Goal: Task Accomplishment & Management: Manage account settings

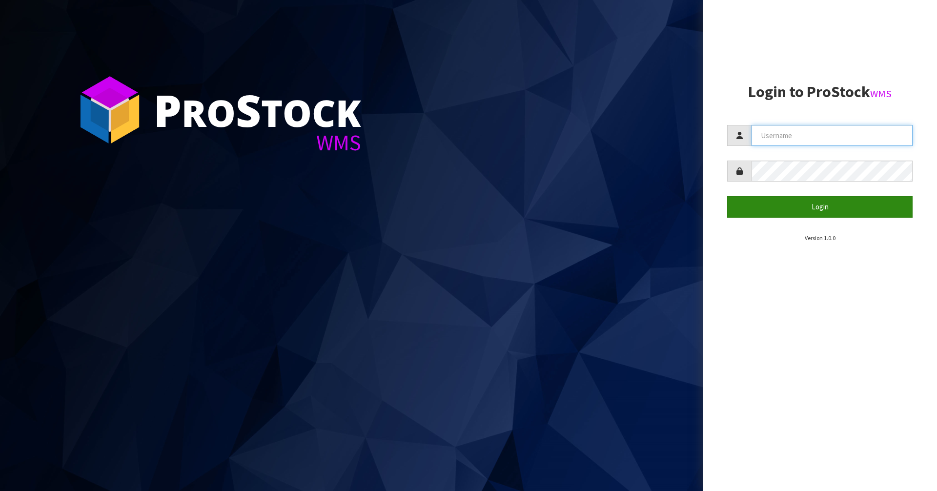
type input "[PERSON_NAME][EMAIL_ADDRESS][DOMAIN_NAME]"
click at [491, 207] on button "Login" at bounding box center [819, 206] width 185 height 21
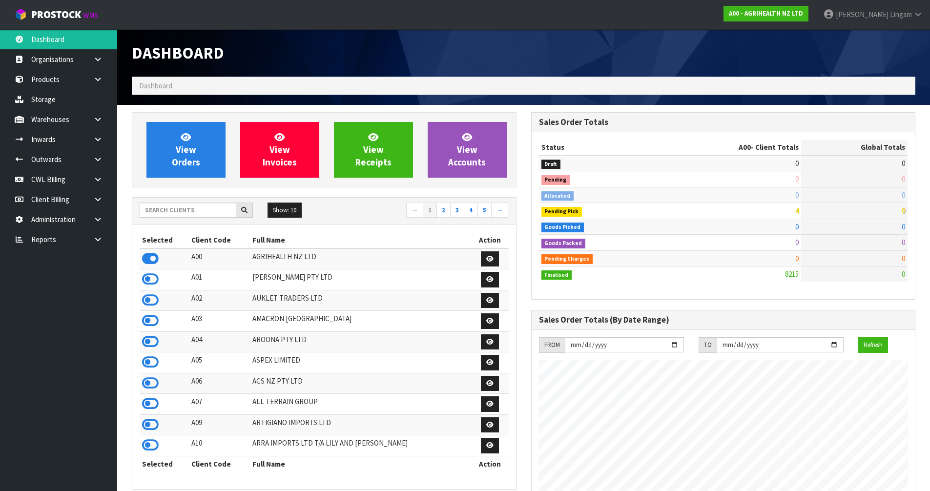
scroll to position [739, 399]
click at [220, 211] on input "text" at bounding box center [188, 210] width 97 height 15
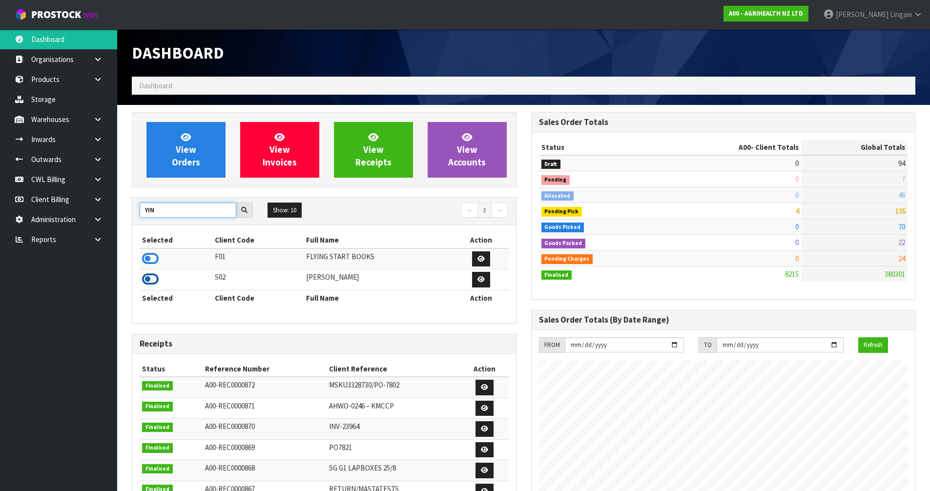
type input "YIN"
click at [149, 280] on icon at bounding box center [150, 279] width 17 height 15
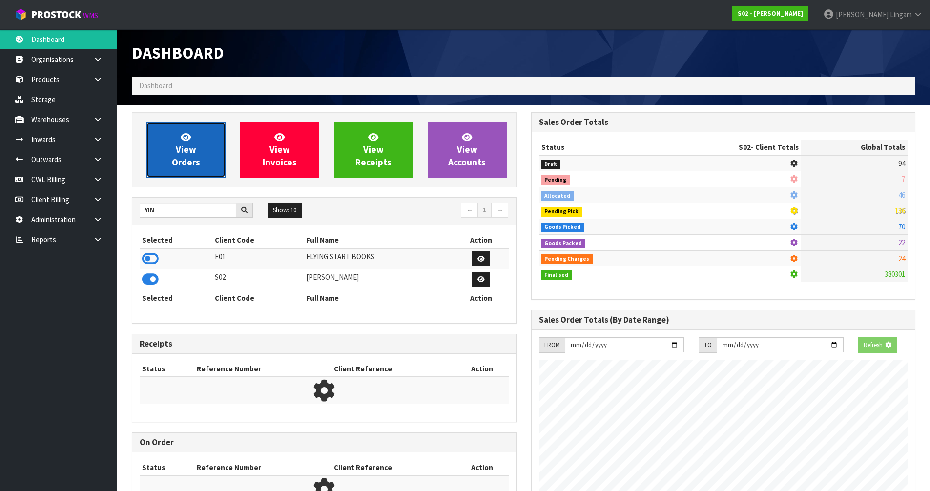
click at [190, 165] on span "View Orders" at bounding box center [186, 149] width 28 height 37
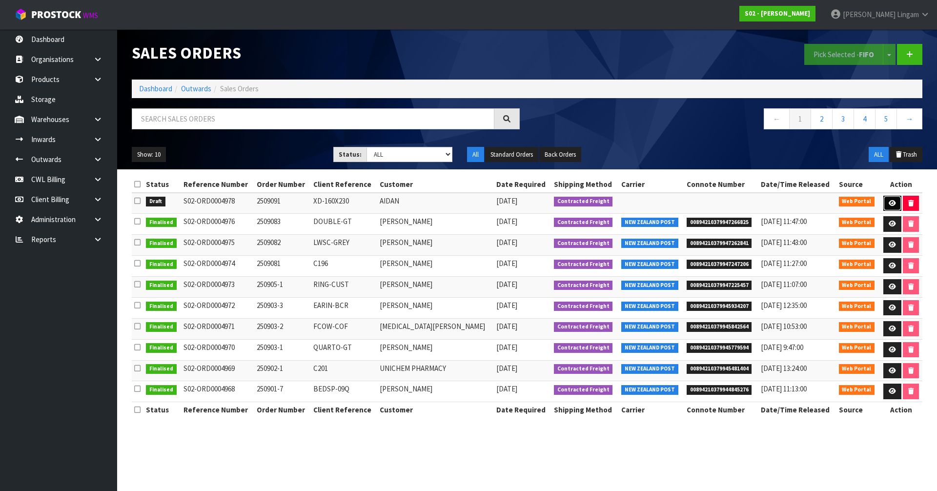
click at [491, 201] on icon at bounding box center [892, 203] width 7 height 6
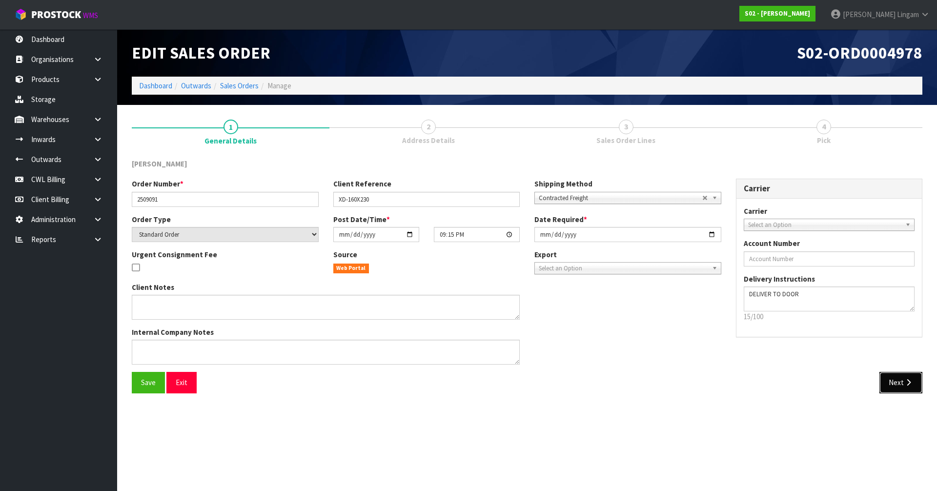
click at [491, 333] on button "Next" at bounding box center [900, 382] width 43 height 21
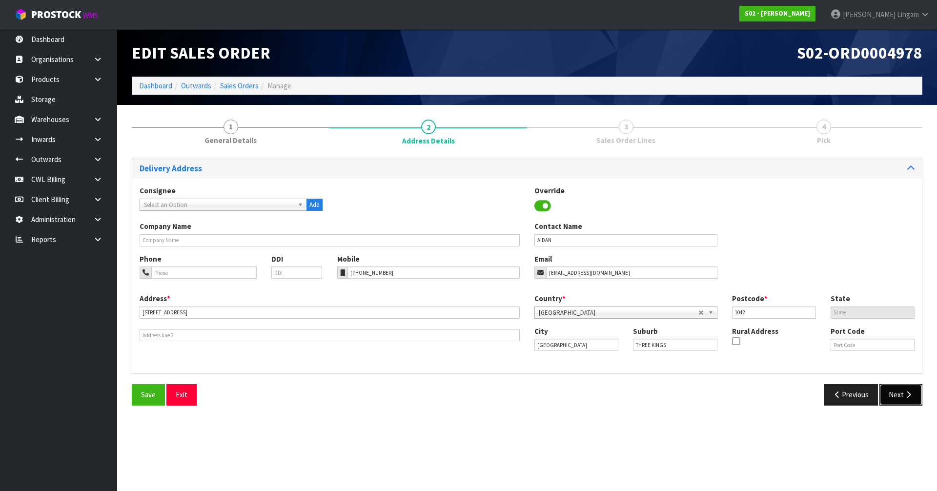
click at [491, 333] on button "Next" at bounding box center [900, 394] width 43 height 21
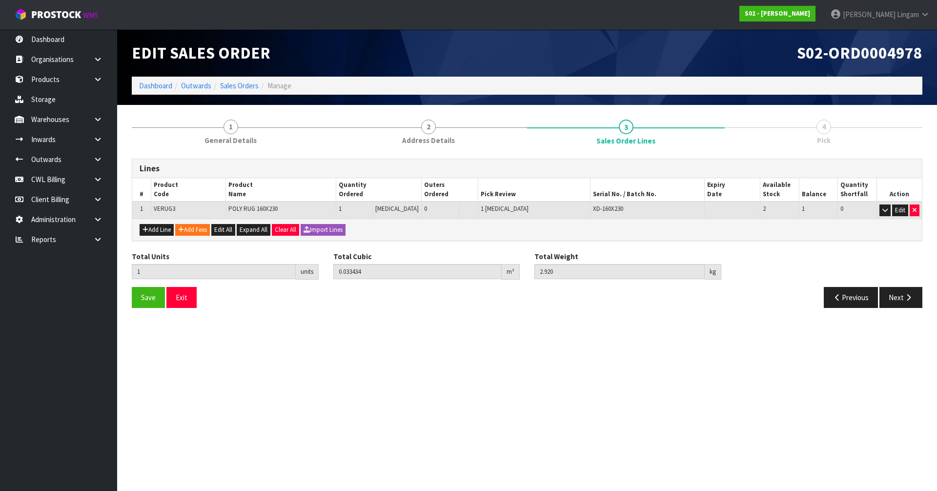
click at [491, 333] on section "Edit Sales Order S02-ORD0004978 Dashboard Outwards Sales Orders Manage 1 Genera…" at bounding box center [468, 245] width 937 height 491
click at [491, 300] on button "Next" at bounding box center [900, 297] width 43 height 21
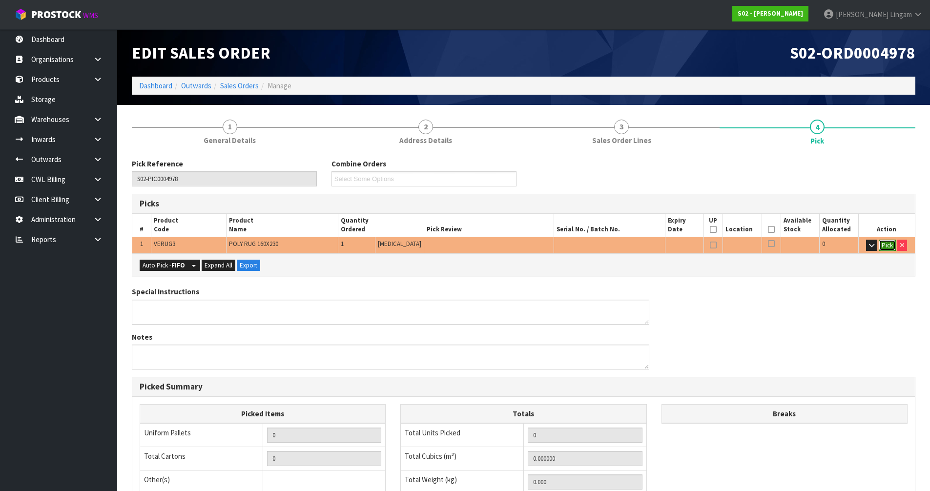
click at [491, 244] on button "Pick" at bounding box center [887, 246] width 17 height 12
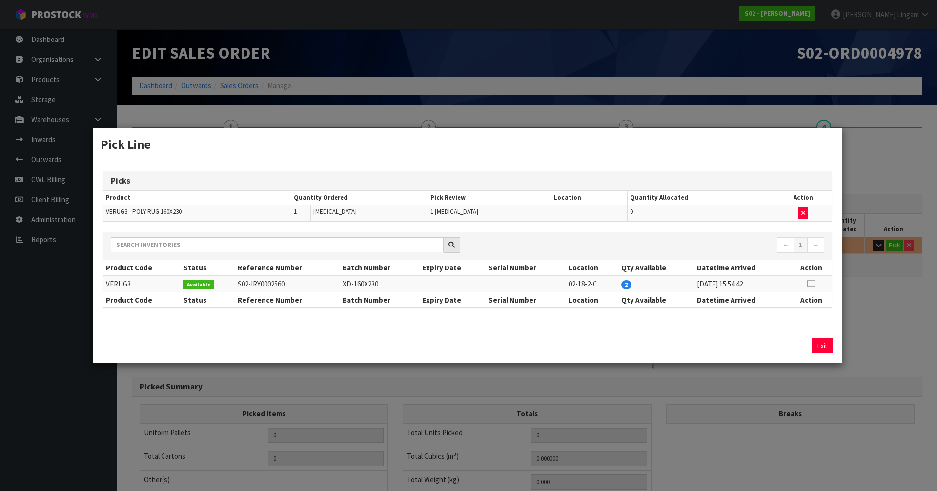
click at [491, 284] on icon at bounding box center [811, 284] width 8 height 0
click at [491, 333] on button "Assign Pick" at bounding box center [789, 345] width 40 height 15
type input "Piece x 1"
type input "1"
type input "0.033434"
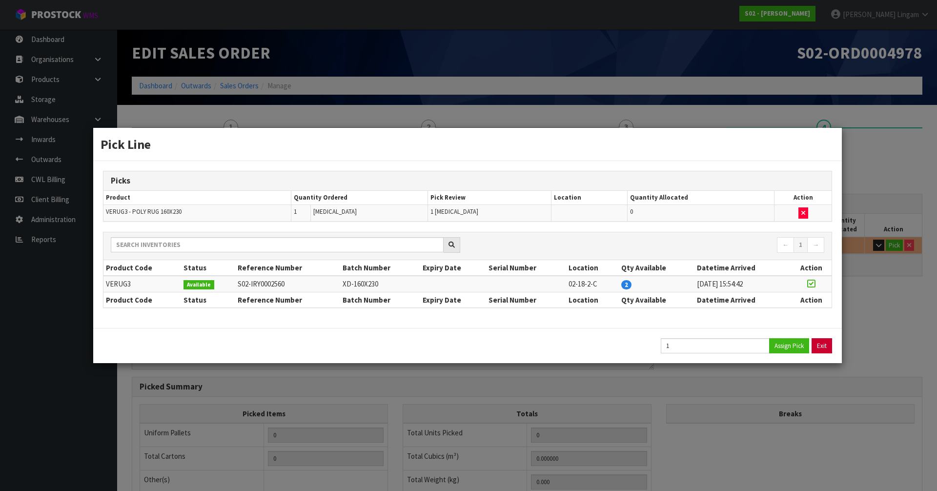
type input "2.92"
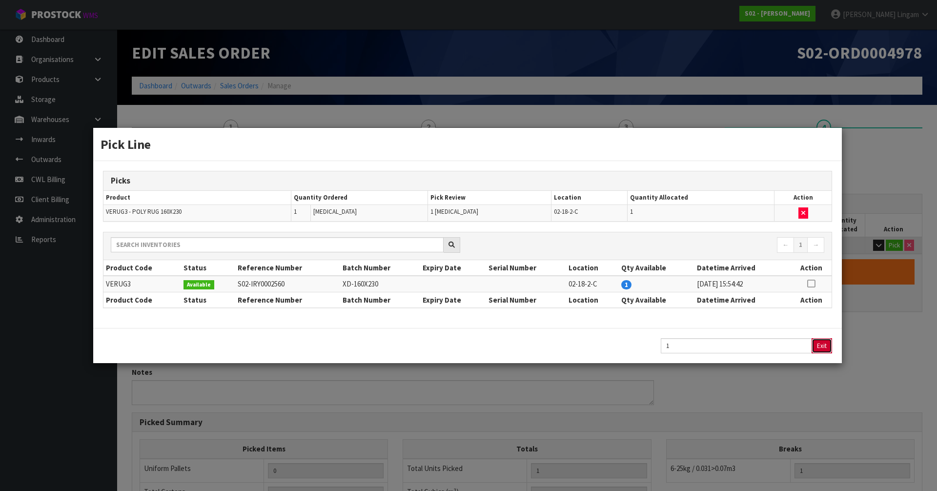
click at [491, 333] on button "Exit" at bounding box center [822, 345] width 20 height 15
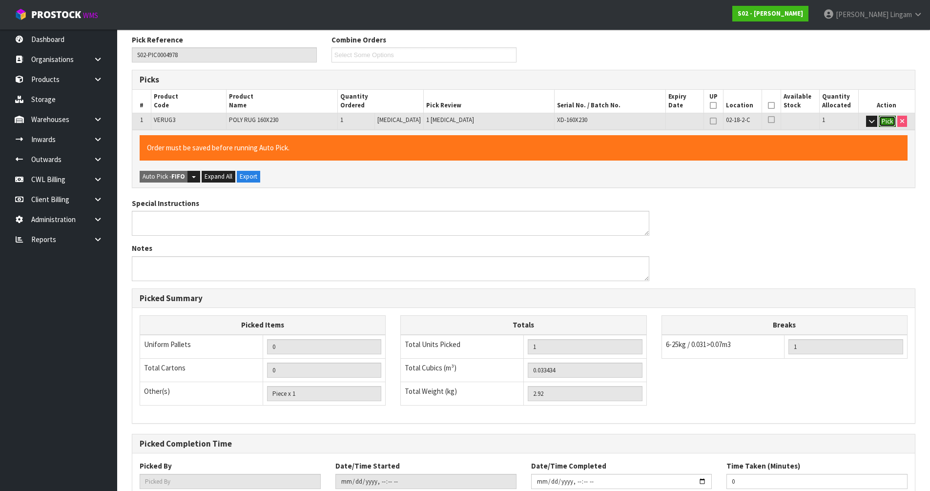
scroll to position [190, 0]
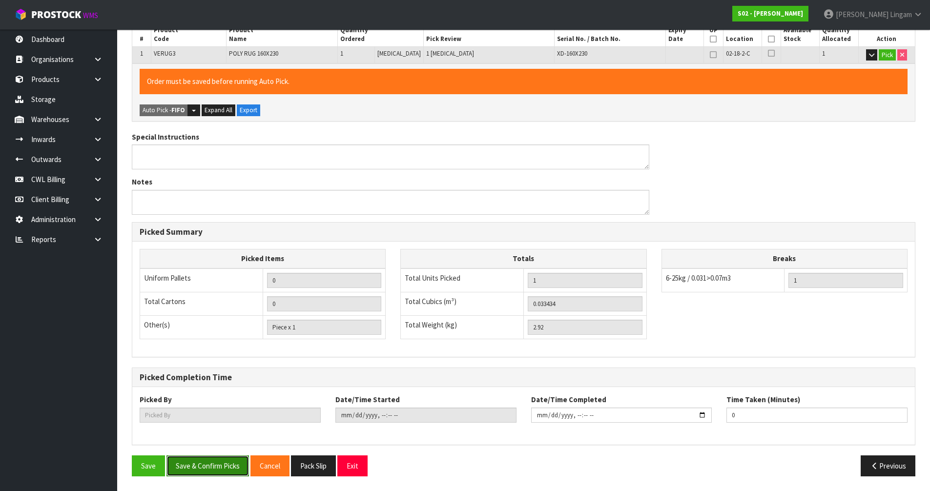
click at [211, 333] on button "Save & Confirm Picks" at bounding box center [207, 465] width 82 height 21
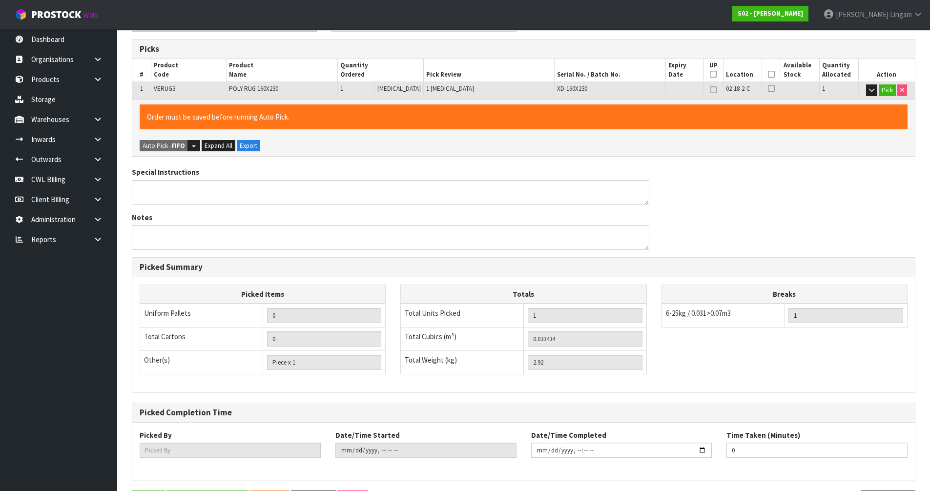
scroll to position [0, 0]
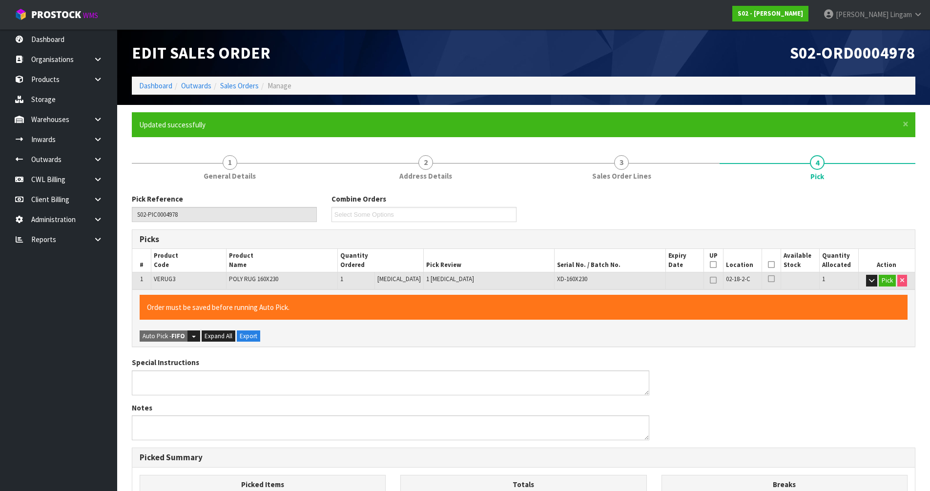
type input "Vineeta Lingam"
type input "2025-09-09T08:26:12"
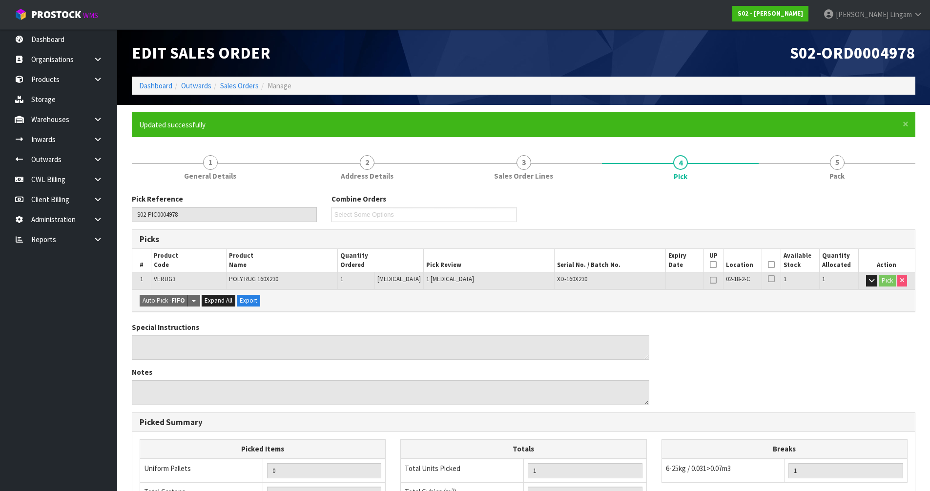
scroll to position [190, 0]
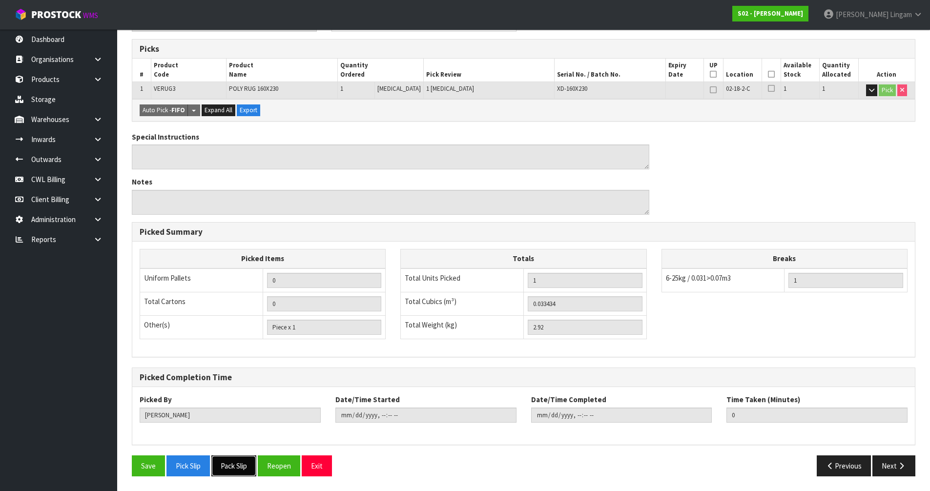
click at [236, 333] on button "Pack Slip" at bounding box center [233, 465] width 45 height 21
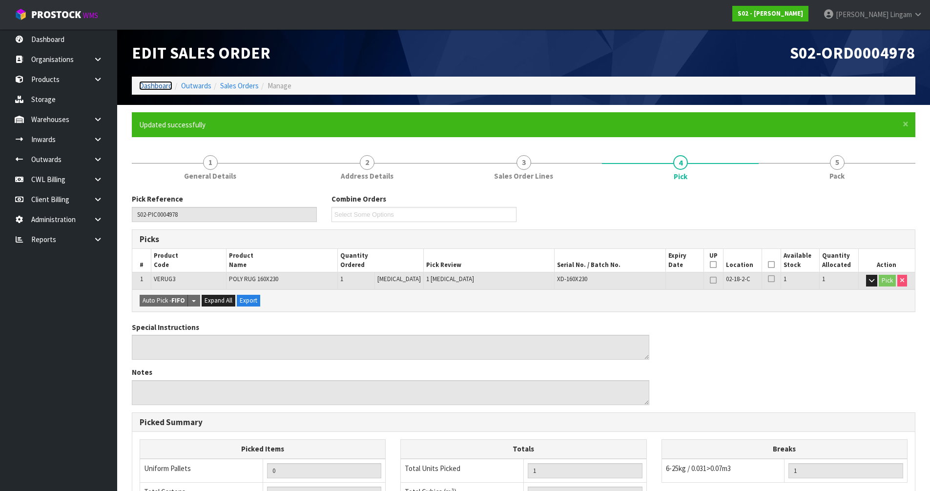
click at [158, 85] on link "Dashboard" at bounding box center [155, 85] width 33 height 9
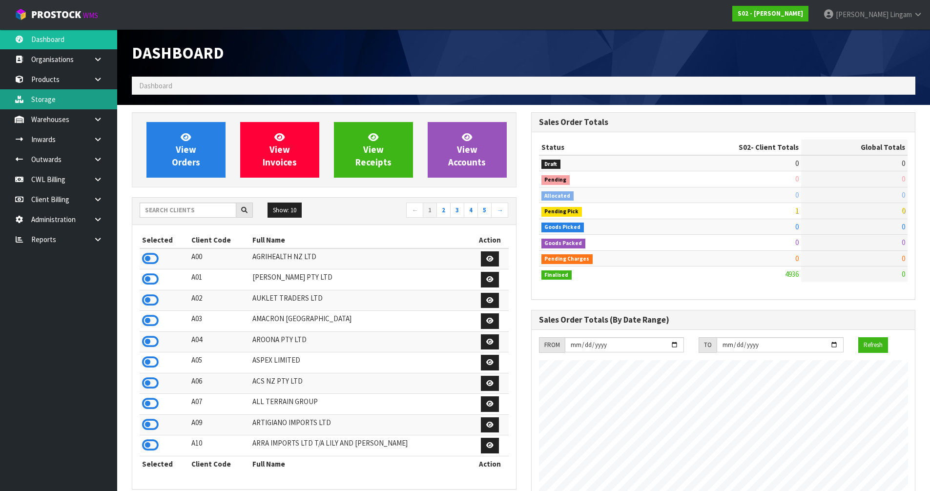
scroll to position [708, 399]
click at [186, 209] on input "text" at bounding box center [188, 210] width 97 height 15
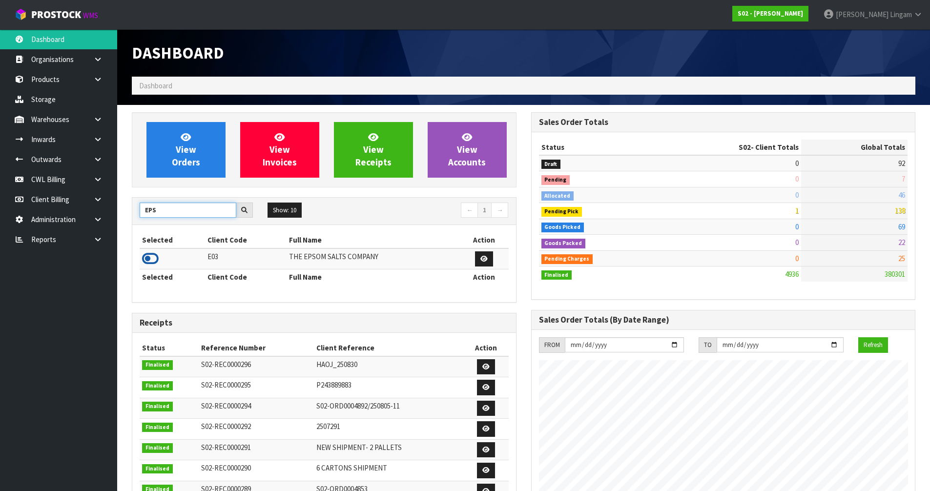
type input "EPS"
click at [150, 253] on icon at bounding box center [150, 258] width 17 height 15
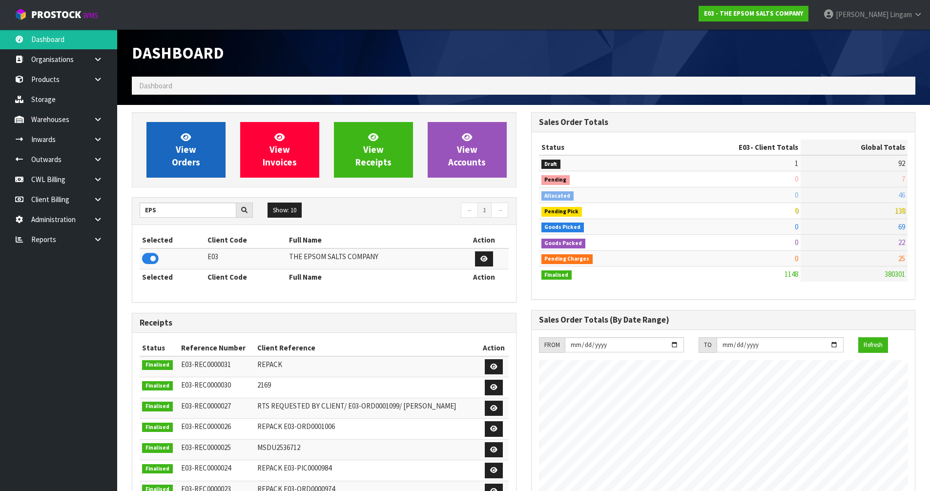
scroll to position [613, 399]
click at [171, 157] on link "View Orders" at bounding box center [185, 150] width 79 height 56
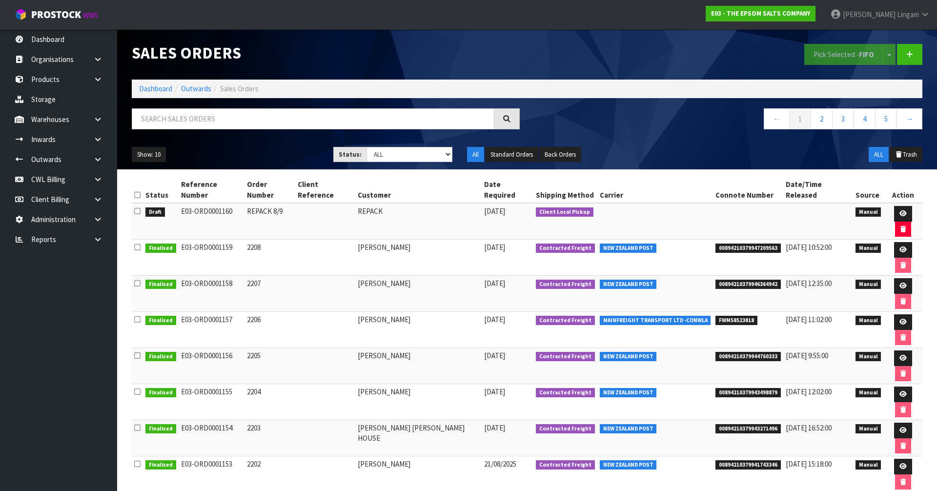
click at [491, 316] on span "FWM58523818" at bounding box center [737, 321] width 42 height 10
copy span "FWM58523818"
drag, startPoint x: 764, startPoint y: 266, endPoint x: 757, endPoint y: 264, distance: 7.3
click at [491, 314] on li "FWM58523818" at bounding box center [748, 319] width 65 height 10
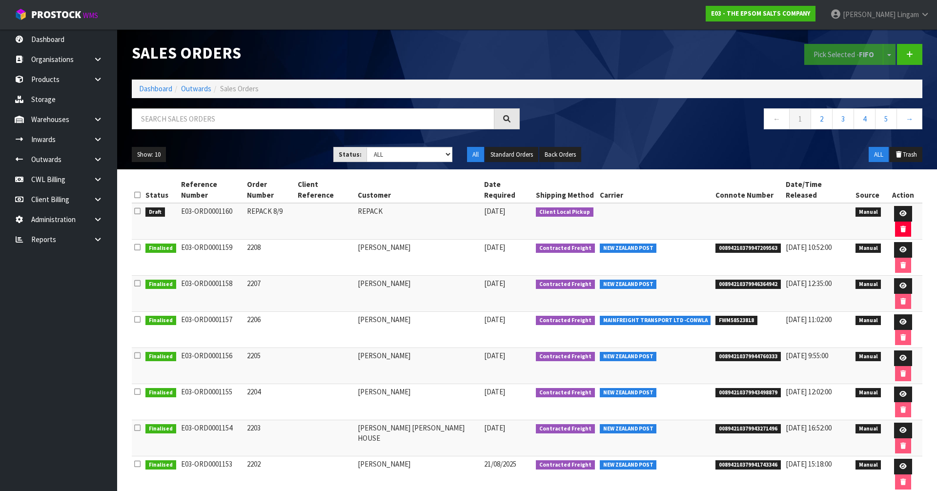
click at [491, 316] on span "FWM58523818" at bounding box center [737, 321] width 42 height 10
copy span "FWM58523818"
click at [163, 89] on link "Dashboard" at bounding box center [155, 88] width 33 height 9
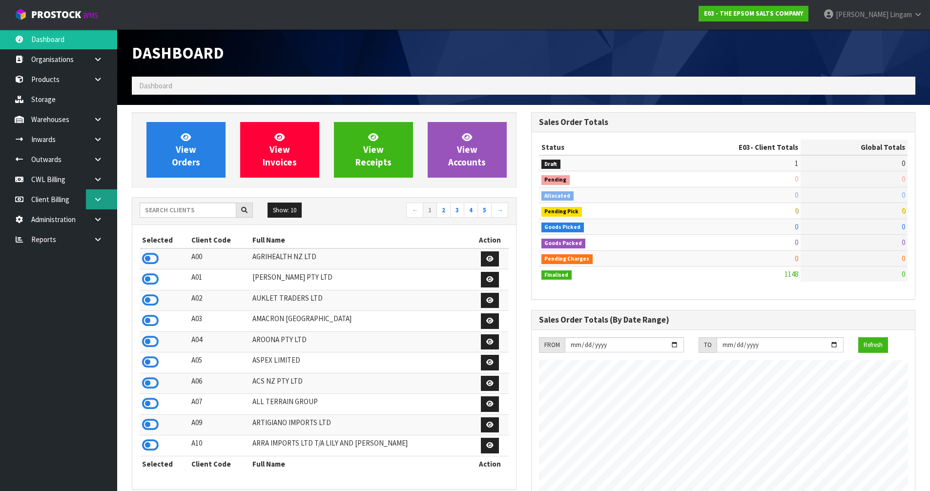
scroll to position [613, 399]
click at [175, 208] on input "text" at bounding box center [188, 210] width 97 height 15
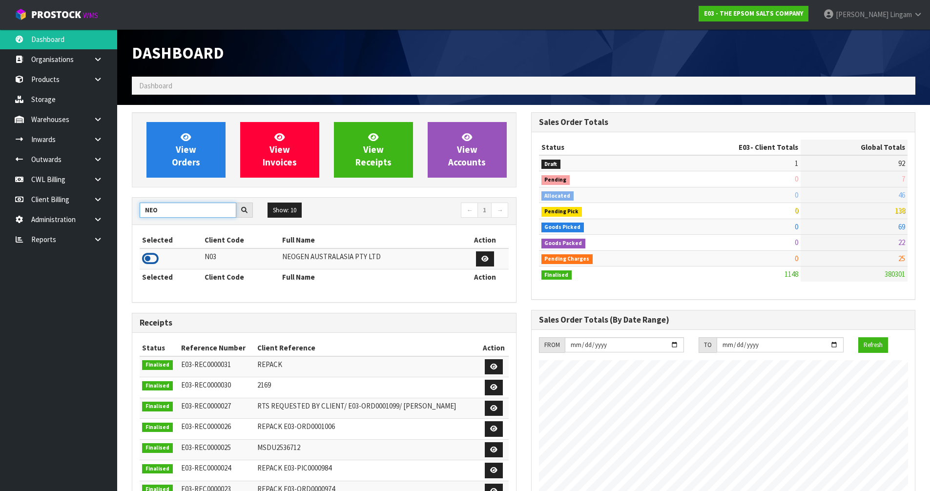
type input "NEO"
click at [154, 258] on icon at bounding box center [150, 258] width 17 height 15
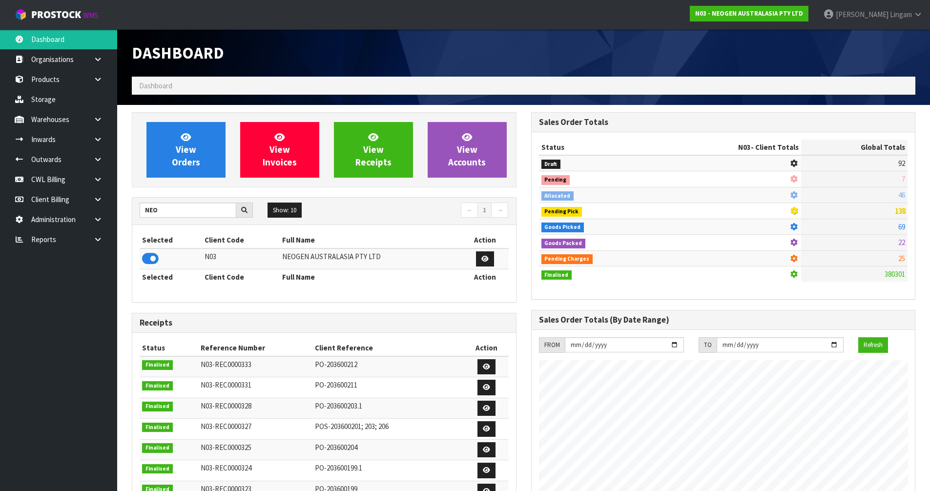
scroll to position [739, 399]
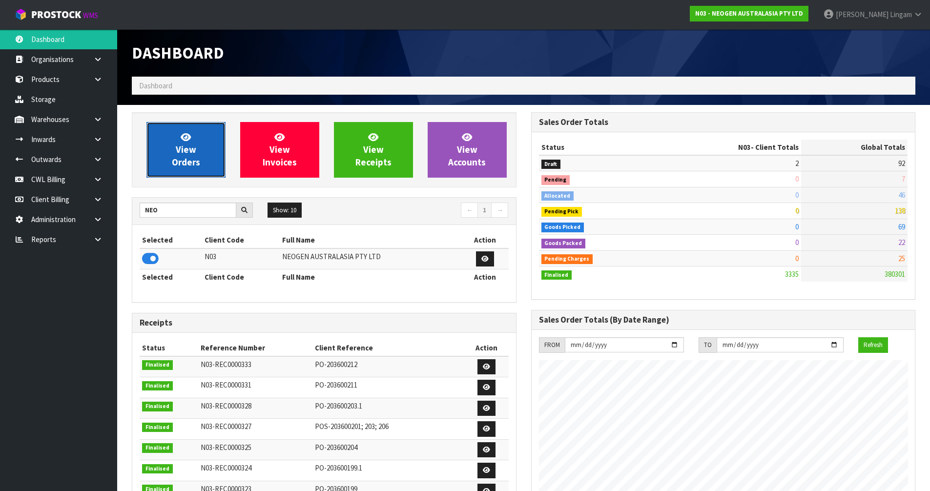
click at [208, 159] on link "View Orders" at bounding box center [185, 150] width 79 height 56
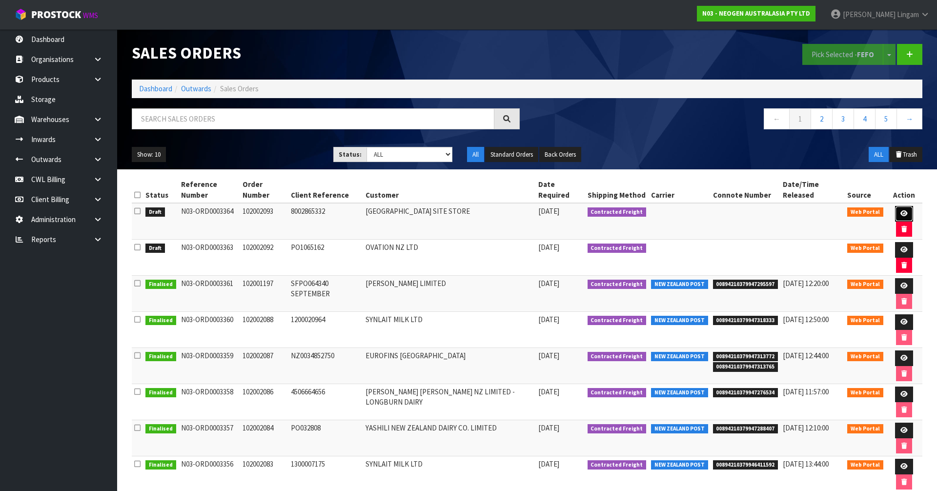
click at [491, 213] on icon at bounding box center [903, 213] width 7 height 6
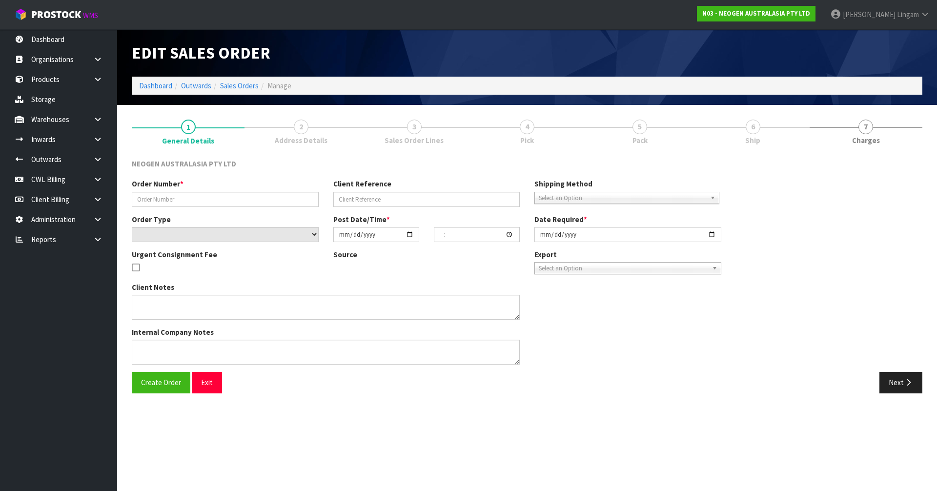
type input "102002093"
type input "8002865332"
select select "number:0"
type input "2025-09-09"
type input "07:28:00.000"
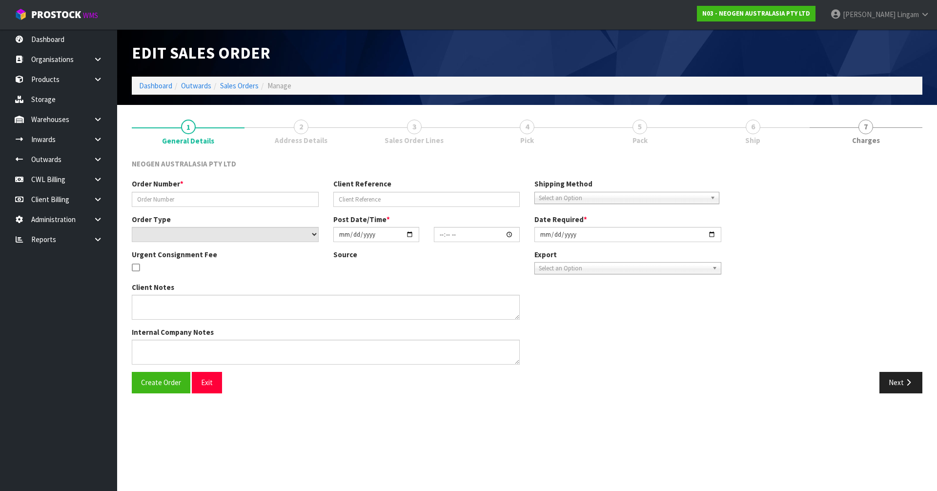
type input "2025-09-09"
type textarea "ATTNE SITE STORE"
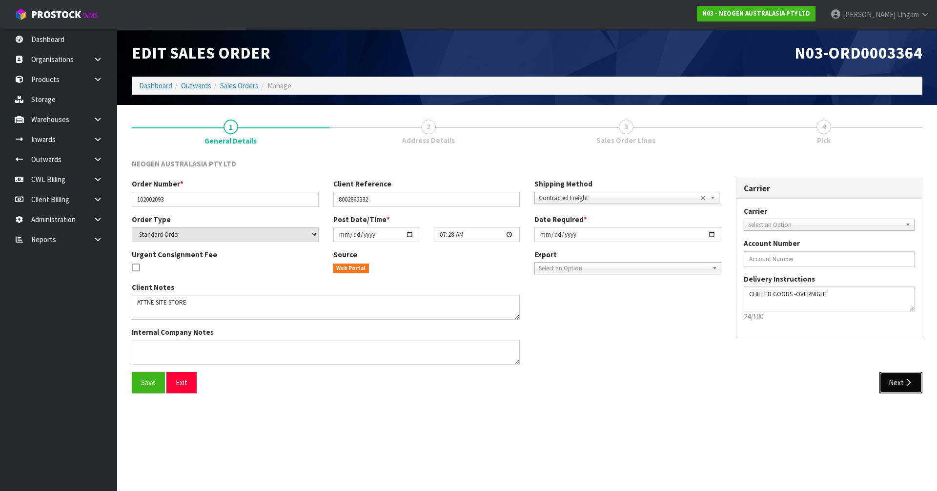
click at [491, 333] on button "Next" at bounding box center [900, 382] width 43 height 21
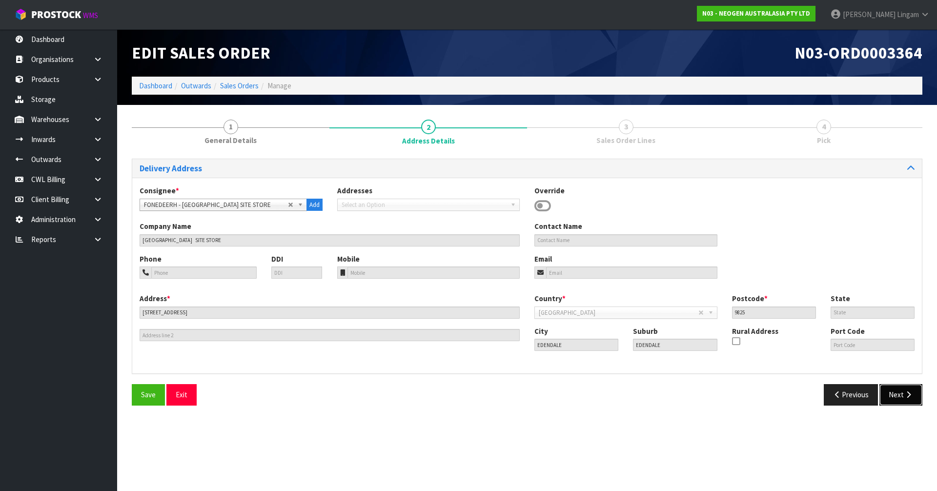
click at [491, 333] on button "Next" at bounding box center [900, 394] width 43 height 21
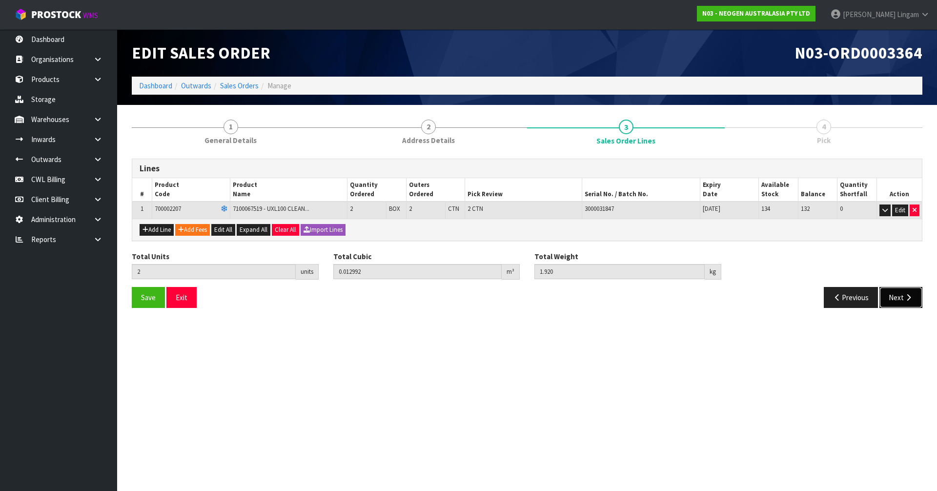
click at [491, 295] on icon "button" at bounding box center [908, 297] width 9 height 7
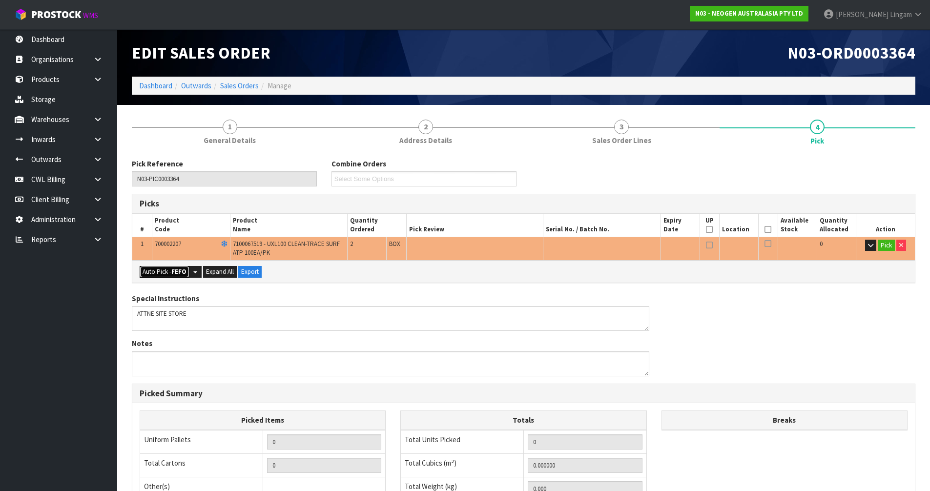
drag, startPoint x: 173, startPoint y: 272, endPoint x: 272, endPoint y: 284, distance: 99.8
click at [174, 271] on strong "FEFO" at bounding box center [178, 271] width 15 height 8
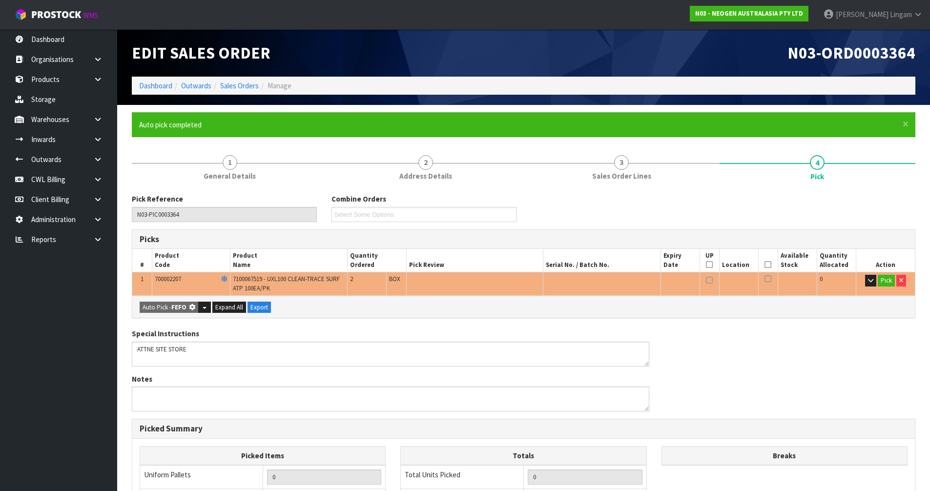
type input "2"
type input "0.012992"
type input "1.920"
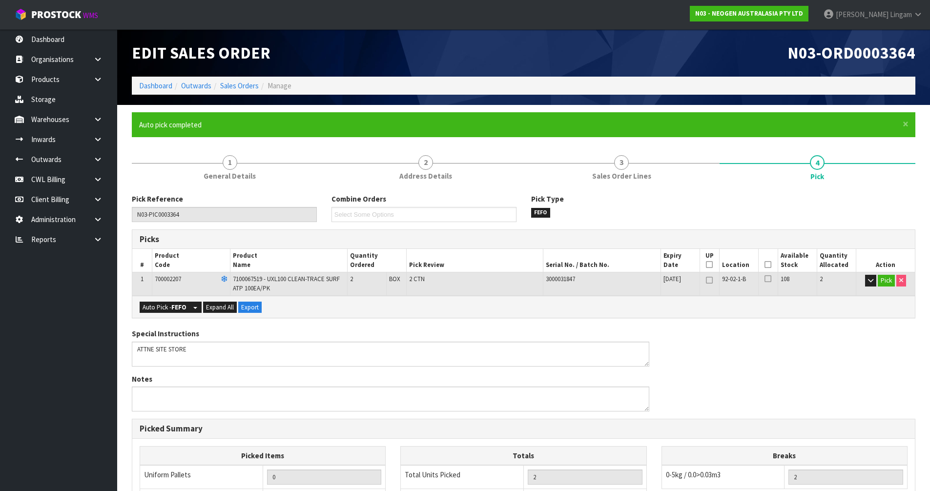
scroll to position [197, 0]
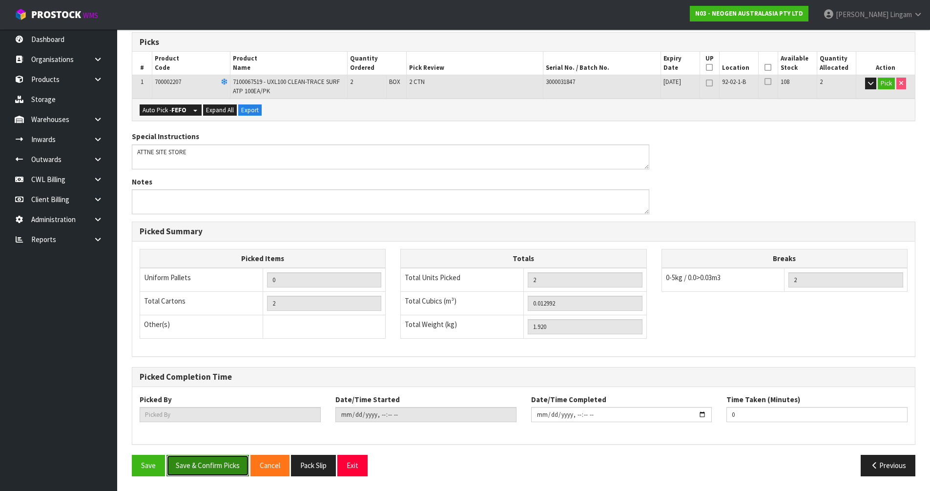
click at [206, 333] on button "Save & Confirm Picks" at bounding box center [207, 465] width 82 height 21
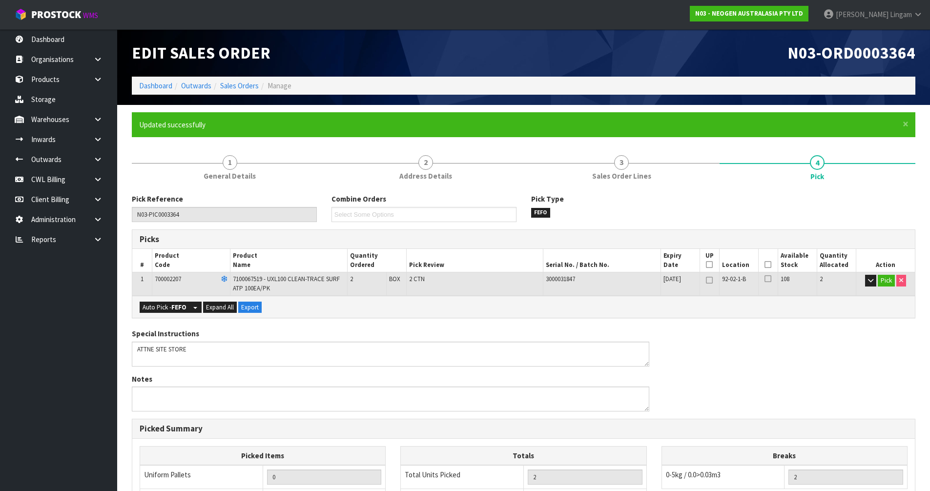
type input "Vineeta Lingam"
type input "2025-09-09T08:33:15"
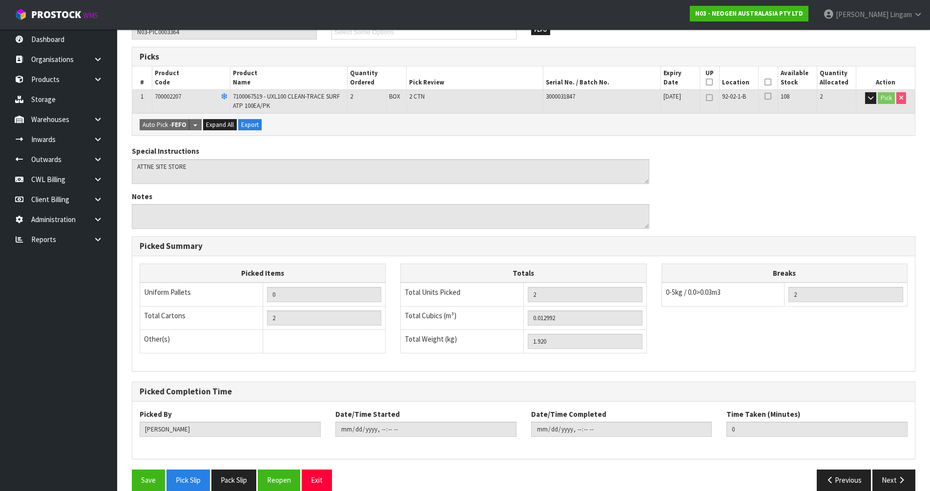
scroll to position [197, 0]
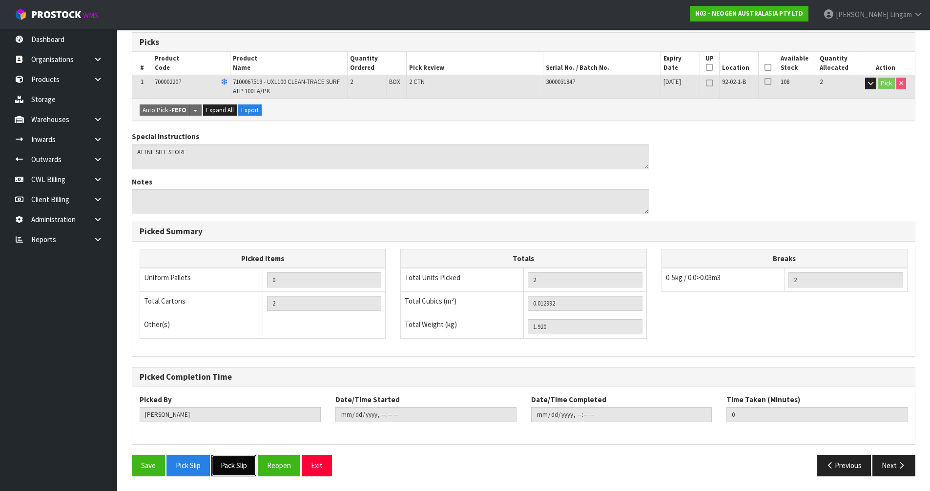
drag, startPoint x: 232, startPoint y: 468, endPoint x: 245, endPoint y: 463, distance: 13.1
click at [232, 333] on button "Pack Slip" at bounding box center [233, 465] width 45 height 21
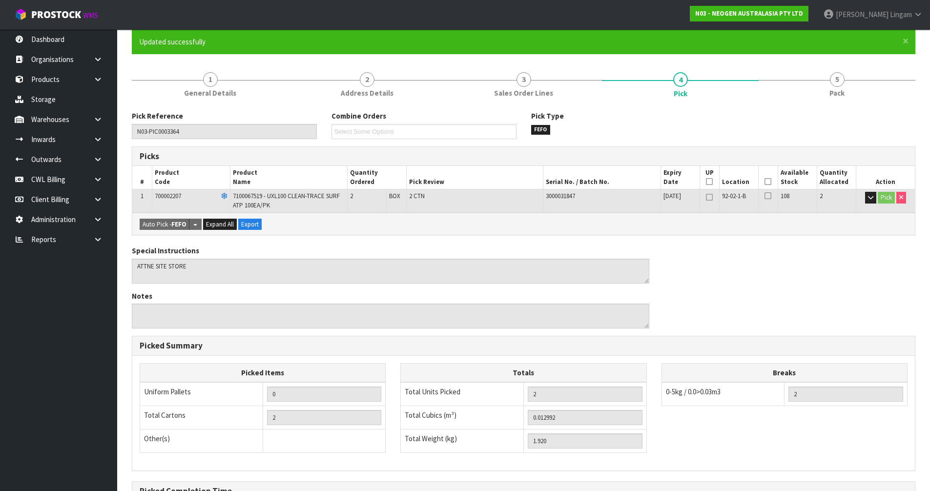
scroll to position [0, 0]
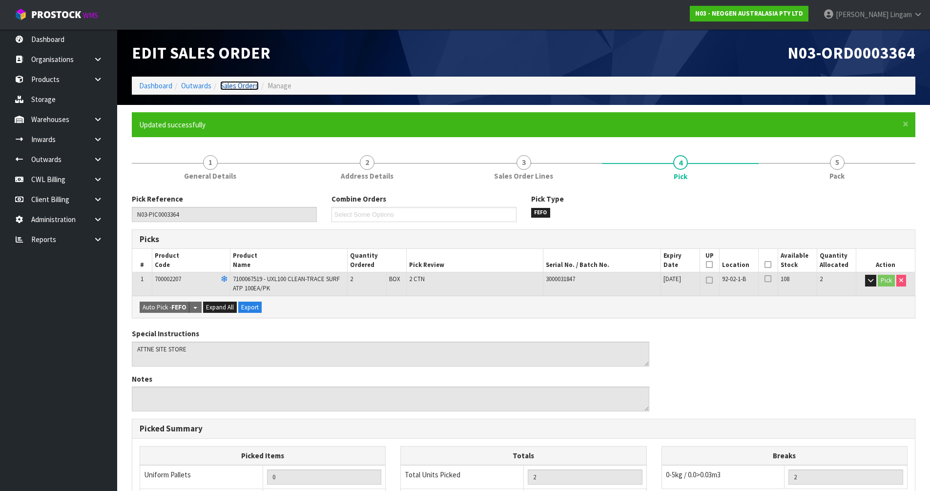
click at [245, 84] on link "Sales Orders" at bounding box center [239, 85] width 39 height 9
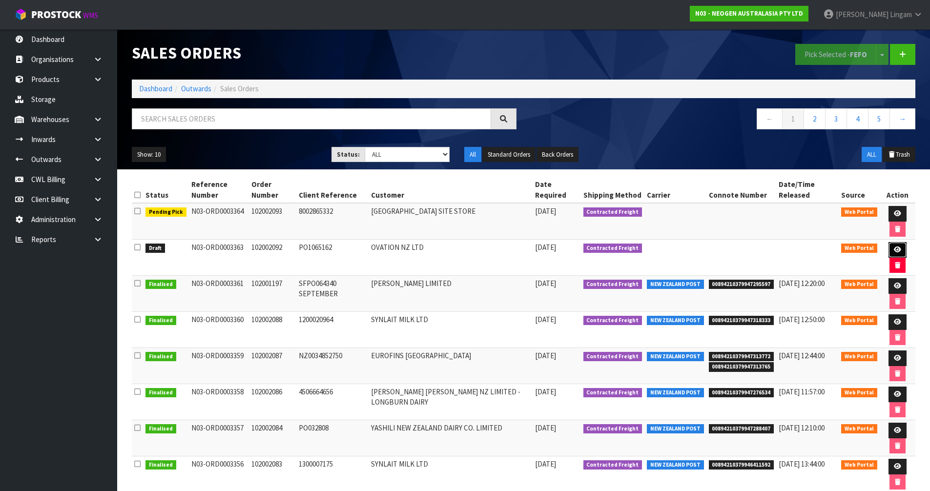
click at [491, 248] on icon at bounding box center [897, 249] width 7 height 6
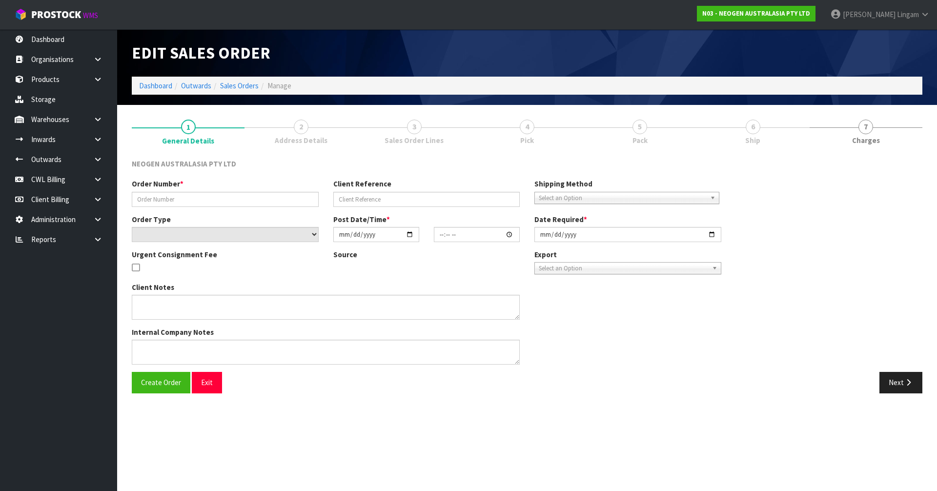
type input "102002092"
type input "PO1065162"
select select "number:0"
type input "2025-09-09"
type input "07:24:00.000"
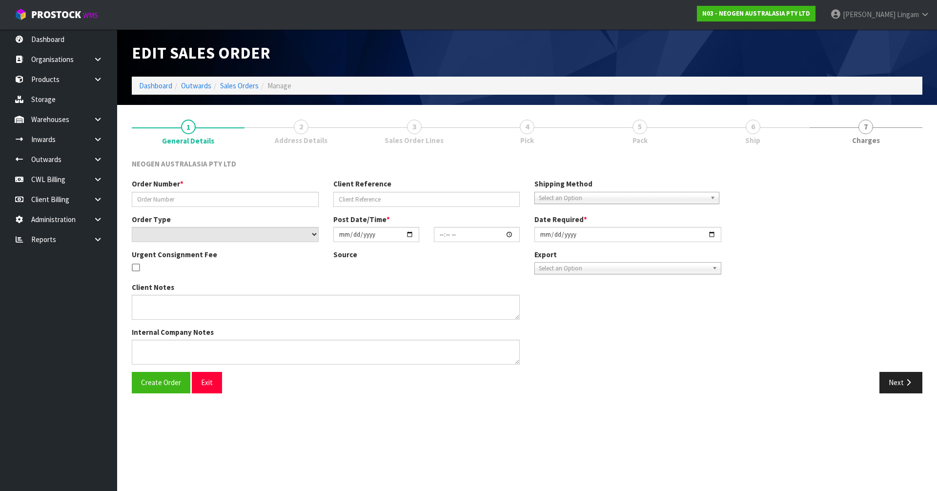
type input "2025-09-09"
type textarea "ATTN LABORATORY"
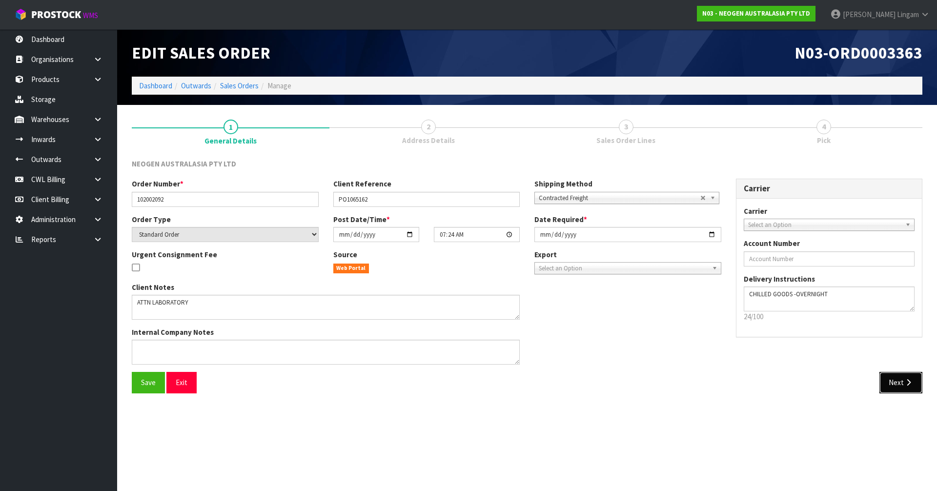
click at [491, 333] on button "Next" at bounding box center [900, 382] width 43 height 21
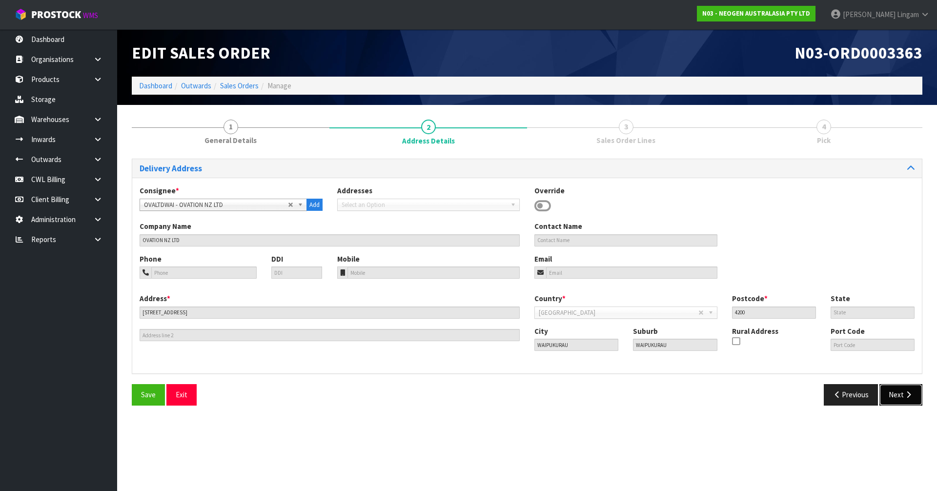
click at [491, 333] on button "Next" at bounding box center [900, 394] width 43 height 21
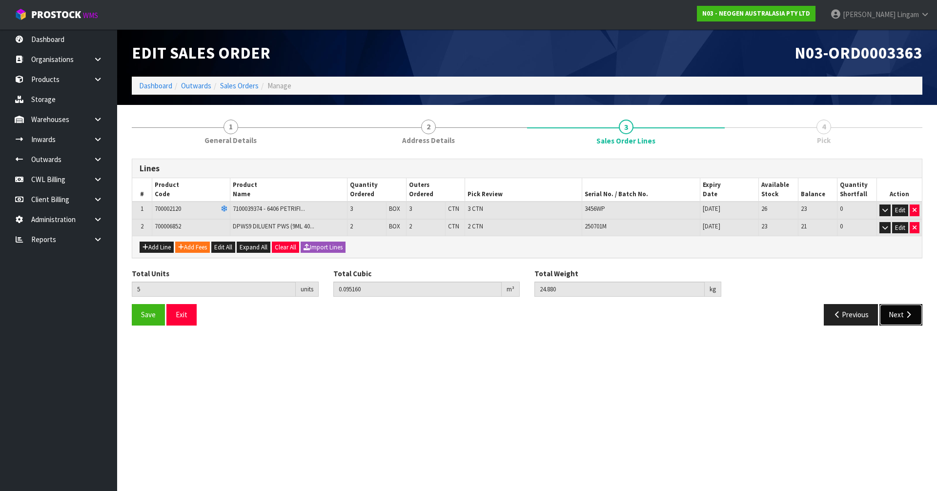
click at [491, 314] on icon "button" at bounding box center [908, 314] width 9 height 7
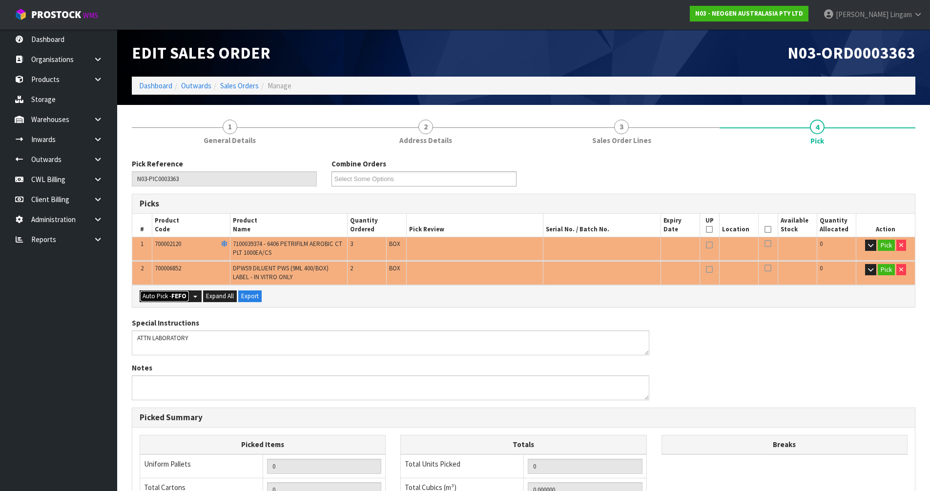
drag, startPoint x: 164, startPoint y: 297, endPoint x: 279, endPoint y: 326, distance: 119.2
click at [164, 297] on button "Auto Pick - FEFO" at bounding box center [165, 296] width 50 height 12
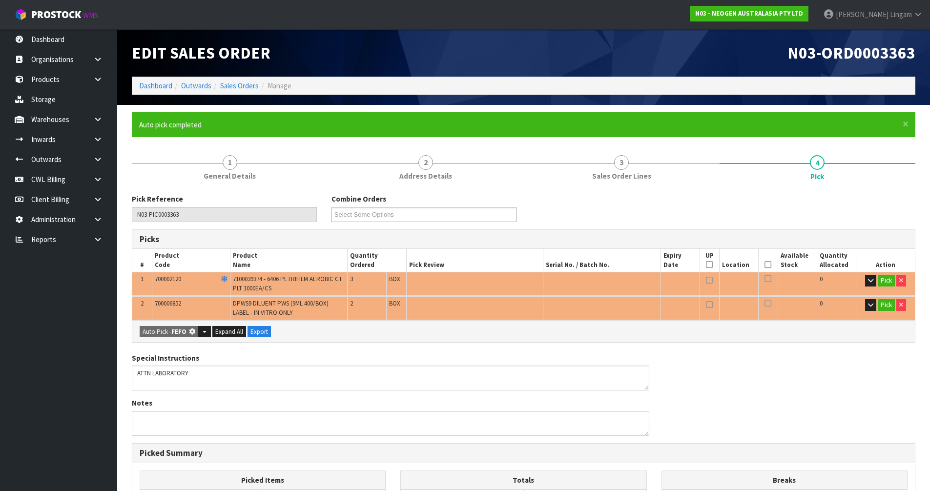
type input "5"
type input "0.095160"
type input "24.880"
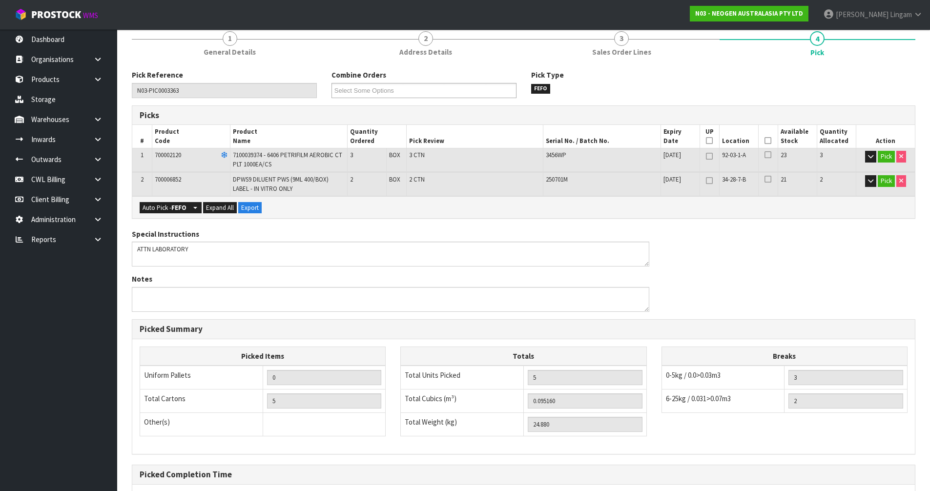
scroll to position [222, 0]
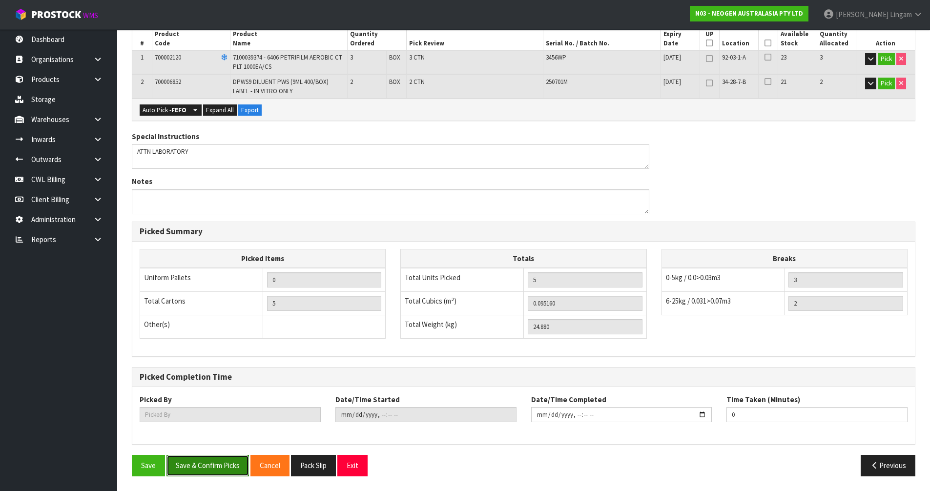
click at [203, 333] on button "Save & Confirm Picks" at bounding box center [207, 465] width 82 height 21
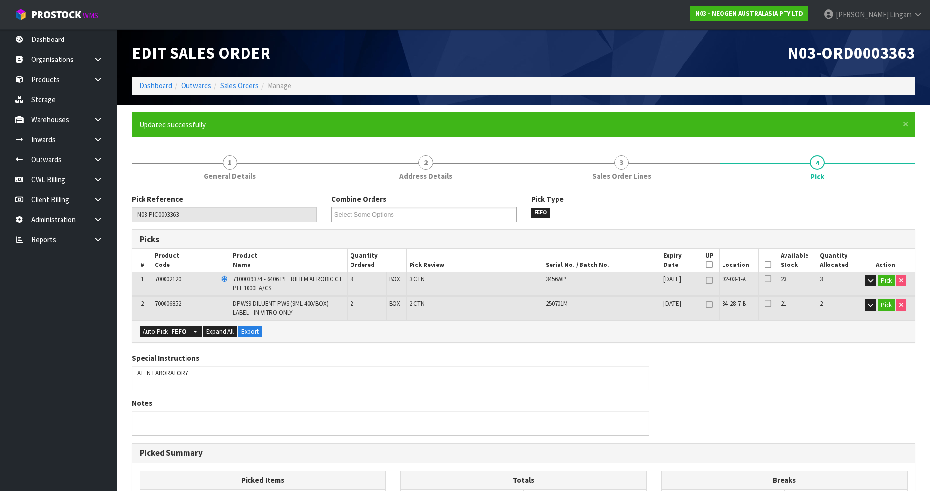
type input "Vineeta Lingam"
type input "2025-09-09T08:33:34"
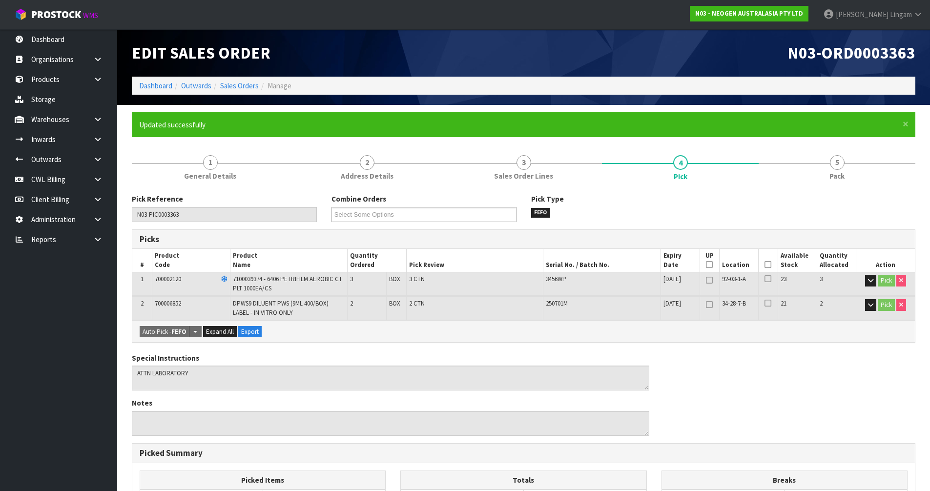
scroll to position [222, 0]
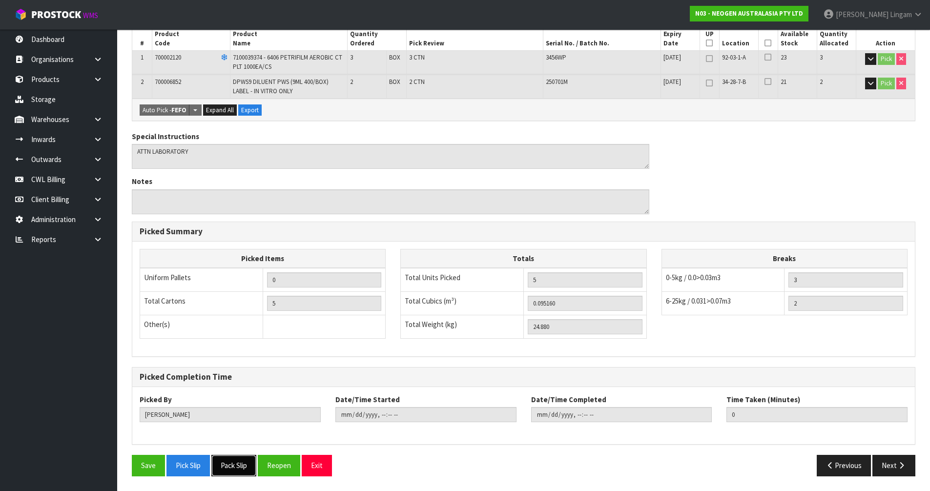
drag, startPoint x: 238, startPoint y: 465, endPoint x: 265, endPoint y: 451, distance: 30.3
click at [239, 333] on button "Pack Slip" at bounding box center [233, 465] width 45 height 21
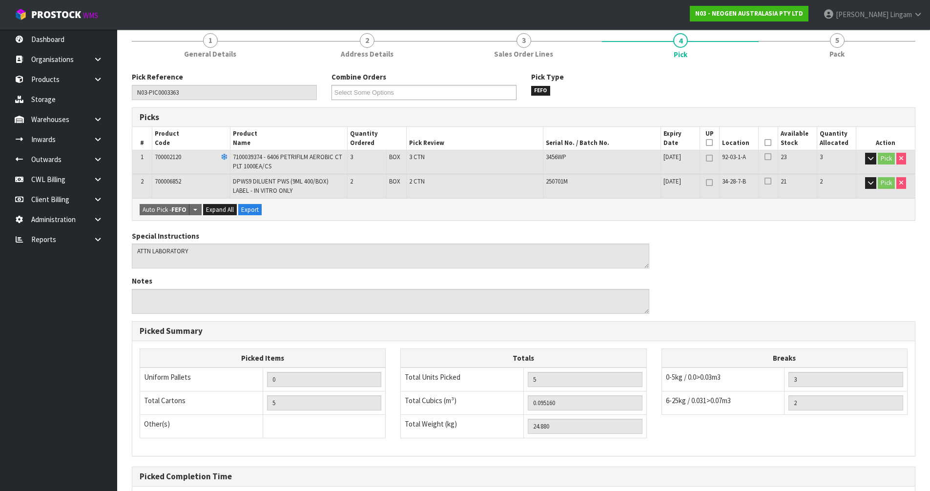
scroll to position [0, 0]
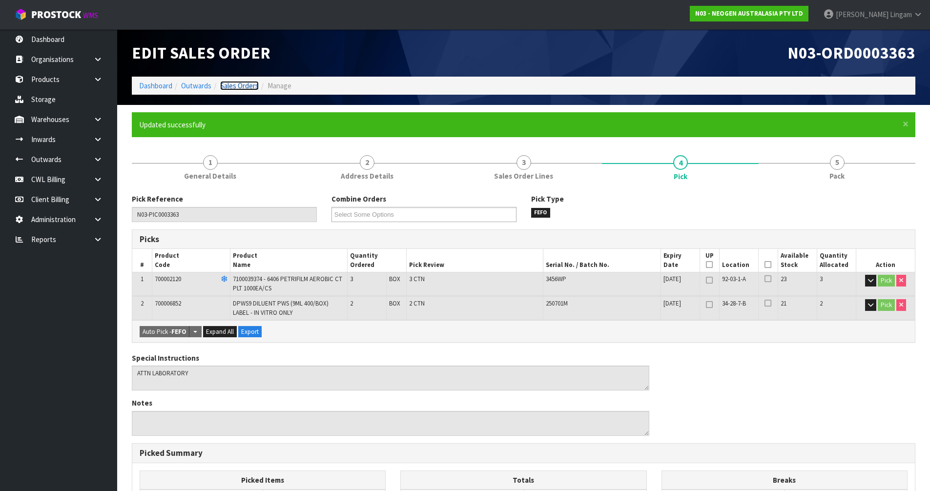
click at [246, 87] on link "Sales Orders" at bounding box center [239, 85] width 39 height 9
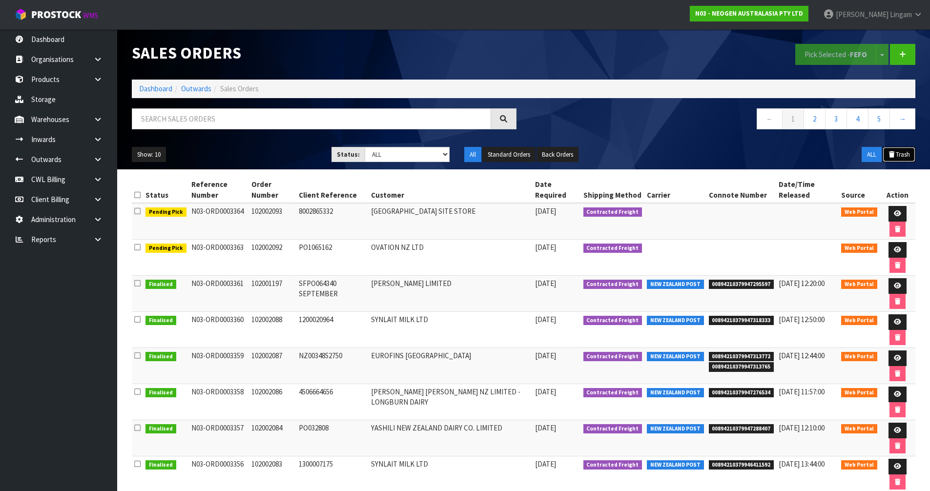
click at [491, 157] on button "Trash" at bounding box center [898, 155] width 33 height 16
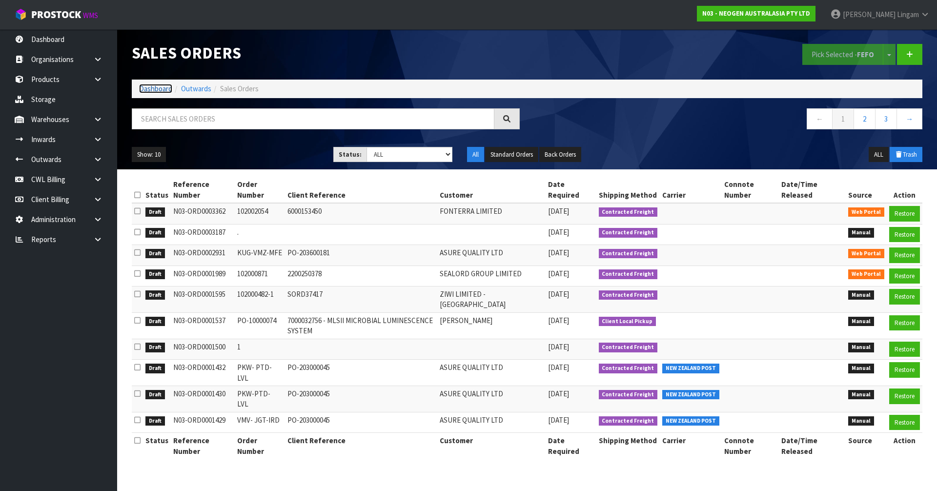
click at [157, 90] on link "Dashboard" at bounding box center [155, 88] width 33 height 9
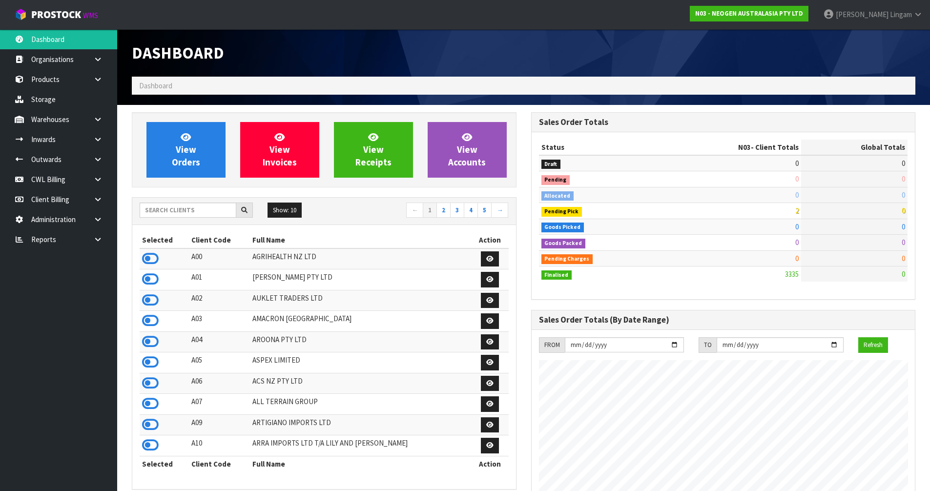
scroll to position [739, 399]
click at [193, 212] on input "text" at bounding box center [188, 210] width 97 height 15
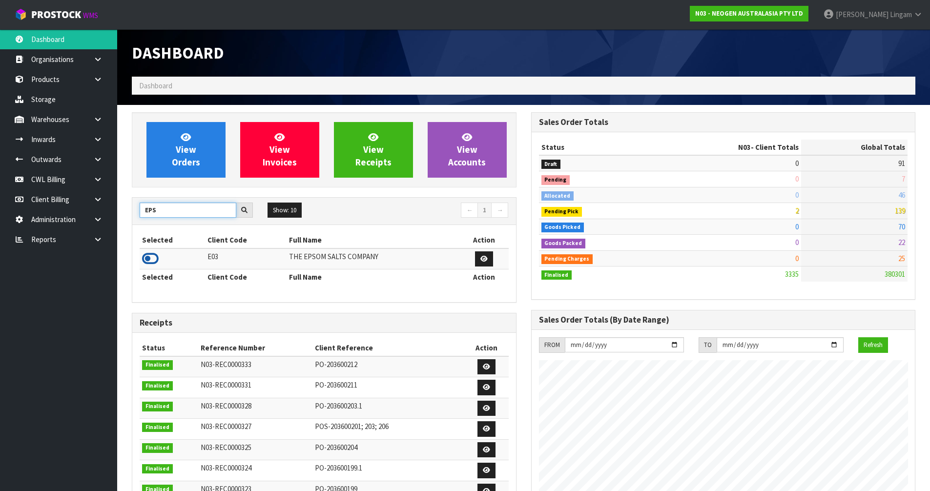
type input "EPS"
click at [151, 258] on icon at bounding box center [150, 258] width 17 height 15
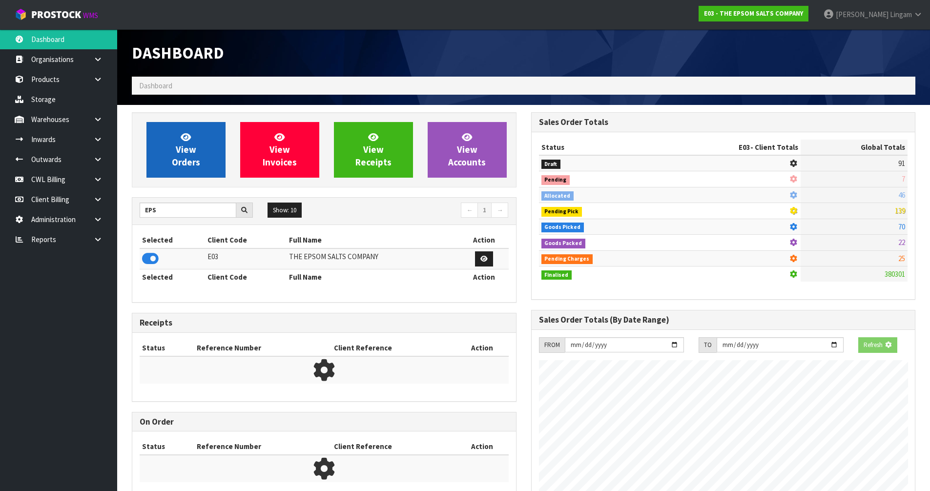
scroll to position [613, 399]
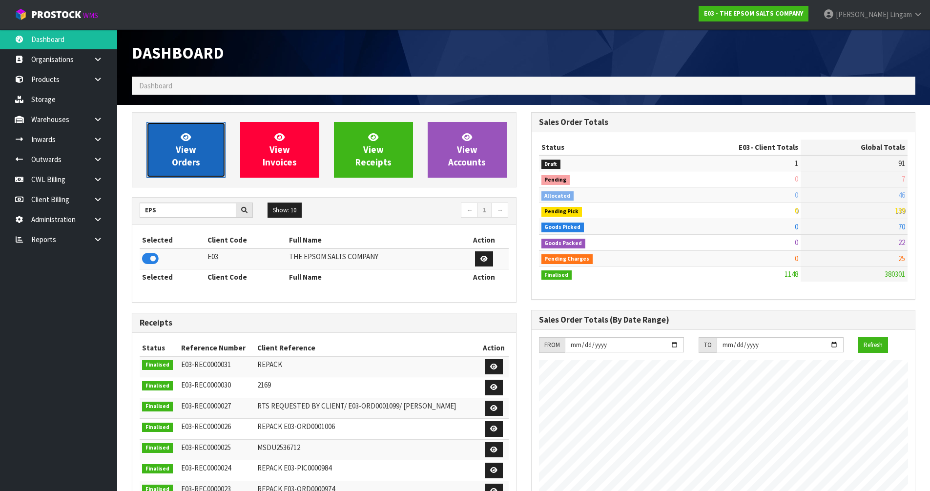
click at [179, 158] on span "View Orders" at bounding box center [186, 149] width 28 height 37
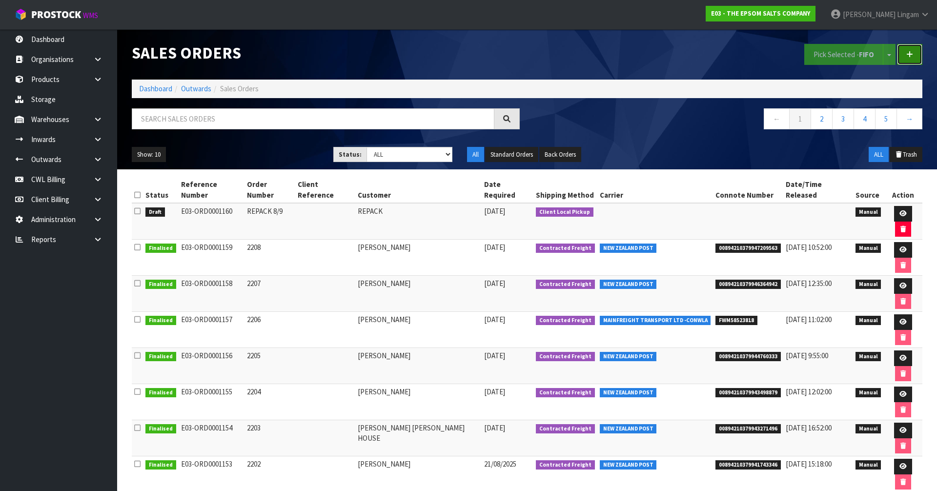
click at [491, 55] on link at bounding box center [909, 54] width 25 height 21
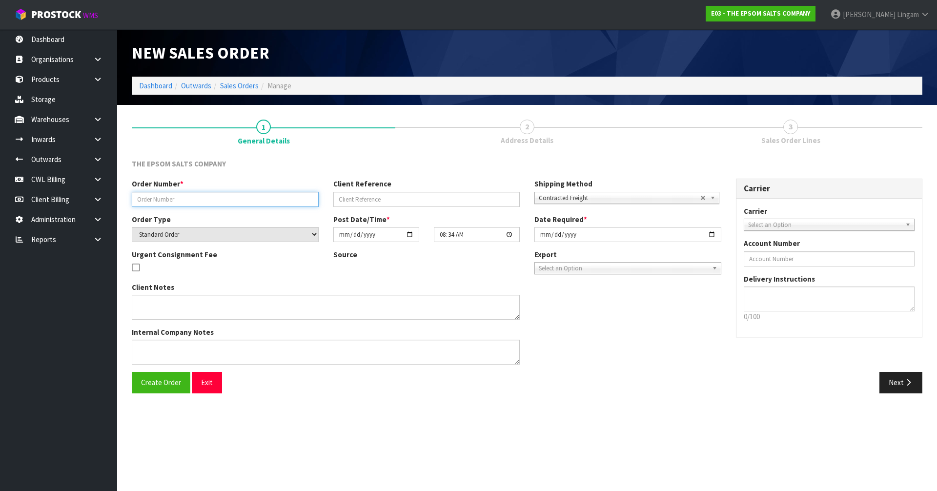
click at [193, 200] on input "text" at bounding box center [225, 199] width 187 height 15
type input "2209"
click at [159, 333] on span "Create Order" at bounding box center [161, 382] width 40 height 9
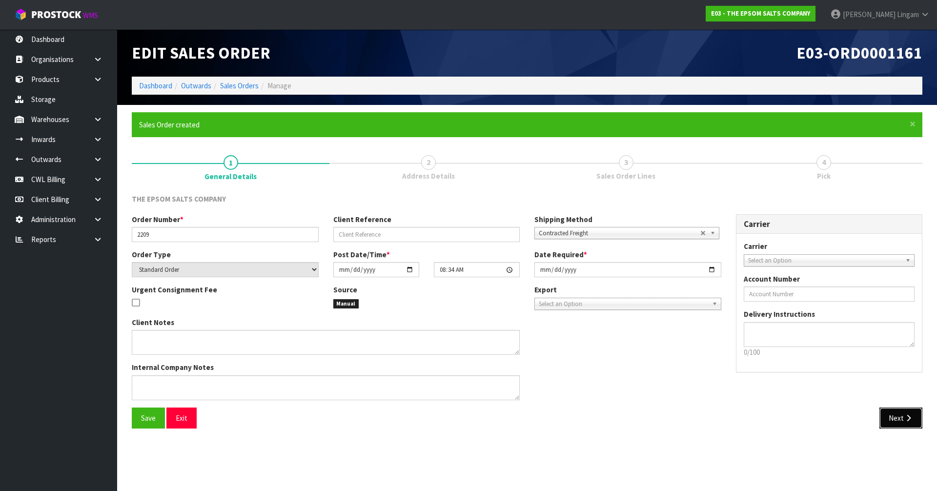
click at [491, 333] on button "Next" at bounding box center [900, 418] width 43 height 21
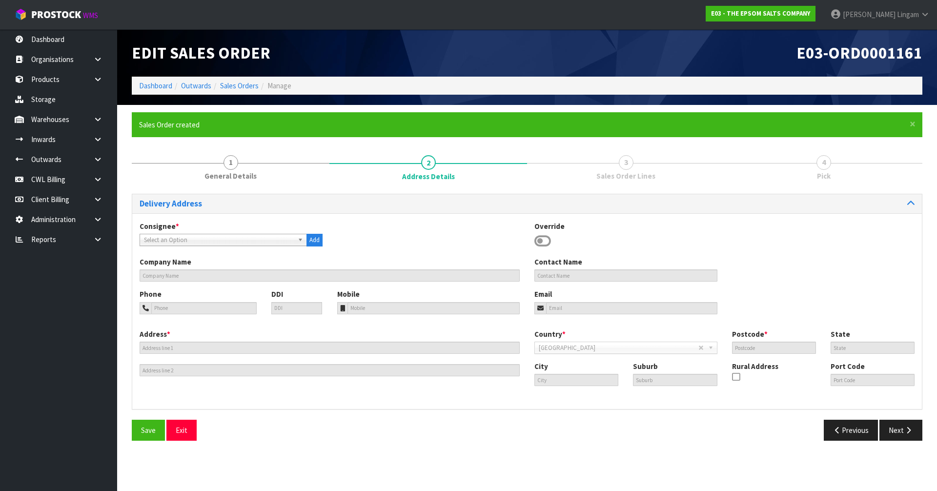
click at [491, 241] on icon at bounding box center [542, 241] width 17 height 15
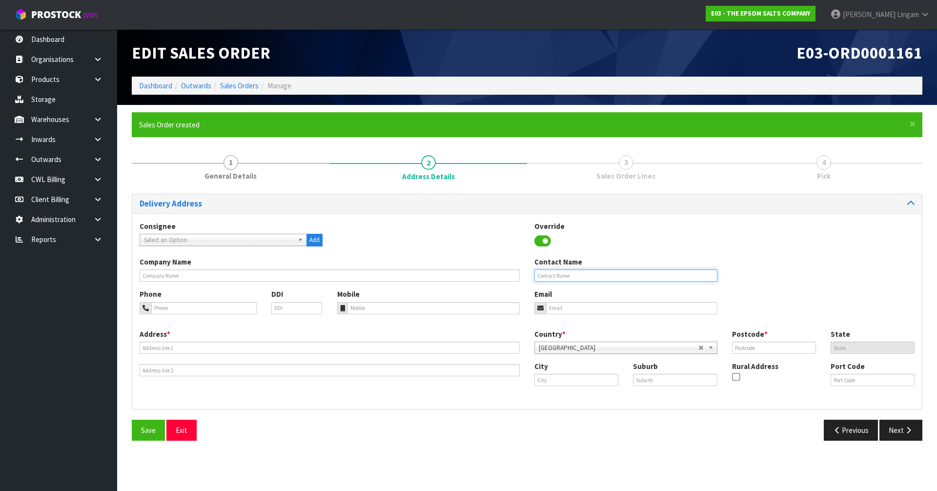
click at [491, 276] on input "text" at bounding box center [625, 275] width 183 height 12
paste input "JANET WATTS"
type input "JANET WATTS"
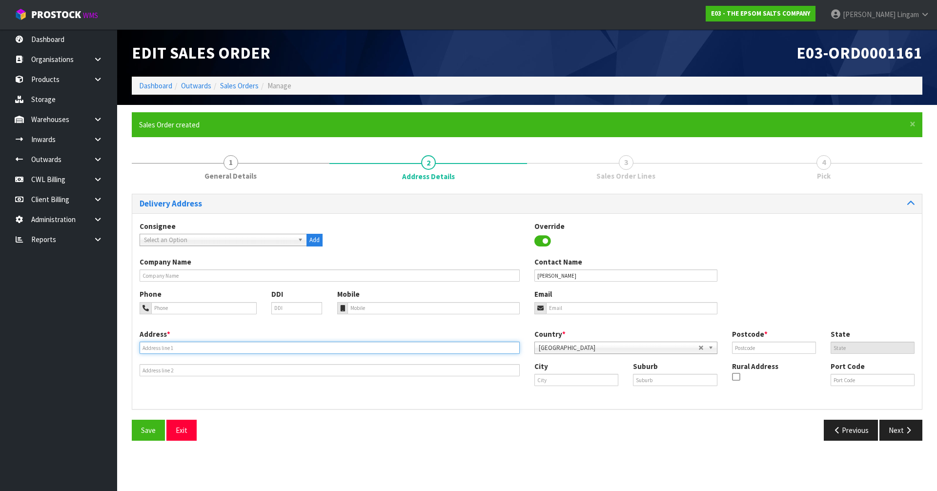
click at [202, 333] on input "text" at bounding box center [330, 348] width 380 height 12
paste input "17 KAIMATA RD"
type input "17 KAIMATA RD"
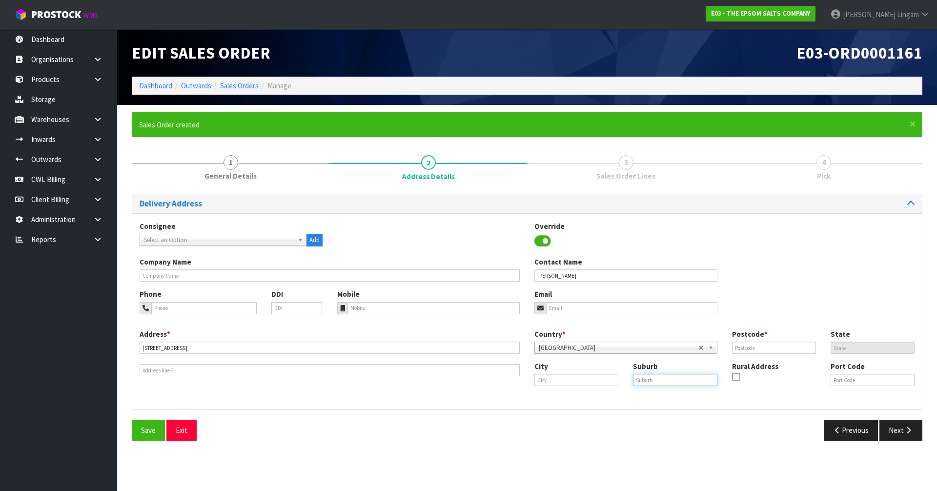
click at [491, 333] on input "text" at bounding box center [675, 380] width 84 height 12
paste input "NAPIER"
type input "NAPIER, RD 2"
click at [491, 333] on input "text" at bounding box center [576, 380] width 84 height 12
paste input "Hawke's Bay"
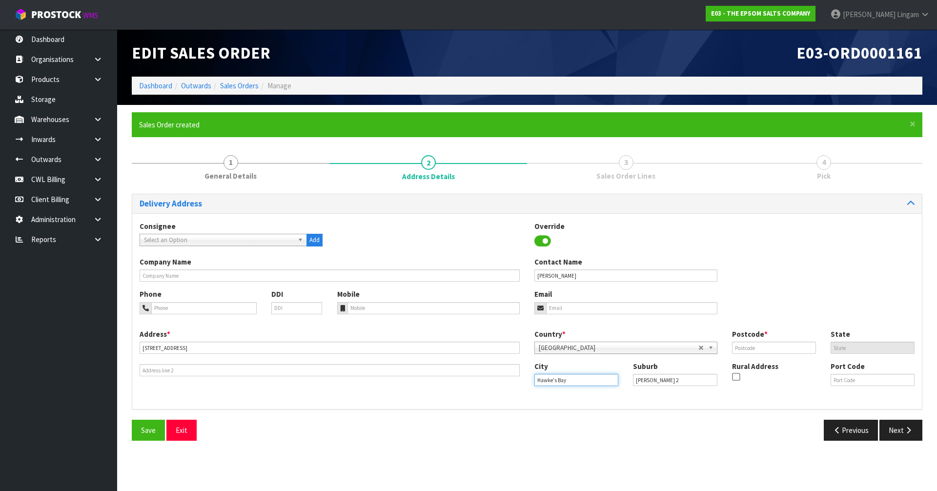
type input "Hawke's Bay"
click at [491, 333] on input "text" at bounding box center [774, 348] width 84 height 12
type input "4182"
click at [365, 308] on input "tel" at bounding box center [434, 308] width 173 height 12
paste input "021 214 7157"
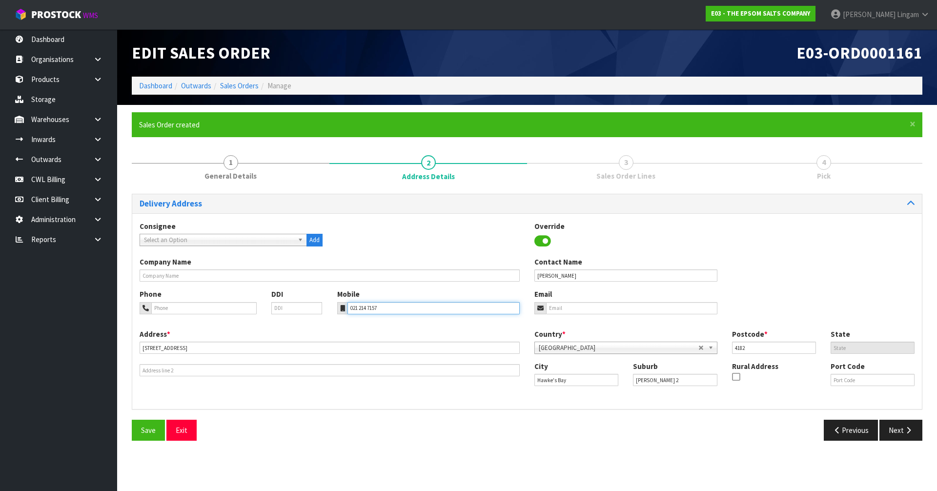
type input "021 214 7157"
click at [491, 307] on input "email" at bounding box center [631, 308] width 171 height 12
paste input "kiwibackyard@gmail.com"
type input "kiwibackyard@gmail.com"
click at [144, 333] on span "Save" at bounding box center [148, 430] width 15 height 9
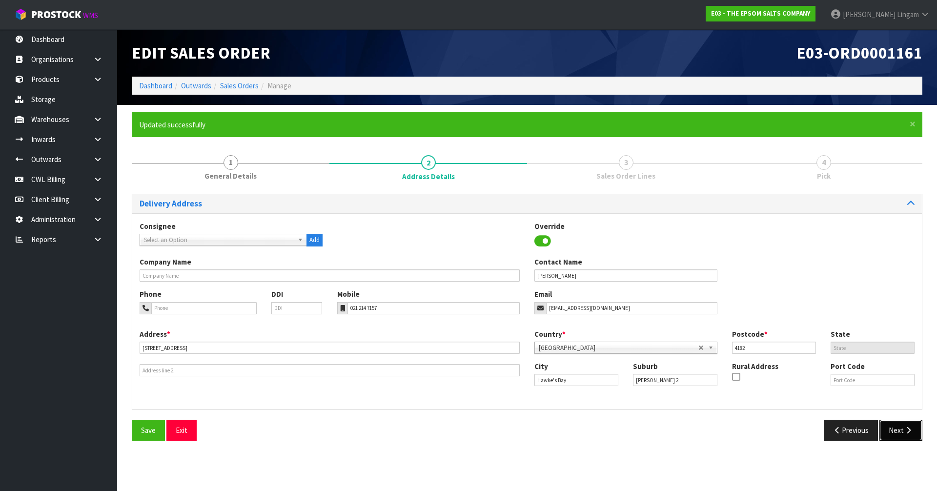
click at [491, 333] on icon "button" at bounding box center [908, 430] width 9 height 7
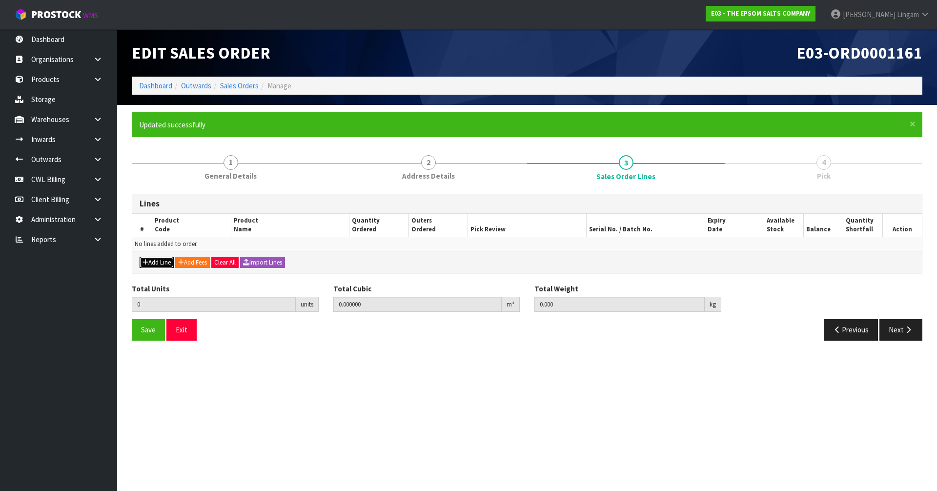
click at [159, 263] on button "Add Line" at bounding box center [157, 263] width 34 height 12
type input "0"
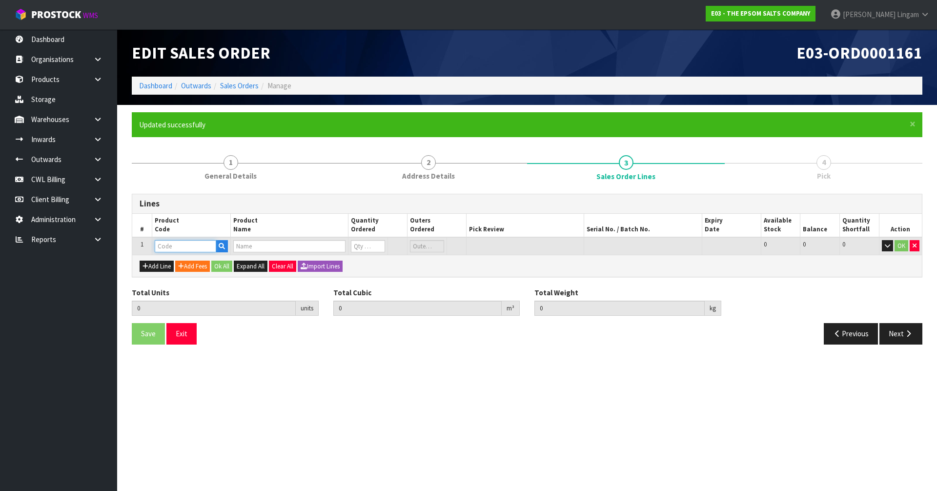
click at [169, 248] on input "text" at bounding box center [185, 246] width 61 height 12
type input "EPSOM"
drag, startPoint x: 181, startPoint y: 279, endPoint x: 254, endPoint y: 274, distance: 73.3
click at [182, 279] on strong "EPSOM" at bounding box center [176, 275] width 23 height 9
type input "EPSOM 5KG"
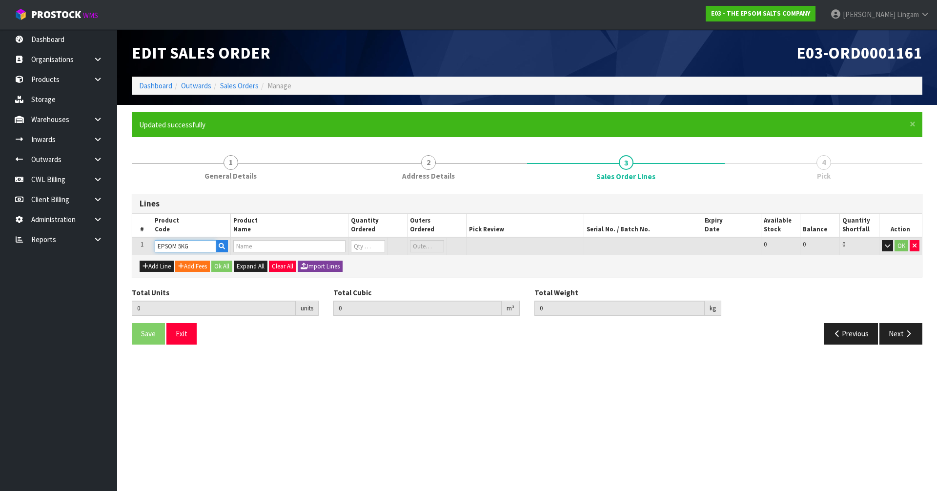
type input "0.000000"
type input "0.000"
type input "EPSOM SALT 5KG BAG"
type input "0"
click at [345, 246] on tr "1 EPSOM 5KG EPSOM SALT 5KG BAG 0 BAG 25 25 0 OK" at bounding box center [527, 246] width 790 height 18
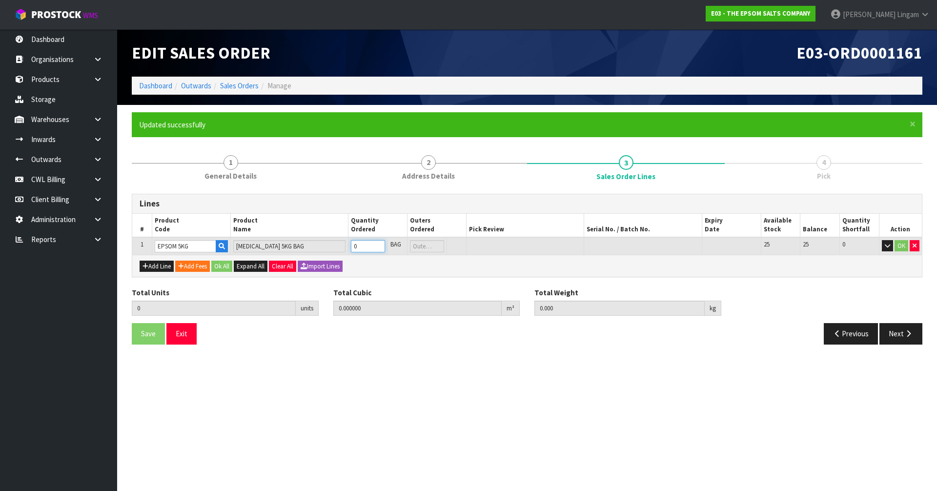
type input "1"
type input "0.00968"
type input "5"
type input "1"
click at [228, 266] on button "Ok All" at bounding box center [221, 267] width 21 height 12
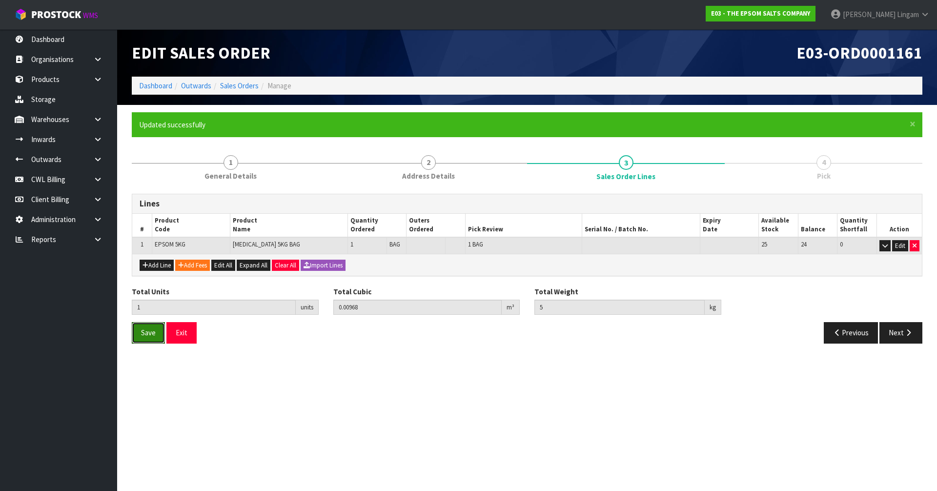
drag, startPoint x: 152, startPoint y: 335, endPoint x: 333, endPoint y: 341, distance: 180.7
click at [154, 333] on span "Save" at bounding box center [148, 332] width 15 height 9
click at [491, 327] on button "Next" at bounding box center [900, 332] width 43 height 21
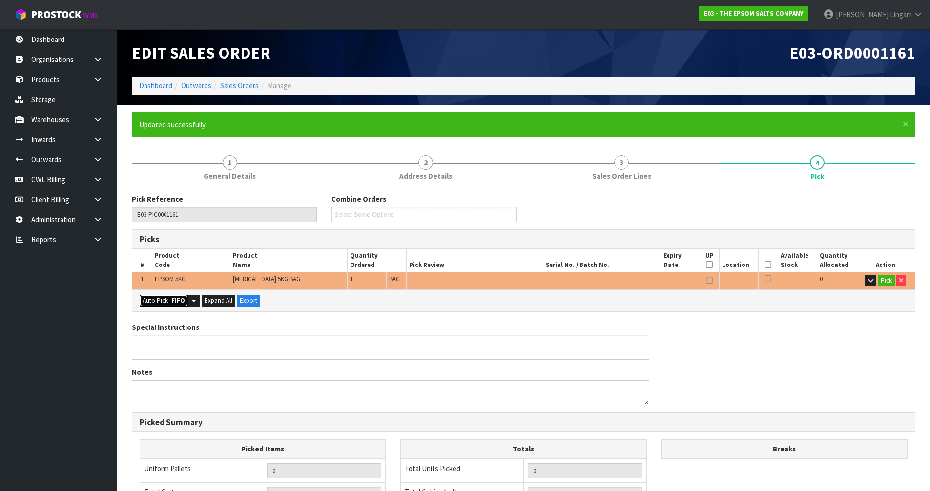
click at [159, 304] on button "Auto Pick - FIFO" at bounding box center [164, 301] width 48 height 12
type input "Bag x 1"
type input "1"
type input "0.009680"
type input "5.000"
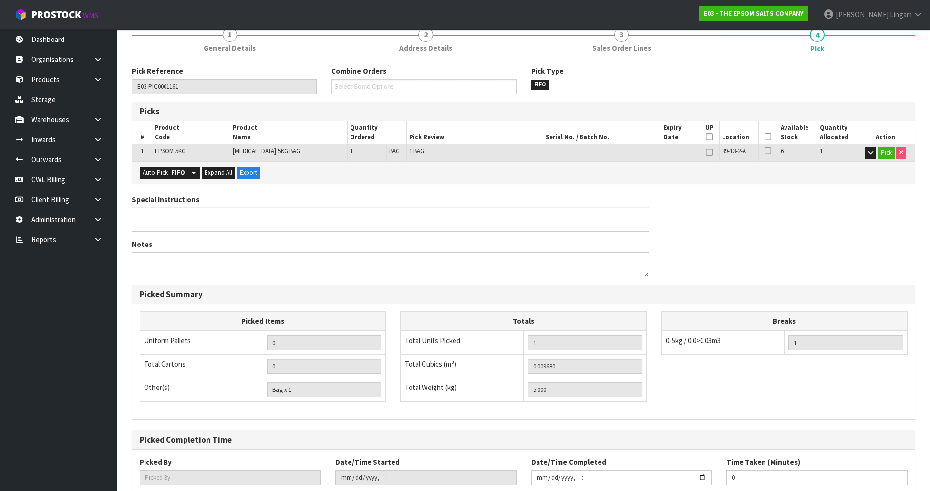
scroll to position [190, 0]
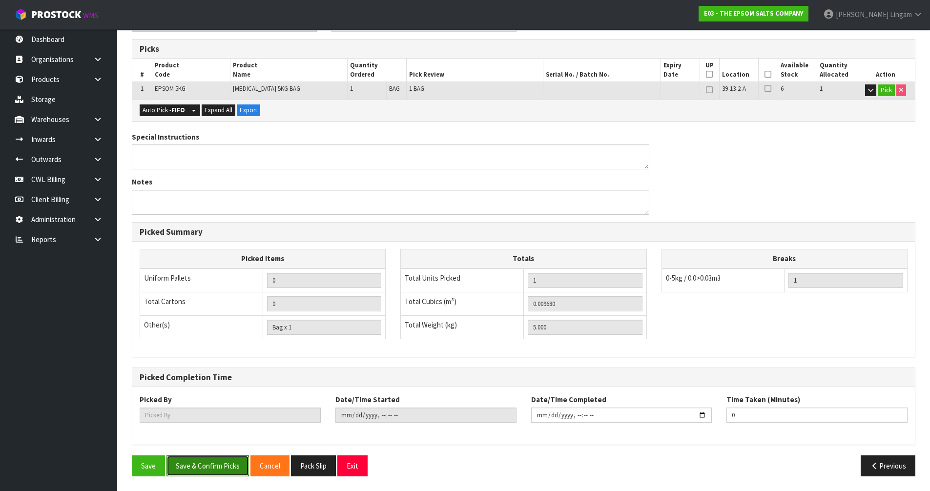
click at [216, 333] on button "Save & Confirm Picks" at bounding box center [207, 465] width 82 height 21
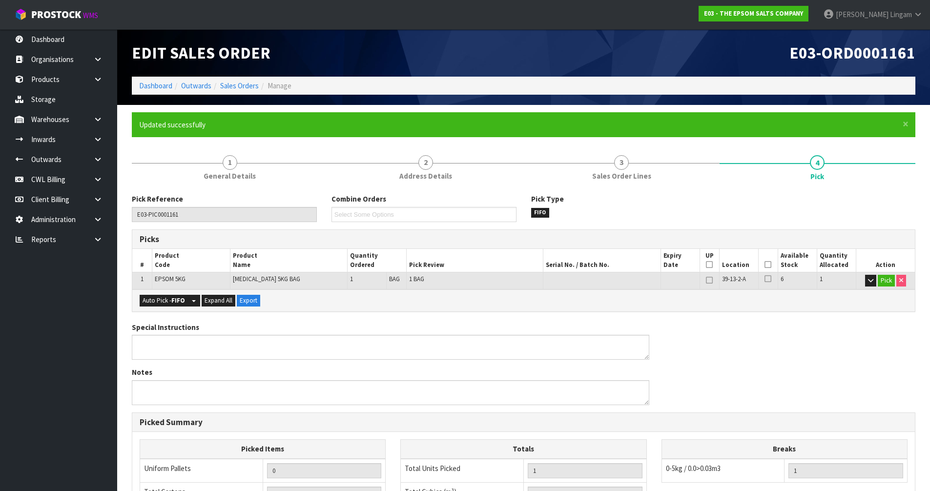
type input "Vineeta Lingam"
type input "2025-09-09T08:35:35"
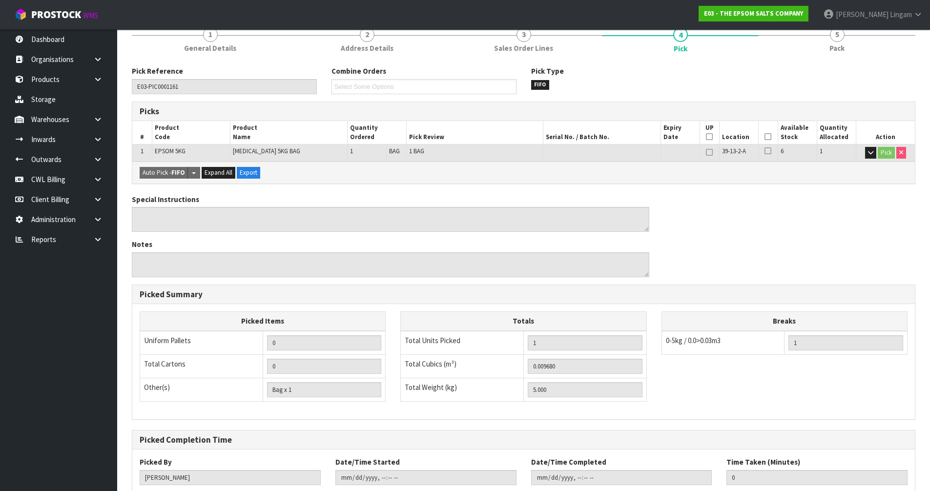
scroll to position [190, 0]
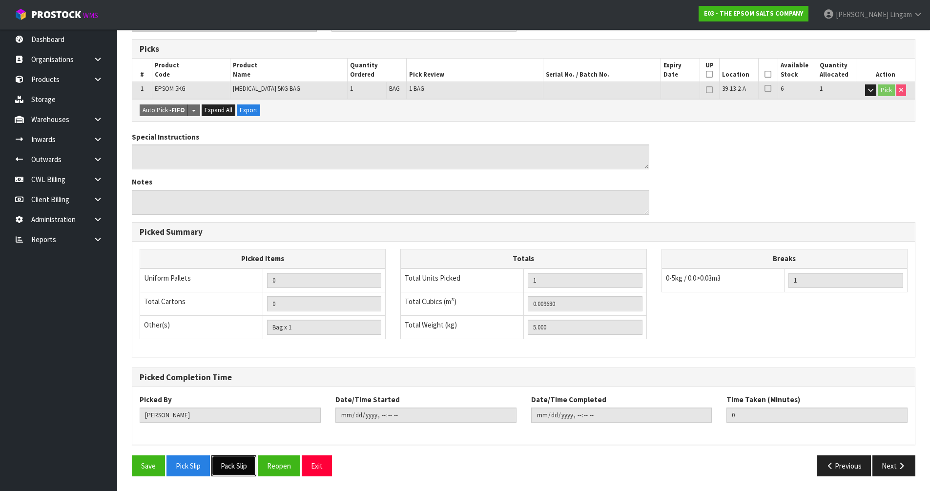
click at [237, 333] on button "Pack Slip" at bounding box center [233, 465] width 45 height 21
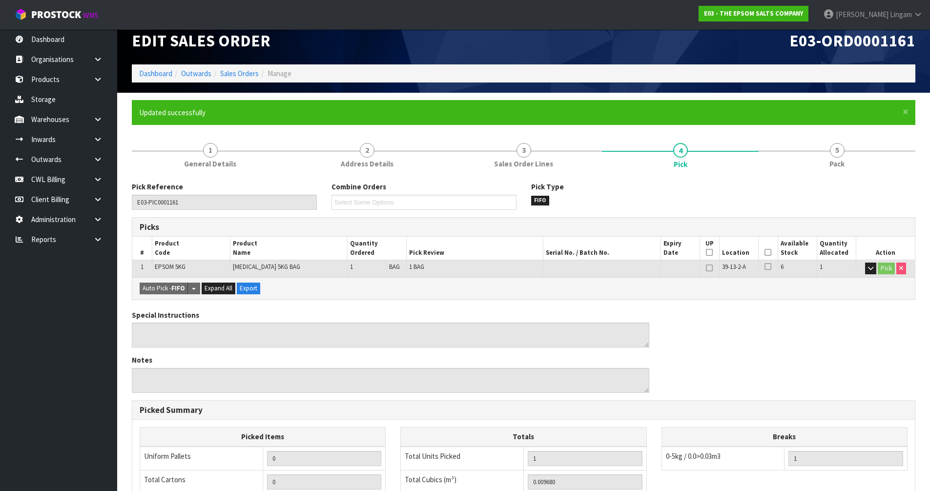
scroll to position [0, 0]
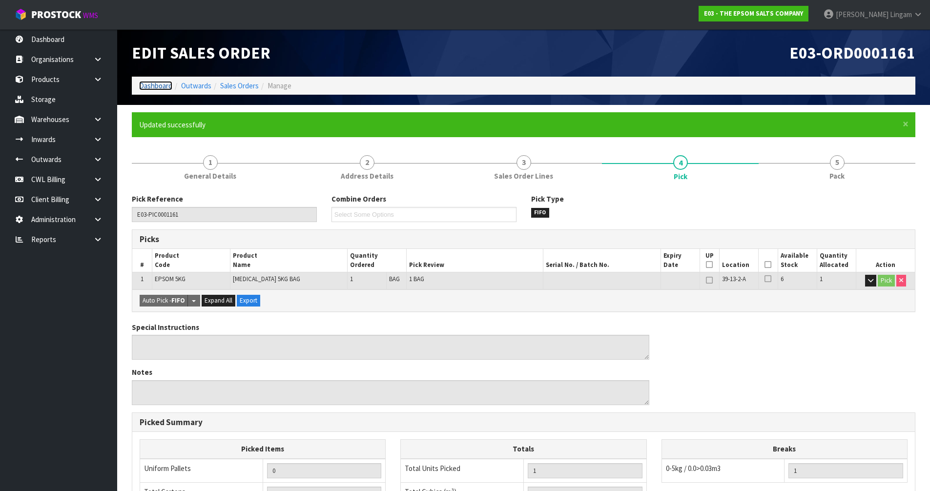
click at [159, 84] on link "Dashboard" at bounding box center [155, 85] width 33 height 9
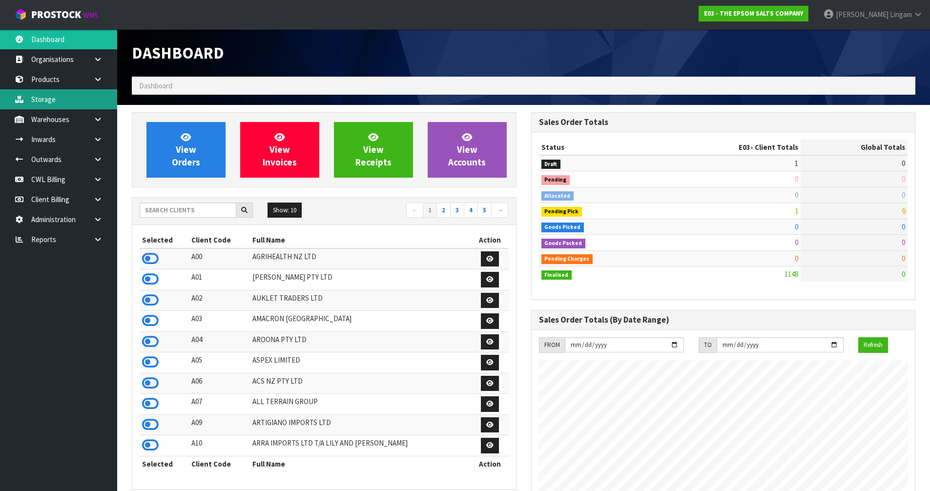
scroll to position [613, 399]
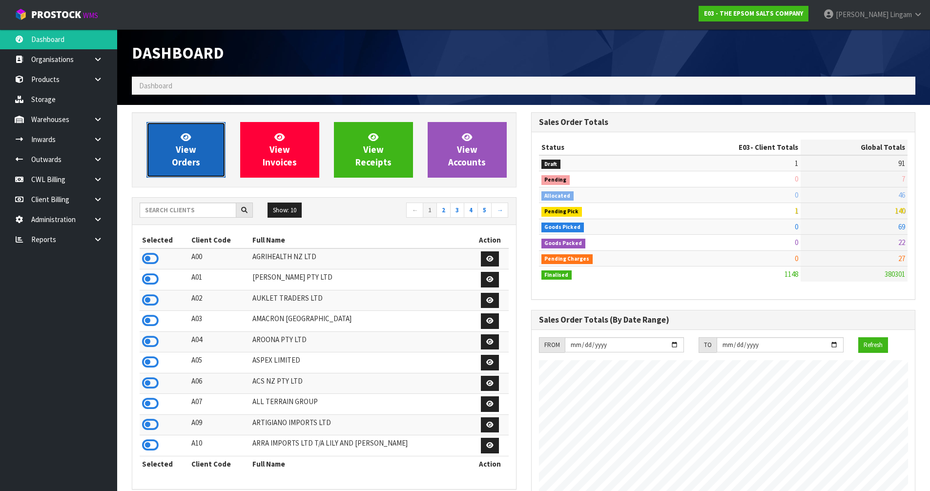
click at [184, 154] on span "View Orders" at bounding box center [186, 149] width 28 height 37
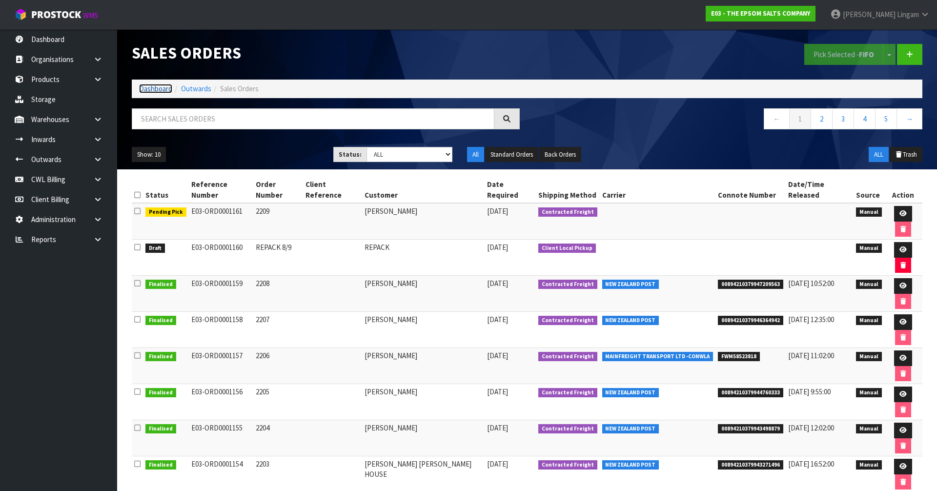
click at [153, 89] on link "Dashboard" at bounding box center [155, 88] width 33 height 9
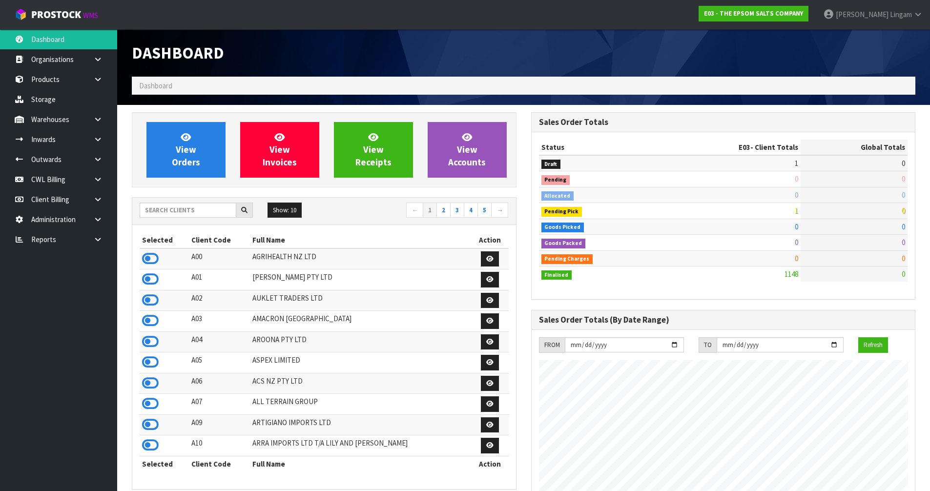
scroll to position [613, 399]
click at [442, 210] on link "2" at bounding box center [443, 211] width 14 height 16
click at [153, 302] on icon at bounding box center [150, 300] width 17 height 15
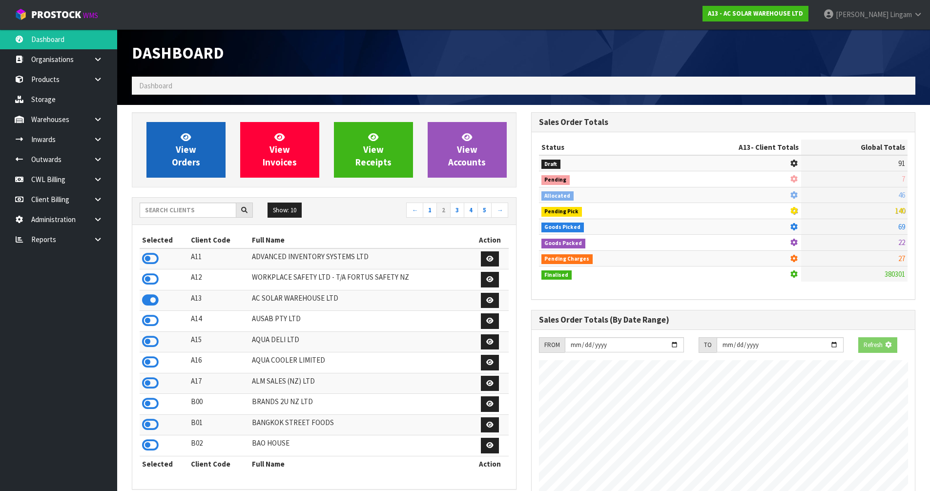
scroll to position [609, 399]
click at [196, 163] on span "View Orders" at bounding box center [186, 149] width 28 height 37
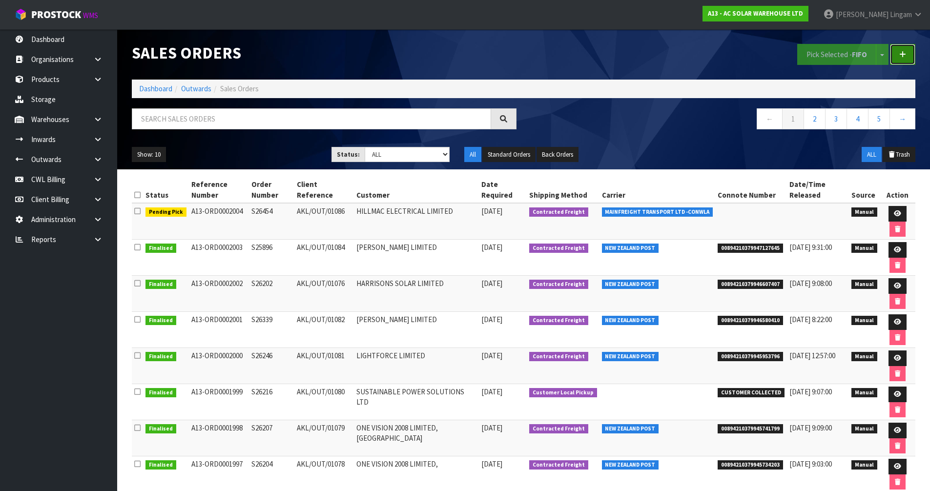
click at [491, 56] on link at bounding box center [902, 54] width 25 height 21
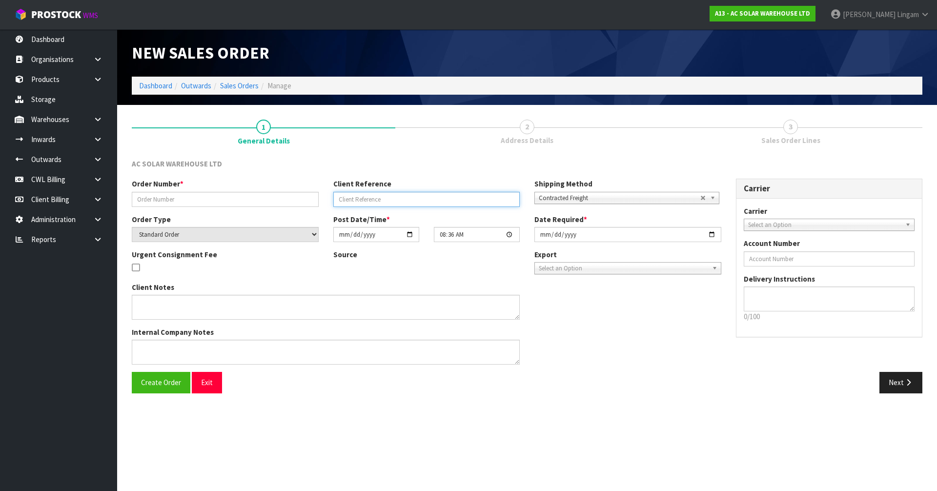
click at [374, 202] on input "text" at bounding box center [426, 199] width 187 height 15
paste input "AKL/OUT/01087"
type input "AKL/OUT/01087"
click at [214, 197] on input "text" at bounding box center [225, 199] width 187 height 15
click at [224, 202] on input "text" at bounding box center [225, 199] width 187 height 15
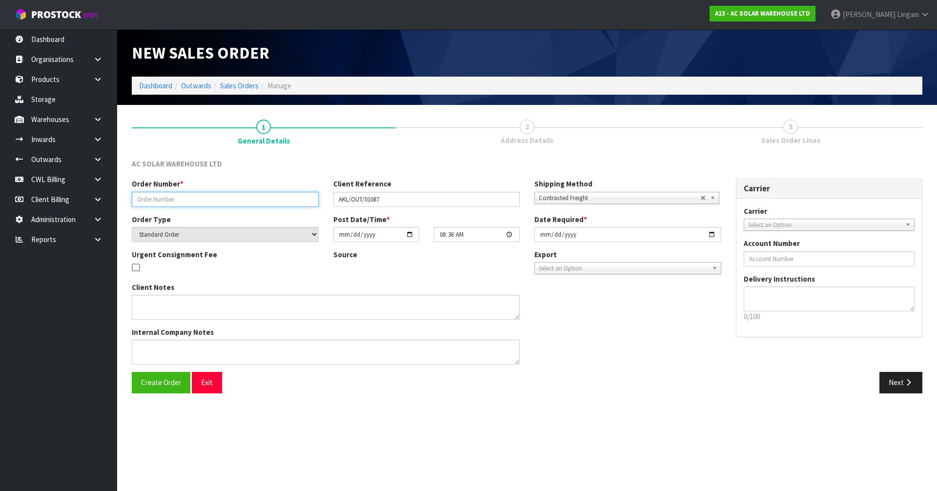
paste input "S26456"
type input "S26456"
click at [178, 314] on textarea at bounding box center [326, 307] width 388 height 25
paste textarea "SEND WITH MAINFREIGHT"
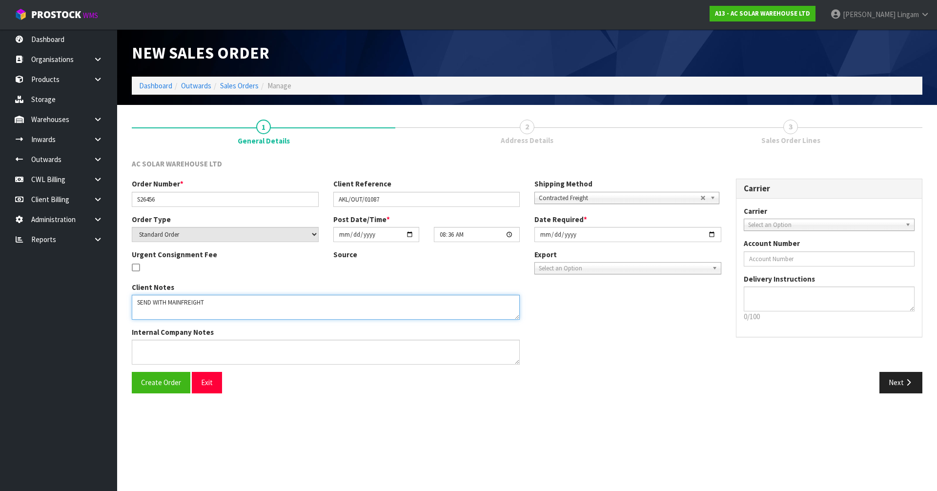
type textarea "SEND WITH MAINFREIGHT"
click at [491, 223] on span "Select an Option" at bounding box center [825, 225] width 154 height 12
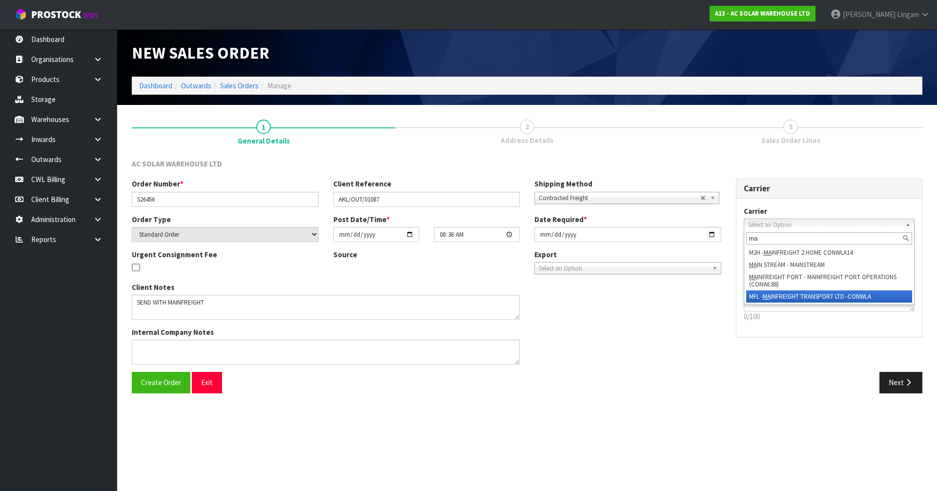
type input "ma"
click at [491, 296] on li "MFL - MA INFREIGHT TRANSPORT LTD -CONWLA" at bounding box center [829, 296] width 166 height 12
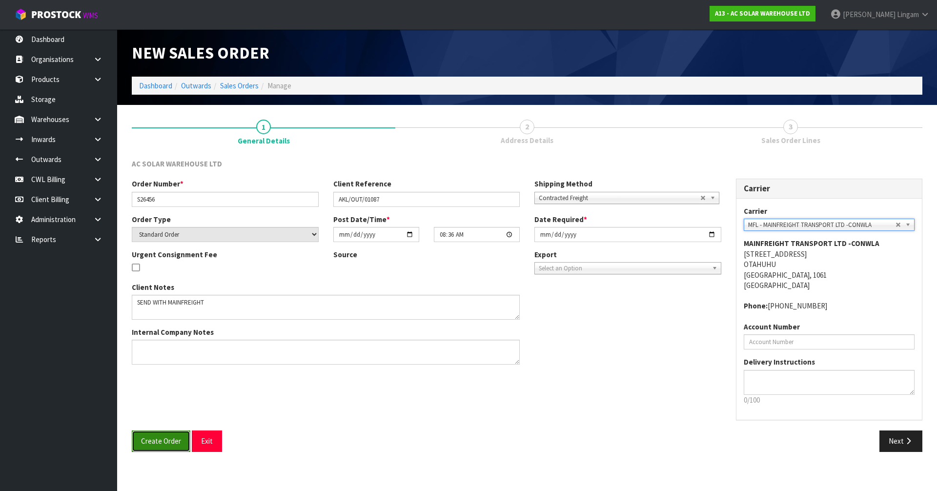
click at [158, 333] on button "Create Order" at bounding box center [161, 440] width 59 height 21
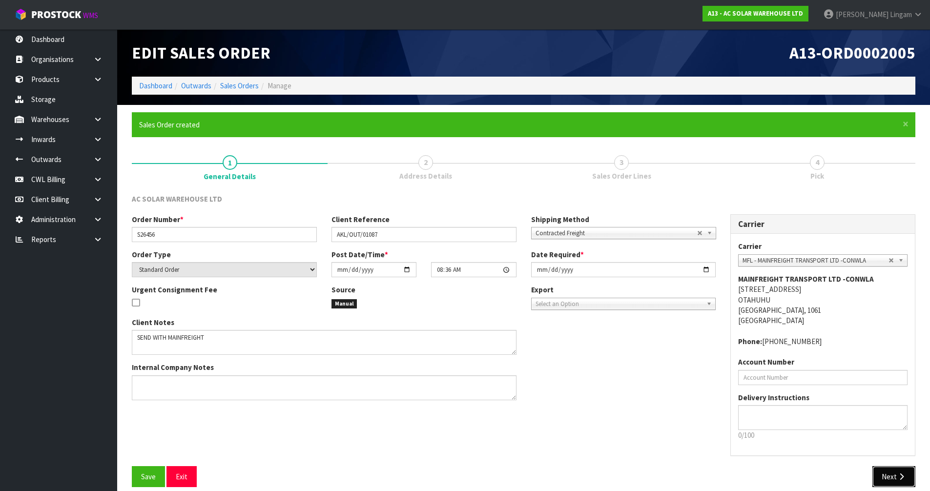
click at [491, 333] on button "Next" at bounding box center [893, 476] width 43 height 21
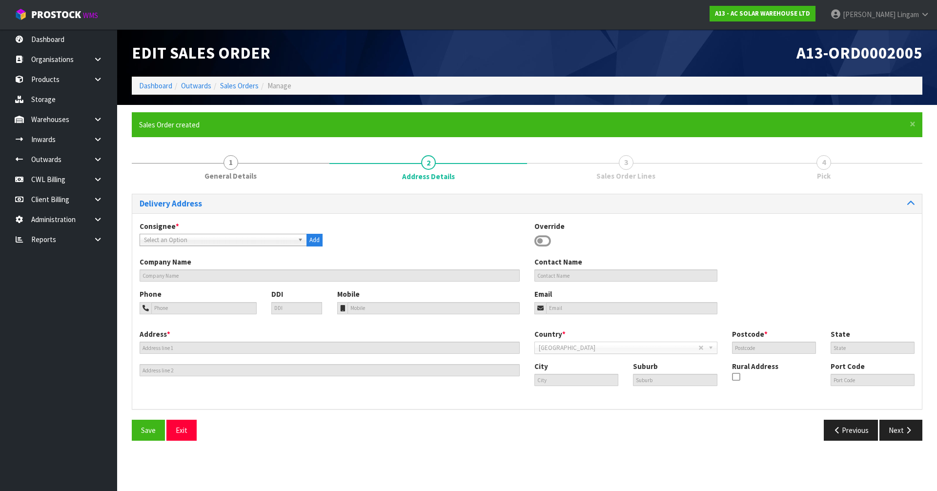
click at [491, 237] on icon at bounding box center [542, 241] width 17 height 15
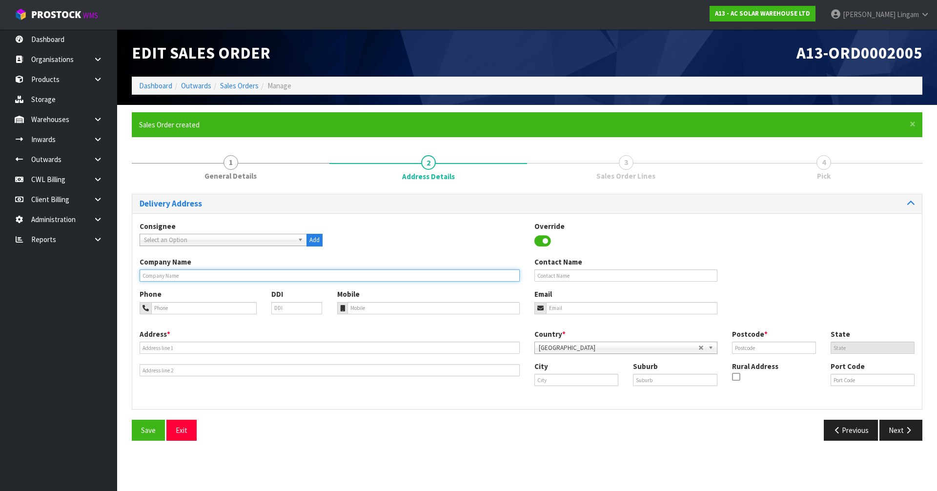
click at [184, 276] on input "text" at bounding box center [330, 275] width 380 height 12
paste input "HILLMAC ELECTRICAL LIMITED, MAIN DELIVERY"
type input "HILLMAC ELECTRICAL LIMITED, MAIN DELIVERY"
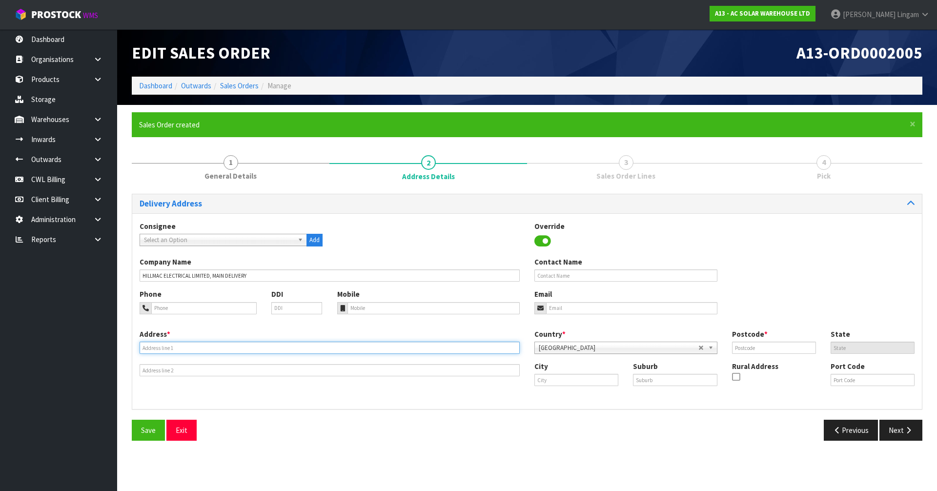
click at [154, 333] on input "text" at bounding box center [330, 348] width 380 height 12
paste input "11A MARTIN PLACE"
type input "11A MARTIN PLACE"
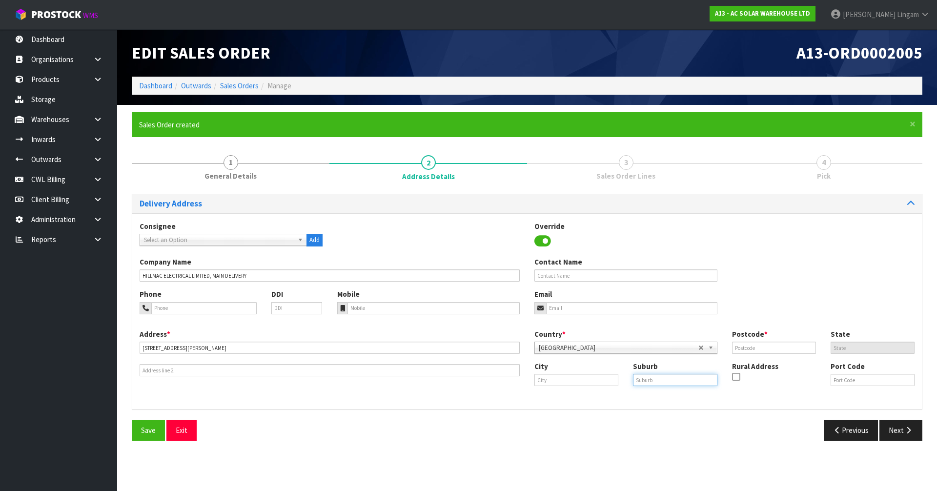
click at [491, 333] on input "text" at bounding box center [675, 380] width 84 height 12
paste input "HAVELOCK NORTH"
type input "HAVELOCK NORTH"
click at [491, 333] on input "text" at bounding box center [774, 348] width 84 height 12
type input "4130"
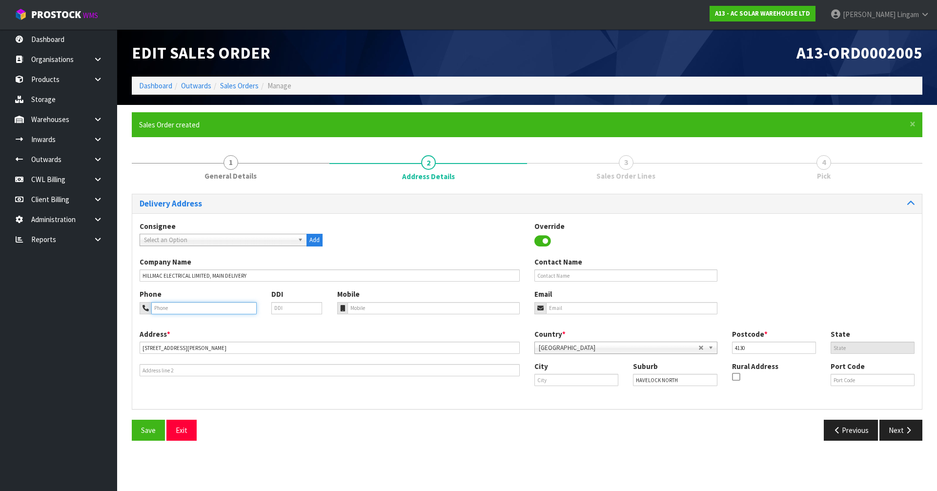
click at [178, 309] on input "tel" at bounding box center [203, 308] width 105 height 12
paste input "06 877 9156"
type input "06 877 9156"
click at [152, 333] on span "Save" at bounding box center [148, 430] width 15 height 9
click at [491, 333] on button "Next" at bounding box center [900, 430] width 43 height 21
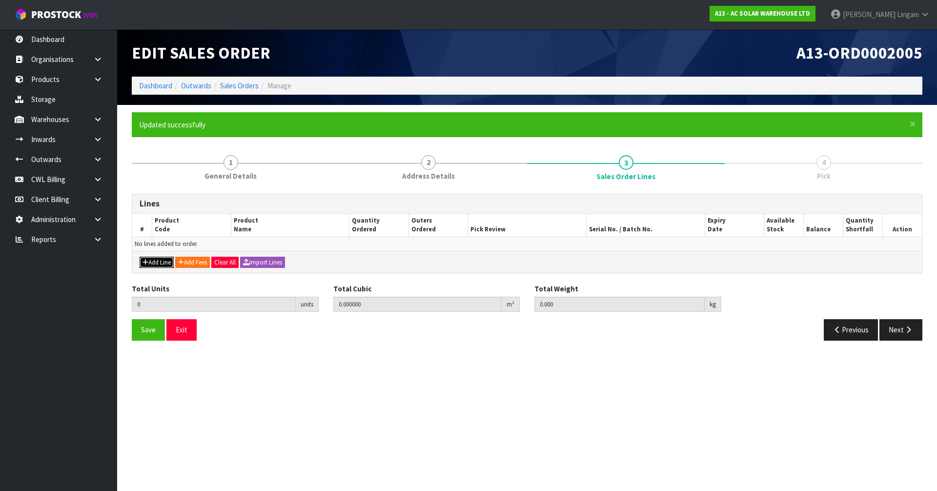
click at [158, 261] on button "Add Line" at bounding box center [157, 263] width 34 height 12
type input "0"
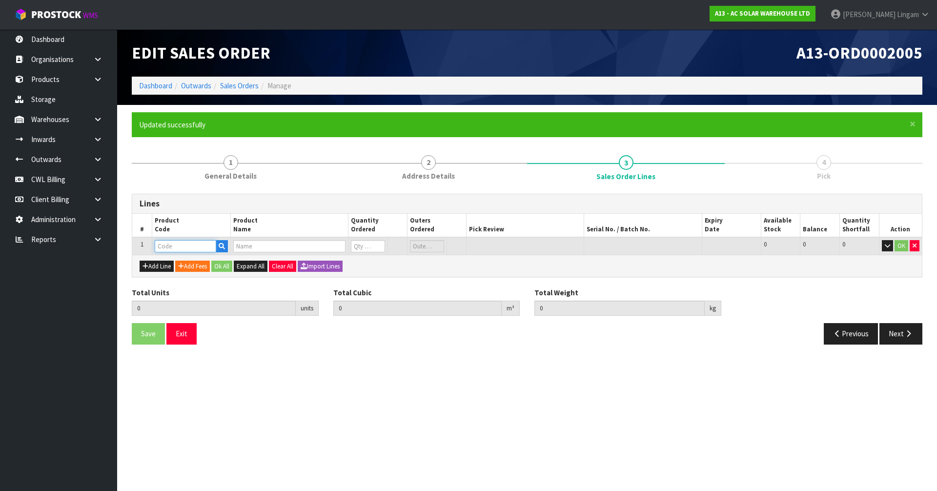
click at [185, 250] on input "text" at bounding box center [185, 246] width 61 height 12
paste input "4862"
type input "4862"
type input "0.000000"
type input "0.000"
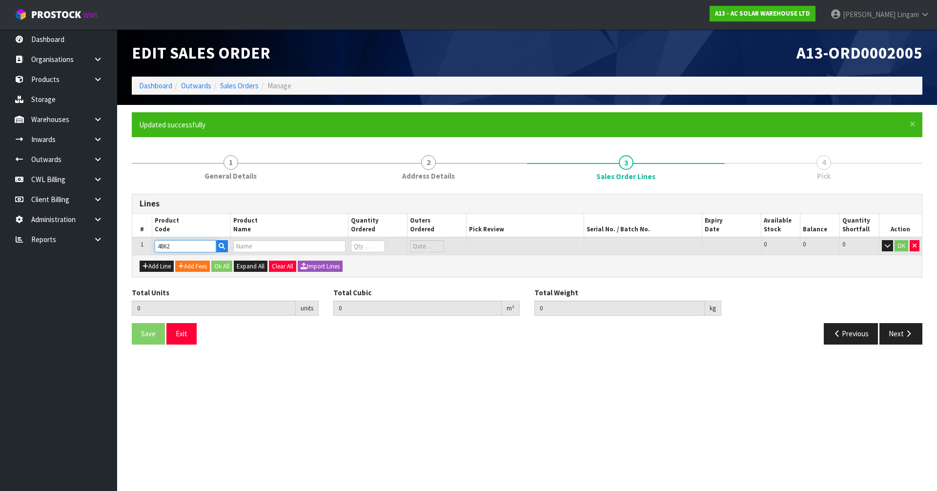
type input "HYUNDAI 455W N-TYPE HJT ALL BLACK HIT-H455LE-FB(ZB)"
type input "0"
type input "4862"
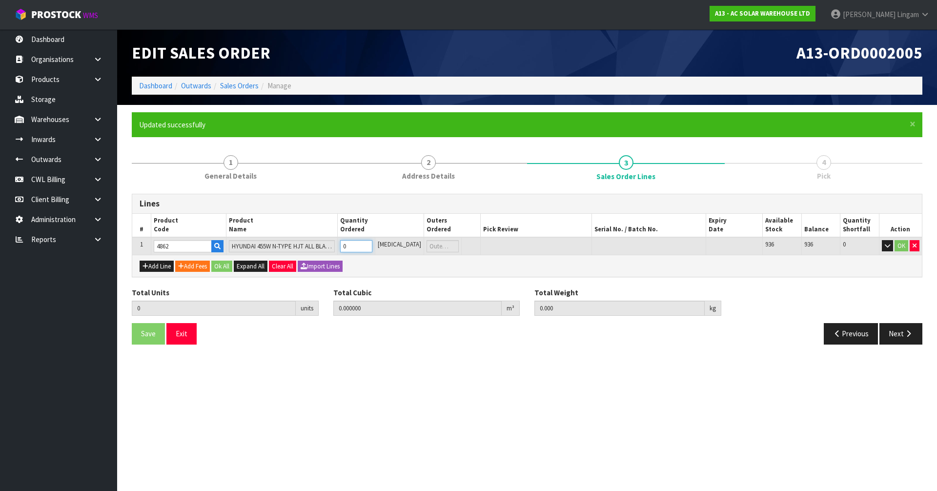
click at [325, 247] on tr "1 4862 HYUNDAI 455W N-TYPE HJT ALL BLACK HIT-H455LE-FB(ZB) 0 PCE 936 936 0 OK" at bounding box center [527, 246] width 790 height 18
type input "5"
type input "0.30096"
type input "115.555"
type input "5"
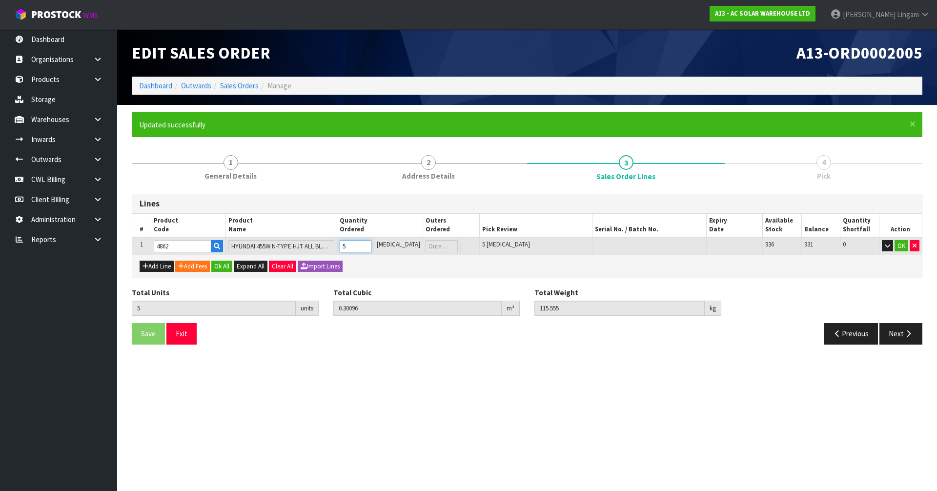
type input "56"
type input "2.869686"
type input "1294.22"
type input "56"
click at [227, 269] on button "Ok All" at bounding box center [221, 267] width 21 height 12
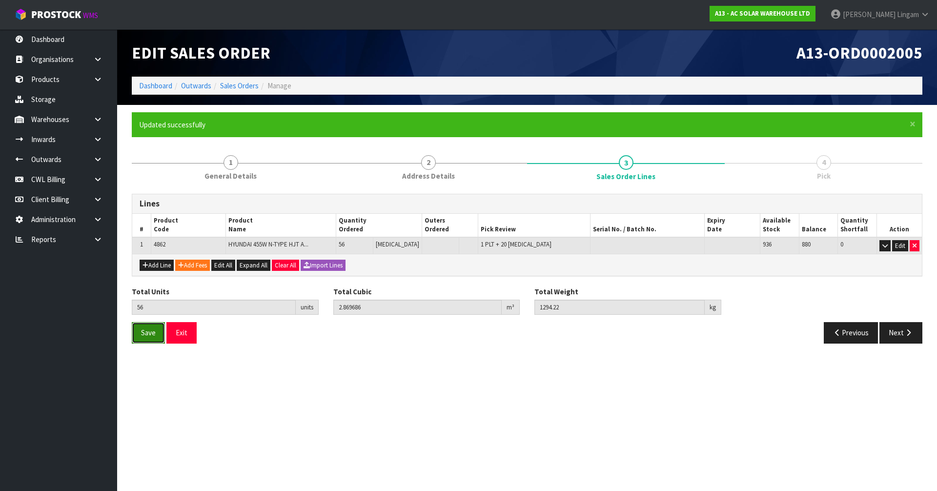
drag, startPoint x: 149, startPoint y: 335, endPoint x: 519, endPoint y: 342, distance: 369.5
click at [149, 333] on span "Save" at bounding box center [148, 332] width 15 height 9
click at [491, 329] on button "Next" at bounding box center [900, 332] width 43 height 21
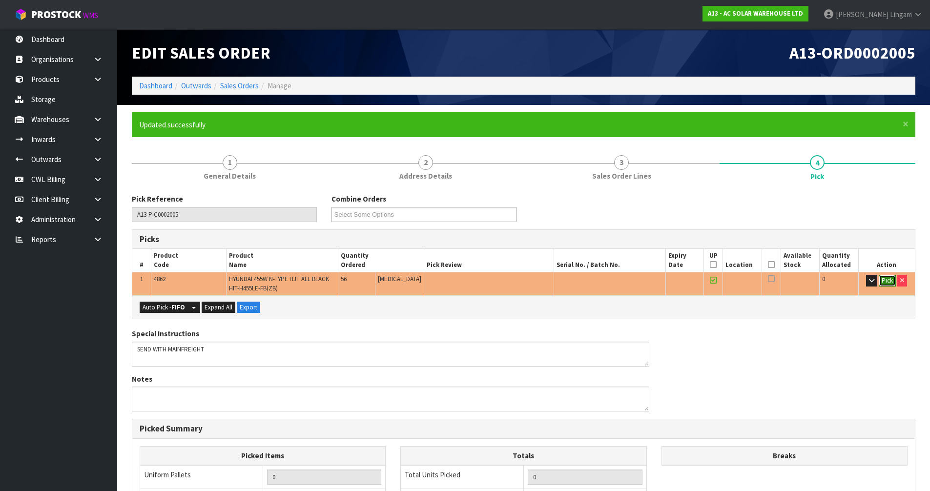
click at [491, 278] on button "Pick" at bounding box center [887, 281] width 17 height 12
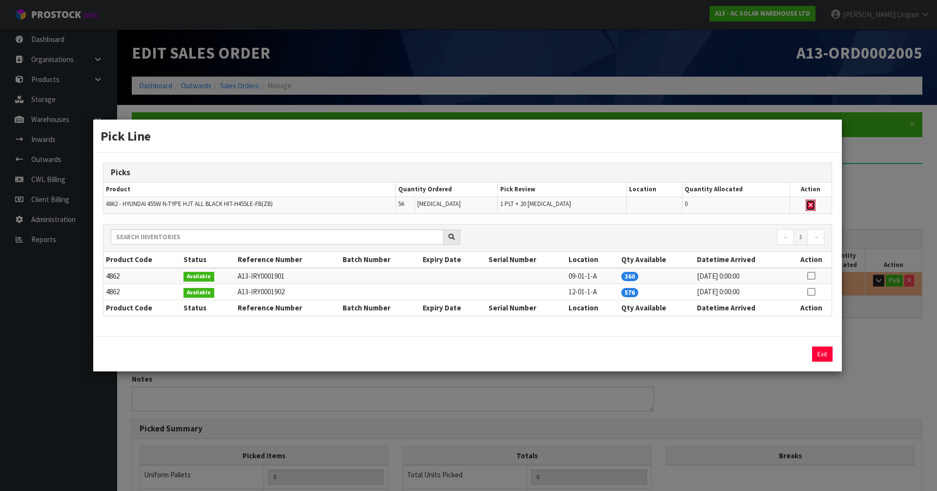
click at [491, 207] on icon "button" at bounding box center [811, 205] width 4 height 6
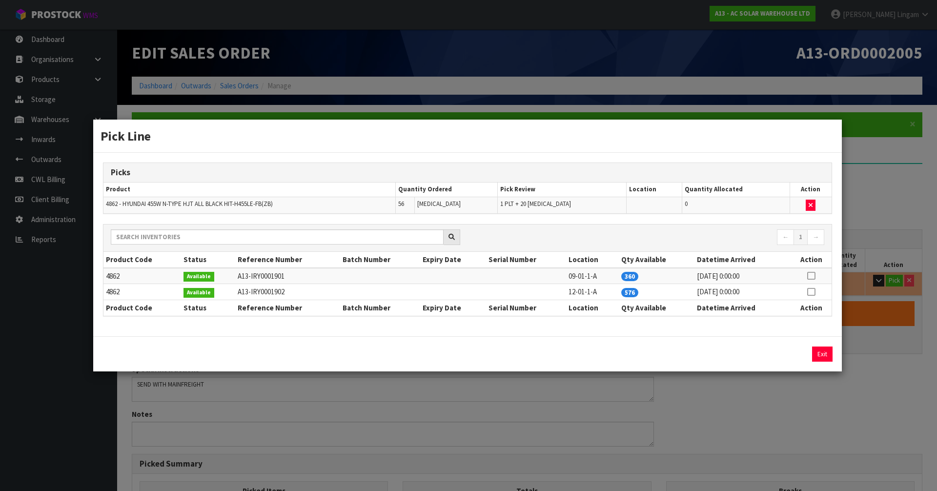
click at [491, 292] on icon at bounding box center [811, 292] width 8 height 0
click at [491, 333] on button "Assign Pick" at bounding box center [789, 354] width 40 height 15
type input "1"
type input "Piece x 20"
type input "56"
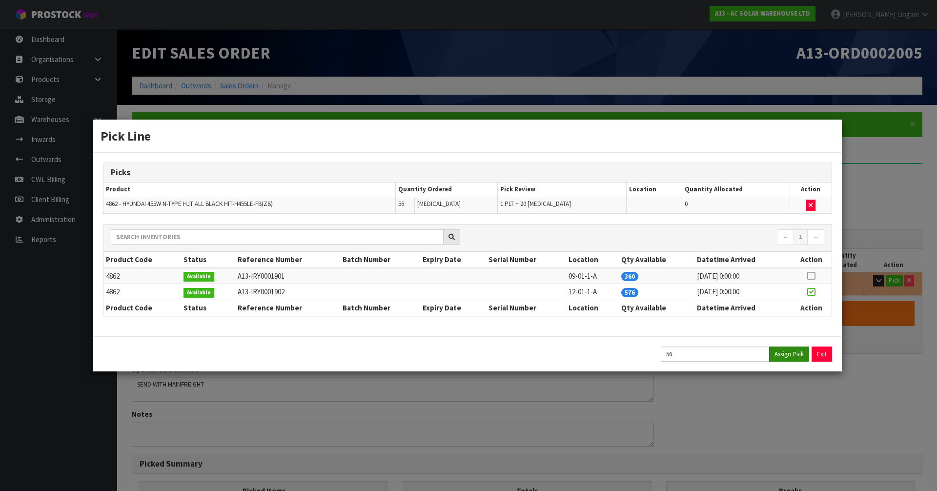
type input "2.869686"
type input "1294.22"
click at [491, 333] on button "Exit" at bounding box center [822, 354] width 20 height 15
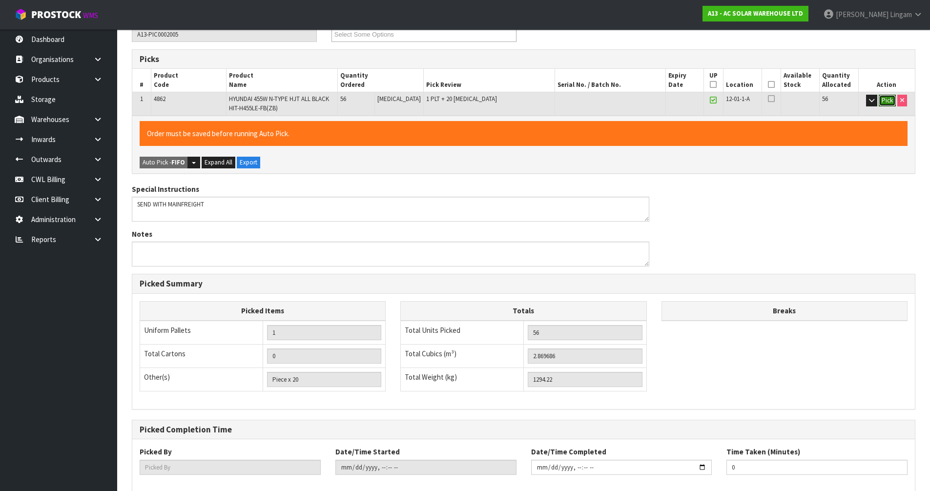
scroll to position [232, 0]
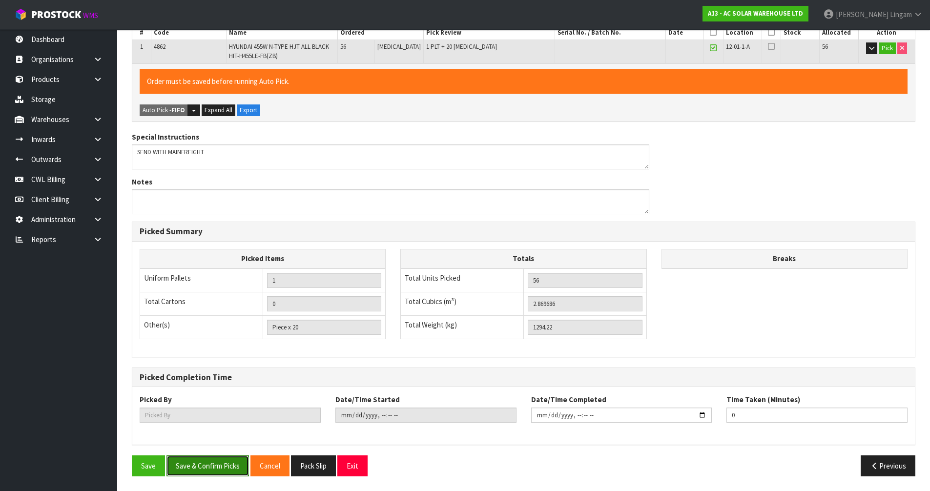
click at [213, 333] on button "Save & Confirm Picks" at bounding box center [207, 465] width 82 height 21
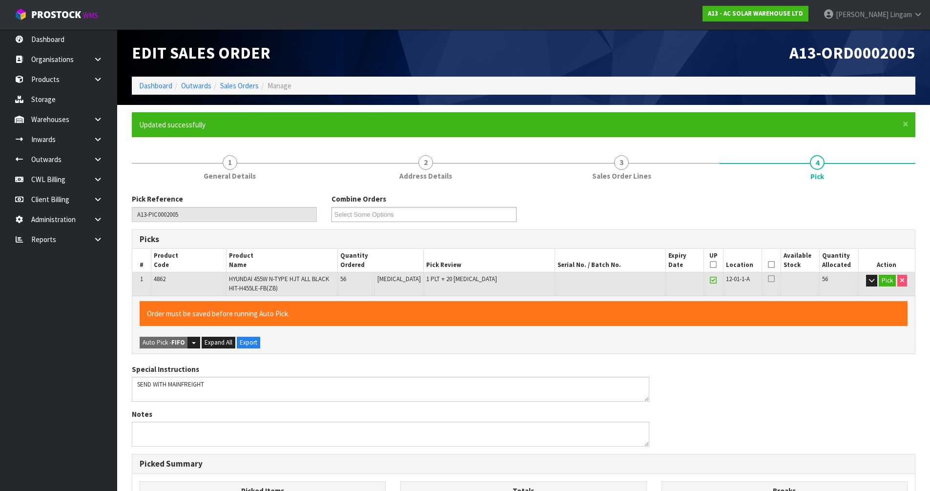
type input "Vineeta Lingam"
type input "2025-09-09T08:38:16"
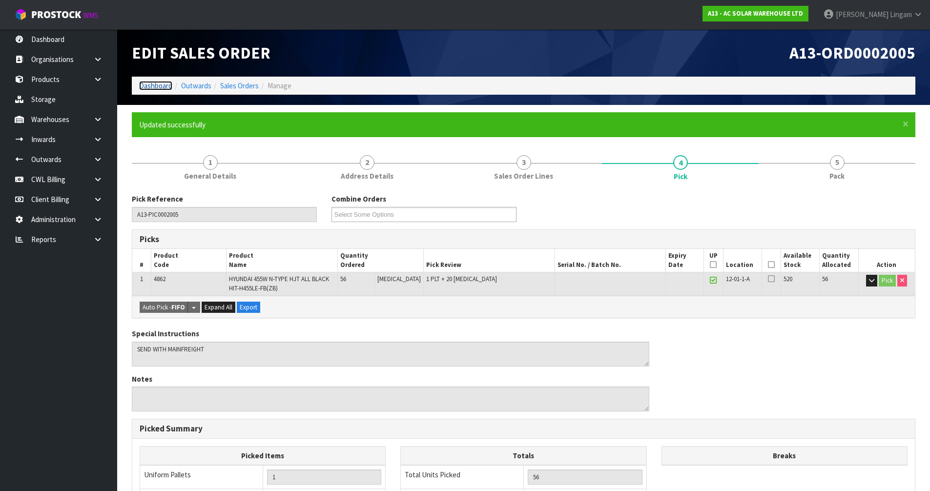
click at [154, 87] on link "Dashboard" at bounding box center [155, 85] width 33 height 9
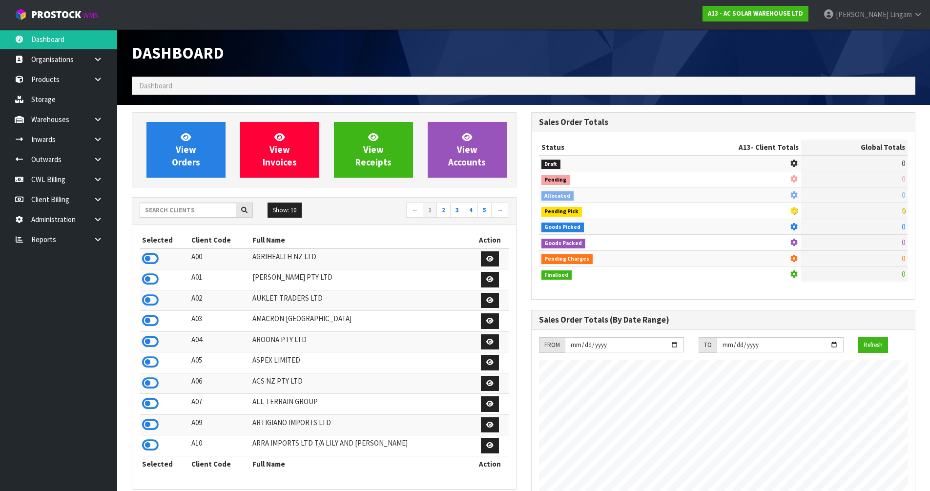
scroll to position [771, 399]
click at [166, 205] on input "text" at bounding box center [188, 210] width 97 height 15
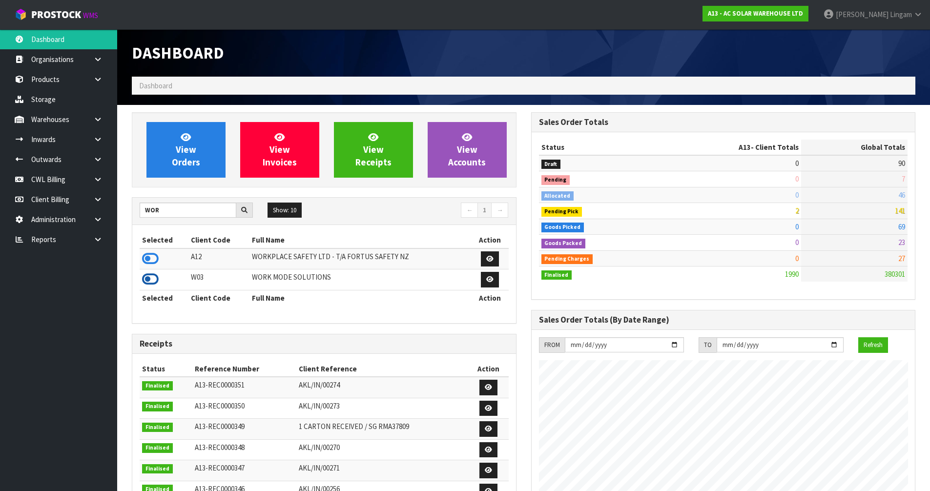
click at [149, 278] on icon at bounding box center [150, 279] width 17 height 15
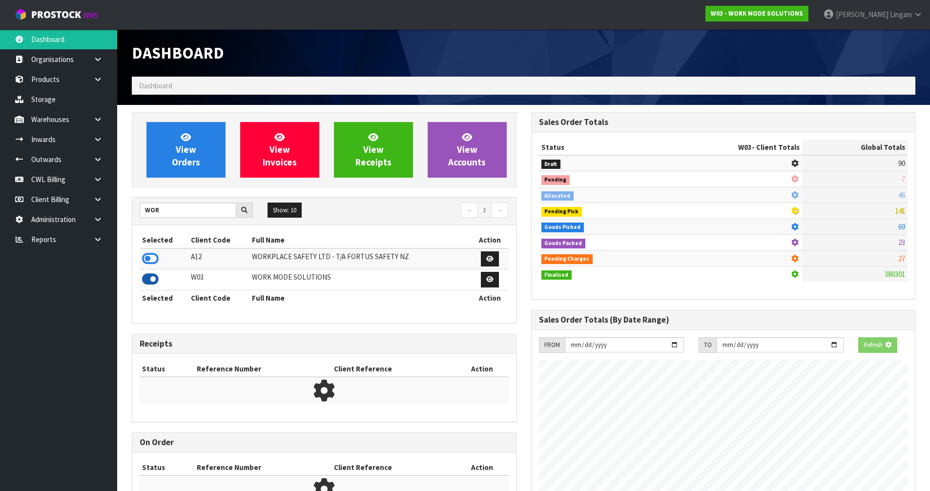
scroll to position [708, 399]
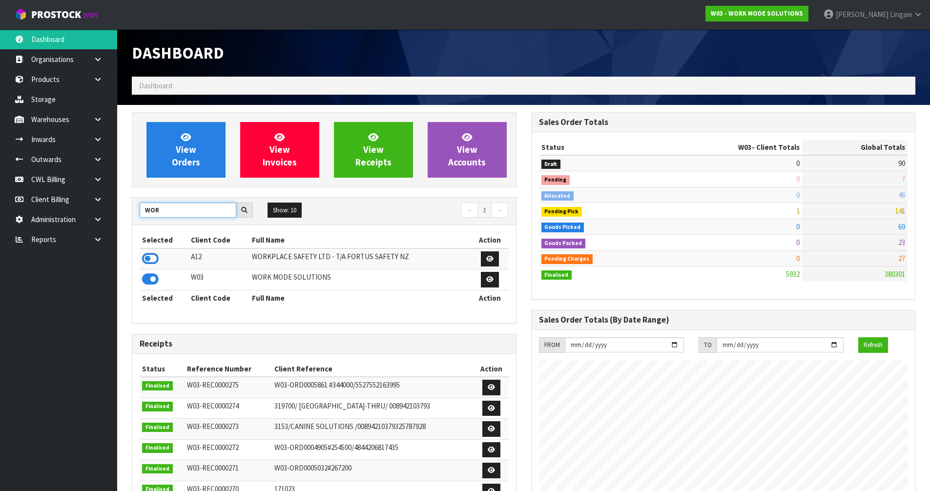
drag, startPoint x: 159, startPoint y: 208, endPoint x: 125, endPoint y: 208, distance: 34.2
click at [125, 208] on div "View Orders View Invoices View Receipts View Accounts WOR Show: 10 5 10 25 50 ←…" at bounding box center [323, 406] width 399 height 588
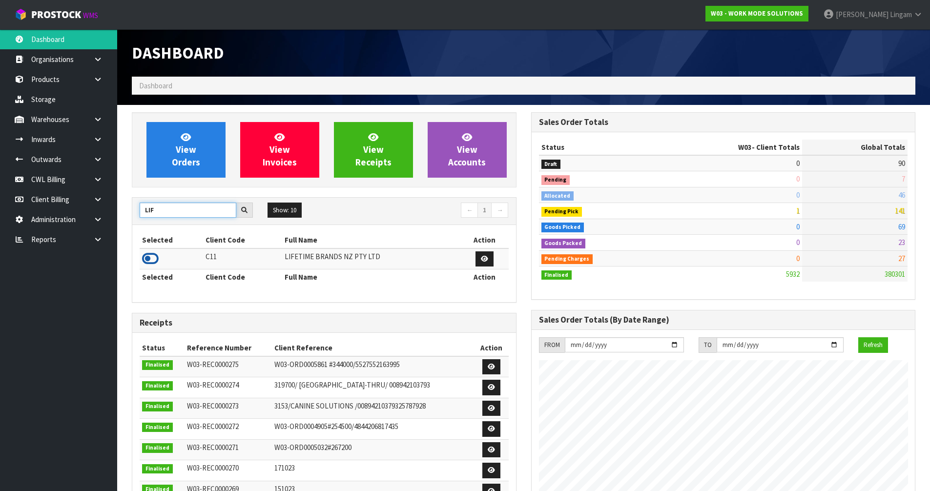
type input "LIF"
click at [147, 257] on icon at bounding box center [150, 258] width 17 height 15
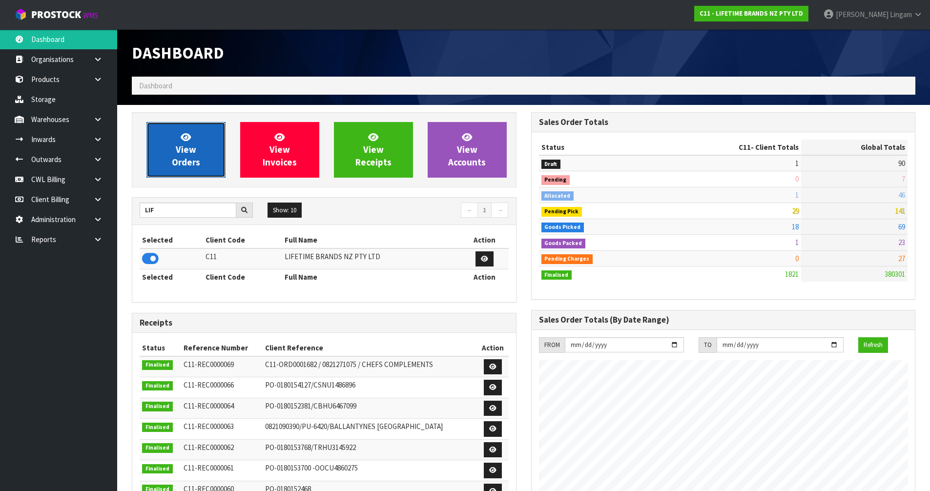
scroll to position [739, 399]
click at [196, 158] on span "View Orders" at bounding box center [186, 149] width 28 height 37
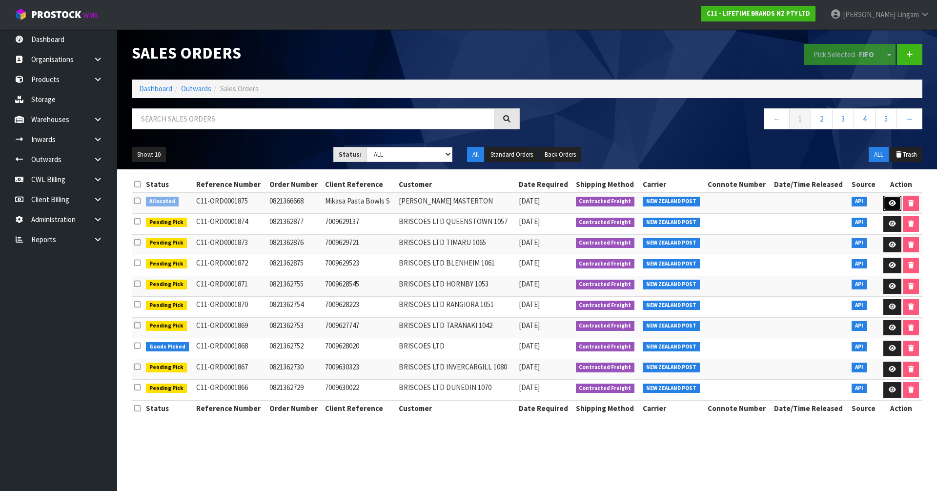
click at [491, 201] on icon at bounding box center [892, 203] width 7 height 6
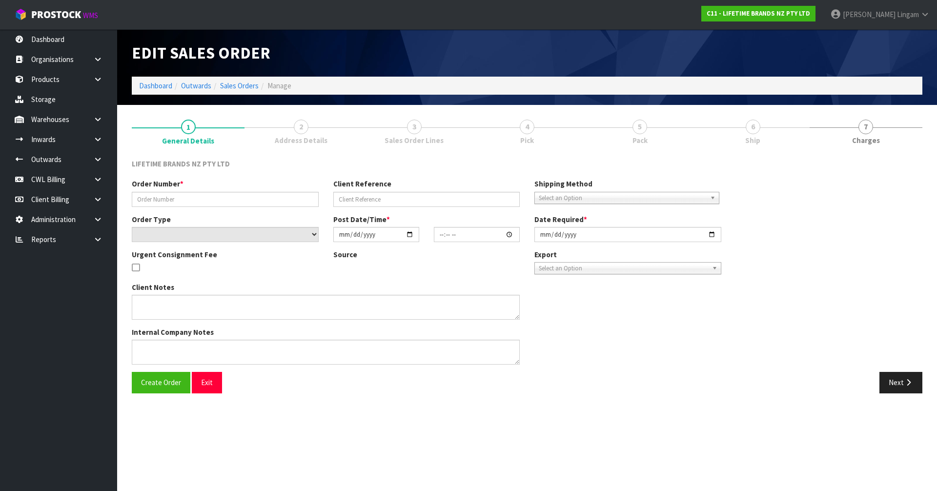
type input "0821366668"
type input "Mikasa Pasta Bowls S"
select select "number:0"
type input "2025-09-09"
type input "07:19:03.000"
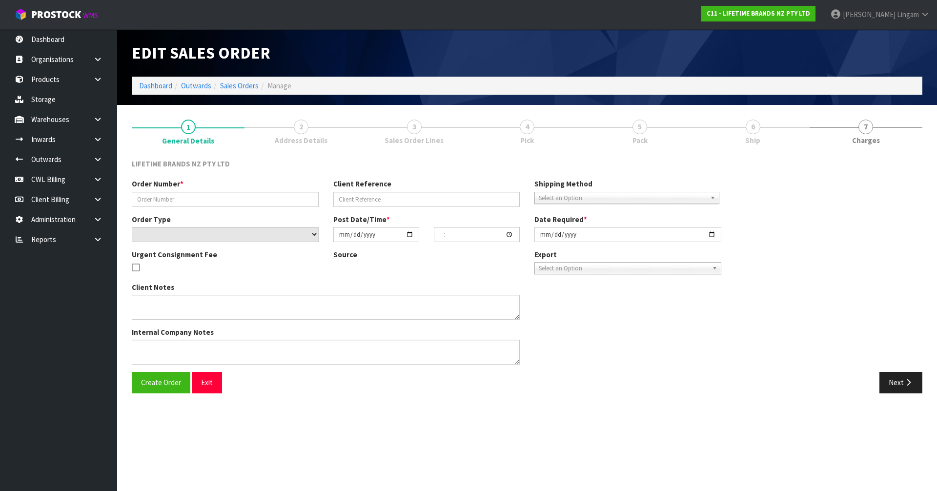
type input "2025-09-09"
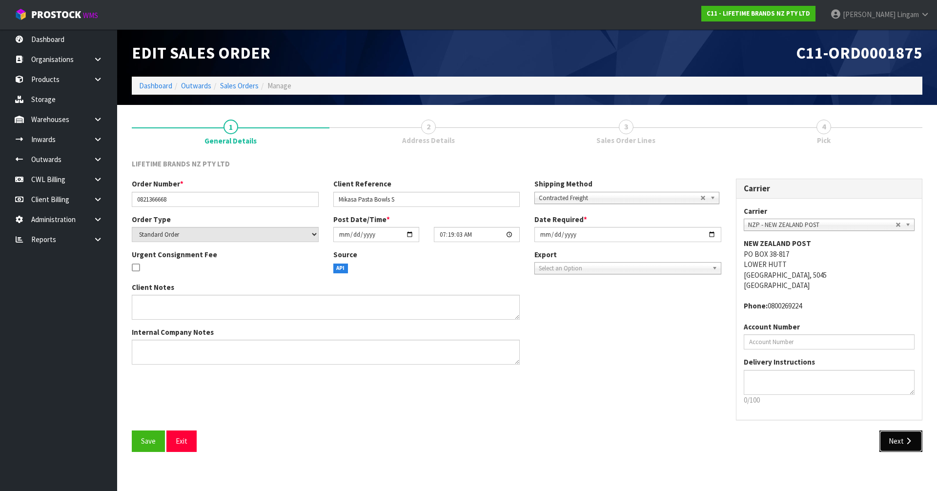
click at [491, 333] on button "Next" at bounding box center [900, 440] width 43 height 21
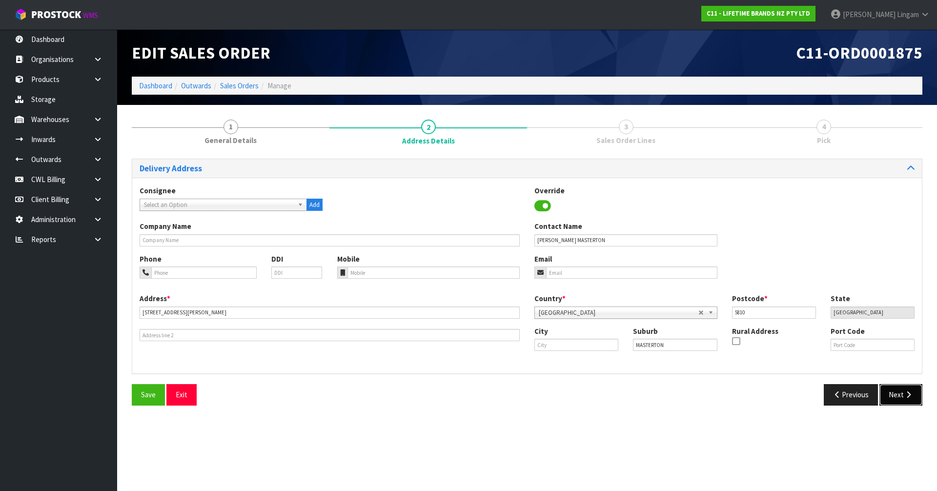
click at [491, 333] on button "Next" at bounding box center [900, 394] width 43 height 21
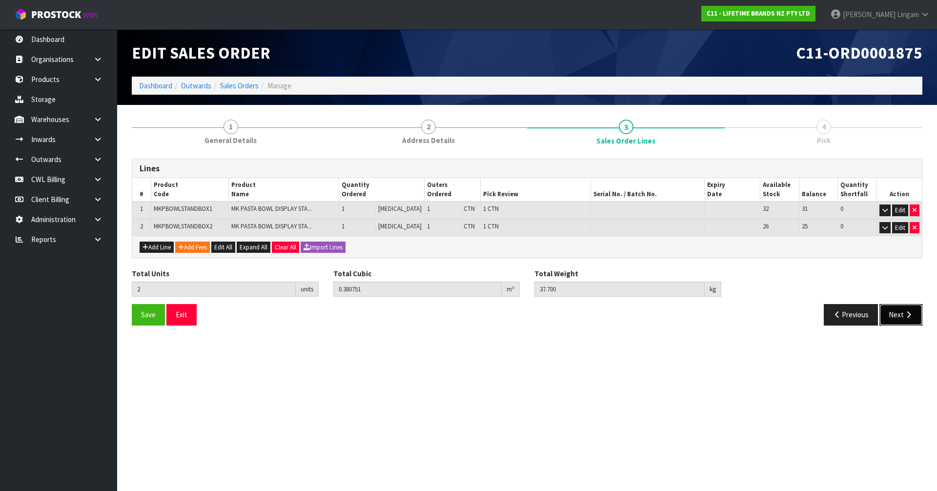
click at [491, 308] on button "Next" at bounding box center [900, 314] width 43 height 21
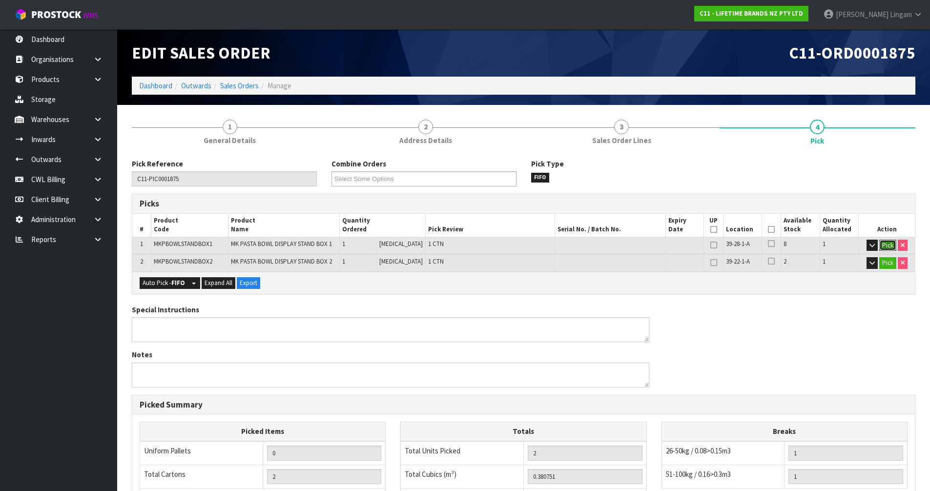
click at [491, 246] on button "Pick" at bounding box center [887, 246] width 17 height 12
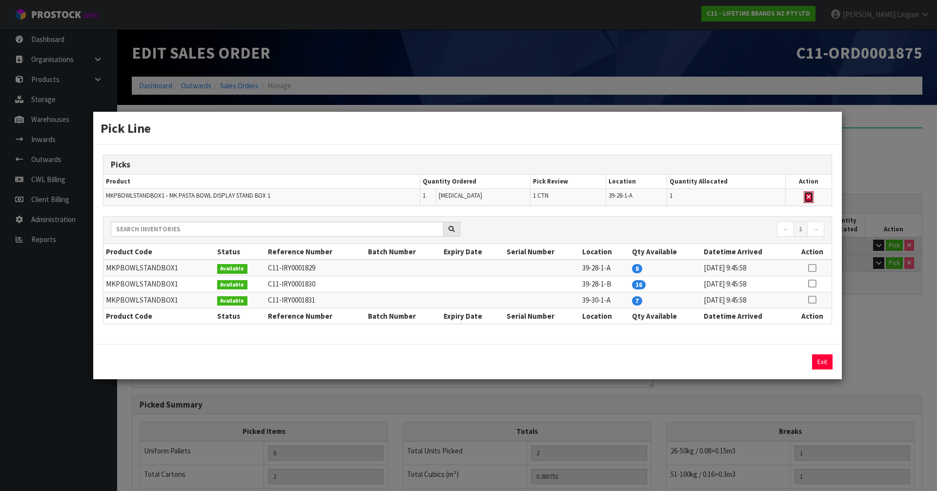
click at [491, 198] on icon "button" at bounding box center [809, 197] width 4 height 6
type input "1"
type input "0.279312"
type input "23"
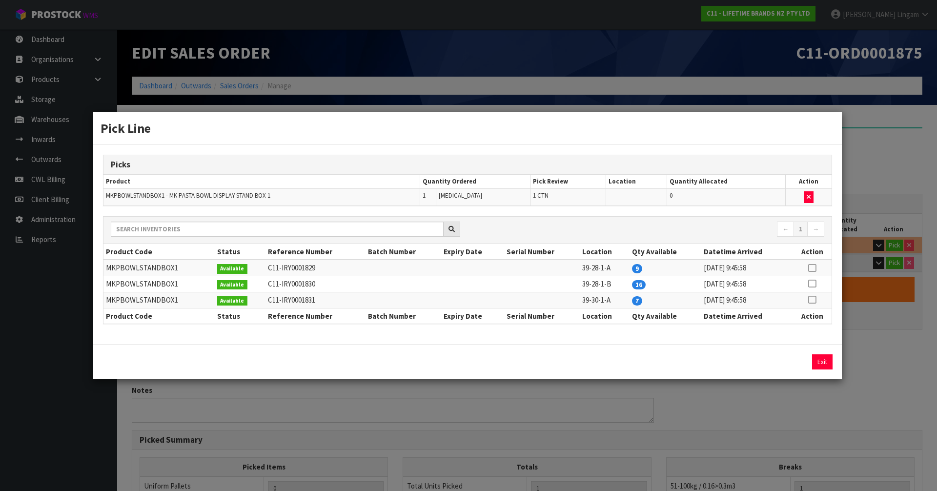
click at [491, 300] on icon at bounding box center [812, 300] width 8 height 0
click at [491, 333] on button "Assign Pick" at bounding box center [789, 361] width 40 height 15
type input "2"
type input "0.380751"
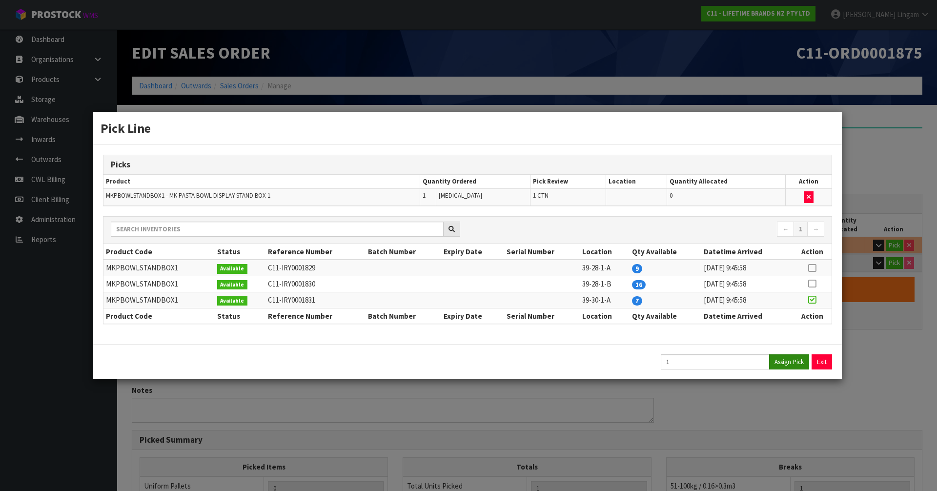
type input "37.7"
drag, startPoint x: 820, startPoint y: 362, endPoint x: 831, endPoint y: 354, distance: 12.9
click at [491, 333] on button "Exit" at bounding box center [822, 361] width 20 height 15
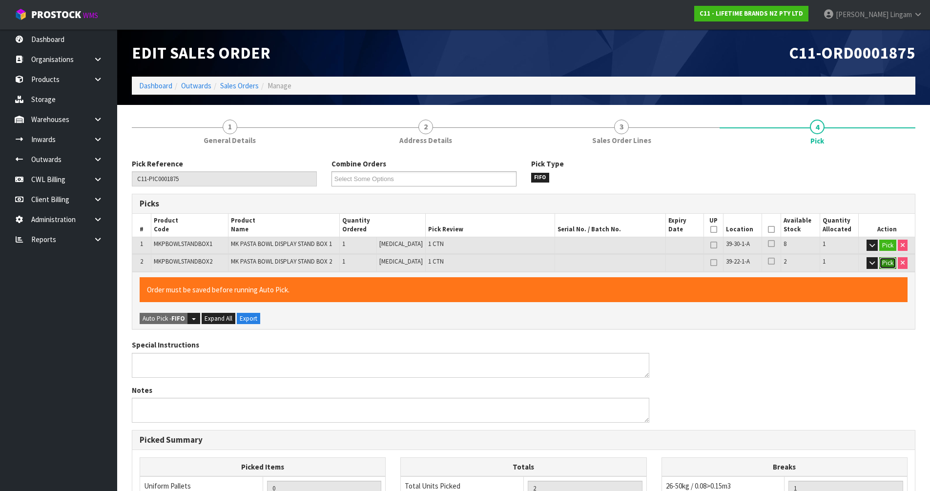
click at [491, 265] on button "Pick" at bounding box center [887, 263] width 17 height 12
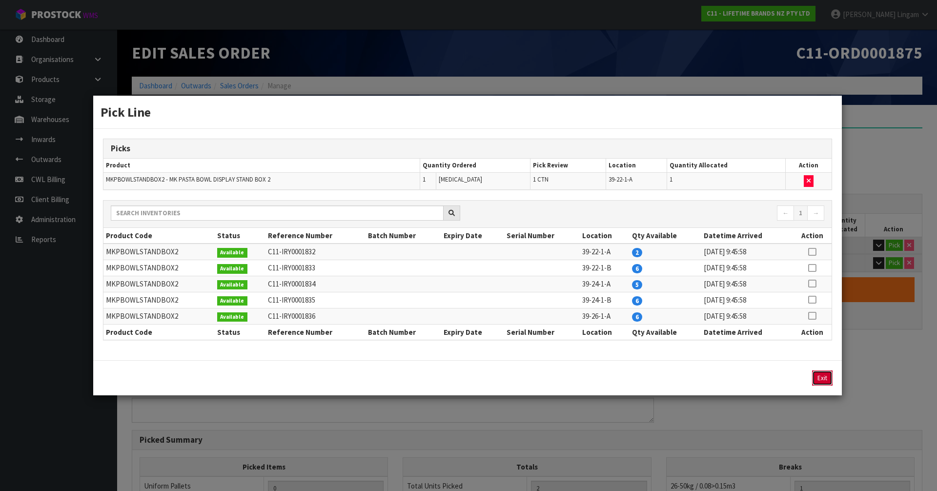
click at [491, 333] on button "Exit" at bounding box center [822, 377] width 20 height 15
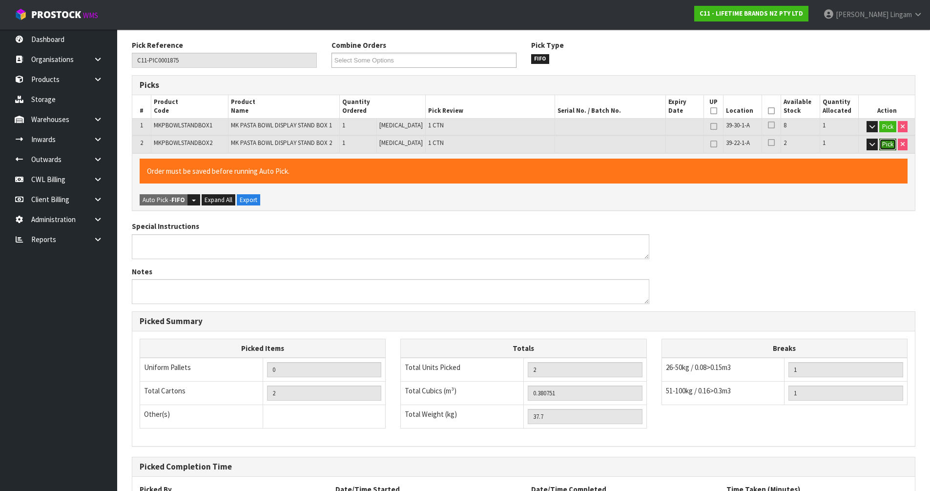
scroll to position [208, 0]
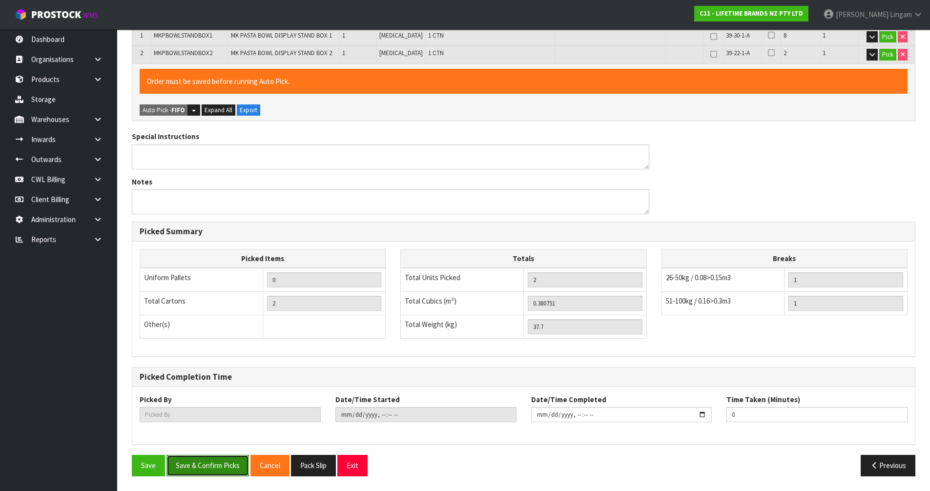
click at [212, 333] on button "Save & Confirm Picks" at bounding box center [207, 465] width 82 height 21
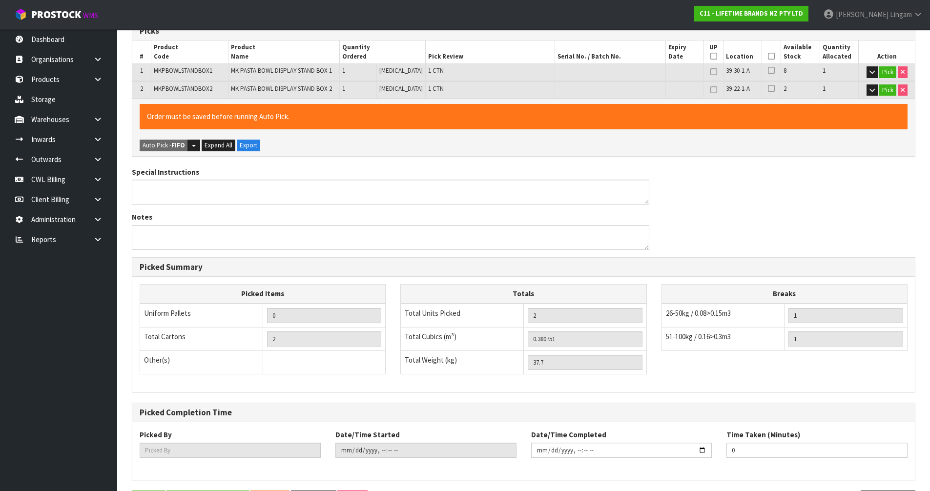
scroll to position [0, 0]
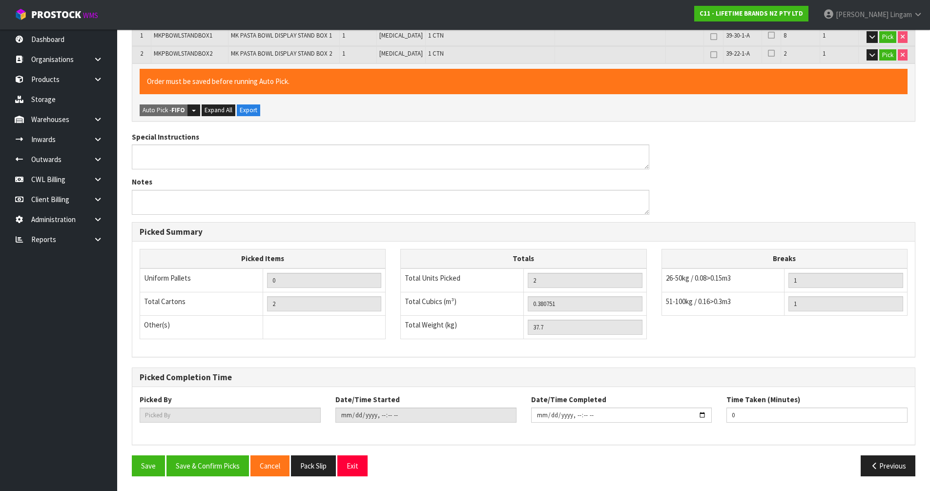
type input "Vineeta Lingam"
type input "2025-09-09T08:40:01"
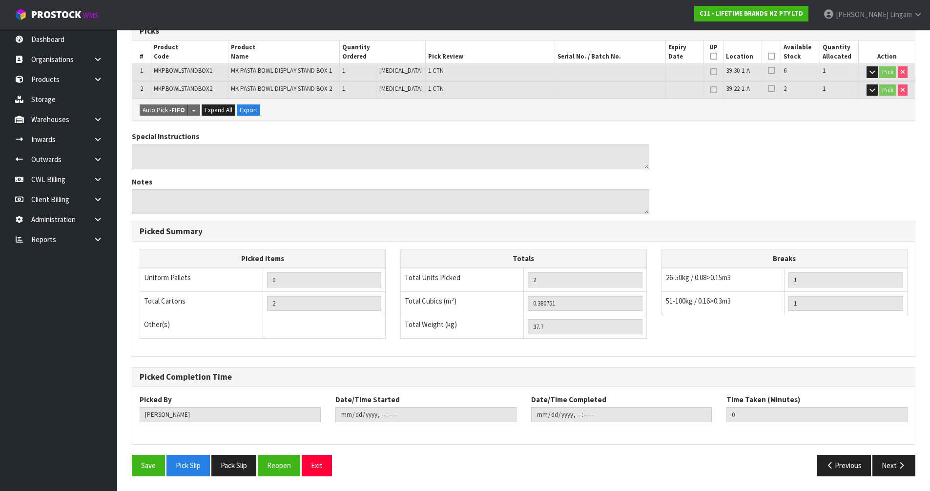
scroll to position [208, 0]
drag, startPoint x: 243, startPoint y: 468, endPoint x: 249, endPoint y: 466, distance: 6.2
click at [243, 333] on button "Pack Slip" at bounding box center [233, 465] width 45 height 21
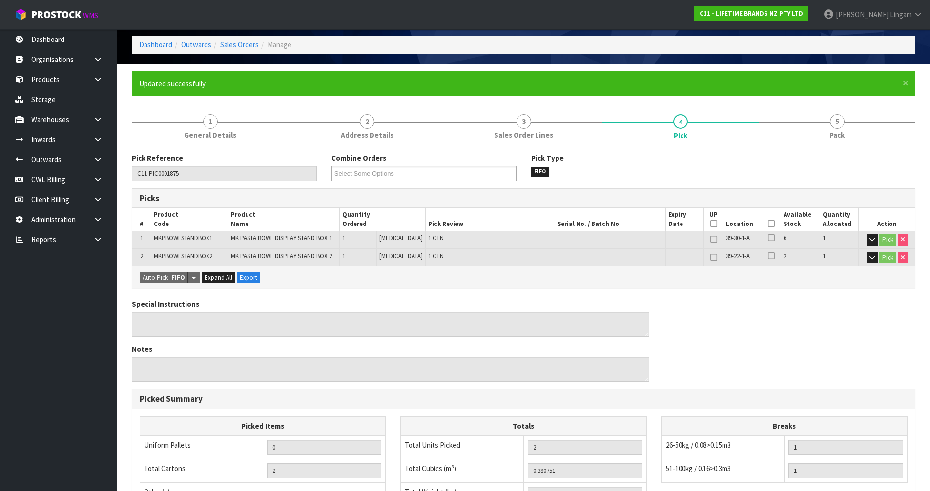
scroll to position [0, 0]
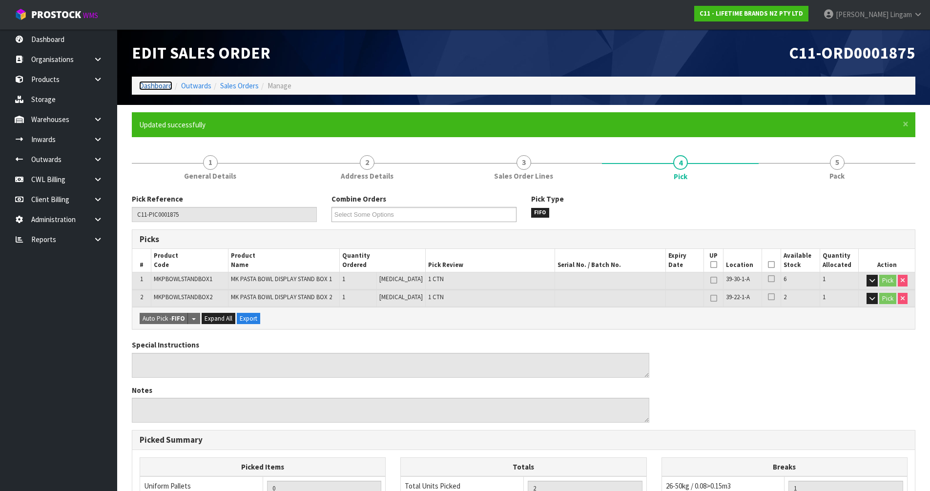
click at [161, 83] on link "Dashboard" at bounding box center [155, 85] width 33 height 9
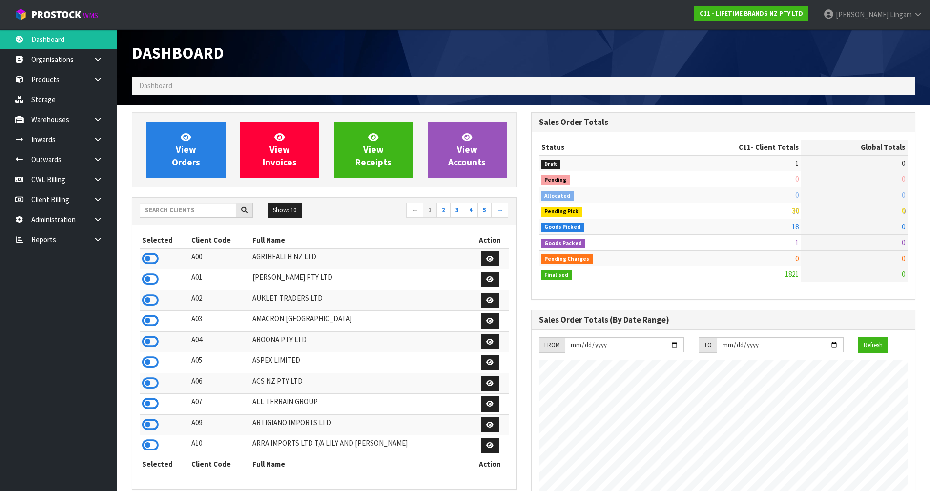
scroll to position [739, 399]
click at [199, 214] on input "text" at bounding box center [188, 210] width 97 height 15
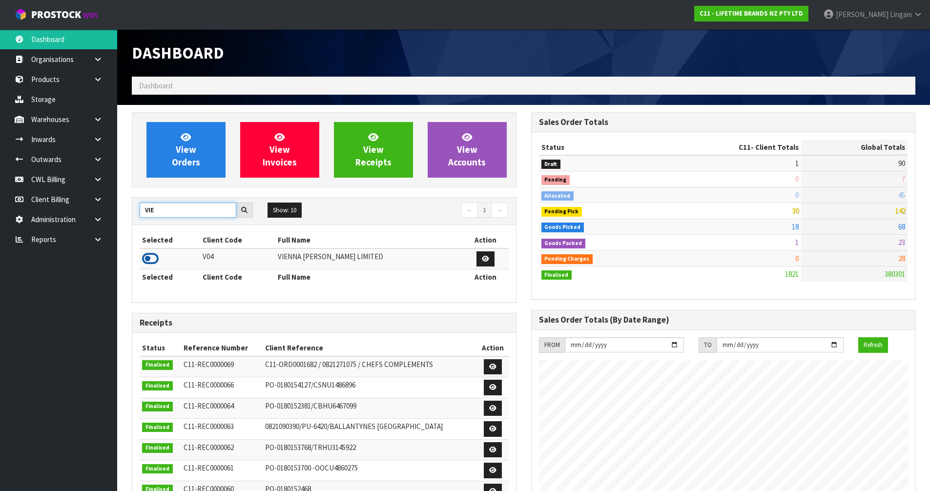
type input "VIE"
click at [150, 260] on icon at bounding box center [150, 258] width 17 height 15
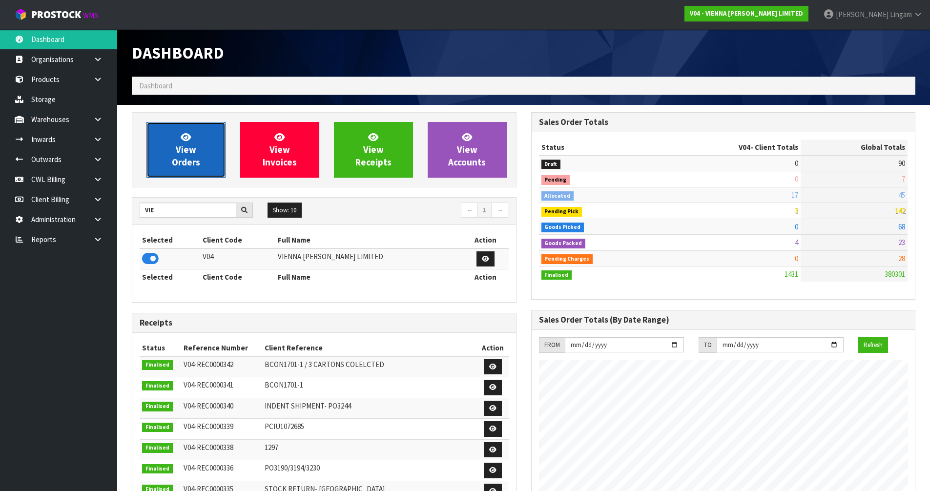
scroll to position [771, 399]
click at [186, 167] on span "View Orders" at bounding box center [186, 149] width 28 height 37
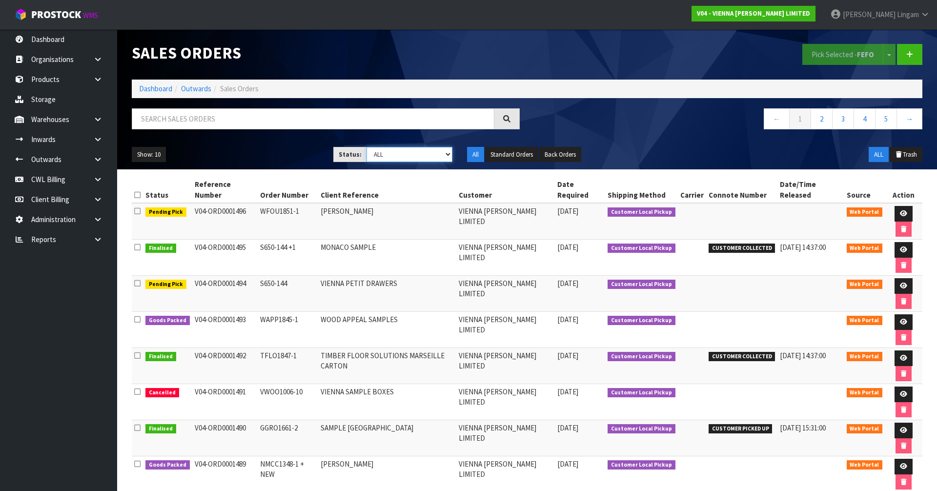
drag, startPoint x: 436, startPoint y: 155, endPoint x: 433, endPoint y: 162, distance: 7.0
click at [436, 155] on select "Draft Pending Allocated Pending Pick Goods Picked Goods Packed Pending Charges …" at bounding box center [410, 154] width 86 height 15
select select "string:2"
click at [367, 147] on select "Draft Pending Allocated Pending Pick Goods Picked Goods Packed Pending Charges …" at bounding box center [410, 154] width 86 height 15
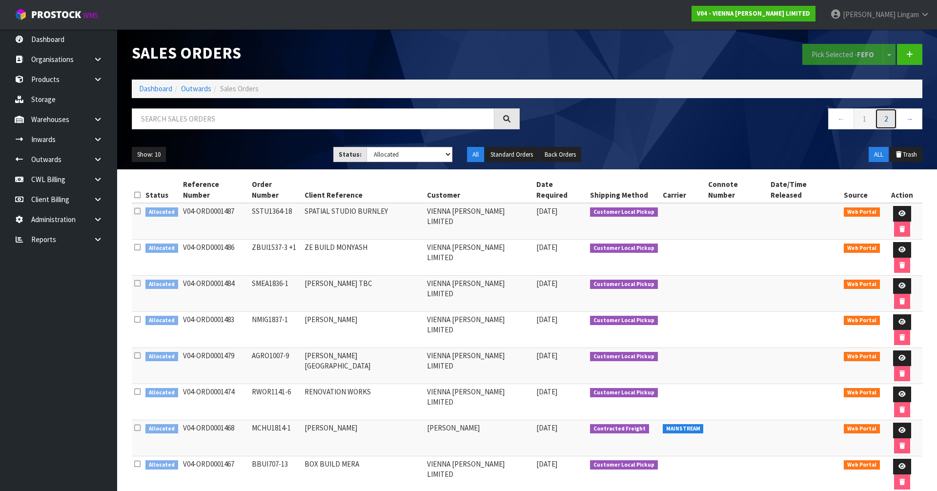
click at [491, 115] on link "2" at bounding box center [886, 118] width 22 height 21
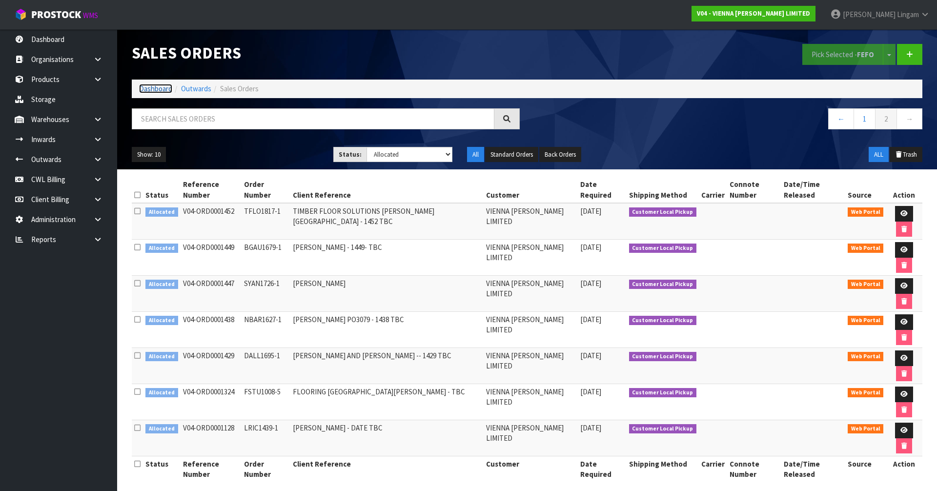
click at [151, 87] on link "Dashboard" at bounding box center [155, 88] width 33 height 9
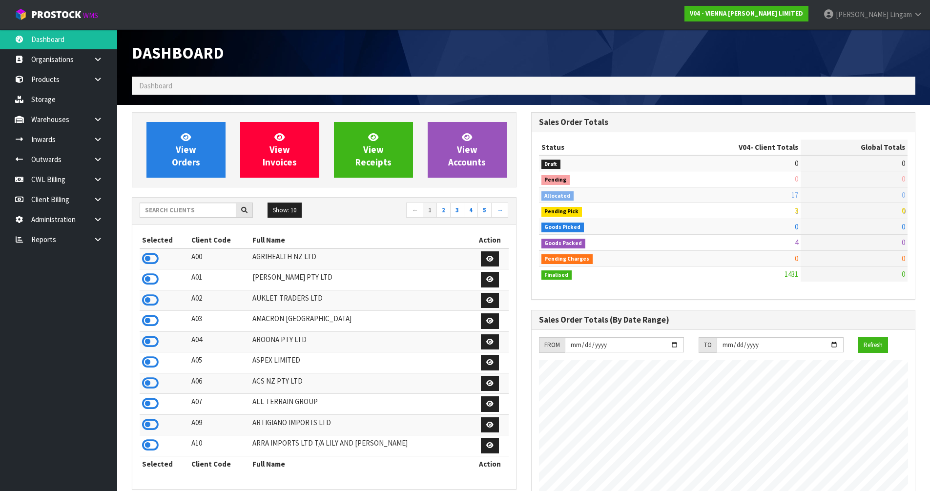
scroll to position [739, 399]
click at [169, 212] on input "text" at bounding box center [188, 210] width 97 height 15
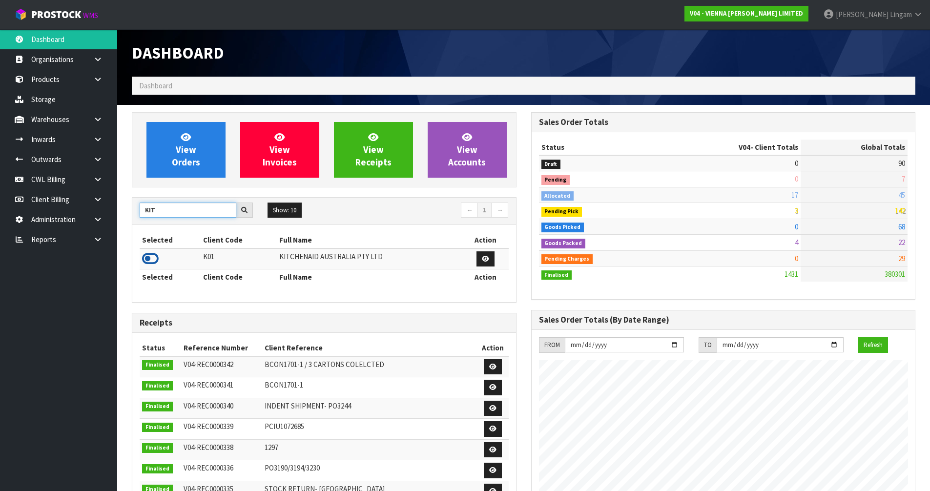
type input "KIT"
click at [148, 262] on icon at bounding box center [150, 258] width 17 height 15
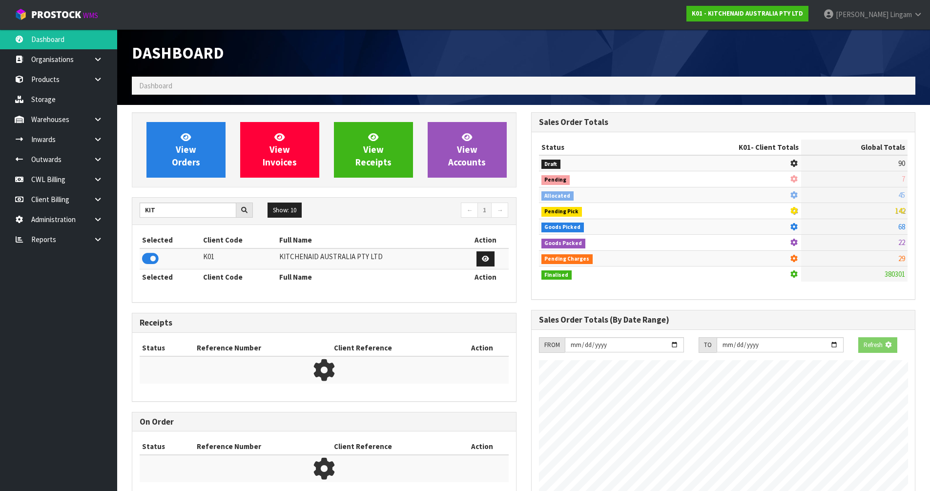
scroll to position [487460, 487669]
click at [176, 167] on span "View Orders" at bounding box center [186, 149] width 28 height 37
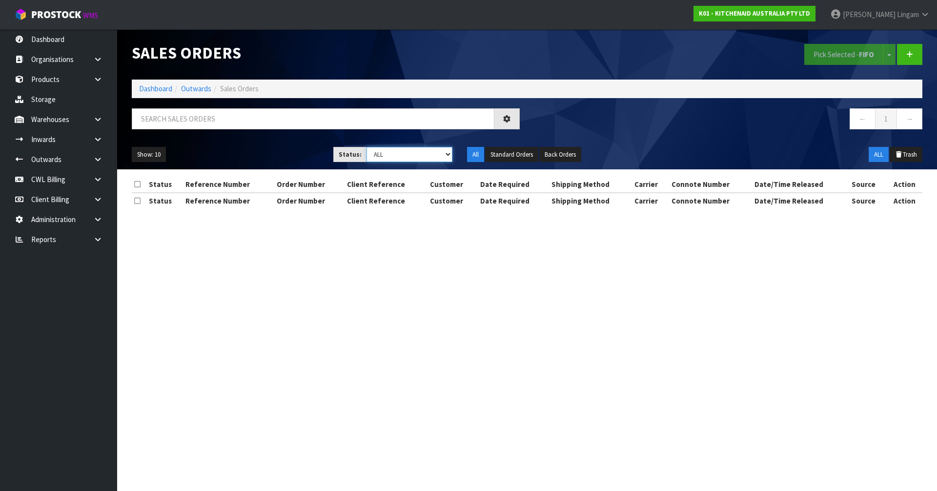
click at [435, 153] on select "Draft Pending Allocated Pending Pick Goods Picked Goods Packed Pending Charges …" at bounding box center [410, 154] width 86 height 15
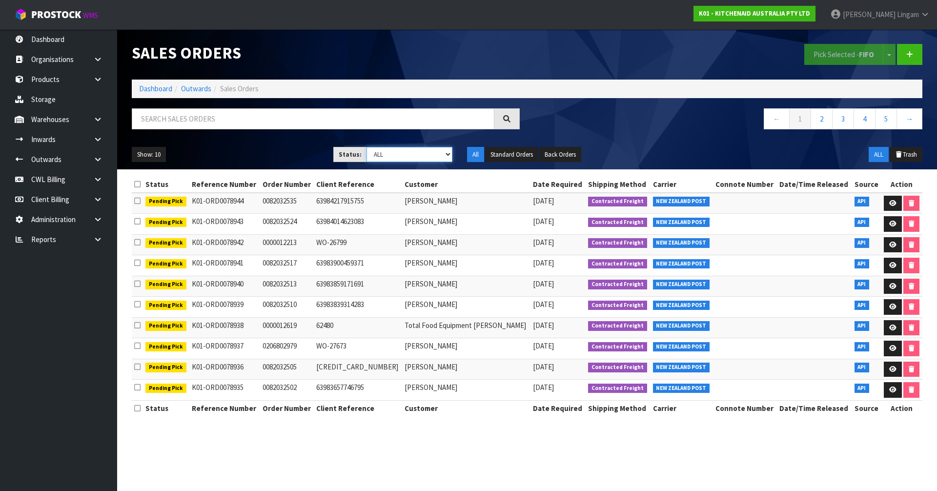
select select "string:6"
click at [367, 147] on select "Draft Pending Allocated Pending Pick Goods Picked Goods Packed Pending Charges …" at bounding box center [410, 154] width 86 height 15
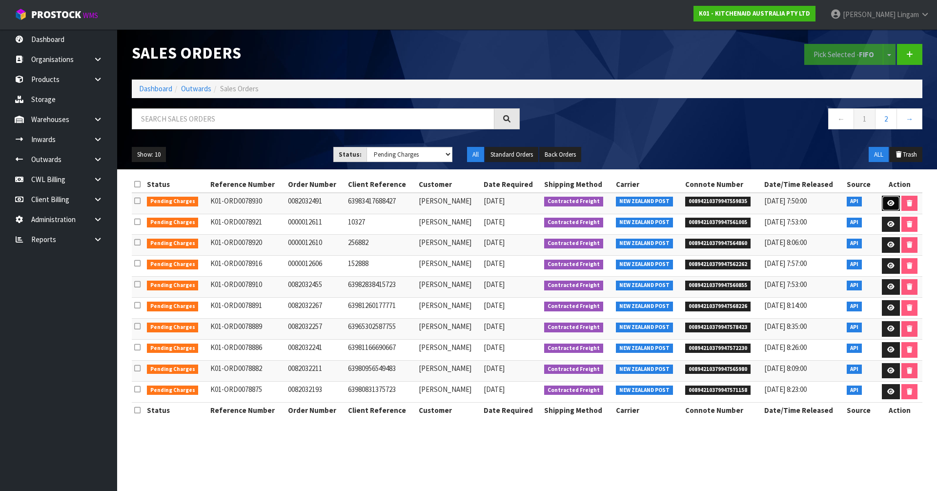
click at [491, 201] on icon at bounding box center [890, 203] width 7 height 6
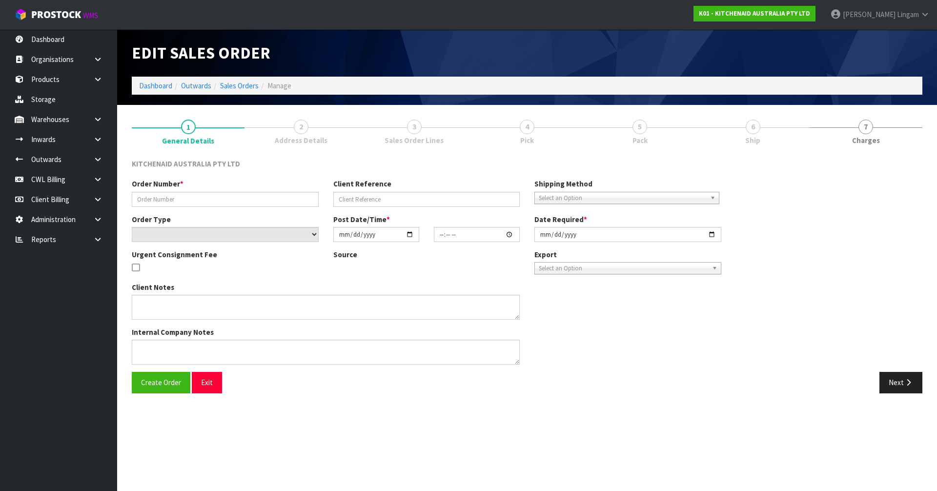
type input "0082032491"
type input "63983417688427"
select select "number:0"
type input "2025-09-08"
type input "13:38:57.000"
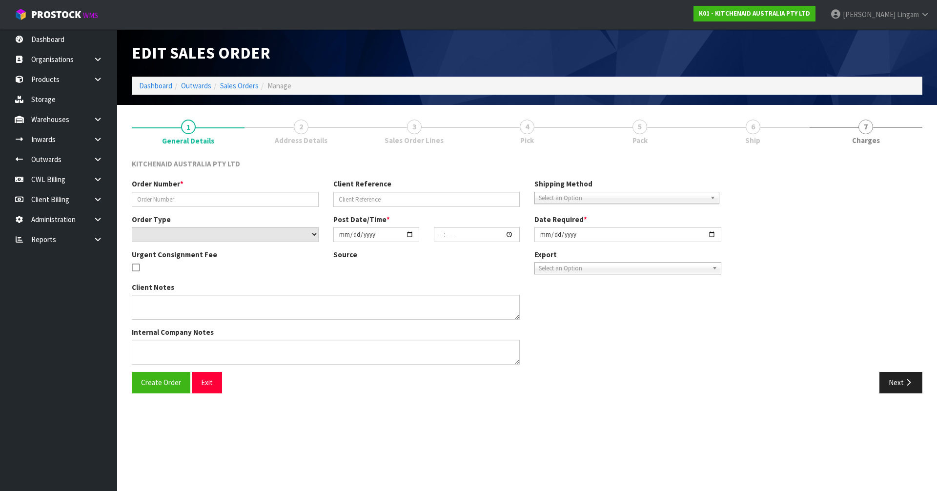
type input "2025-09-08"
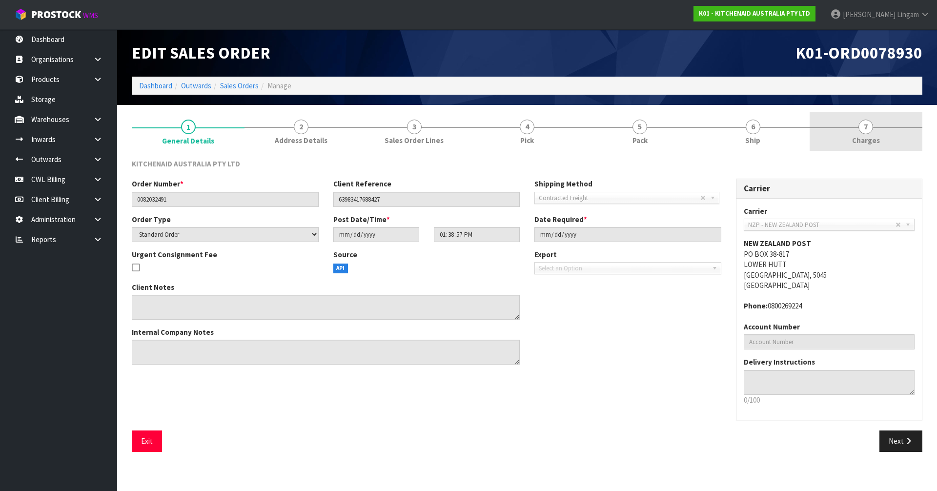
click at [491, 145] on link "7 Charges" at bounding box center [866, 131] width 113 height 39
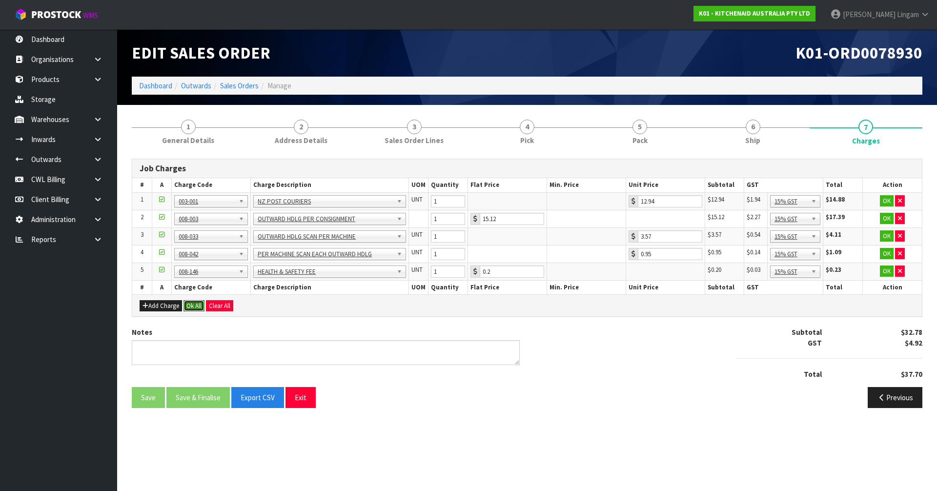
click at [197, 303] on button "Ok All" at bounding box center [194, 306] width 21 height 12
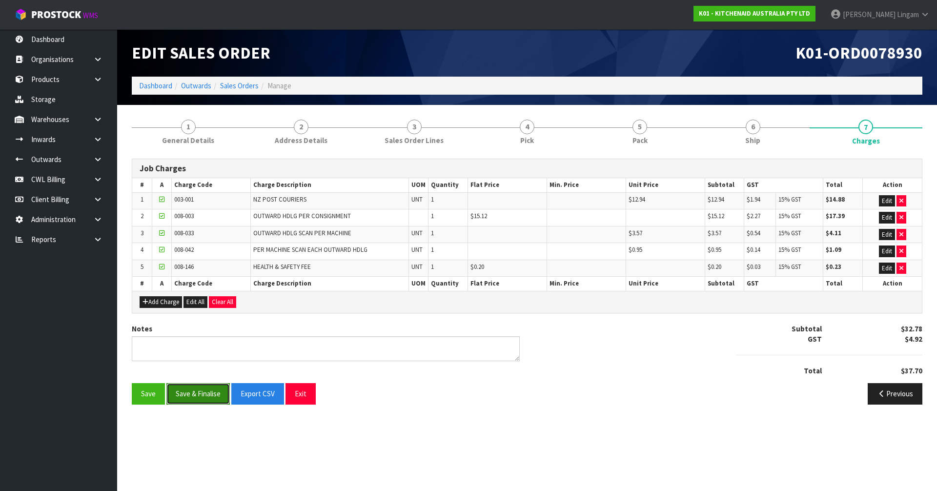
click at [188, 333] on button "Save & Finalise" at bounding box center [197, 393] width 63 height 21
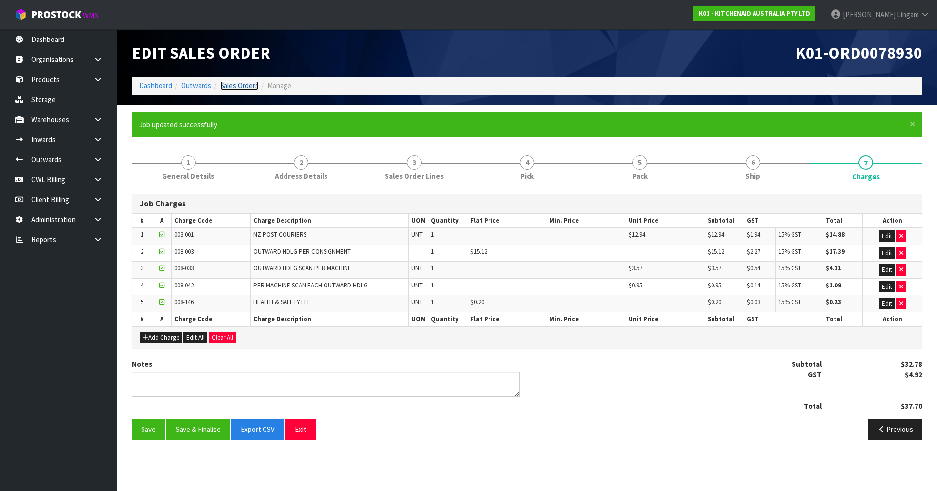
click at [245, 85] on link "Sales Orders" at bounding box center [239, 85] width 39 height 9
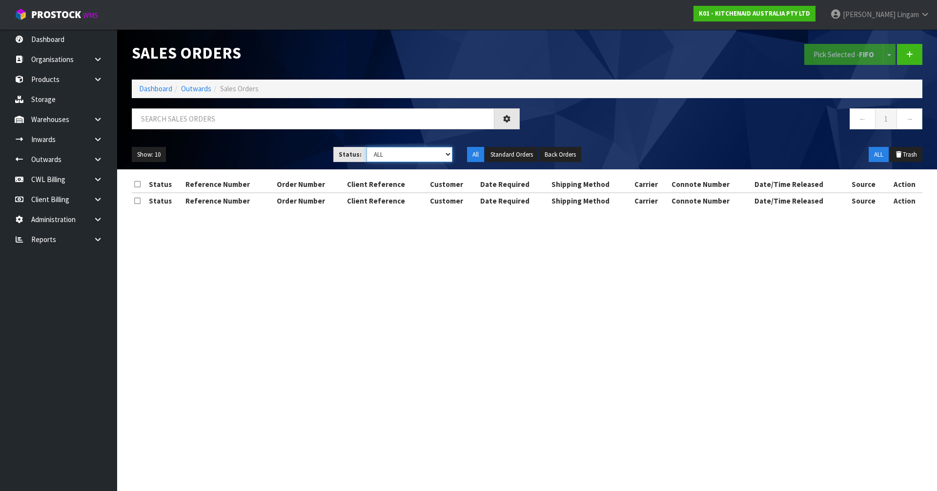
click at [444, 156] on select "Draft Pending Allocated Pending Pick Goods Picked Goods Packed Pending Charges …" at bounding box center [410, 154] width 86 height 15
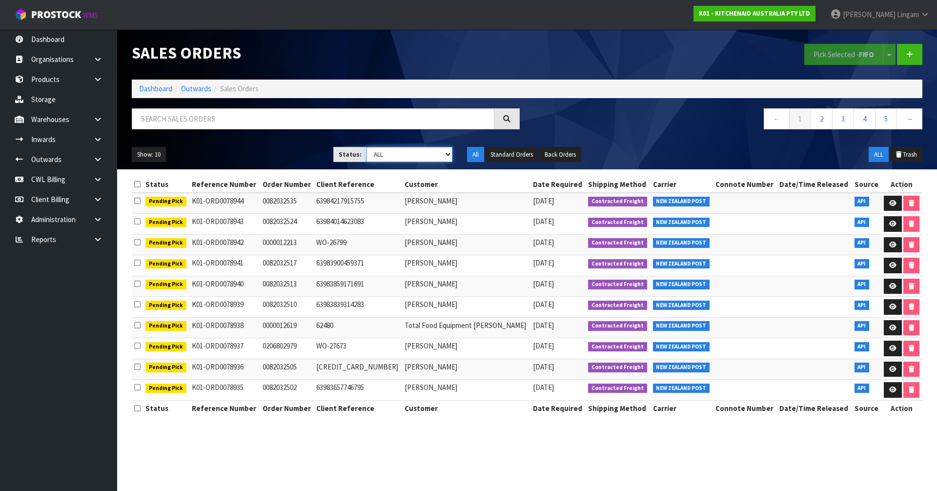
select select "string:6"
click at [367, 147] on select "Draft Pending Allocated Pending Pick Goods Picked Goods Packed Pending Charges …" at bounding box center [410, 154] width 86 height 15
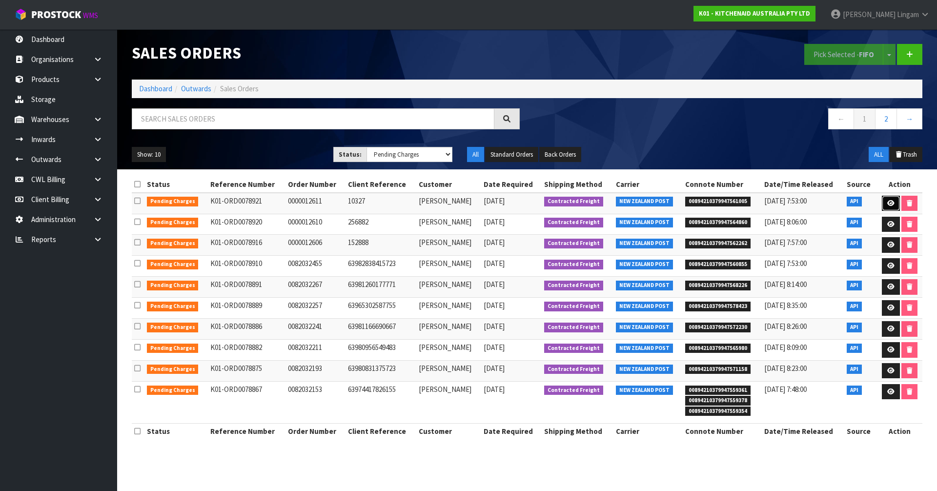
click at [491, 202] on icon at bounding box center [890, 203] width 7 height 6
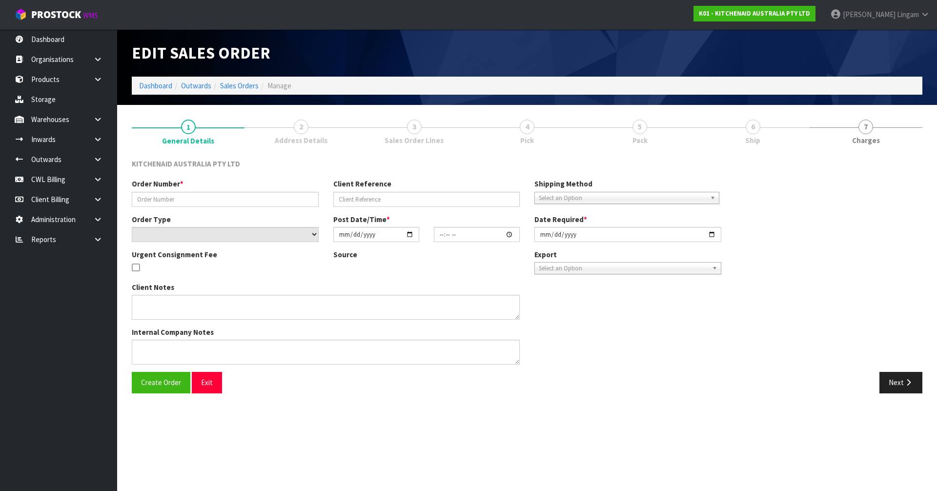
type input "0000012611"
type input "10327"
select select "number:0"
type input "2025-09-08"
type input "11:35:30.000"
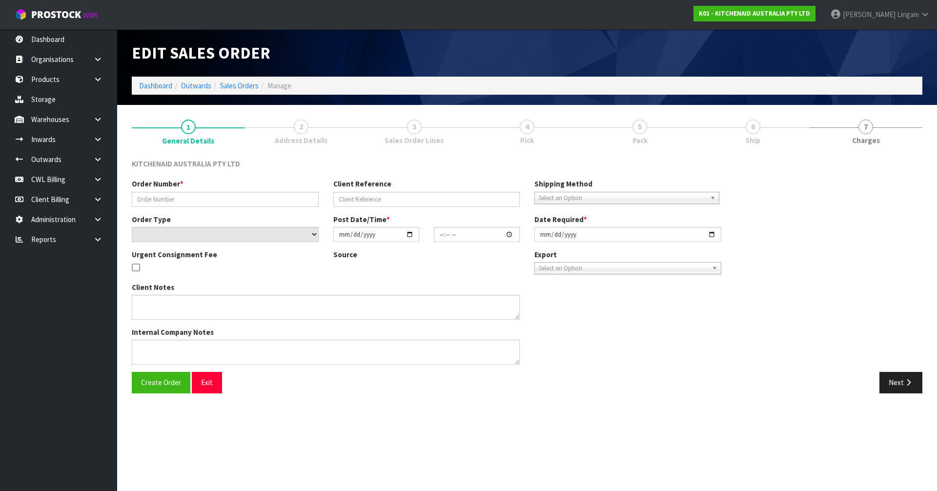
type input "2025-09-08"
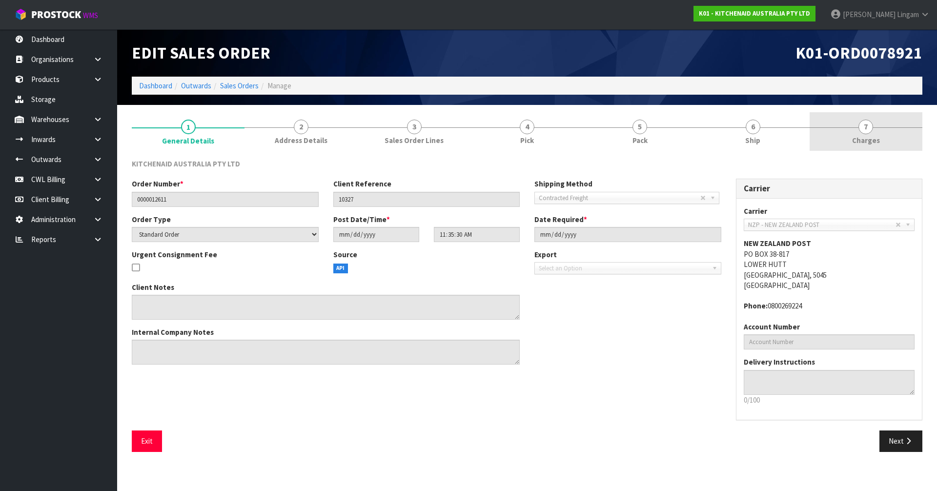
click at [491, 141] on span "Charges" at bounding box center [866, 140] width 28 height 10
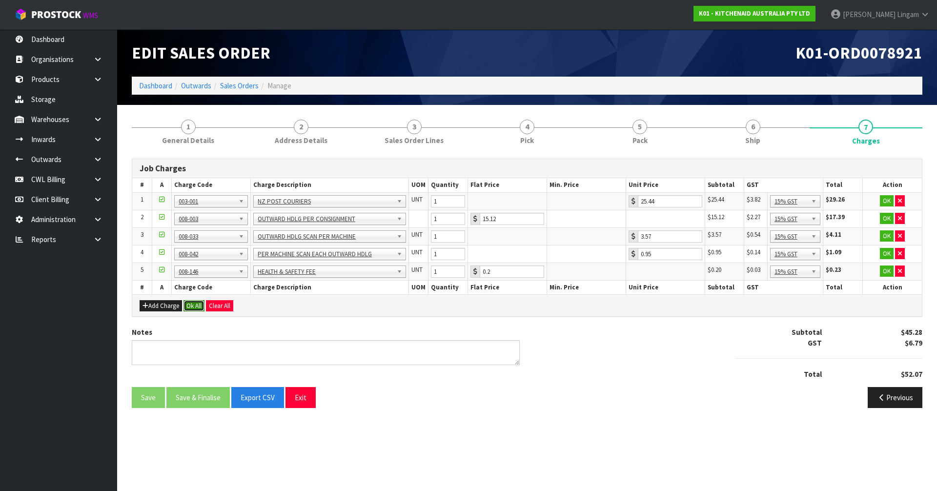
click at [192, 304] on button "Ok All" at bounding box center [194, 306] width 21 height 12
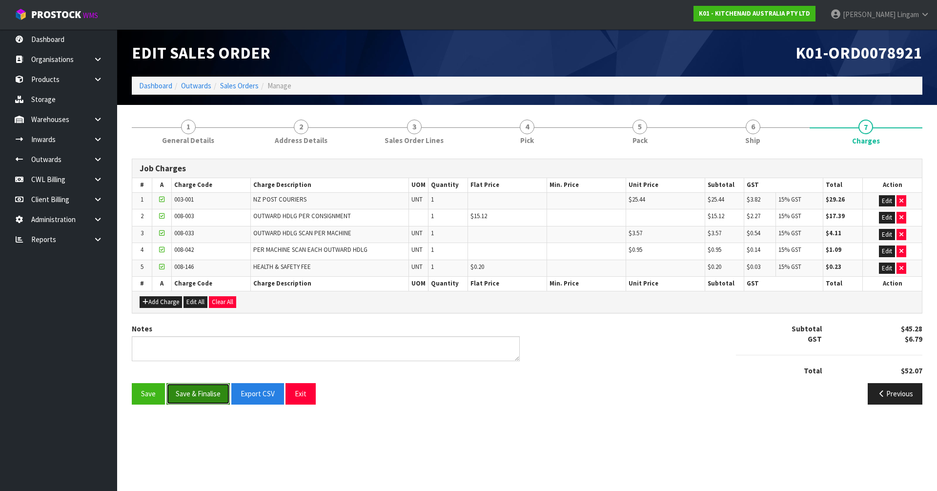
click at [204, 333] on button "Save & Finalise" at bounding box center [197, 393] width 63 height 21
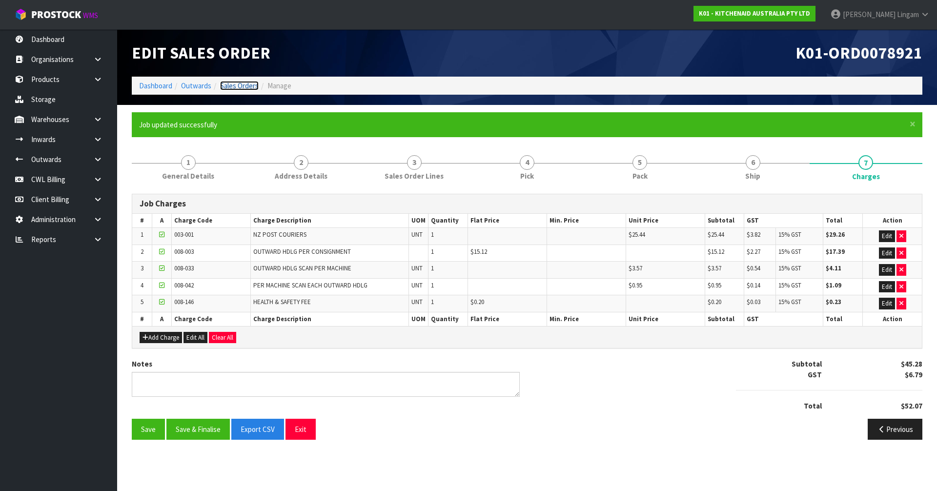
click at [243, 81] on link "Sales Orders" at bounding box center [239, 85] width 39 height 9
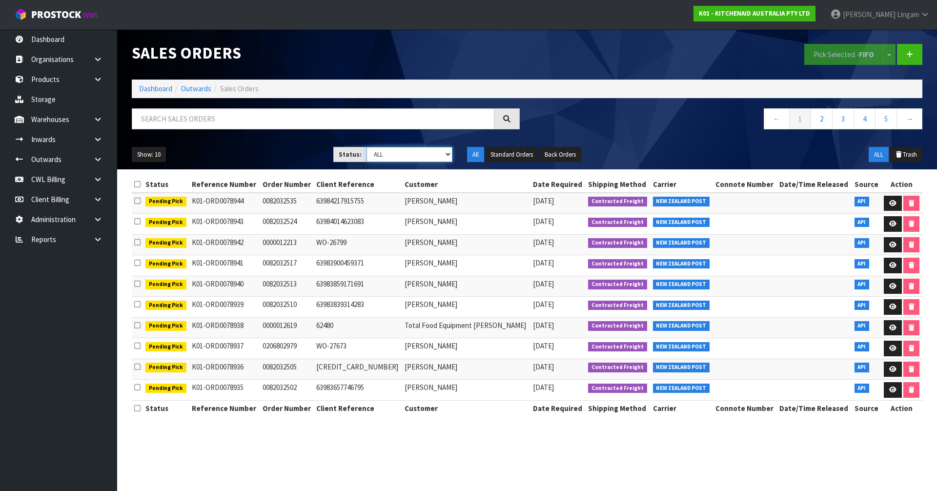
click at [433, 155] on select "Draft Pending Allocated Pending Pick Goods Picked Goods Packed Pending Charges …" at bounding box center [410, 154] width 86 height 15
select select "string:6"
click at [367, 147] on select "Draft Pending Allocated Pending Pick Goods Picked Goods Packed Pending Charges …" at bounding box center [410, 154] width 86 height 15
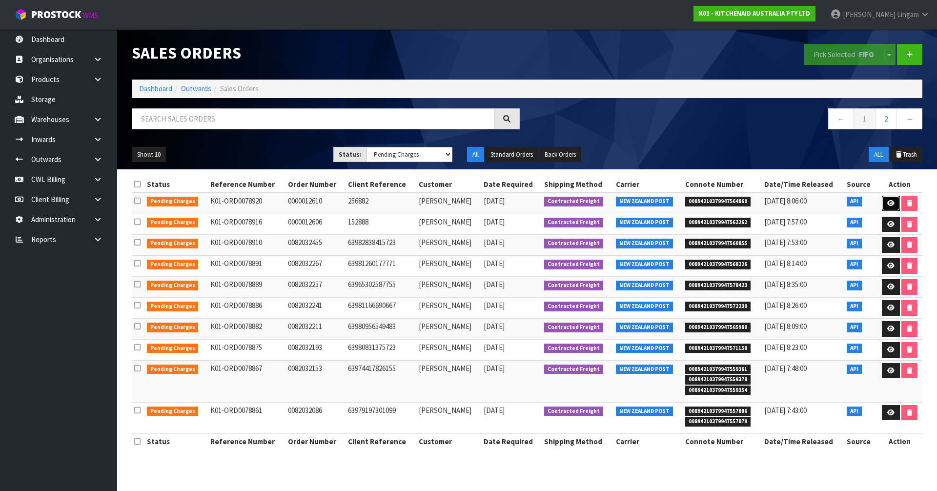
click at [491, 203] on icon at bounding box center [890, 203] width 7 height 6
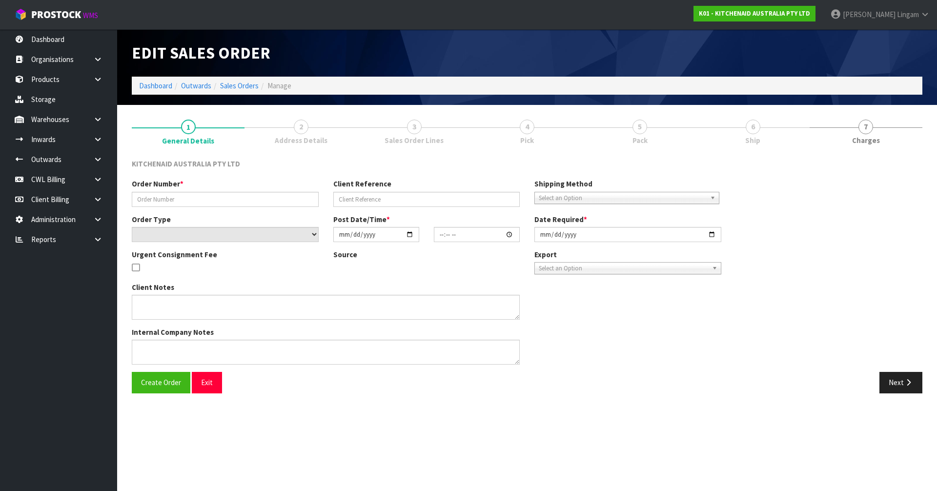
type input "0000012610"
type input "256882"
select select "number:0"
type input "2025-09-08"
type input "11:35:29.000"
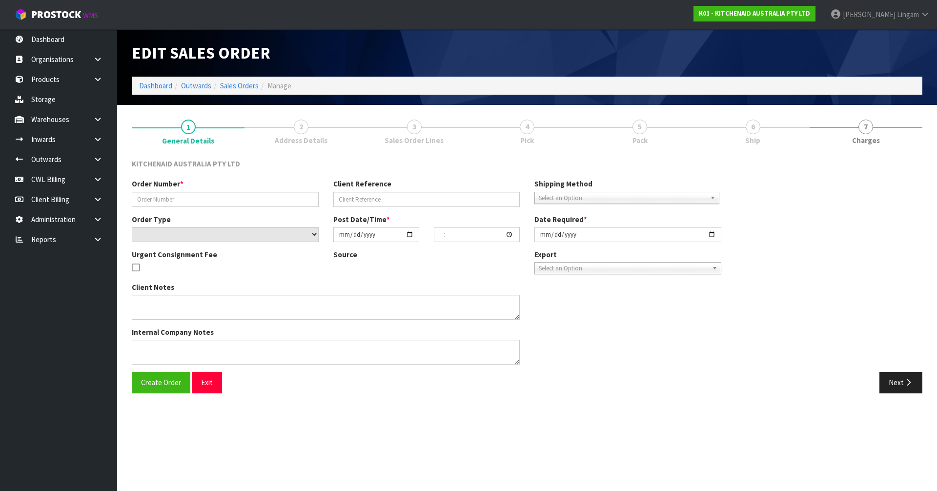
type input "2025-09-08"
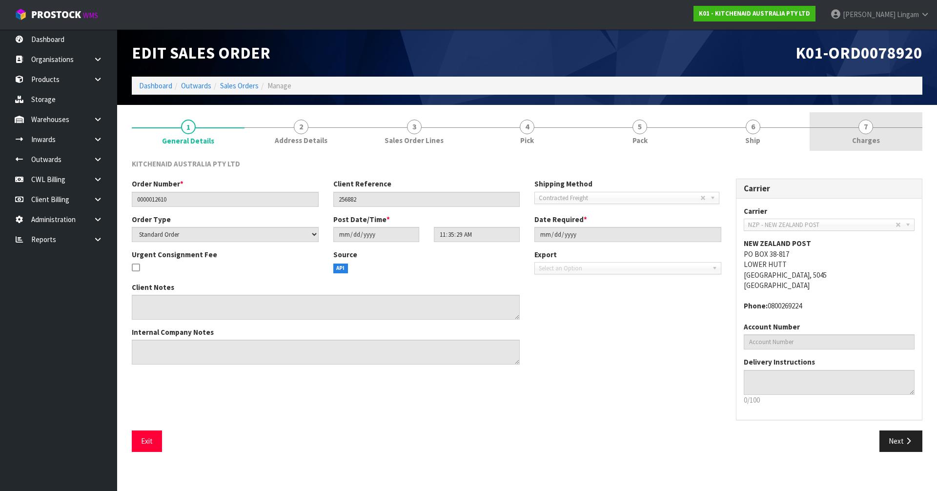
click at [491, 139] on link "7 Charges" at bounding box center [866, 131] width 113 height 39
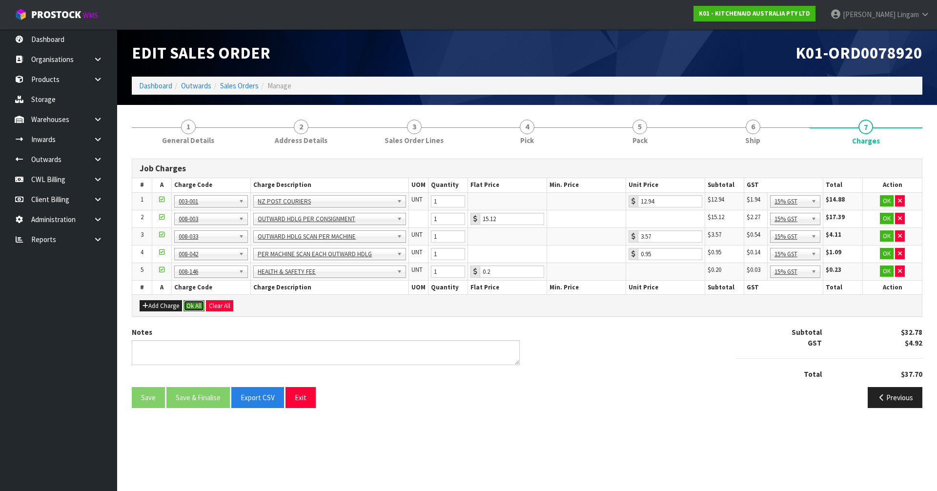
click at [192, 304] on button "Ok All" at bounding box center [194, 306] width 21 height 12
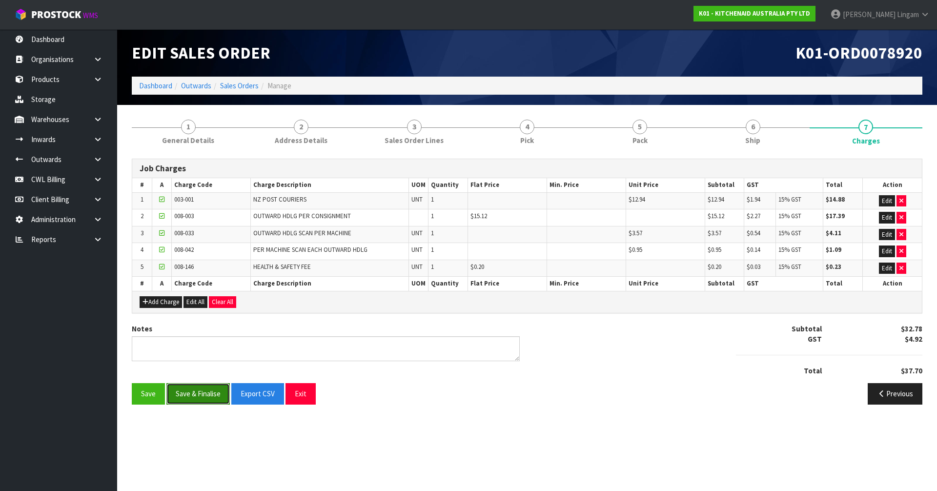
click at [205, 333] on button "Save & Finalise" at bounding box center [197, 393] width 63 height 21
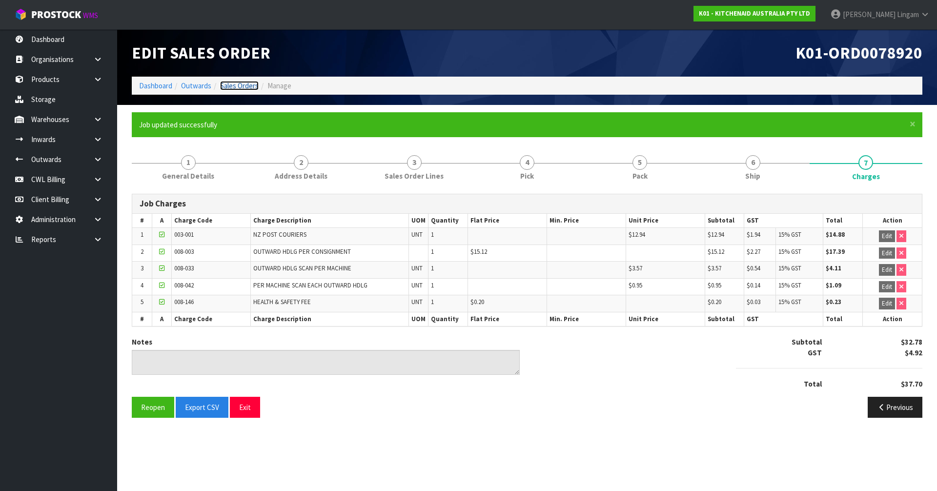
click at [249, 85] on link "Sales Orders" at bounding box center [239, 85] width 39 height 9
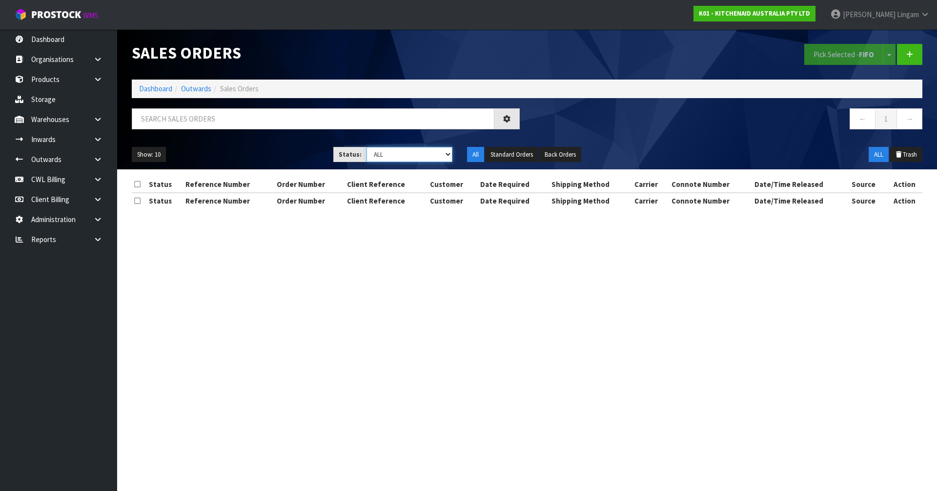
click at [438, 155] on select "Draft Pending Allocated Pending Pick Goods Picked Goods Packed Pending Charges …" at bounding box center [410, 154] width 86 height 15
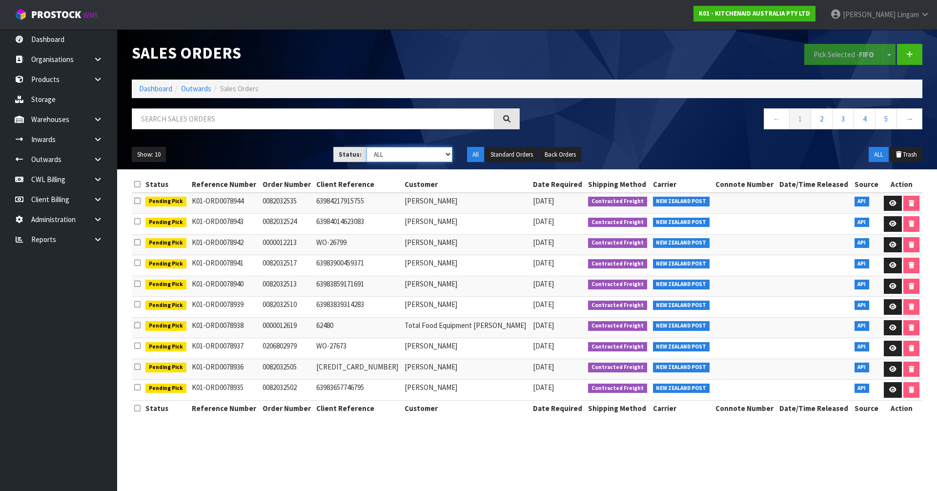
select select "string:6"
click at [367, 147] on select "Draft Pending Allocated Pending Pick Goods Picked Goods Packed Pending Charges …" at bounding box center [410, 154] width 86 height 15
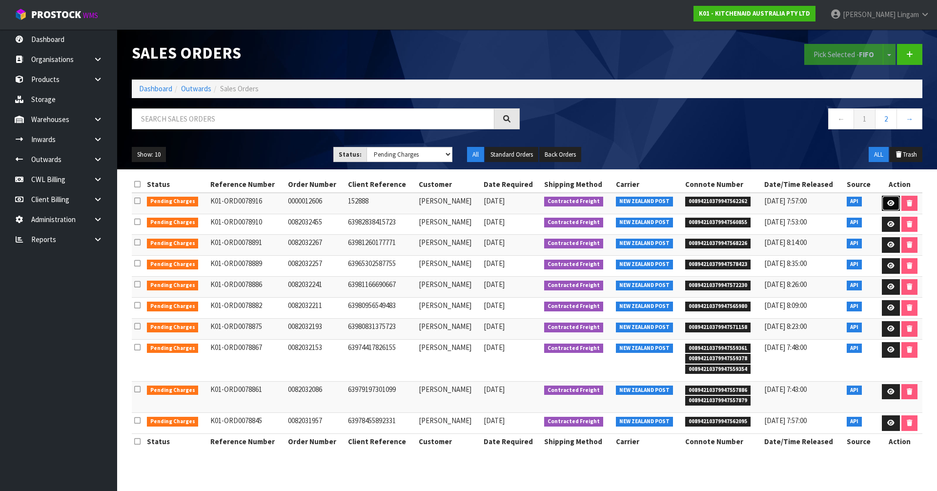
click at [491, 204] on icon at bounding box center [890, 203] width 7 height 6
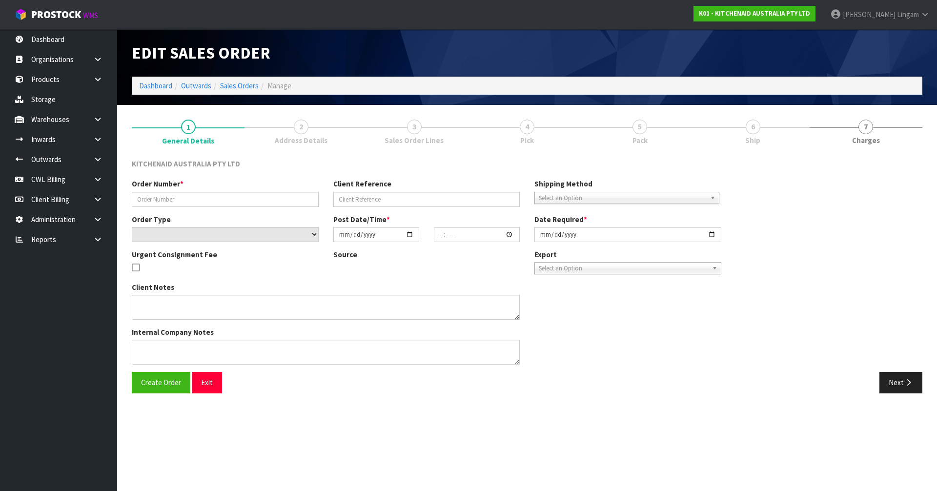
type input "0000012606"
type input "152888"
select select "number:0"
type input "2025-09-08"
type input "11:35:22.000"
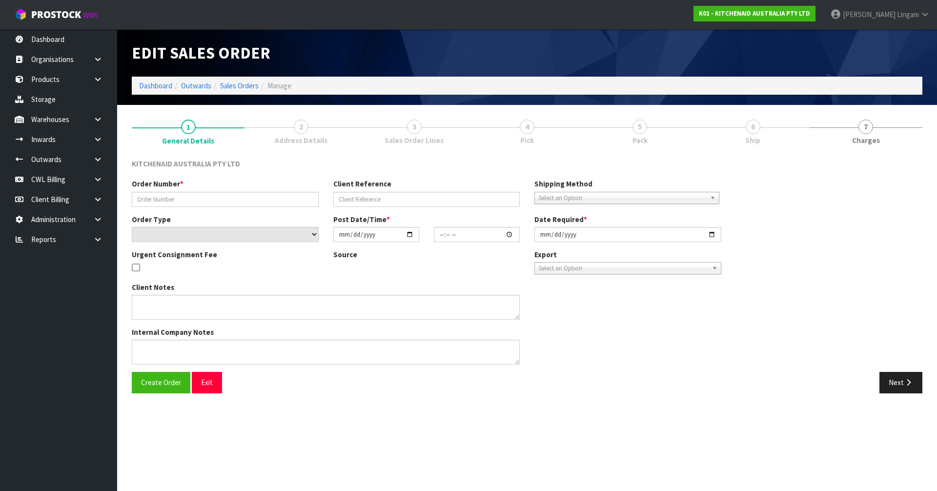
type input "2025-09-08"
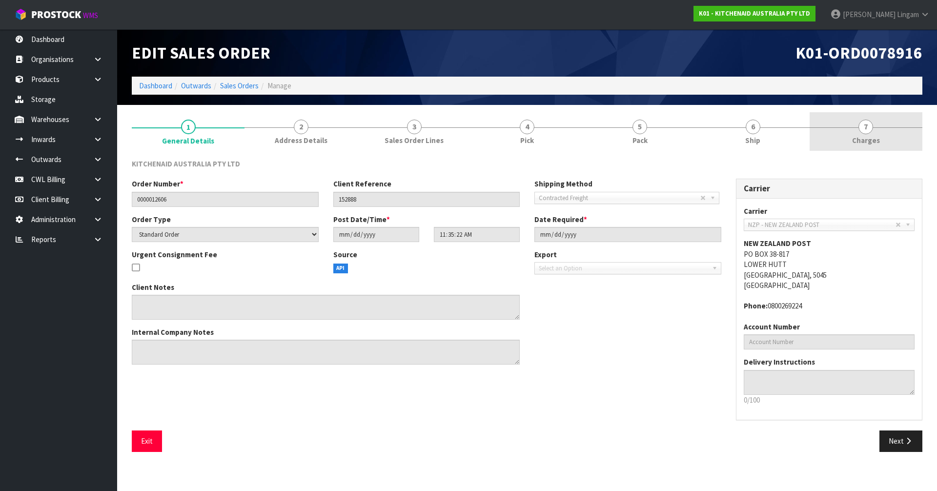
click at [491, 141] on link "7 Charges" at bounding box center [866, 131] width 113 height 39
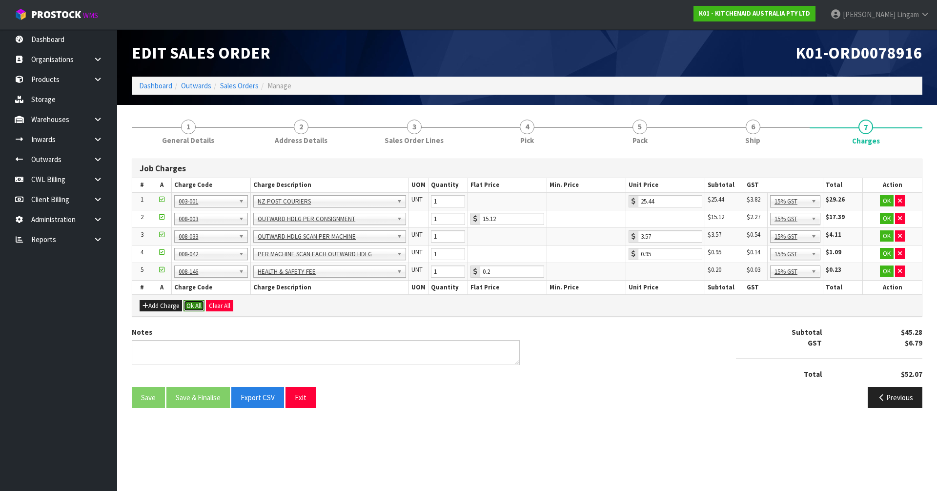
click at [197, 305] on button "Ok All" at bounding box center [194, 306] width 21 height 12
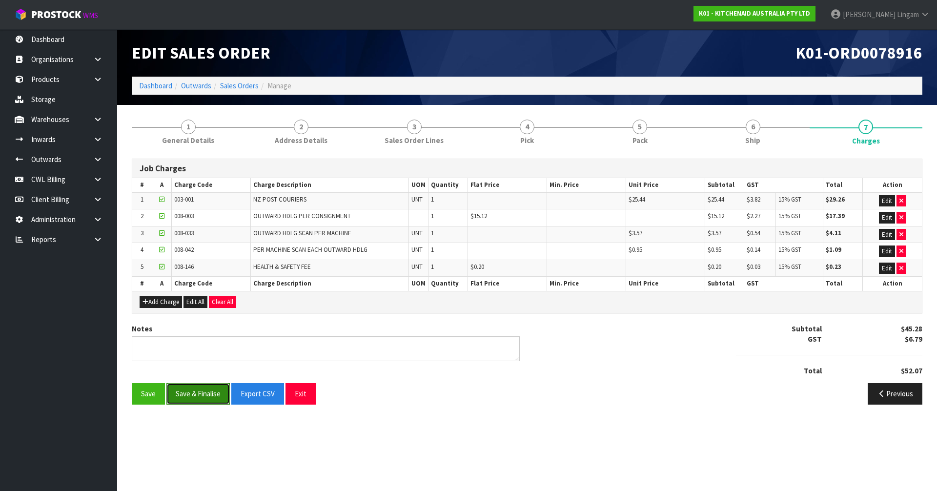
click at [205, 333] on button "Save & Finalise" at bounding box center [197, 393] width 63 height 21
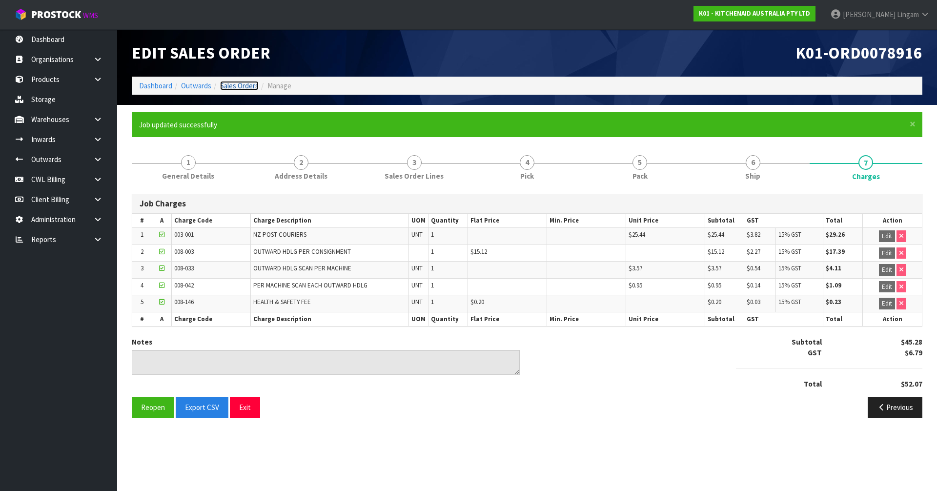
click at [247, 86] on link "Sales Orders" at bounding box center [239, 85] width 39 height 9
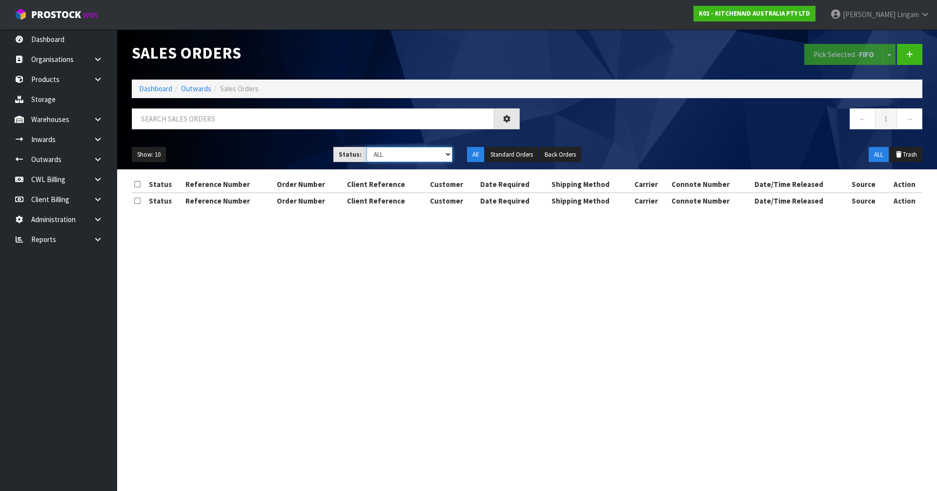
click at [422, 151] on select "Draft Pending Allocated Pending Pick Goods Picked Goods Packed Pending Charges …" at bounding box center [410, 154] width 86 height 15
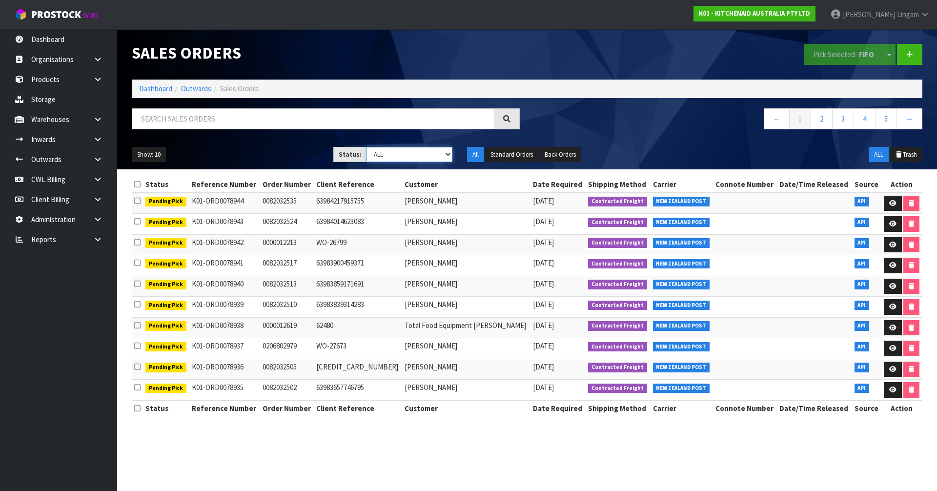
select select "string:6"
click at [367, 147] on select "Draft Pending Allocated Pending Pick Goods Picked Goods Packed Pending Charges …" at bounding box center [410, 154] width 86 height 15
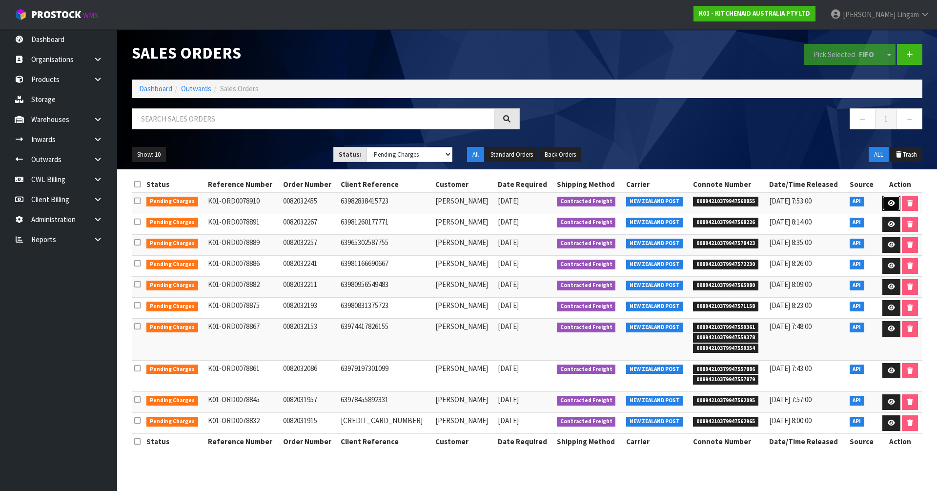
click at [491, 204] on icon at bounding box center [891, 203] width 7 height 6
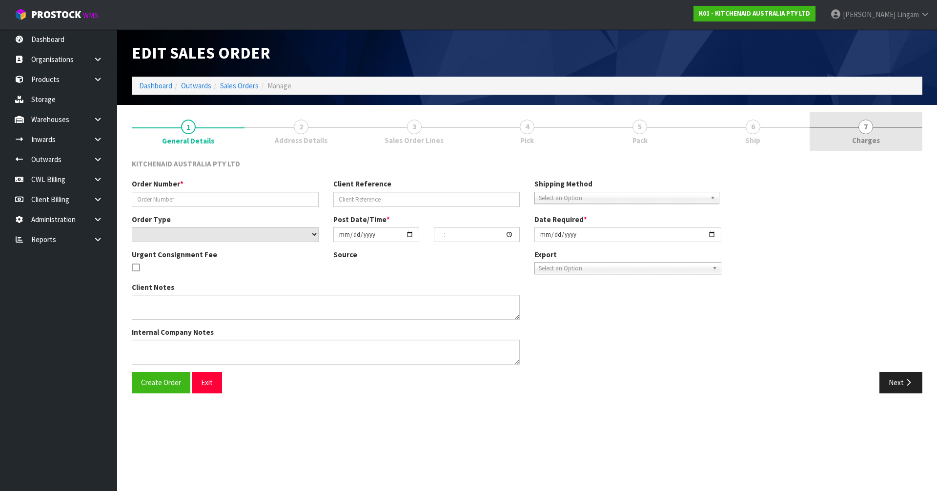
type input "0082032455"
type input "63982838415723"
select select "number:0"
type input "2025-09-08"
type input "09:37:30.000"
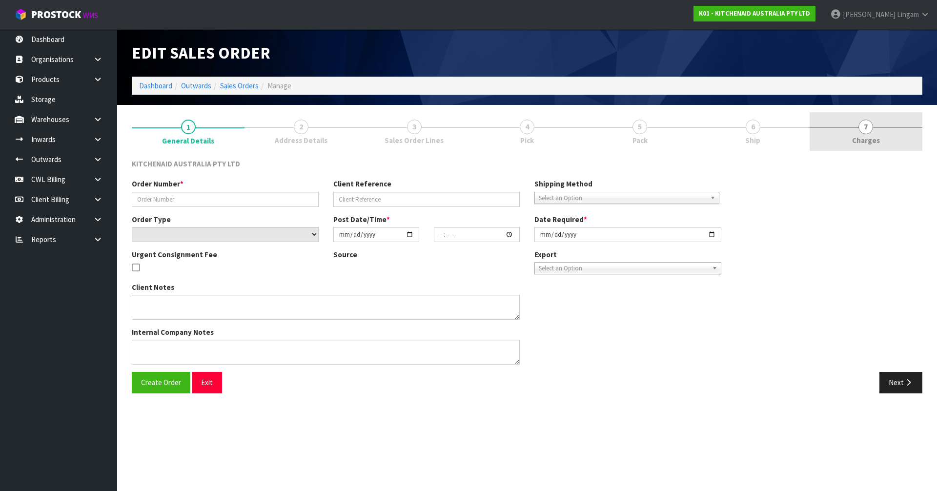
type input "2025-09-08"
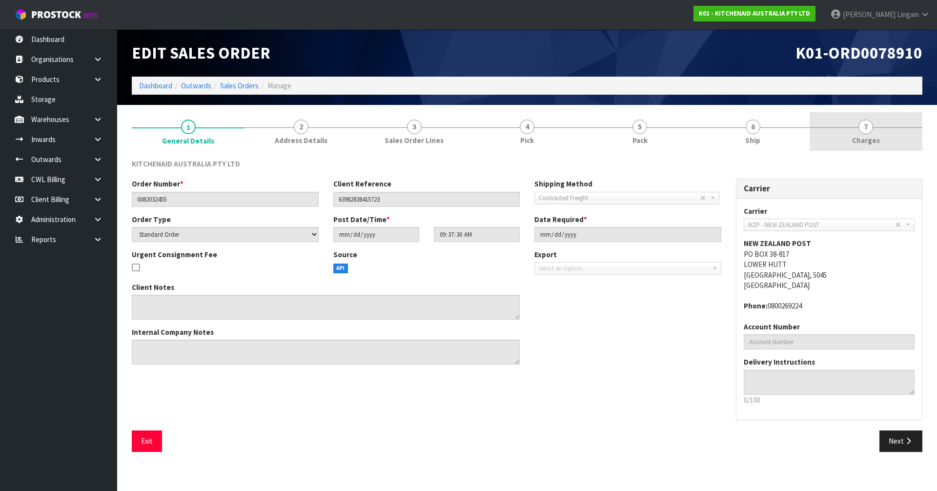
click at [491, 136] on link "7 Charges" at bounding box center [866, 131] width 113 height 39
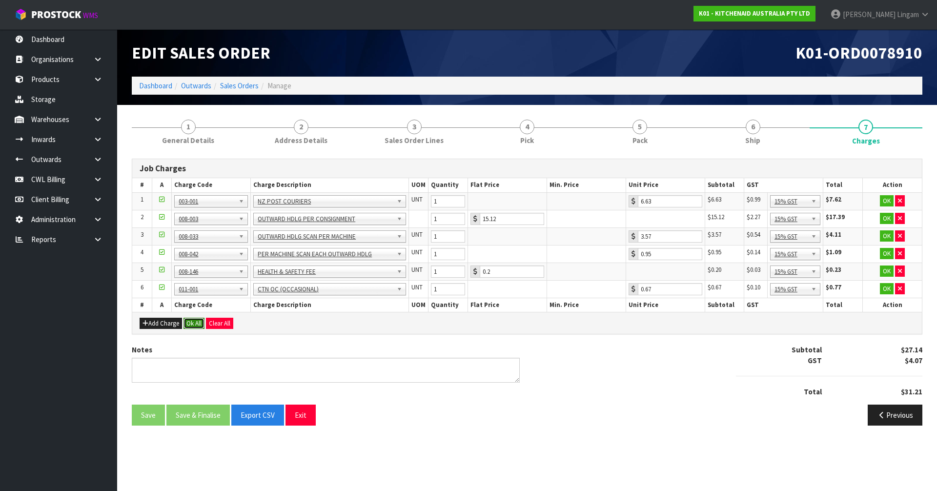
click at [197, 322] on button "Ok All" at bounding box center [194, 324] width 21 height 12
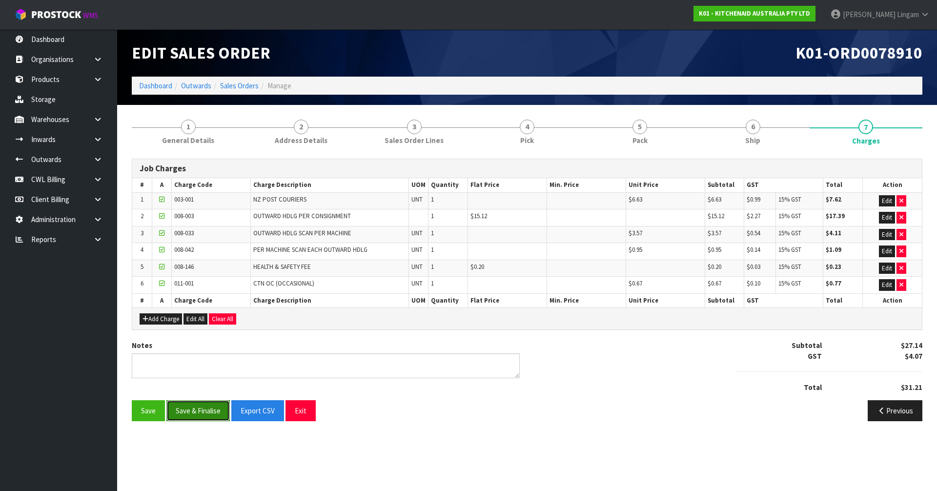
click at [208, 333] on button "Save & Finalise" at bounding box center [197, 410] width 63 height 21
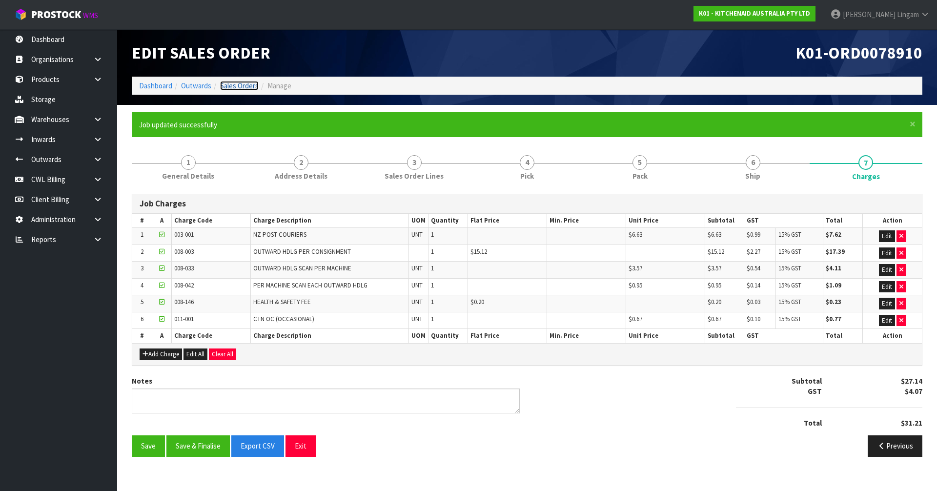
click at [246, 82] on link "Sales Orders" at bounding box center [239, 85] width 39 height 9
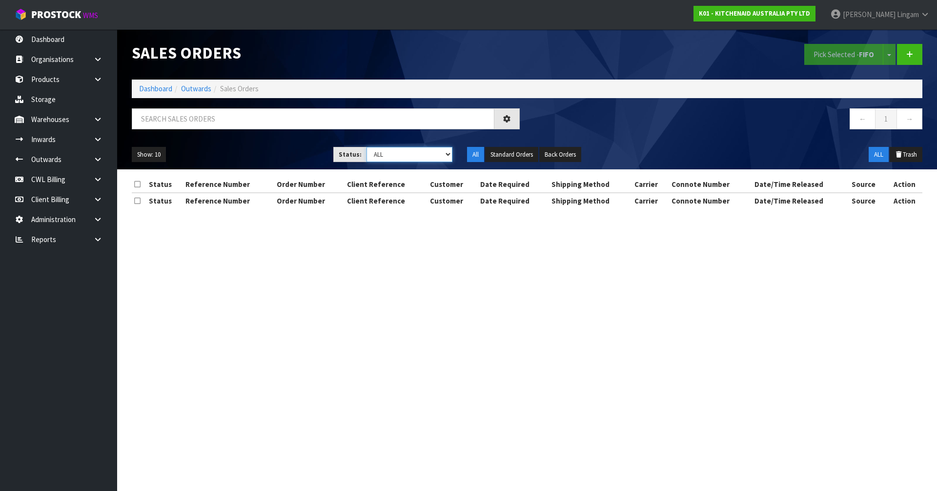
click at [434, 157] on select "Draft Pending Allocated Pending Pick Goods Picked Goods Packed Pending Charges …" at bounding box center [410, 154] width 86 height 15
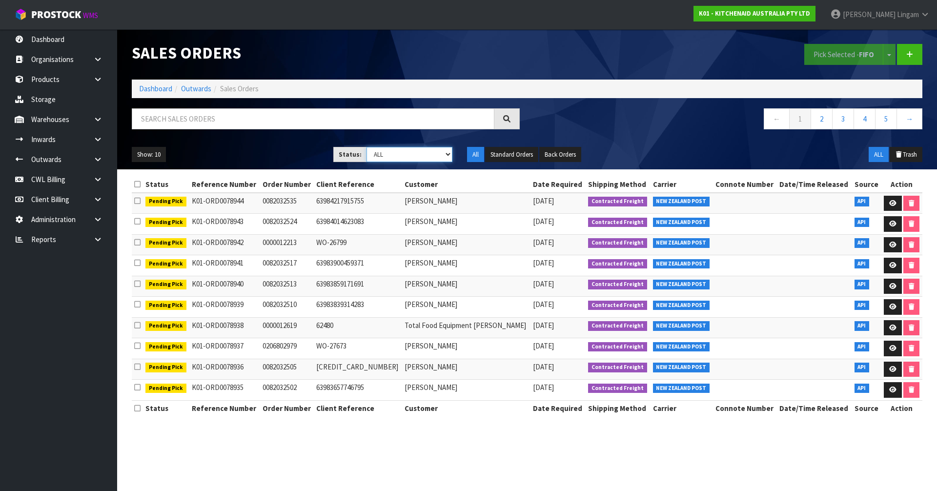
select select "string:6"
click at [367, 147] on select "Draft Pending Allocated Pending Pick Goods Picked Goods Packed Pending Charges …" at bounding box center [410, 154] width 86 height 15
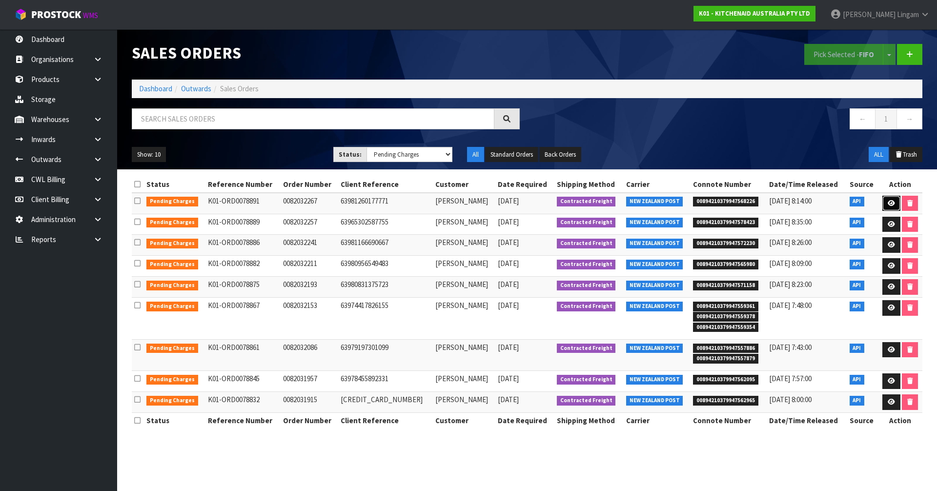
click at [491, 205] on icon at bounding box center [891, 203] width 7 height 6
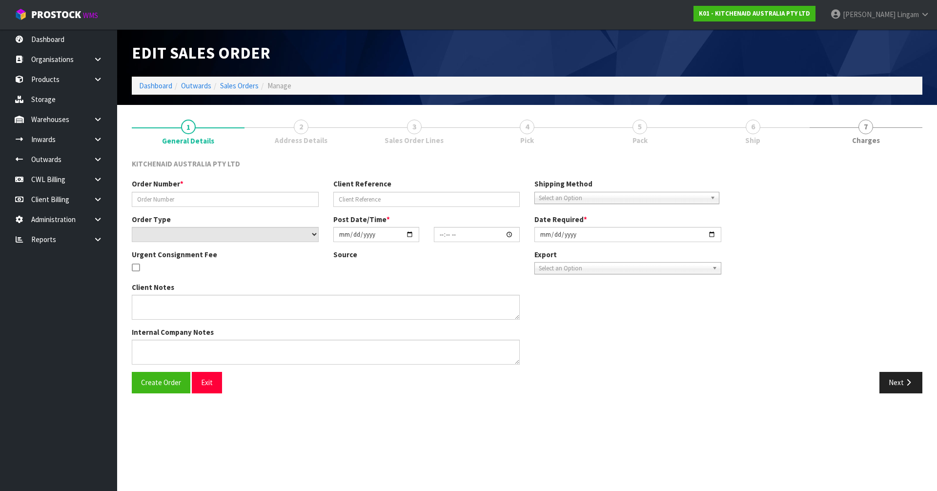
type input "0082032267"
type input "63981260177771"
select select "number:0"
type input "2025-09-07"
type input "17:38:23.000"
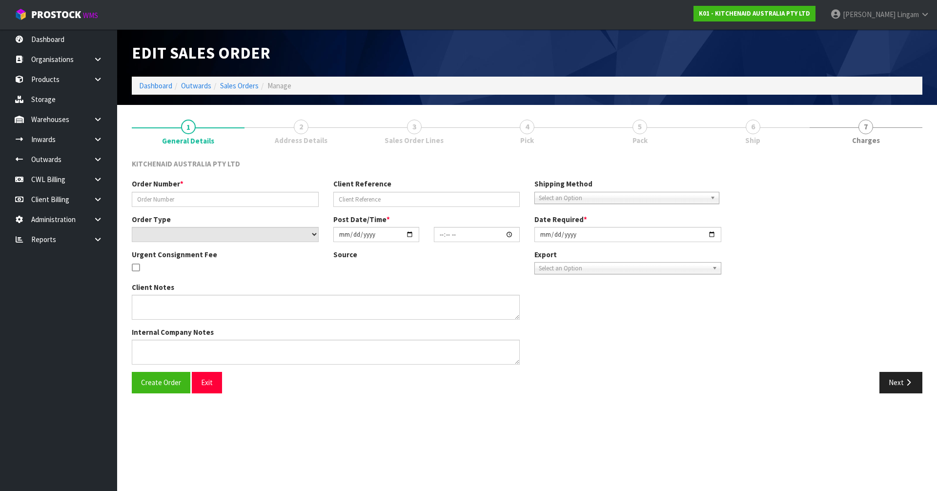
type input "2025-09-07"
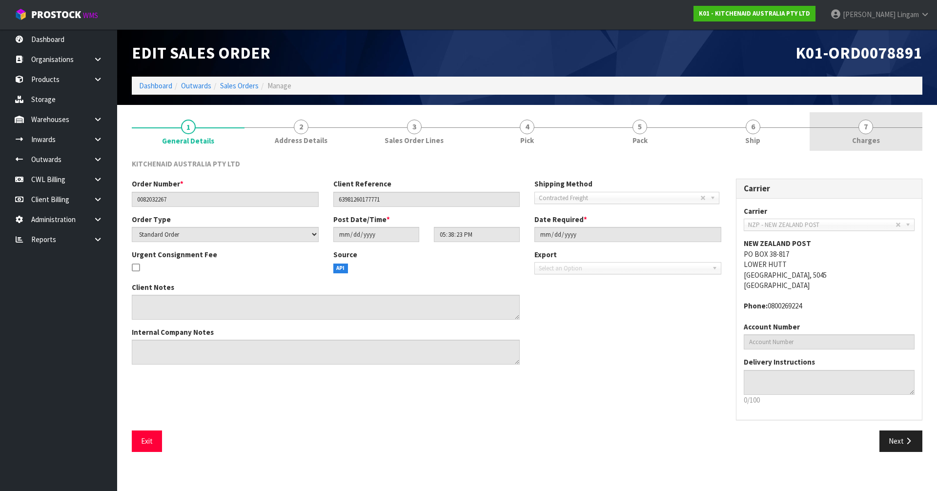
click at [491, 144] on link "7 Charges" at bounding box center [866, 131] width 113 height 39
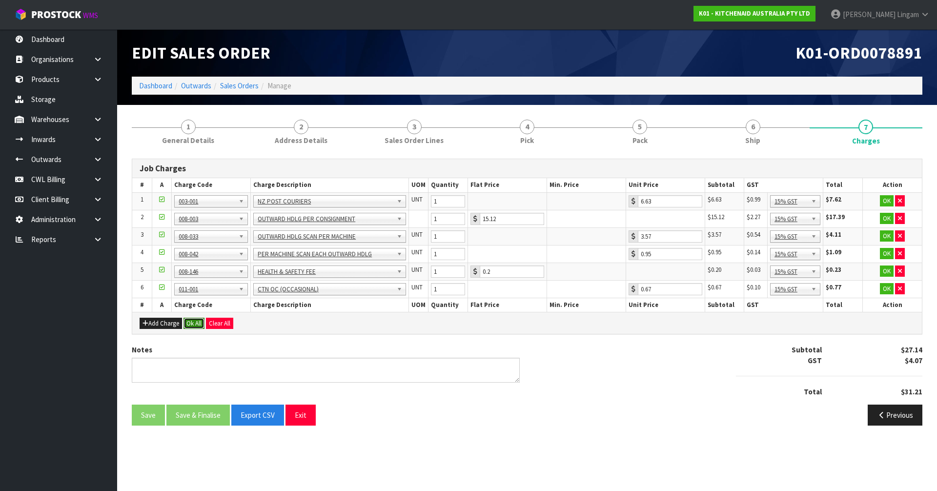
click at [195, 322] on button "Ok All" at bounding box center [194, 324] width 21 height 12
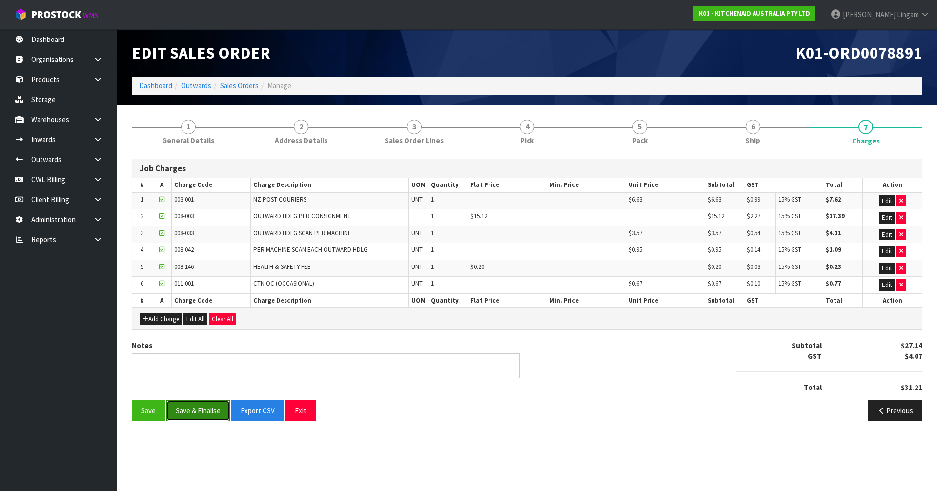
click at [199, 333] on button "Save & Finalise" at bounding box center [197, 410] width 63 height 21
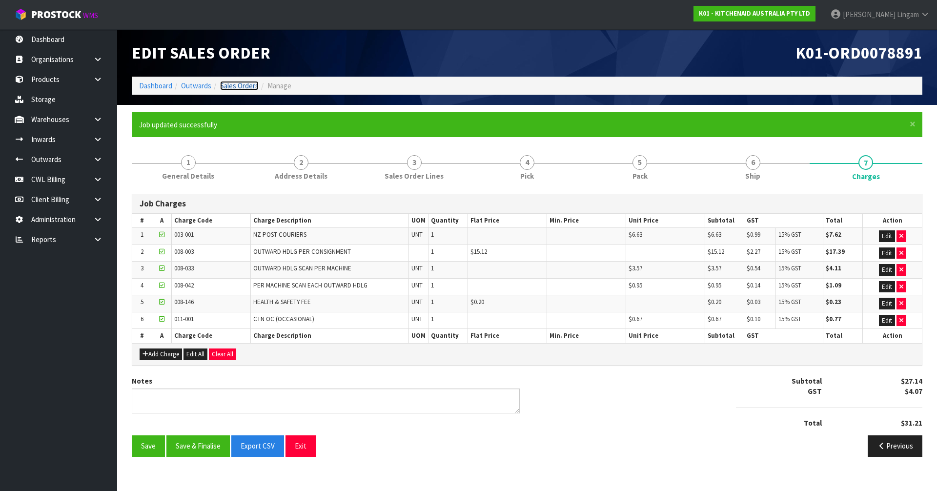
click at [245, 87] on link "Sales Orders" at bounding box center [239, 85] width 39 height 9
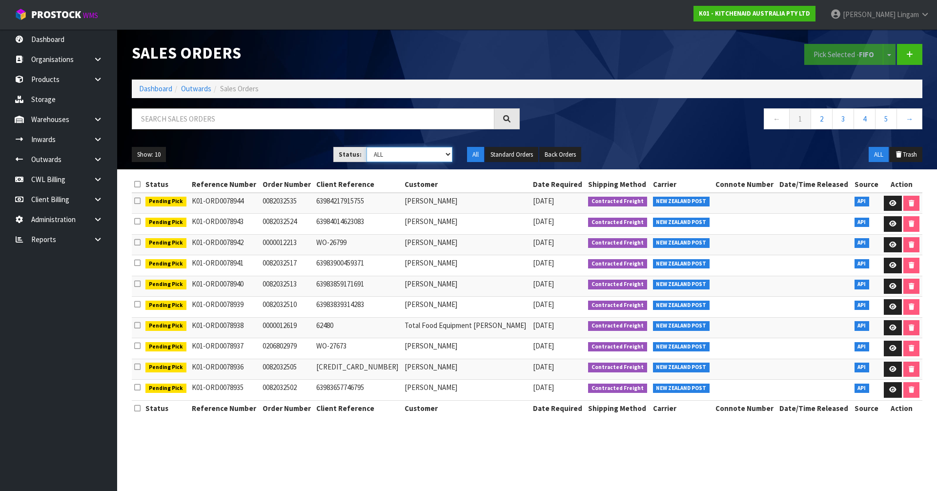
click at [424, 151] on select "Draft Pending Allocated Pending Pick Goods Picked Goods Packed Pending Charges …" at bounding box center [410, 154] width 86 height 15
select select "string:6"
click at [367, 147] on select "Draft Pending Allocated Pending Pick Goods Picked Goods Packed Pending Charges …" at bounding box center [410, 154] width 86 height 15
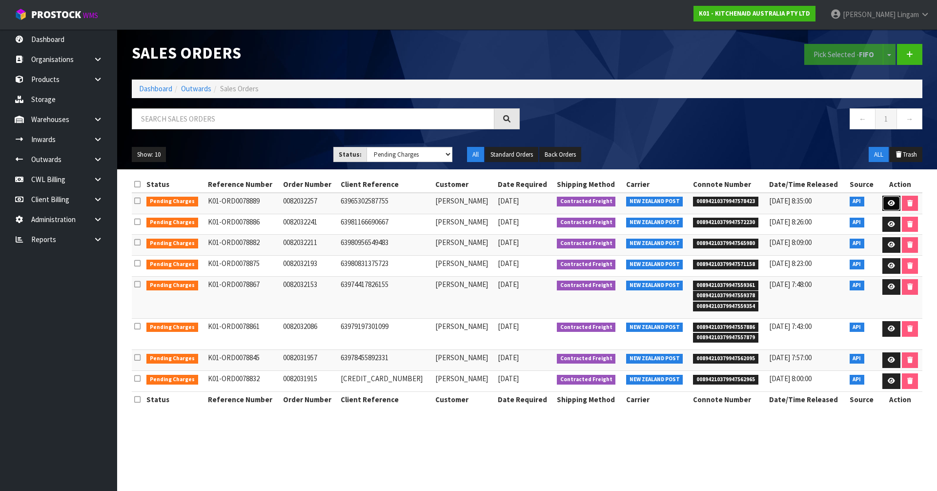
click at [491, 205] on icon at bounding box center [891, 203] width 7 height 6
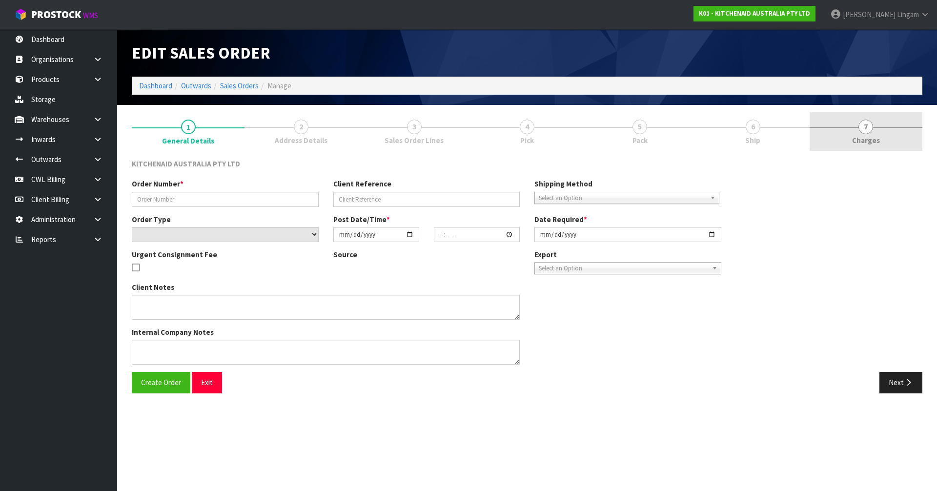
type input "0082032257"
type input "63965302587755"
select select "number:0"
type input "2025-09-07"
type input "17:38:19.000"
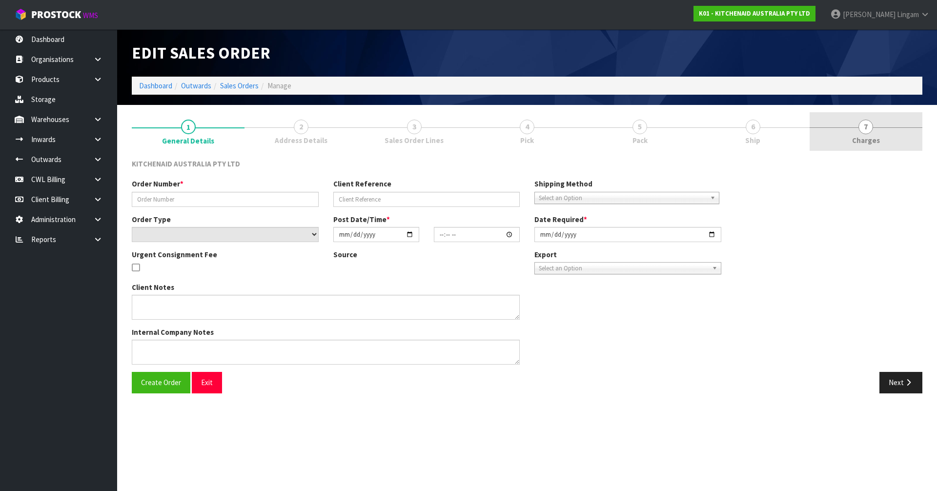
type input "2025-09-07"
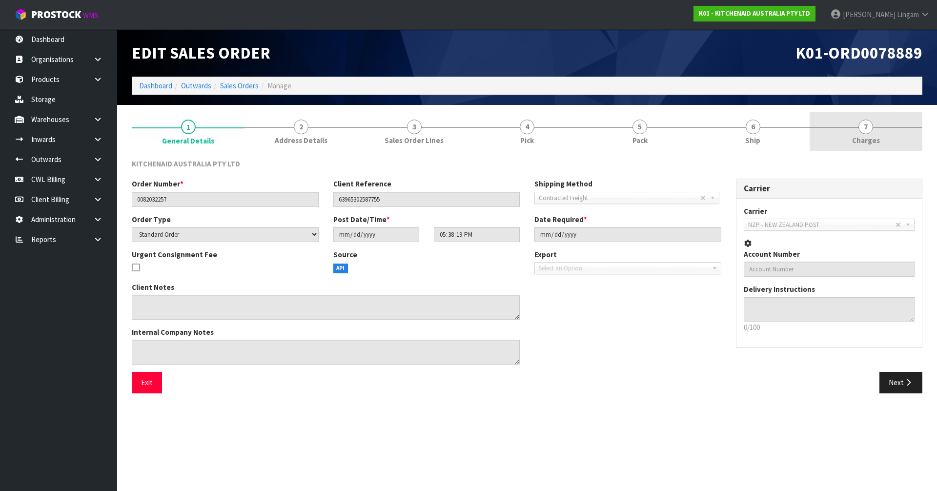
click at [491, 139] on link "7 Charges" at bounding box center [866, 131] width 113 height 39
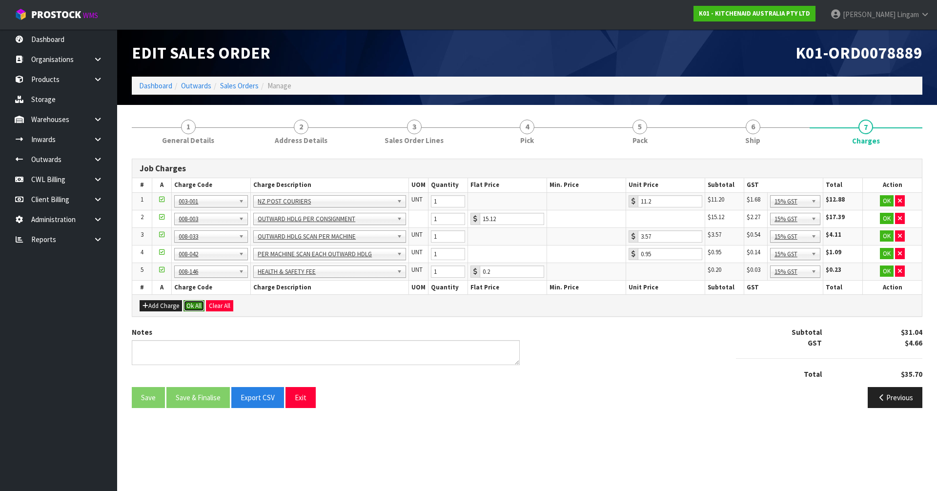
click at [191, 307] on button "Ok All" at bounding box center [194, 306] width 21 height 12
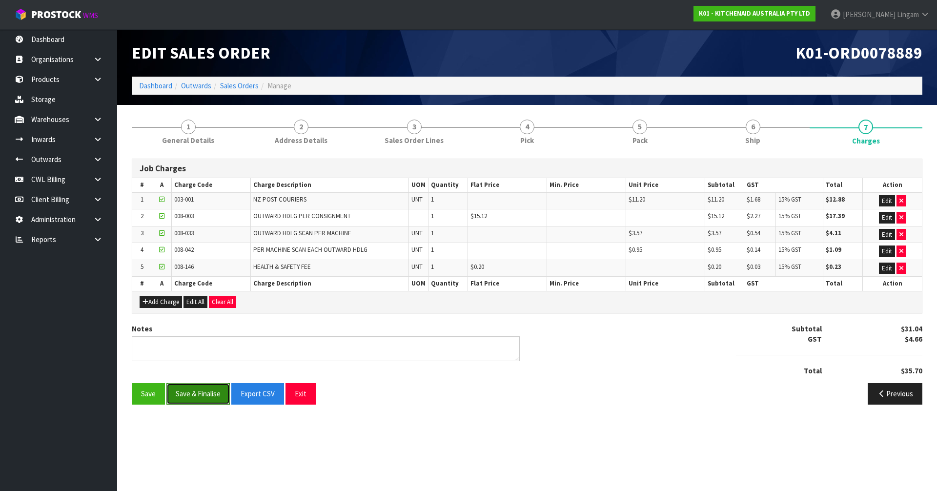
click at [199, 333] on button "Save & Finalise" at bounding box center [197, 393] width 63 height 21
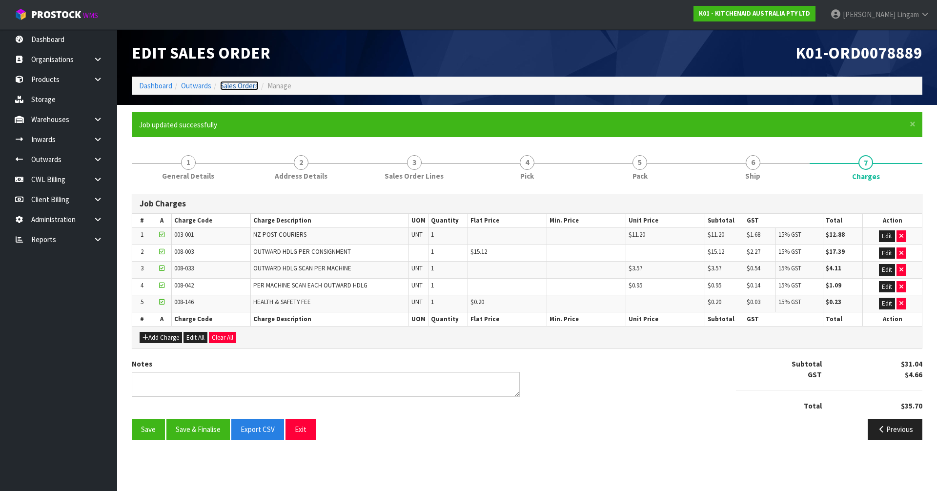
click at [245, 82] on link "Sales Orders" at bounding box center [239, 85] width 39 height 9
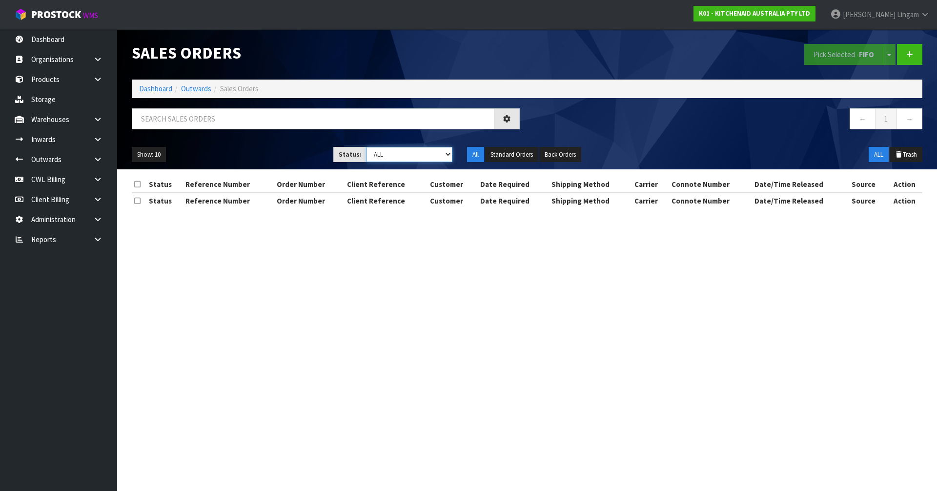
click at [443, 154] on select "Draft Pending Allocated Pending Pick Goods Picked Goods Packed Pending Charges …" at bounding box center [410, 154] width 86 height 15
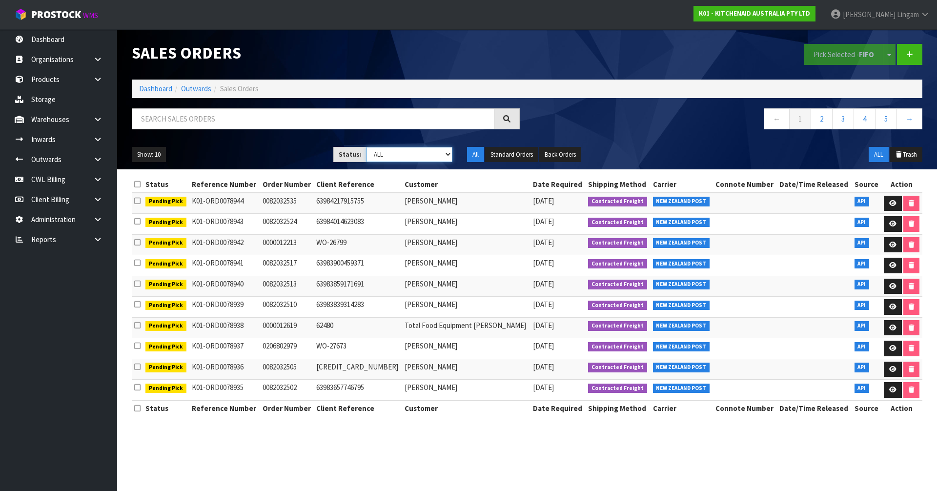
select select "string:6"
click at [367, 147] on select "Draft Pending Allocated Pending Pick Goods Picked Goods Packed Pending Charges …" at bounding box center [410, 154] width 86 height 15
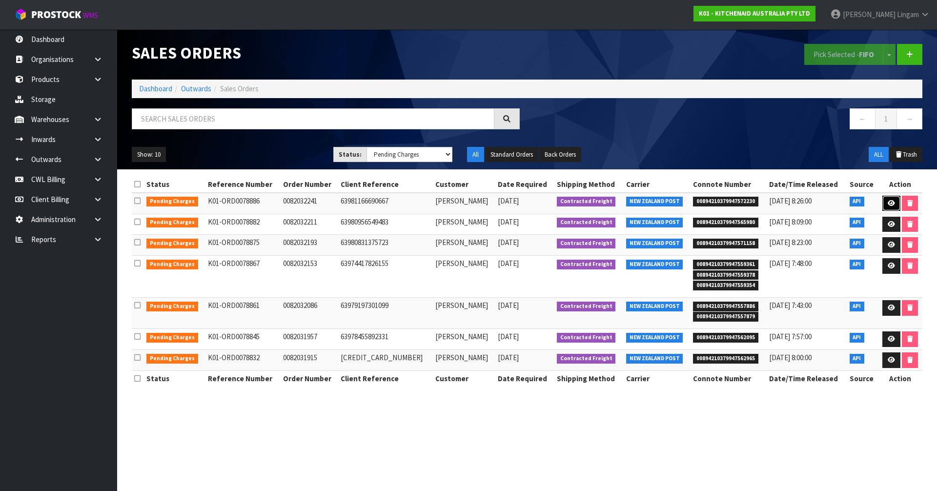
click at [491, 206] on link at bounding box center [891, 204] width 18 height 16
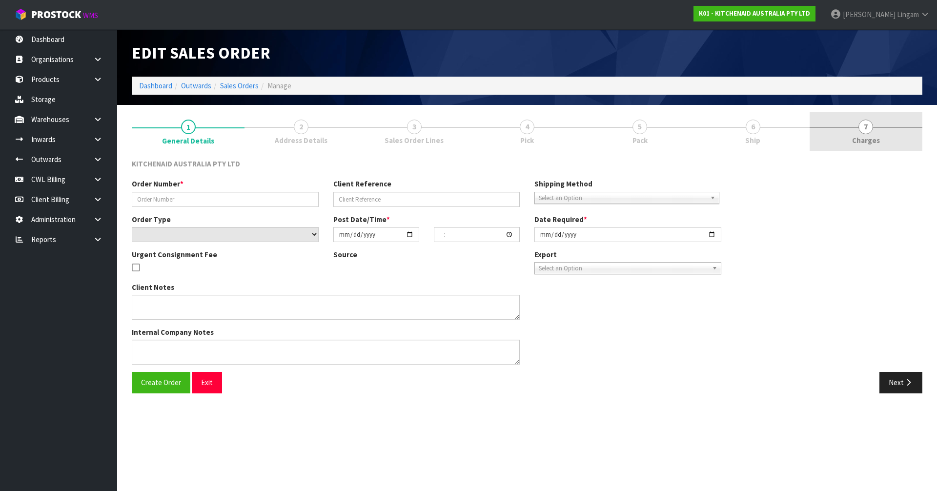
click at [491, 144] on link "7 Charges" at bounding box center [866, 131] width 113 height 39
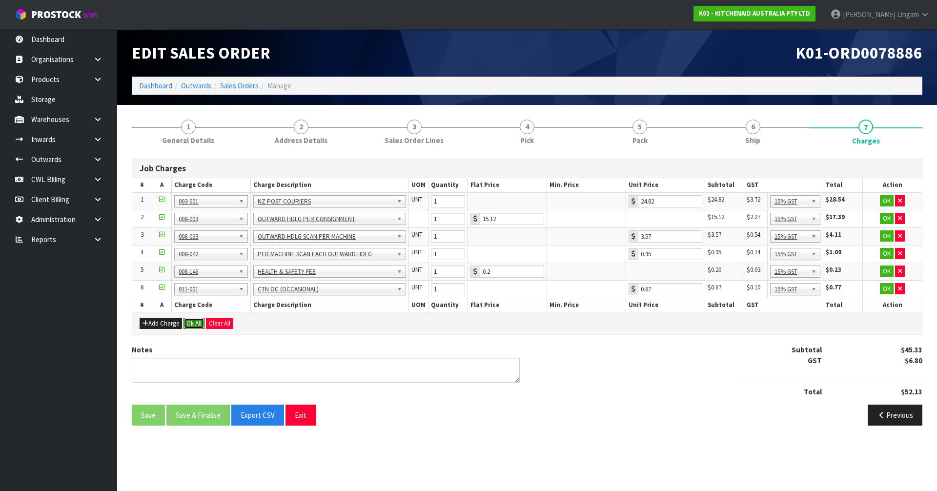
click at [194, 323] on button "Ok All" at bounding box center [194, 324] width 21 height 12
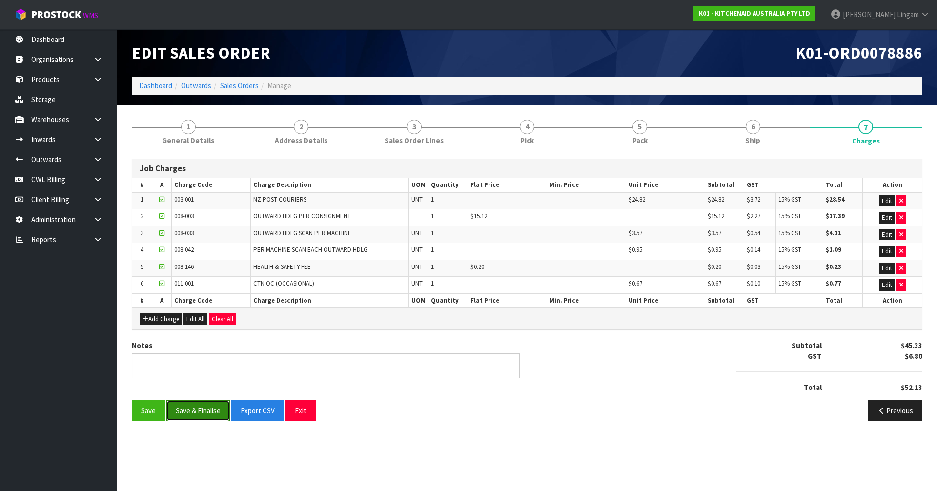
click at [190, 333] on button "Save & Finalise" at bounding box center [197, 410] width 63 height 21
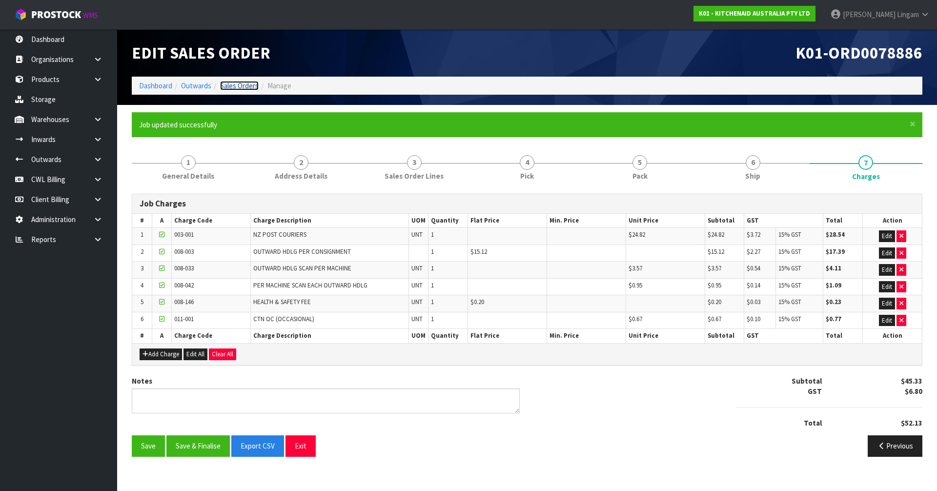
click at [246, 87] on link "Sales Orders" at bounding box center [239, 85] width 39 height 9
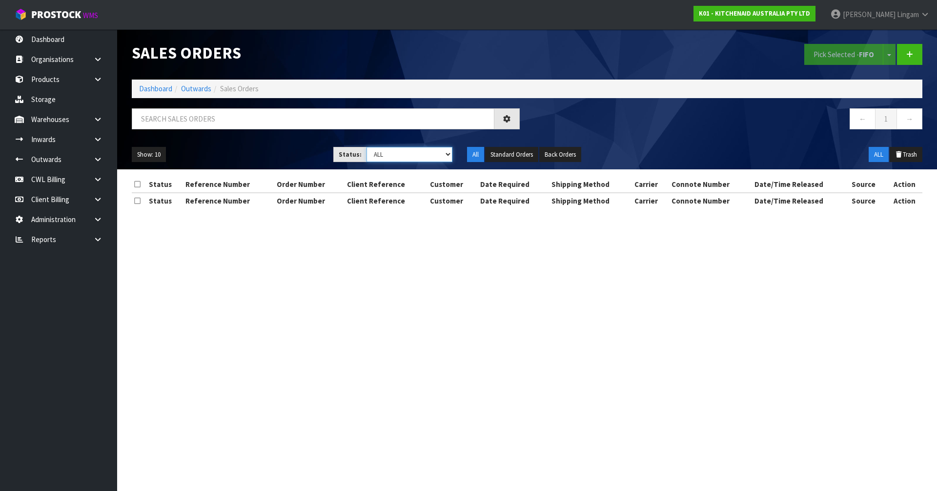
click at [440, 155] on select "Draft Pending Allocated Pending Pick Goods Picked Goods Packed Pending Charges …" at bounding box center [410, 154] width 86 height 15
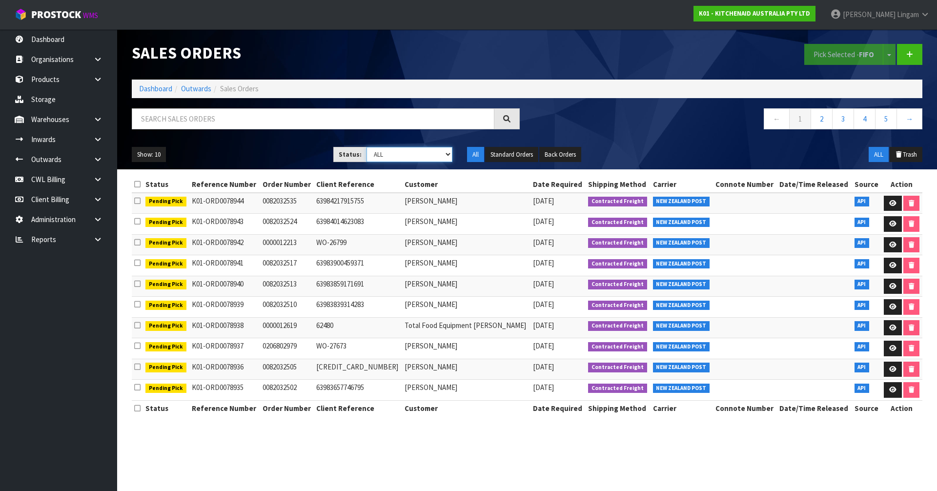
select select "string:6"
click at [367, 147] on select "Draft Pending Allocated Pending Pick Goods Picked Goods Packed Pending Charges …" at bounding box center [410, 154] width 86 height 15
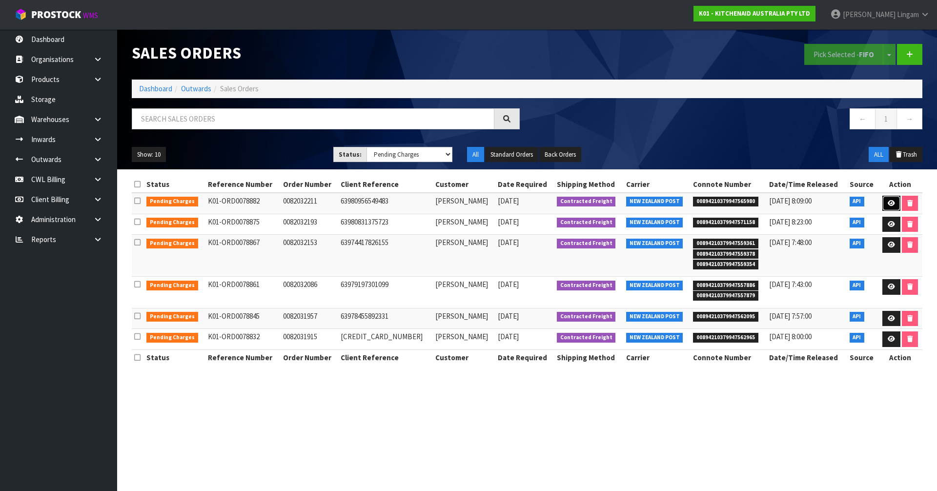
click at [491, 203] on icon at bounding box center [891, 203] width 7 height 6
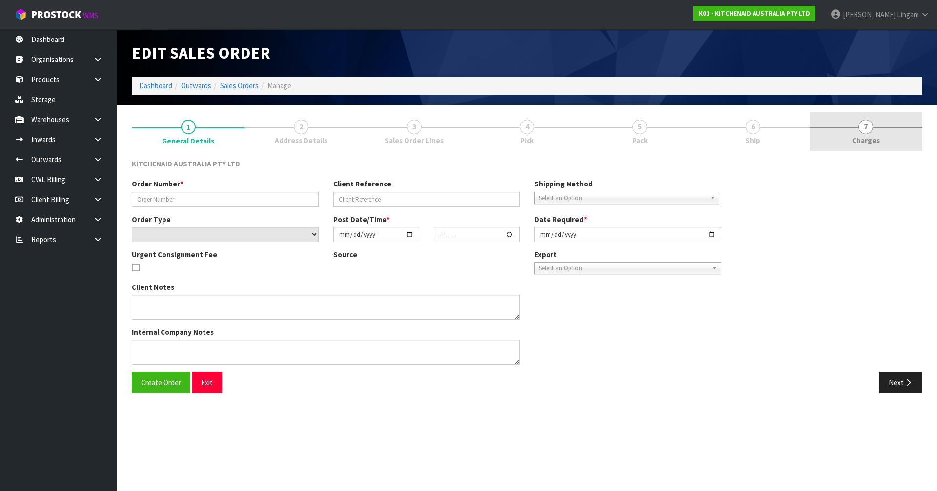
click at [491, 141] on link "7 Charges" at bounding box center [866, 131] width 113 height 39
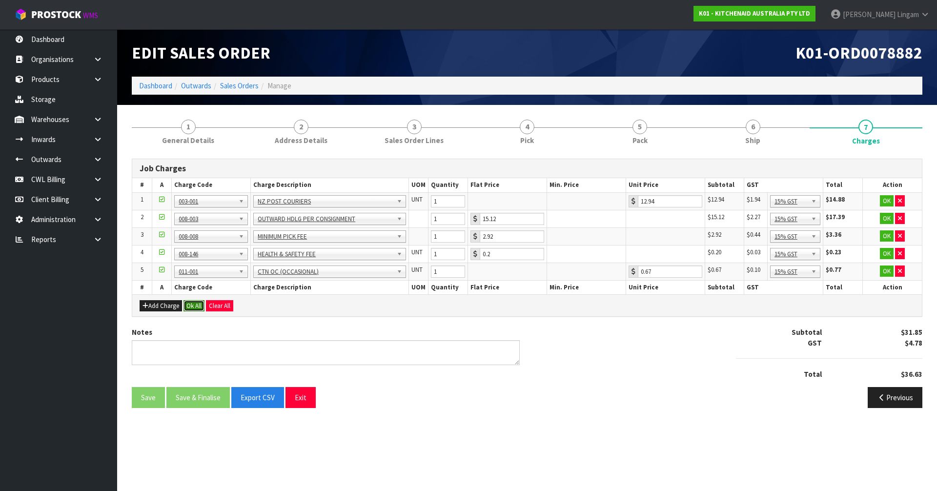
click at [196, 302] on button "Ok All" at bounding box center [194, 306] width 21 height 12
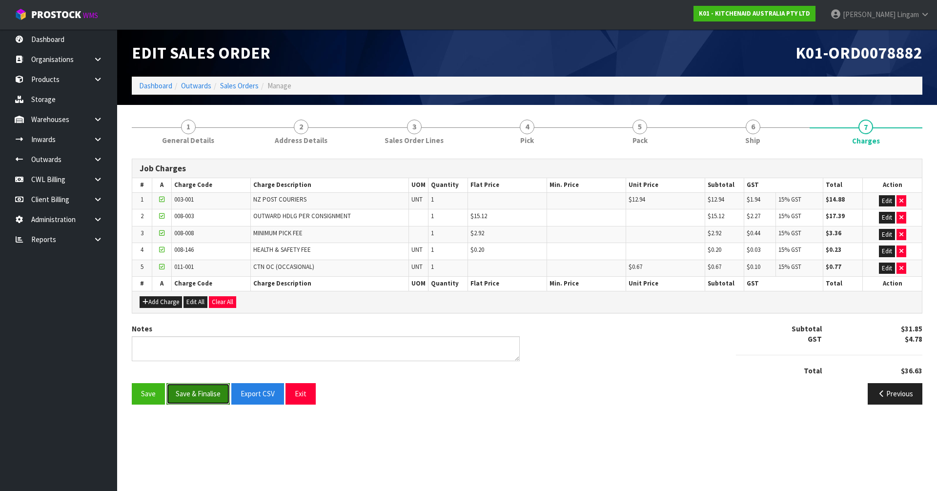
click at [203, 333] on button "Save & Finalise" at bounding box center [197, 393] width 63 height 21
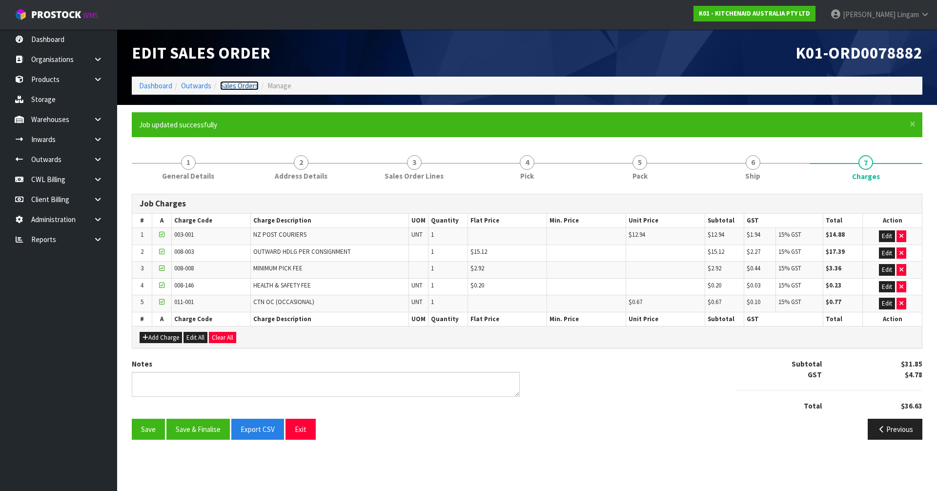
click at [245, 88] on link "Sales Orders" at bounding box center [239, 85] width 39 height 9
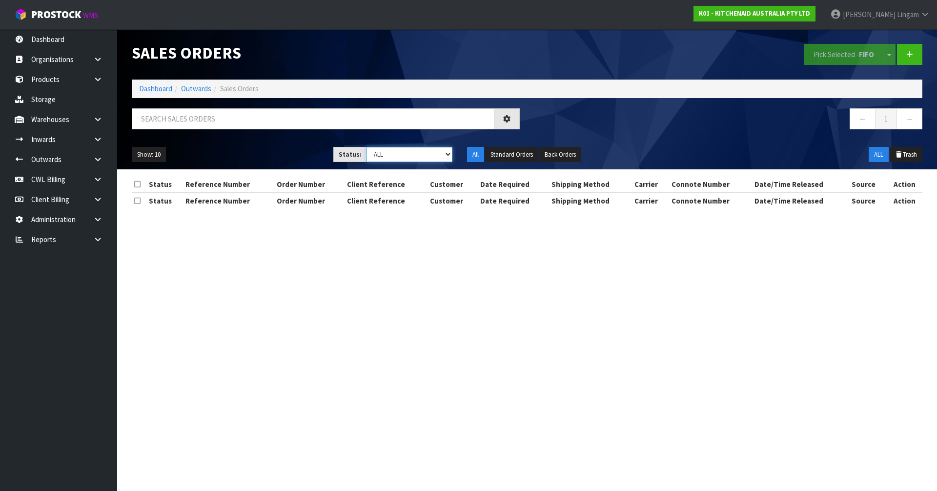
click at [433, 153] on select "Draft Pending Allocated Pending Pick Goods Picked Goods Packed Pending Charges …" at bounding box center [410, 154] width 86 height 15
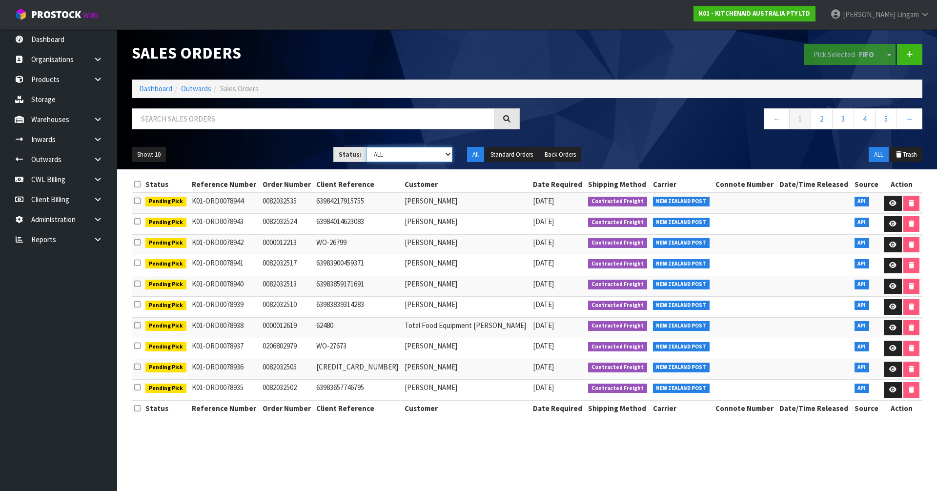
select select "string:6"
click at [367, 147] on select "Draft Pending Allocated Pending Pick Goods Picked Goods Packed Pending Charges …" at bounding box center [410, 154] width 86 height 15
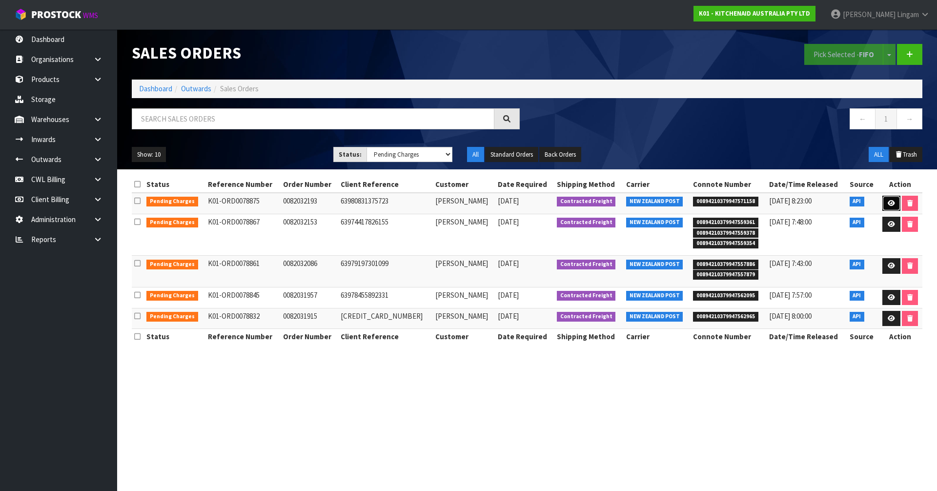
click at [491, 206] on link at bounding box center [891, 204] width 18 height 16
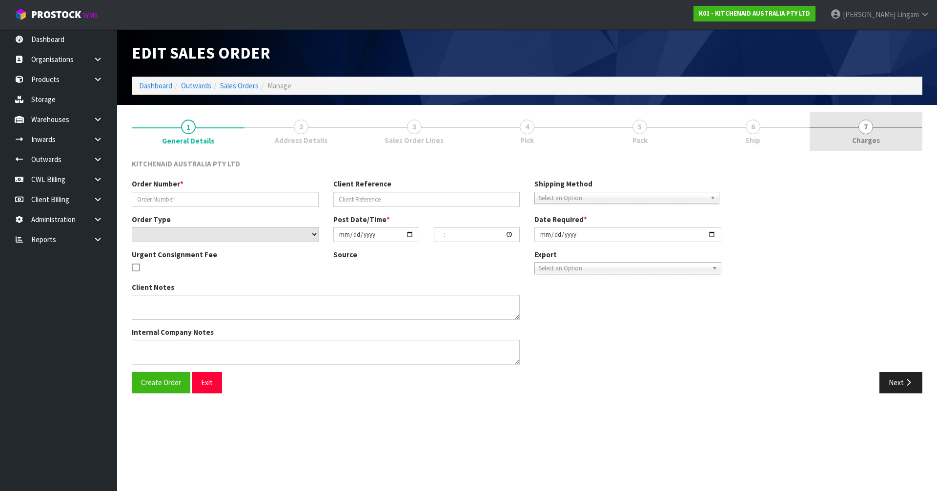
click at [491, 136] on link "7 Charges" at bounding box center [866, 131] width 113 height 39
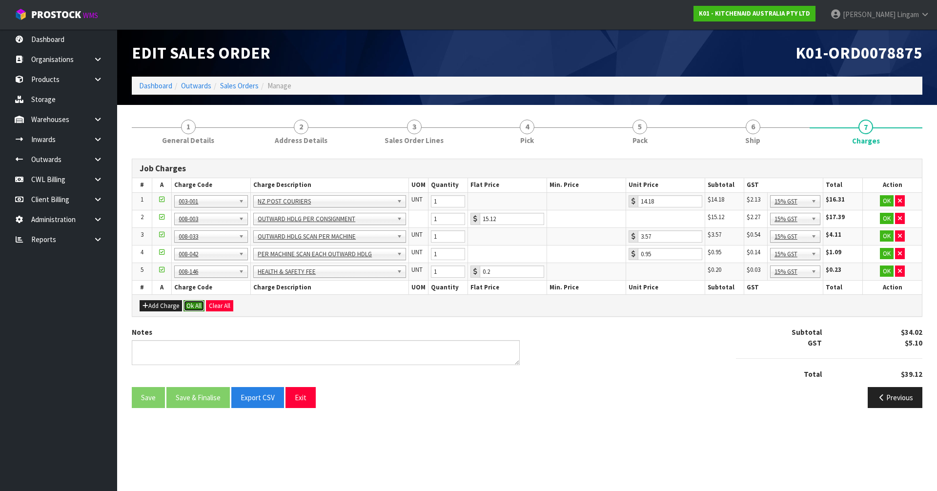
click at [196, 303] on button "Ok All" at bounding box center [194, 306] width 21 height 12
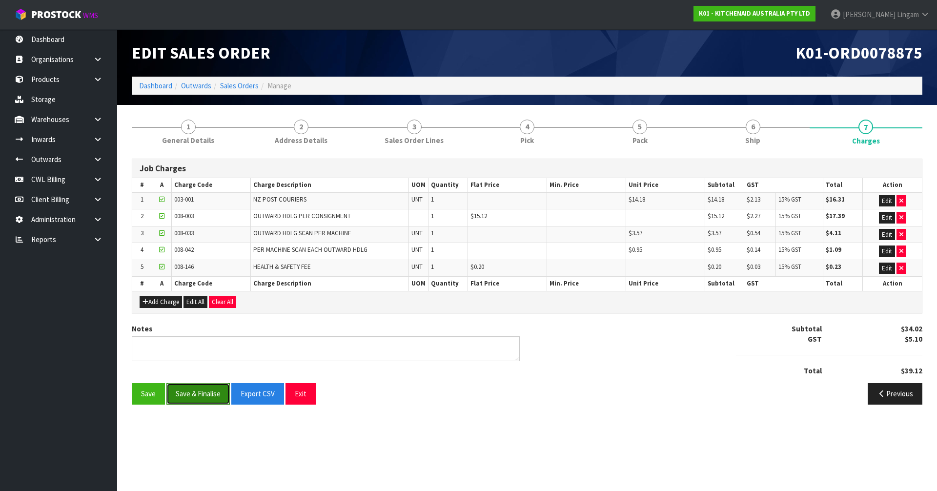
click at [199, 333] on button "Save & Finalise" at bounding box center [197, 393] width 63 height 21
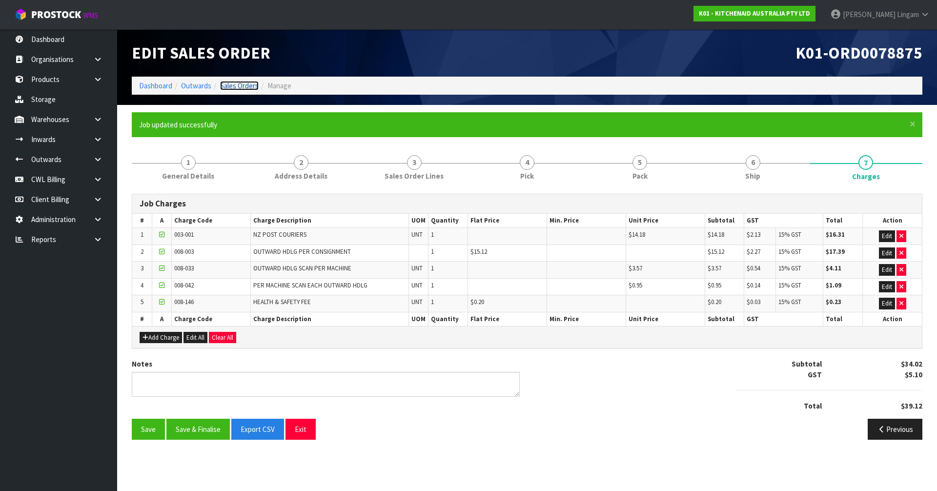
click at [246, 86] on link "Sales Orders" at bounding box center [239, 85] width 39 height 9
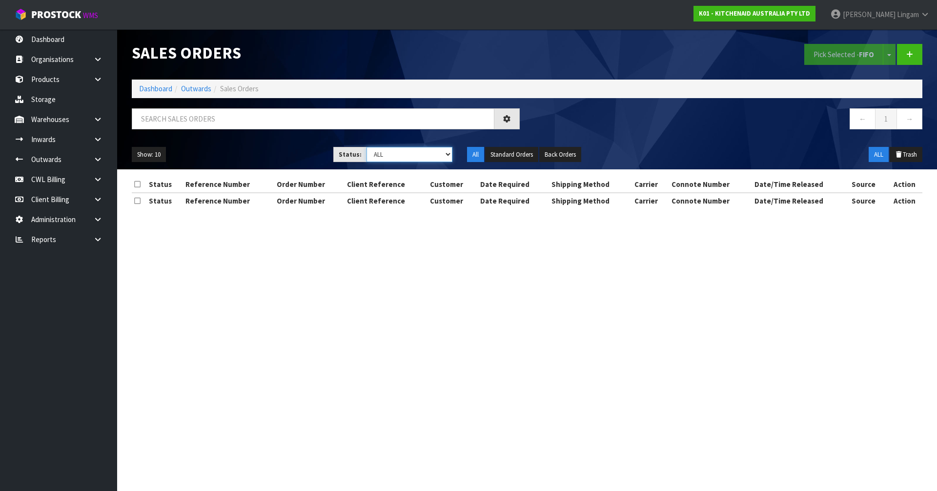
click at [435, 159] on select "Draft Pending Allocated Pending Pick Goods Picked Goods Packed Pending Charges …" at bounding box center [410, 154] width 86 height 15
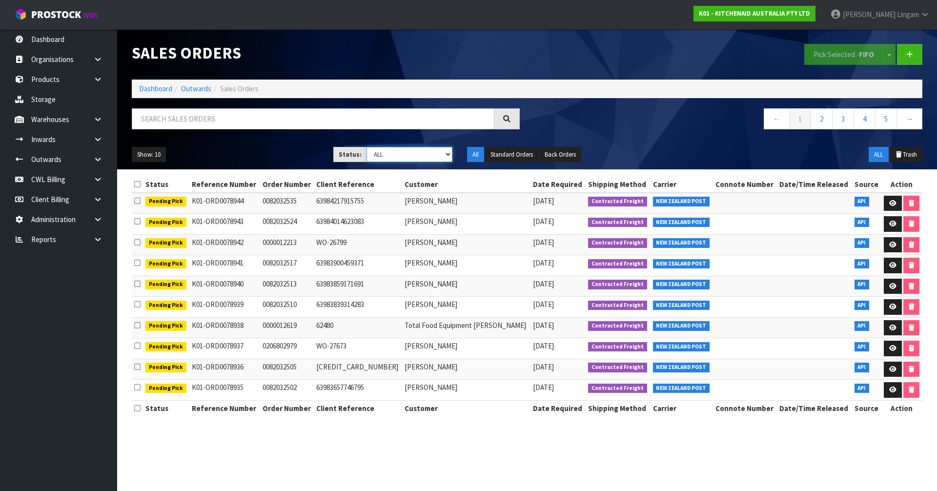
select select "string:6"
click at [367, 147] on select "Draft Pending Allocated Pending Pick Goods Picked Goods Packed Pending Charges …" at bounding box center [410, 154] width 86 height 15
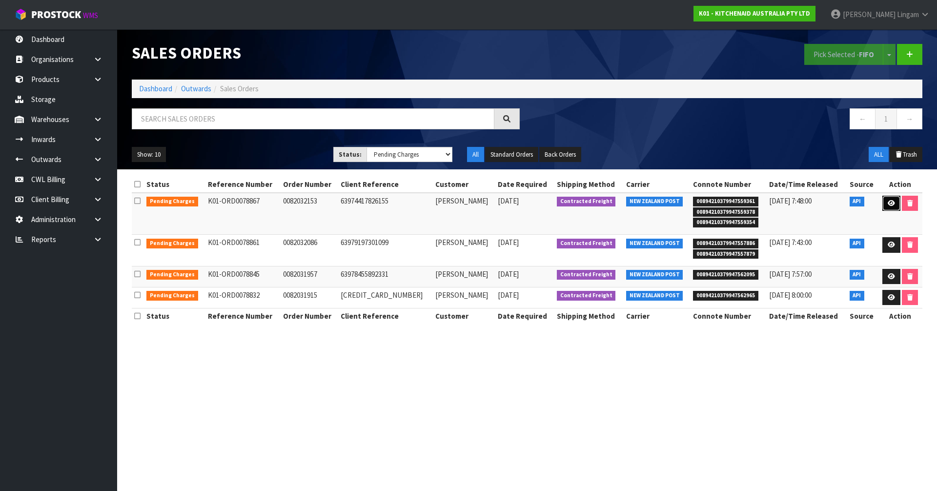
click at [491, 203] on icon at bounding box center [891, 203] width 7 height 6
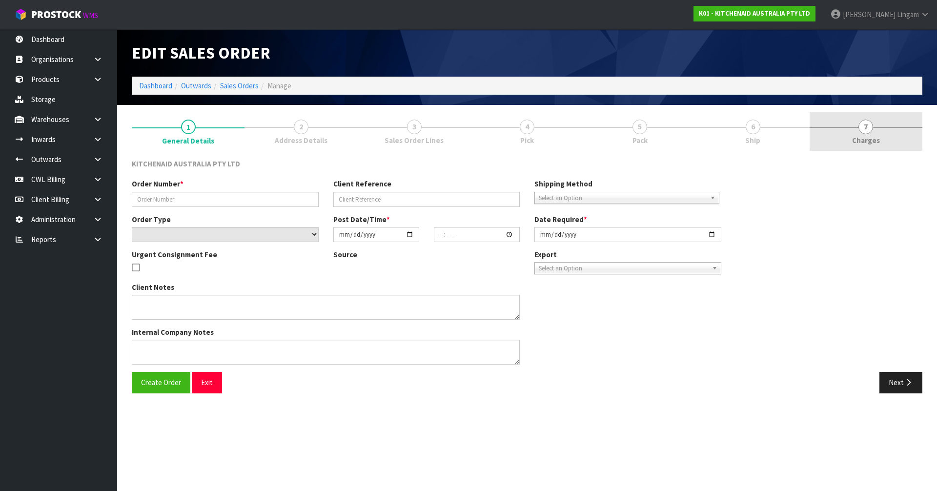
click at [491, 131] on link "7 Charges" at bounding box center [866, 131] width 113 height 39
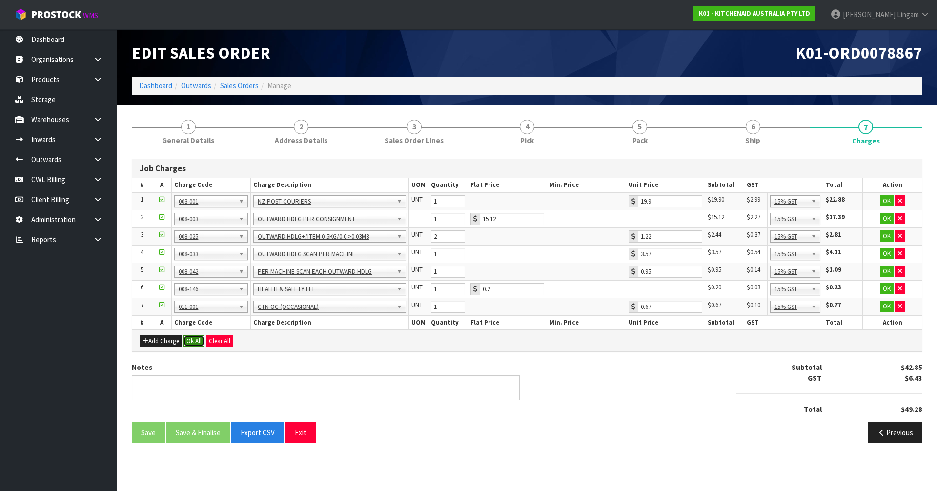
click at [192, 333] on button "Ok All" at bounding box center [194, 341] width 21 height 12
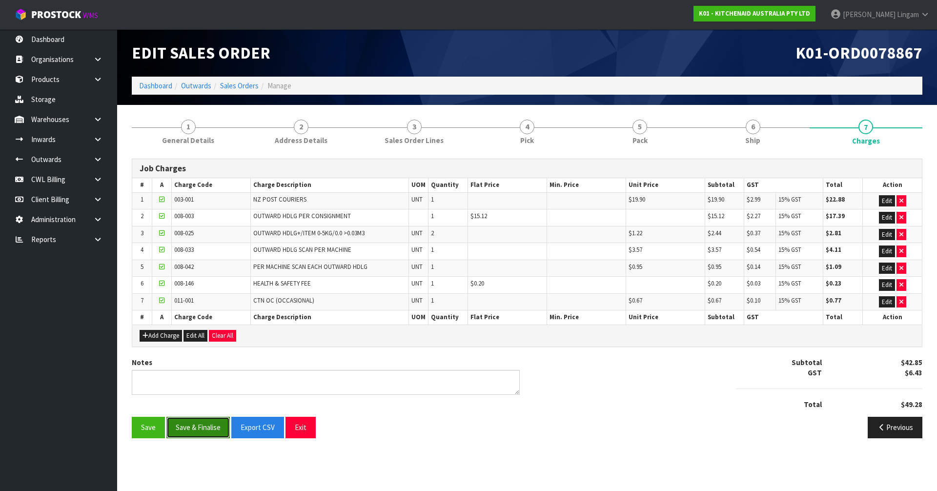
click at [212, 333] on button "Save & Finalise" at bounding box center [197, 427] width 63 height 21
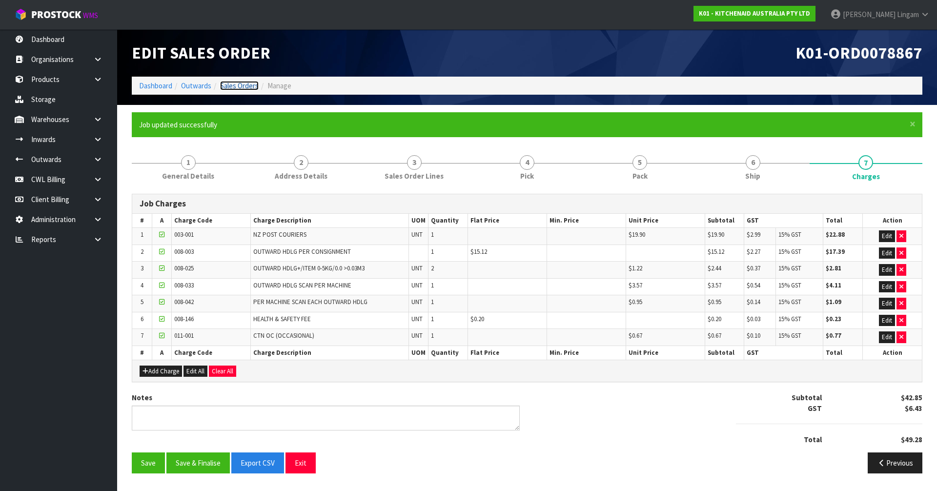
click at [246, 87] on link "Sales Orders" at bounding box center [239, 85] width 39 height 9
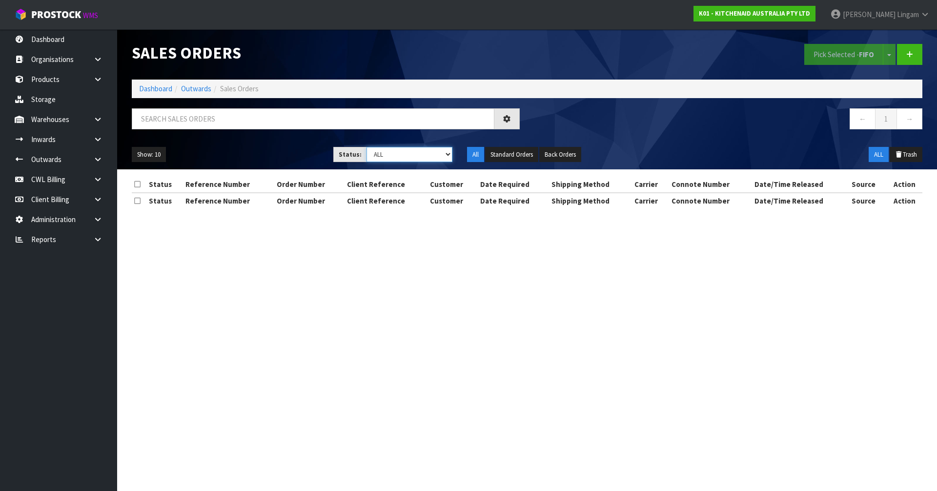
click at [433, 152] on select "Draft Pending Allocated Pending Pick Goods Picked Goods Packed Pending Charges …" at bounding box center [410, 154] width 86 height 15
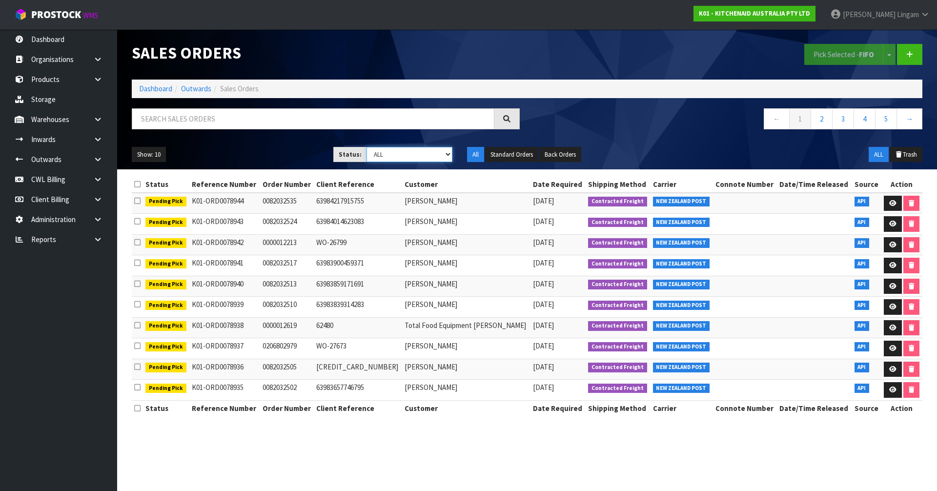
select select "string:6"
click at [367, 147] on select "Draft Pending Allocated Pending Pick Goods Picked Goods Packed Pending Charges …" at bounding box center [410, 154] width 86 height 15
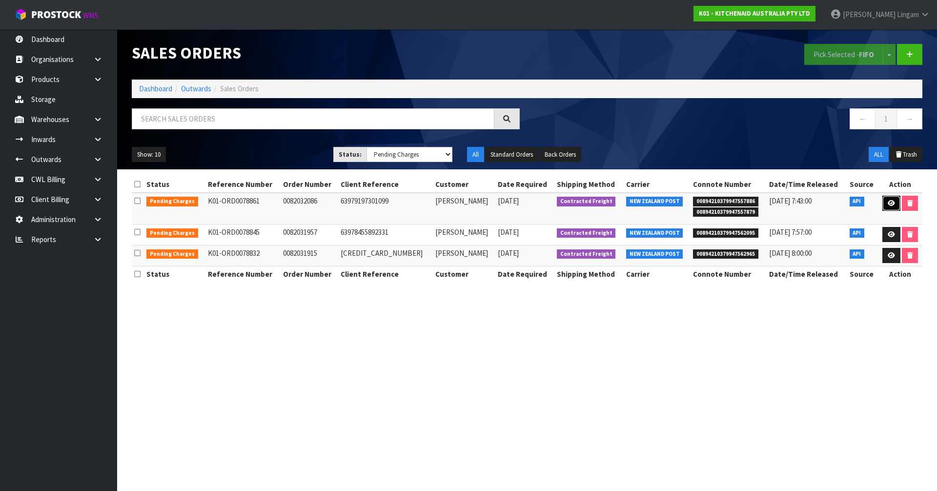
click at [491, 203] on icon at bounding box center [891, 203] width 7 height 6
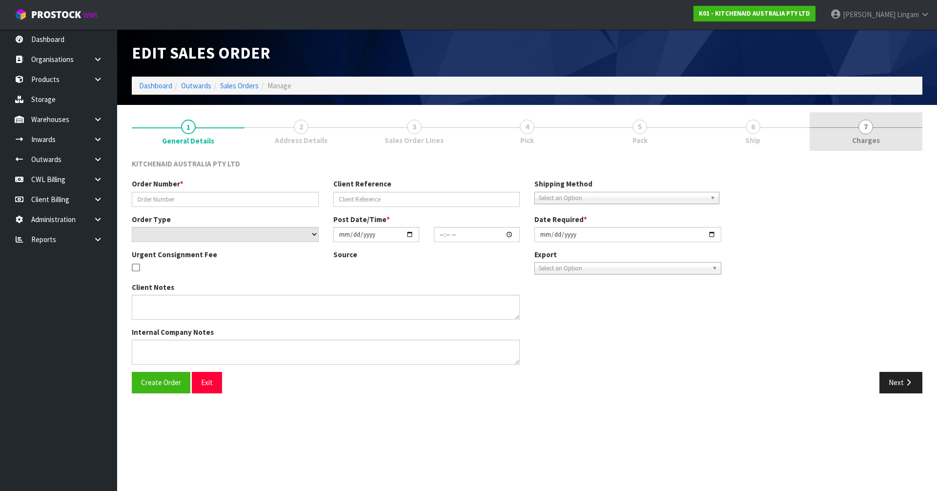
click at [491, 139] on link "7 Charges" at bounding box center [866, 131] width 113 height 39
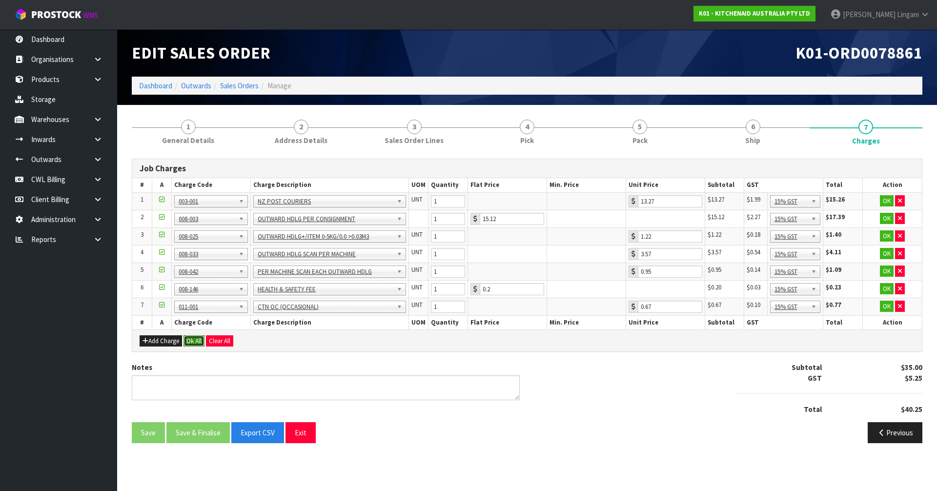
click at [195, 333] on button "Ok All" at bounding box center [194, 341] width 21 height 12
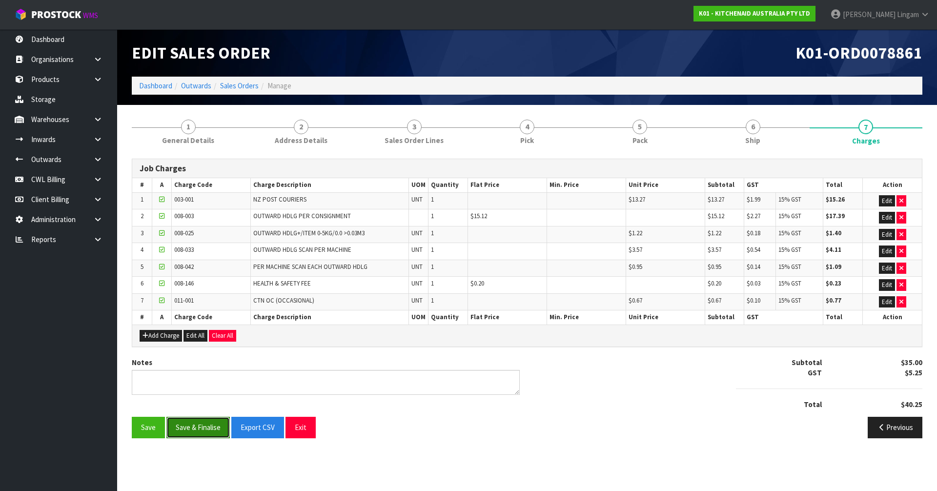
click at [210, 333] on button "Save & Finalise" at bounding box center [197, 427] width 63 height 21
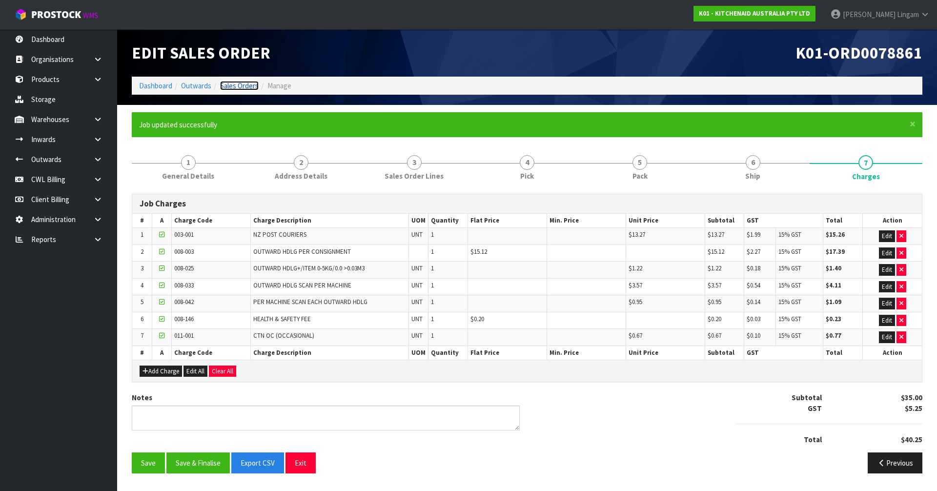
click at [248, 86] on link "Sales Orders" at bounding box center [239, 85] width 39 height 9
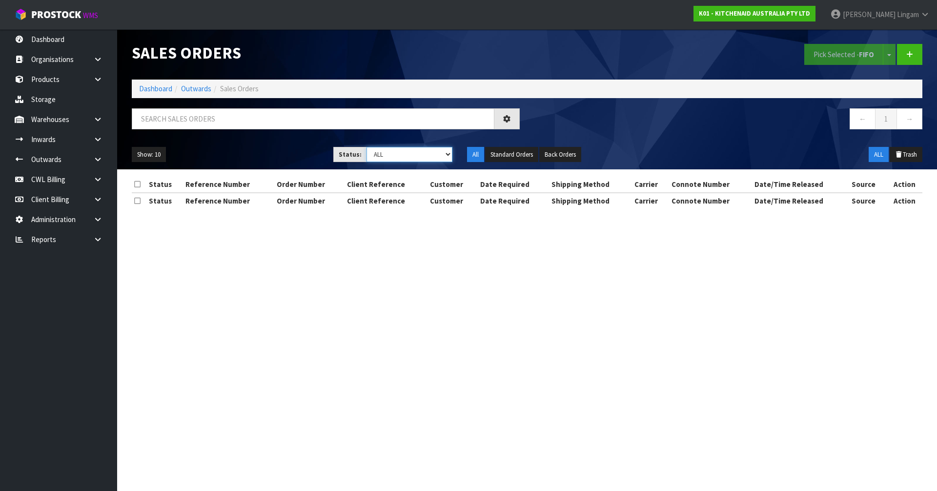
click at [442, 153] on select "Draft Pending Allocated Pending Pick Goods Picked Goods Packed Pending Charges …" at bounding box center [410, 154] width 86 height 15
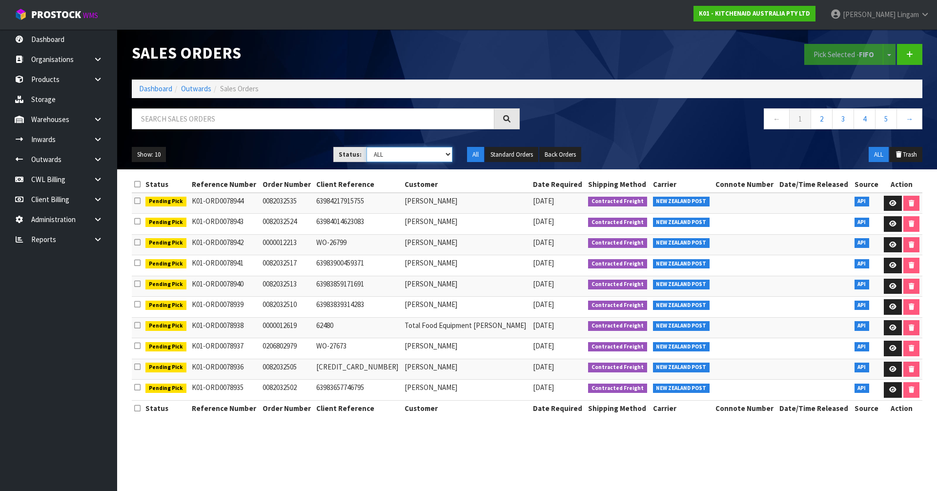
select select "string:6"
click at [367, 147] on select "Draft Pending Allocated Pending Pick Goods Picked Goods Packed Pending Charges …" at bounding box center [410, 154] width 86 height 15
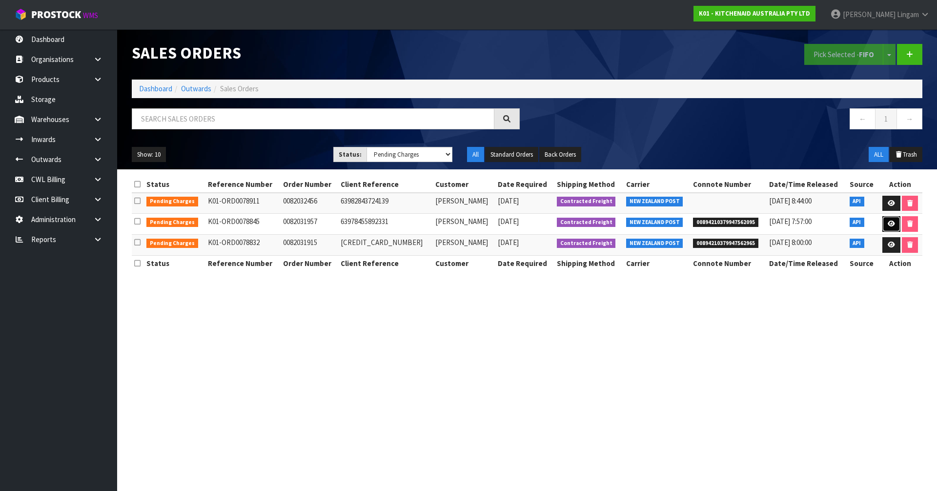
click at [491, 225] on icon at bounding box center [891, 224] width 7 height 6
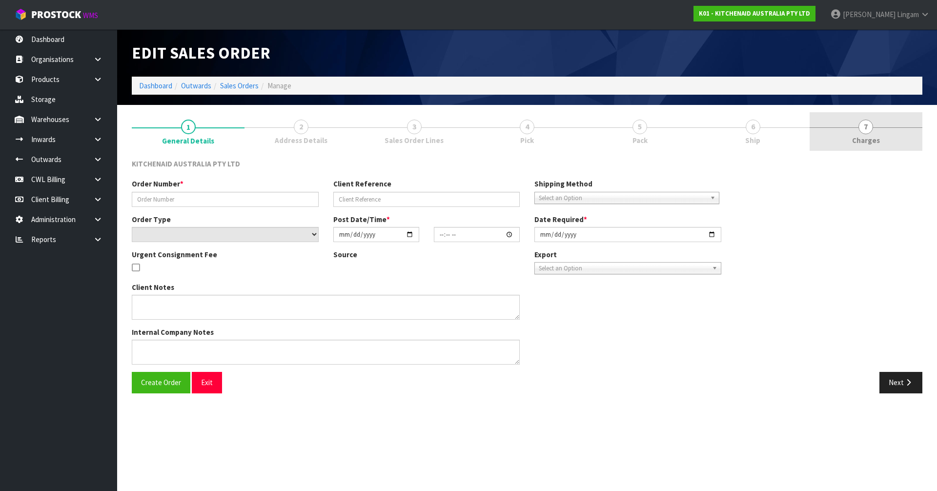
click at [491, 127] on div at bounding box center [866, 127] width 113 height 0
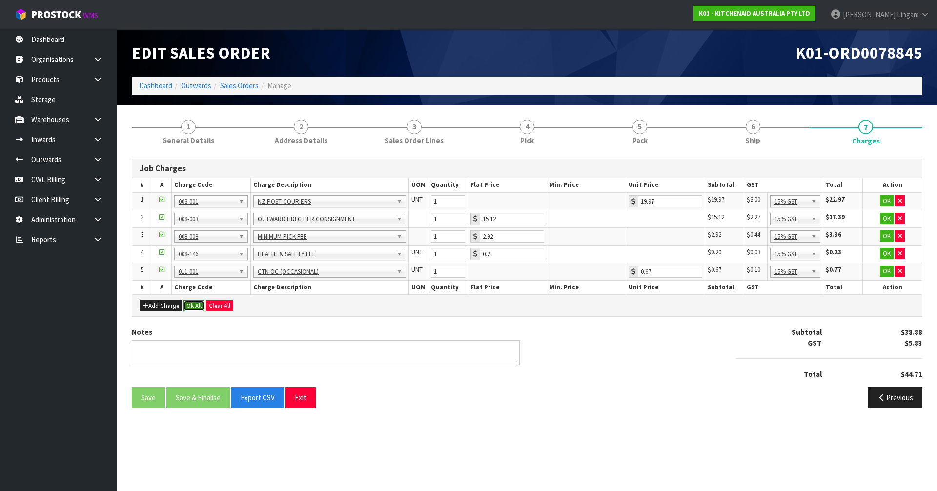
click at [197, 305] on button "Ok All" at bounding box center [194, 306] width 21 height 12
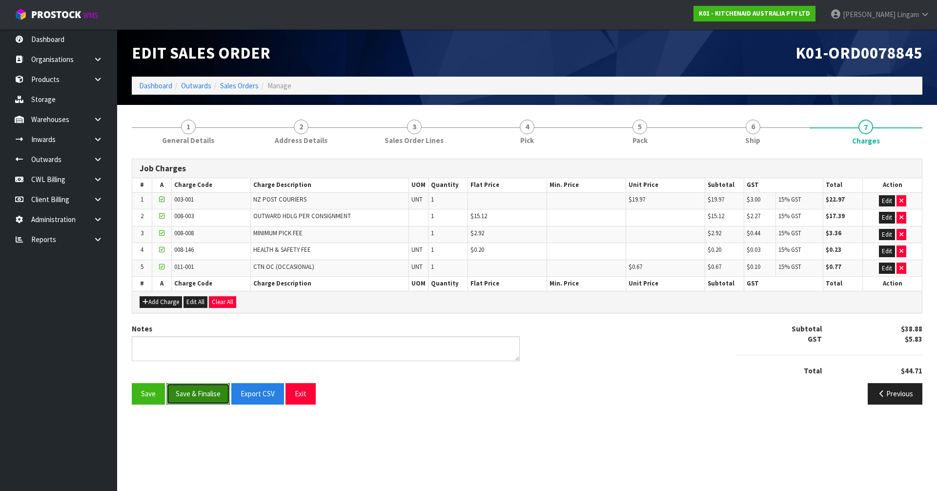
click at [211, 333] on button "Save & Finalise" at bounding box center [197, 393] width 63 height 21
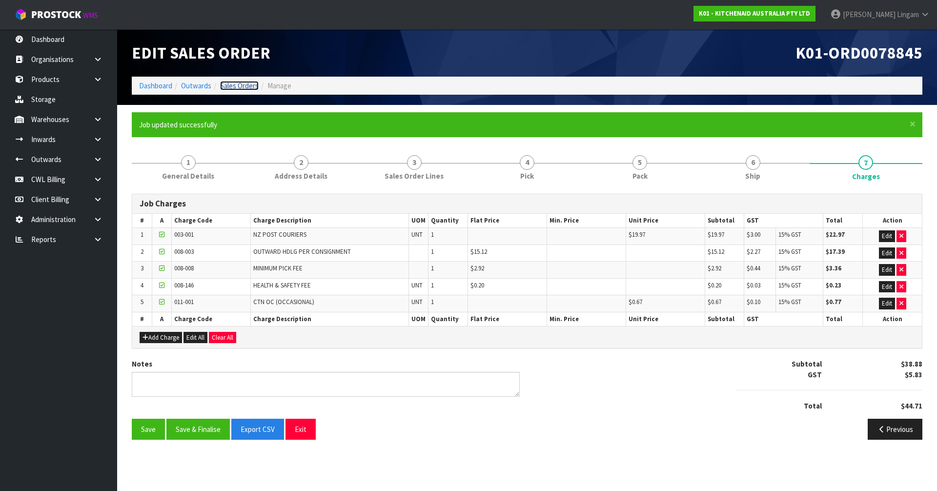
click at [245, 86] on link "Sales Orders" at bounding box center [239, 85] width 39 height 9
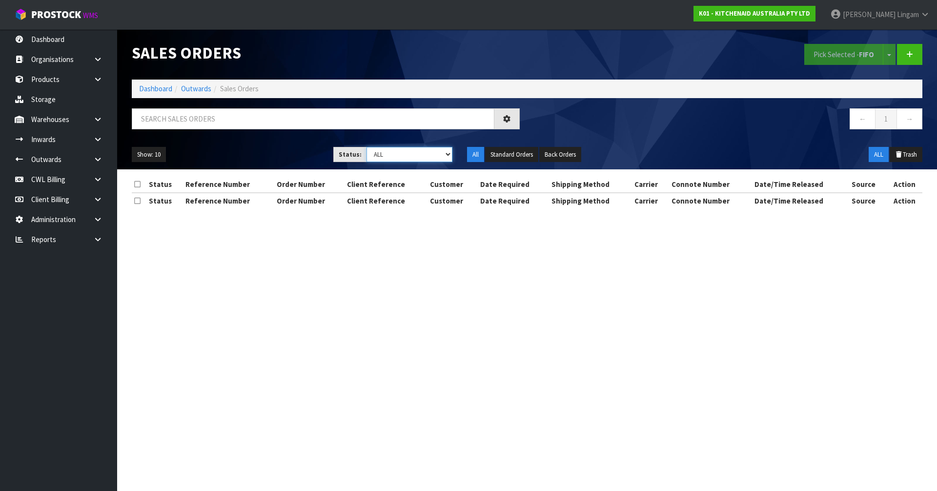
click at [445, 158] on select "Draft Pending Allocated Pending Pick Goods Picked Goods Packed Pending Charges …" at bounding box center [410, 154] width 86 height 15
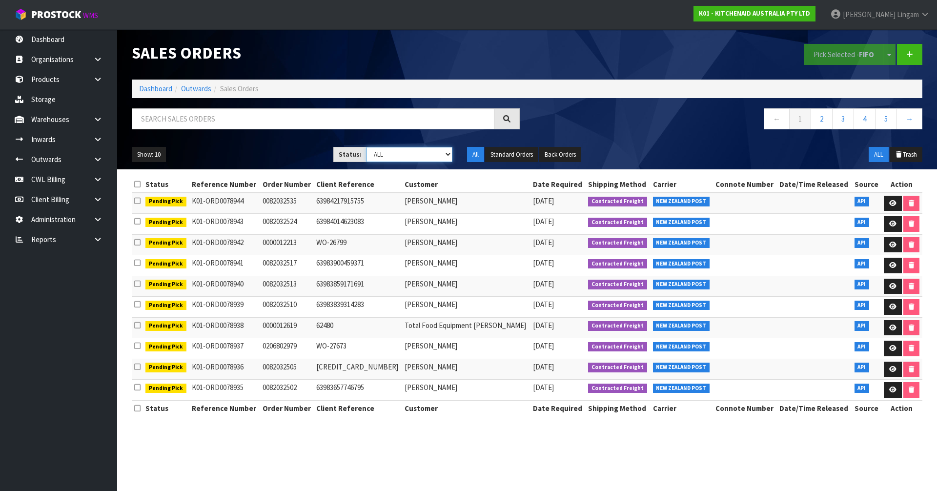
select select "string:6"
click at [367, 147] on select "Draft Pending Allocated Pending Pick Goods Picked Goods Packed Pending Charges …" at bounding box center [410, 154] width 86 height 15
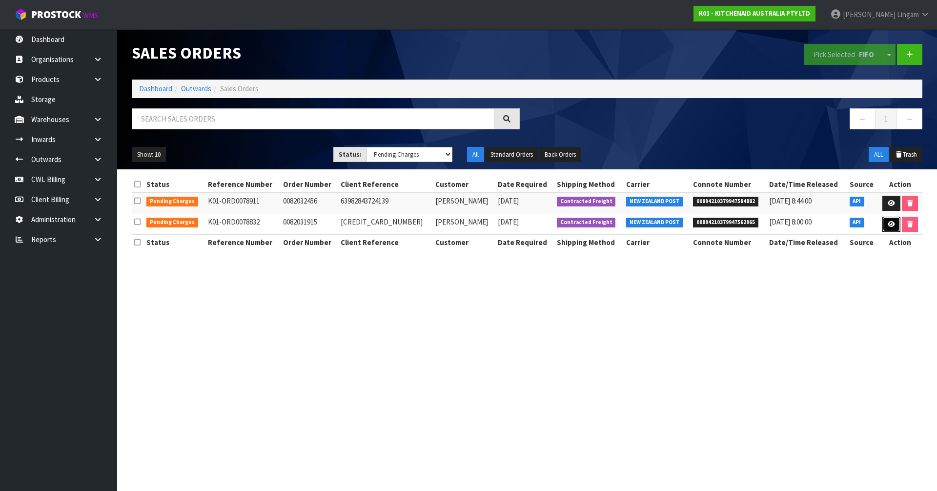
click at [491, 220] on link at bounding box center [891, 225] width 18 height 16
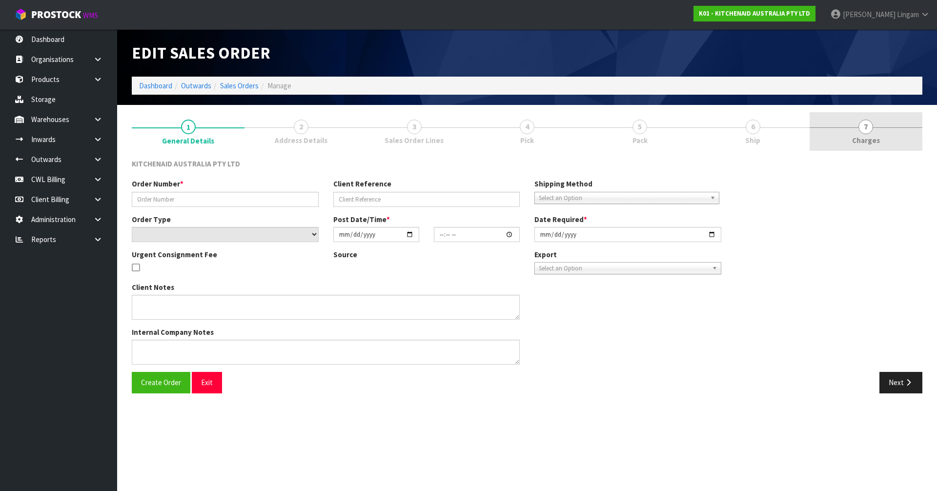
click at [491, 134] on span "7" at bounding box center [866, 127] width 15 height 15
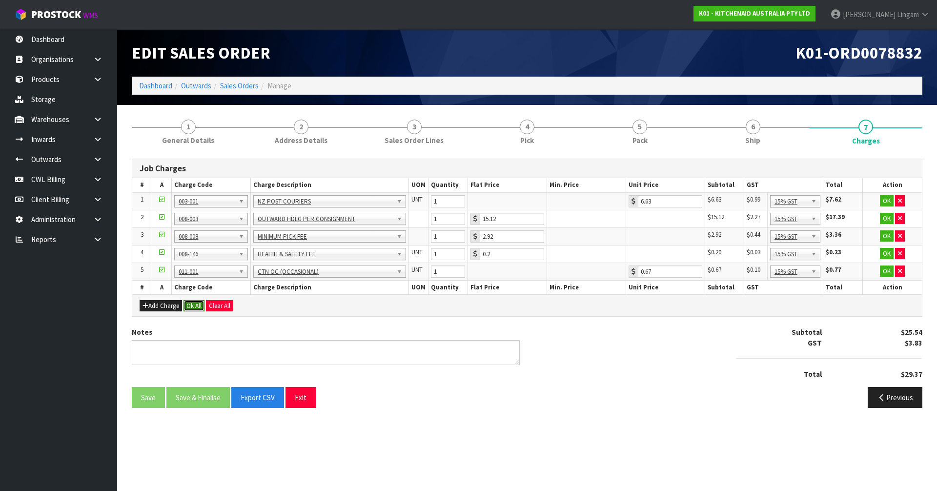
click at [195, 304] on button "Ok All" at bounding box center [194, 306] width 21 height 12
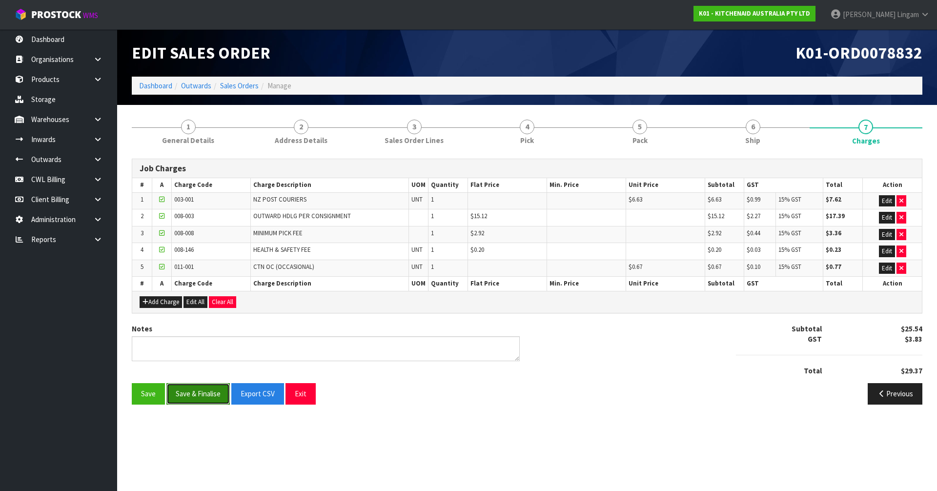
click at [205, 333] on button "Save & Finalise" at bounding box center [197, 393] width 63 height 21
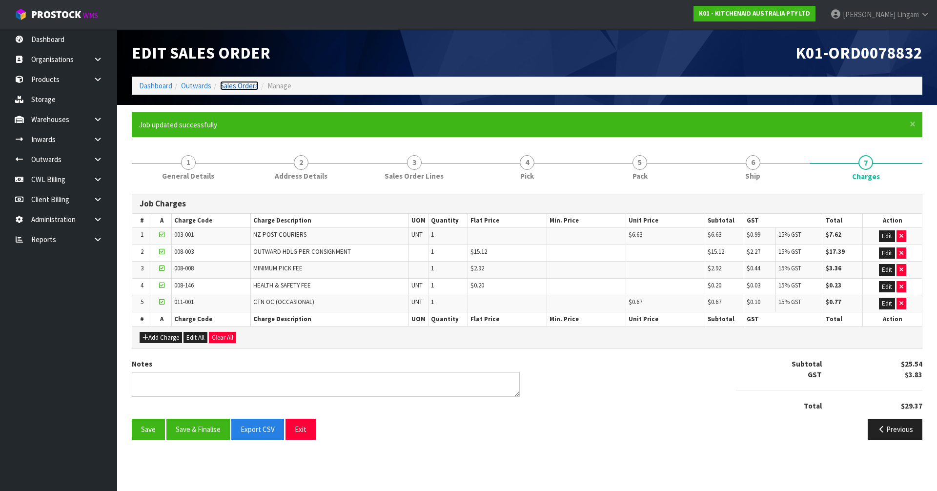
click at [243, 82] on link "Sales Orders" at bounding box center [239, 85] width 39 height 9
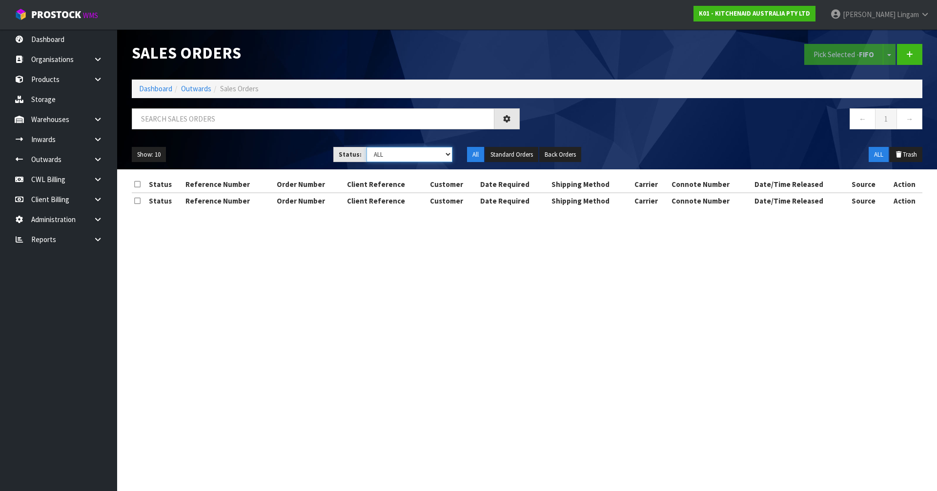
click at [445, 154] on select "Draft Pending Allocated Pending Pick Goods Picked Goods Packed Pending Charges …" at bounding box center [410, 154] width 86 height 15
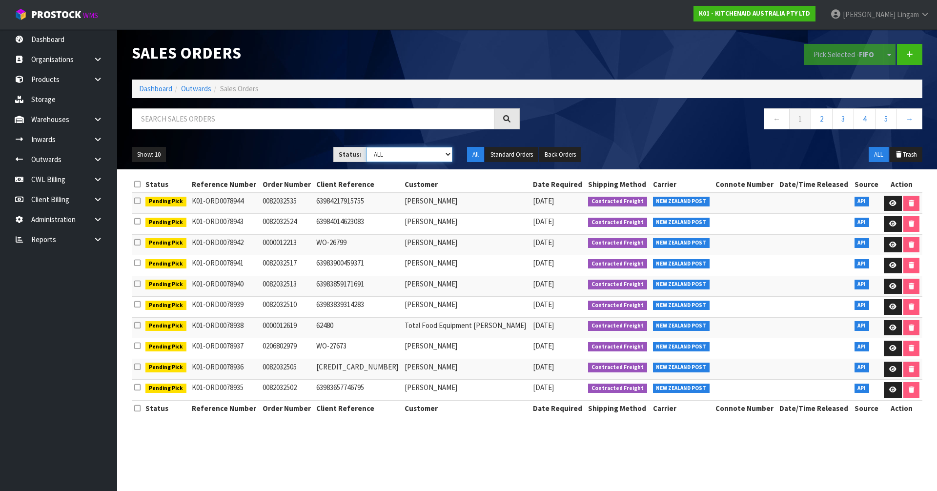
select select "string:6"
click at [367, 147] on select "Draft Pending Allocated Pending Pick Goods Picked Goods Packed Pending Charges …" at bounding box center [410, 154] width 86 height 15
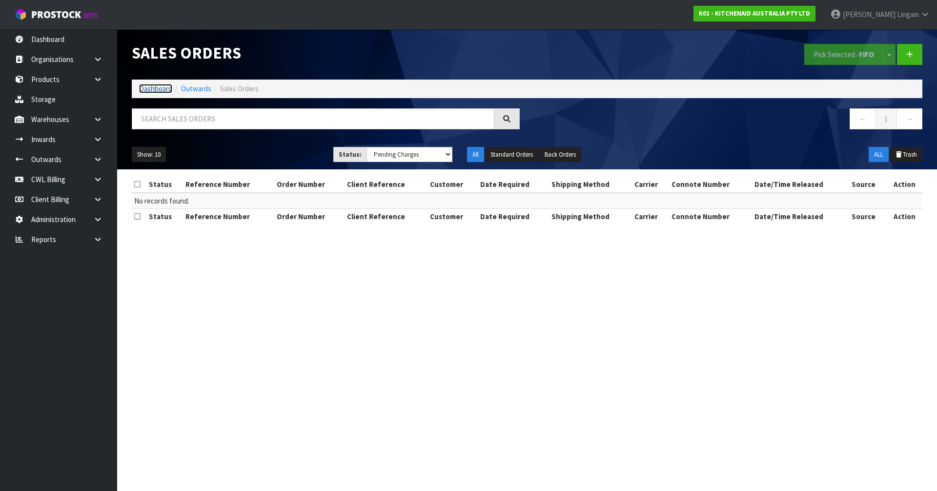
click at [159, 89] on link "Dashboard" at bounding box center [155, 88] width 33 height 9
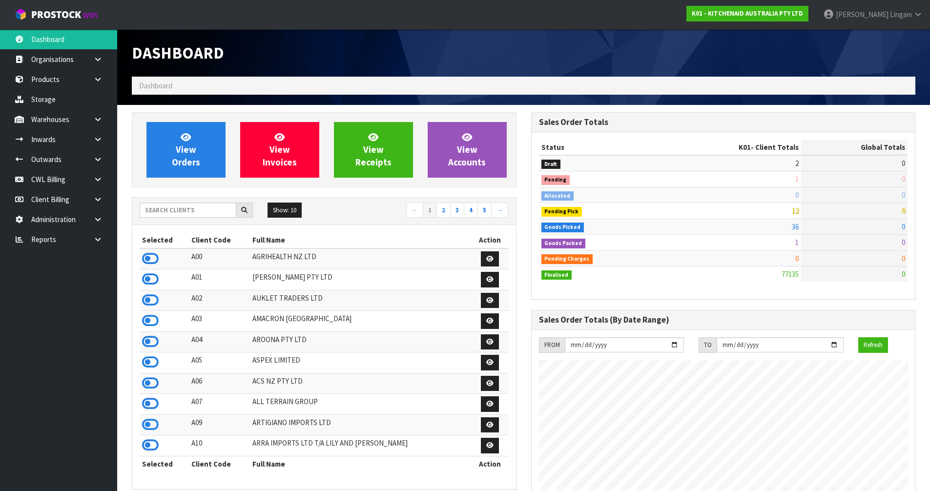
scroll to position [739, 399]
click at [160, 211] on input "text" at bounding box center [188, 210] width 97 height 15
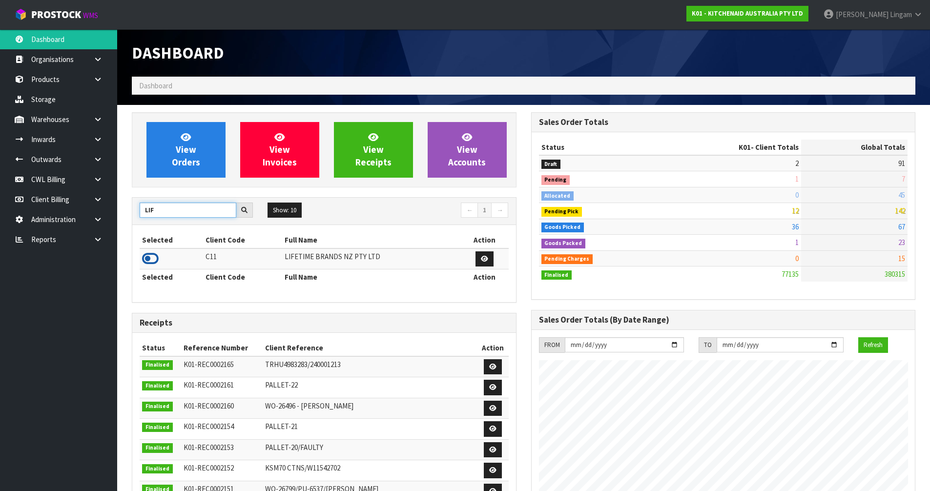
type input "LIF"
click at [149, 257] on icon at bounding box center [150, 258] width 17 height 15
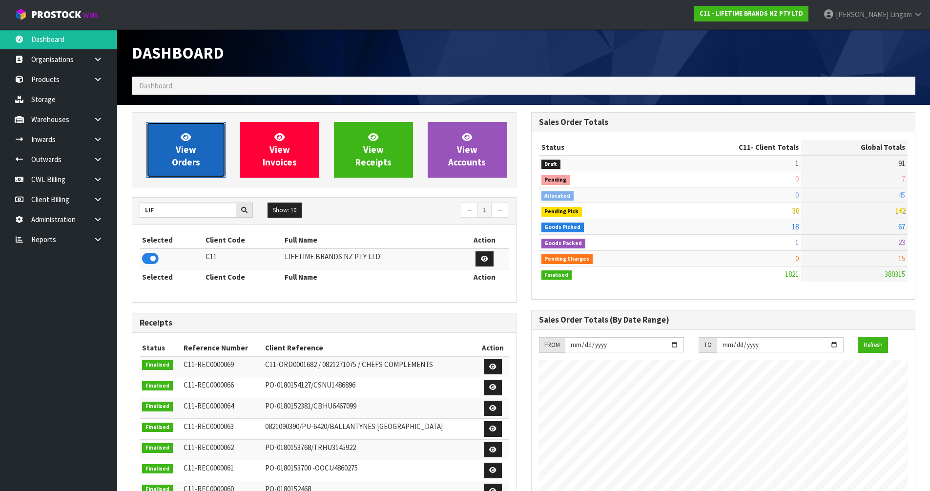
click at [171, 156] on link "View Orders" at bounding box center [185, 150] width 79 height 56
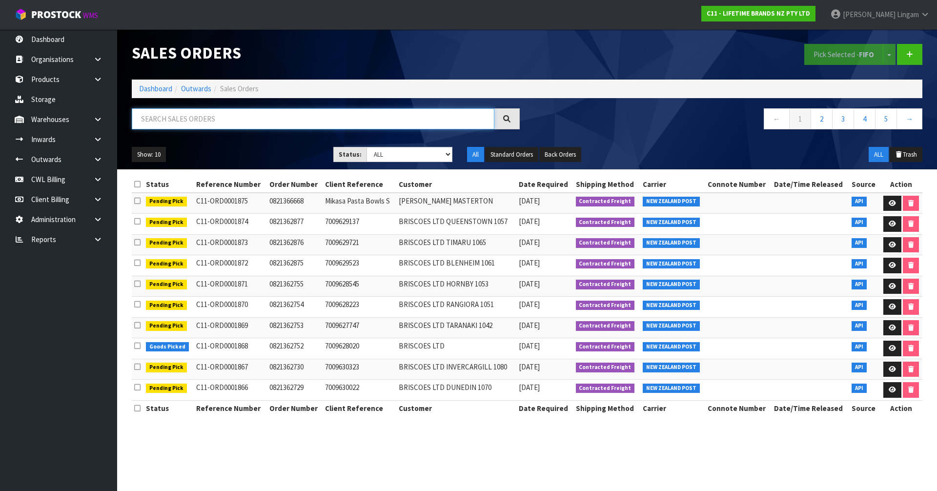
click at [366, 122] on input "text" at bounding box center [313, 118] width 363 height 21
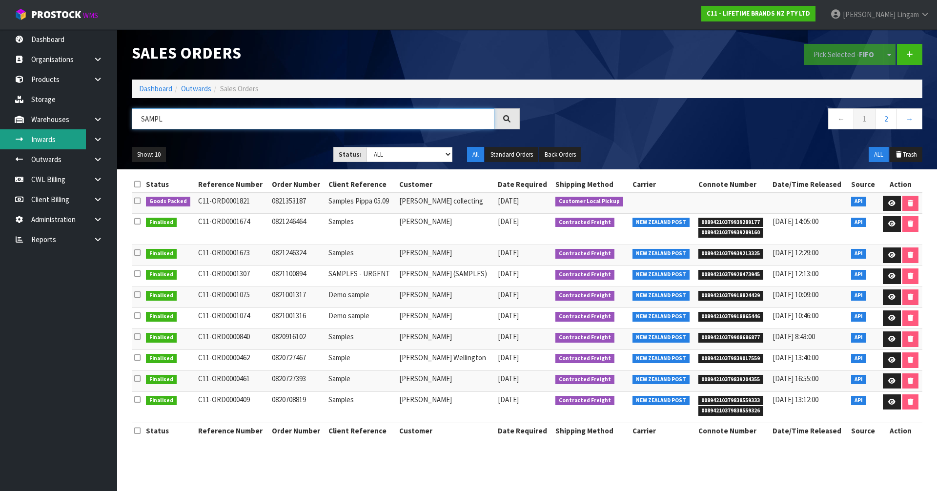
type input "SAMPL"
click at [157, 88] on link "Dashboard" at bounding box center [155, 88] width 33 height 9
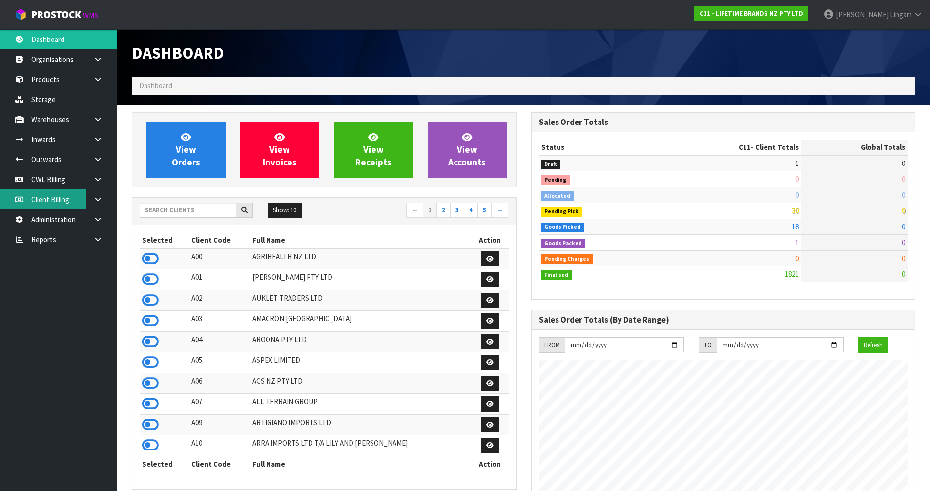
scroll to position [739, 399]
click at [164, 209] on input "text" at bounding box center [188, 210] width 97 height 15
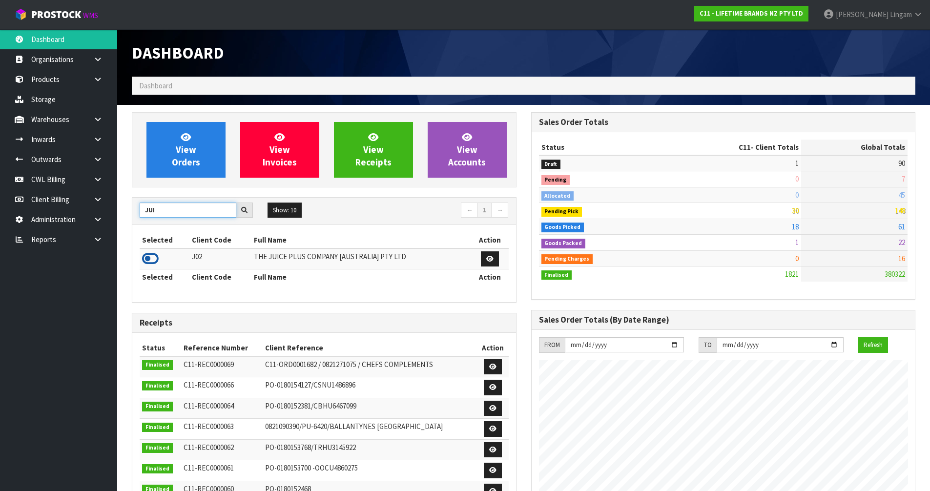
type input "JUI"
click at [150, 256] on icon at bounding box center [150, 258] width 17 height 15
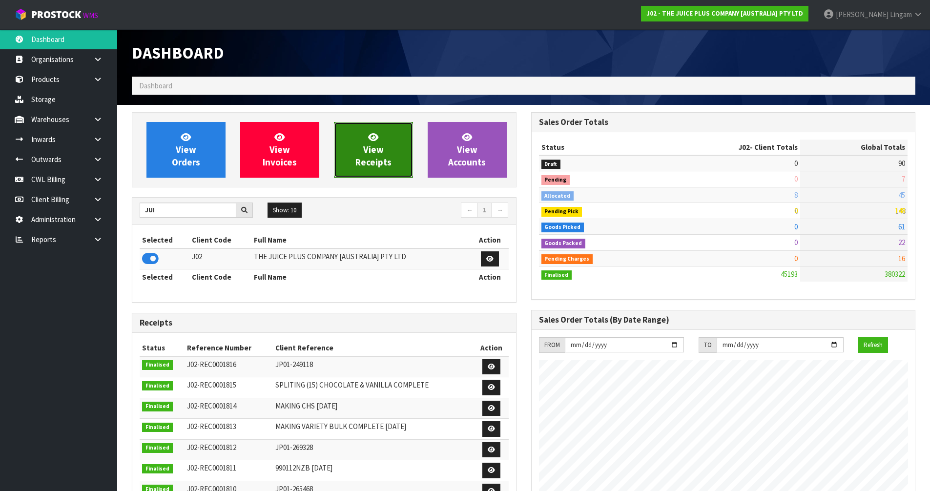
click at [394, 157] on link "View Receipts" at bounding box center [373, 150] width 79 height 56
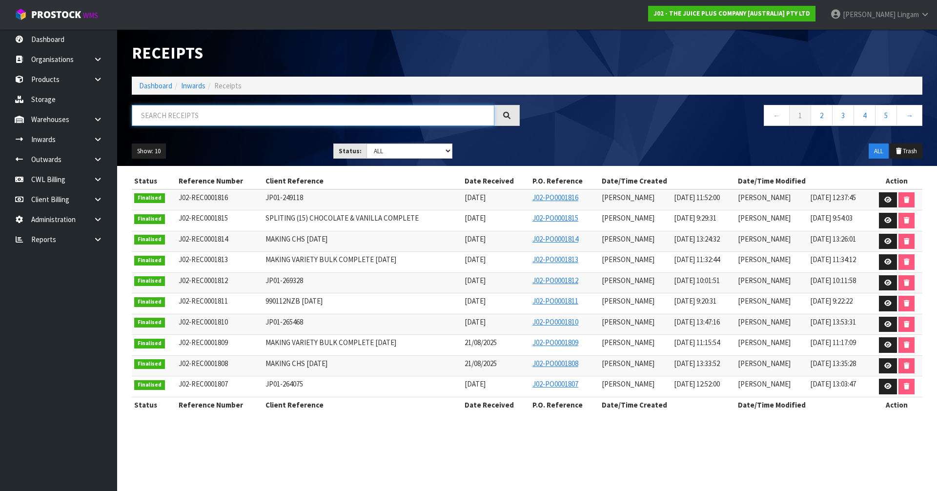
click at [246, 112] on input "text" at bounding box center [313, 115] width 363 height 21
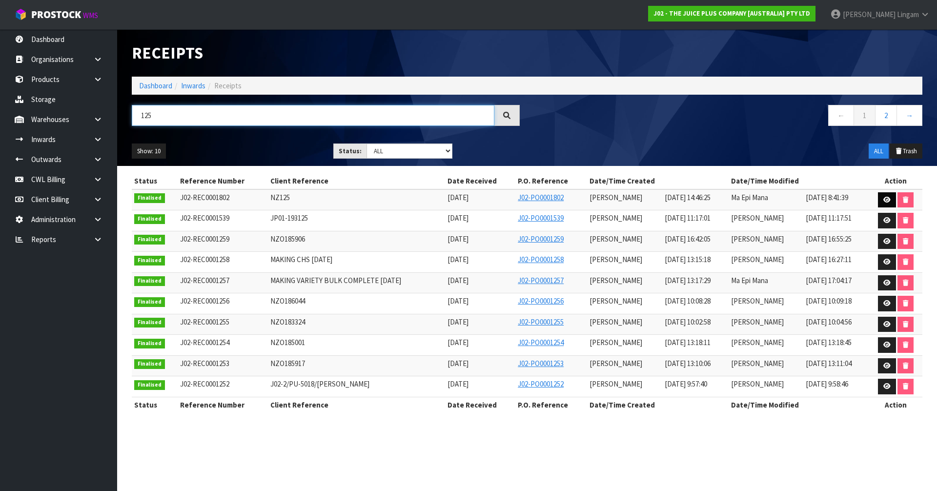
type input "125"
click at [491, 205] on link at bounding box center [887, 200] width 18 height 16
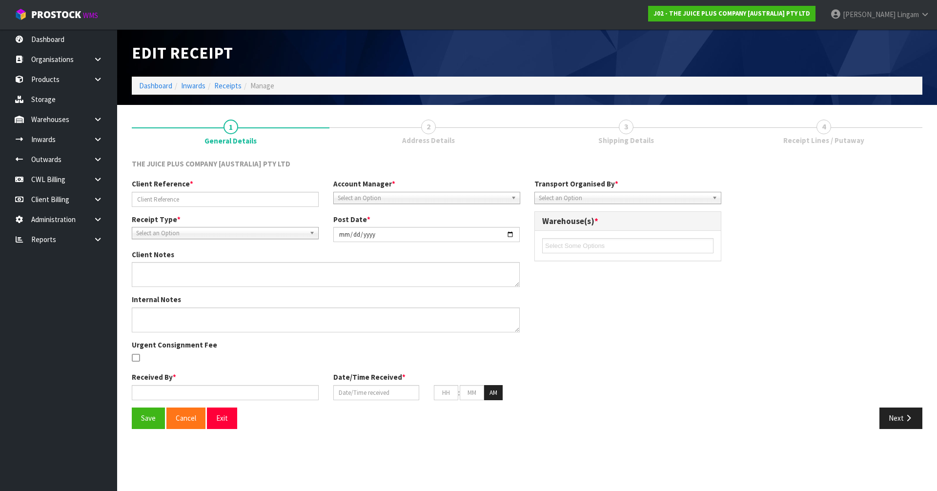
type input "NZ125"
type input "2025-09-08"
type input "Prabhneet Kaur"
type input "08/09/2025"
type input "02"
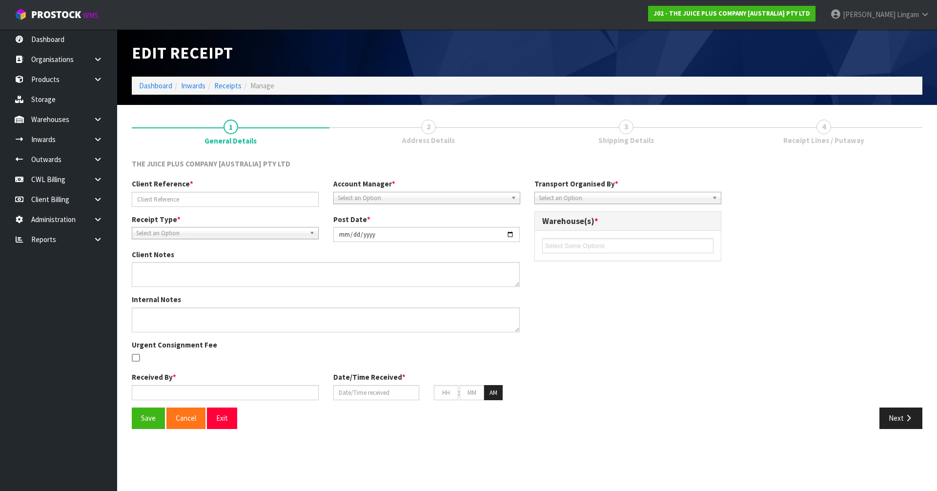
type input "46"
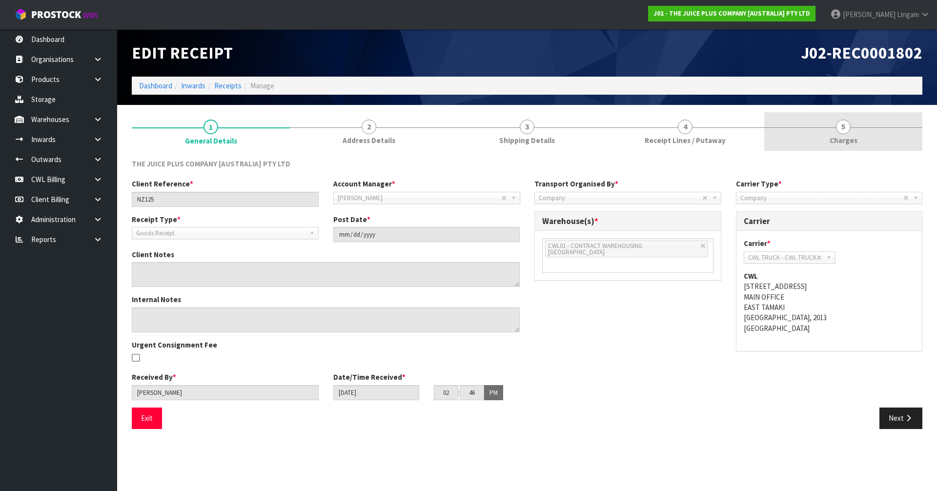
click at [491, 136] on link "5 Charges" at bounding box center [843, 131] width 158 height 39
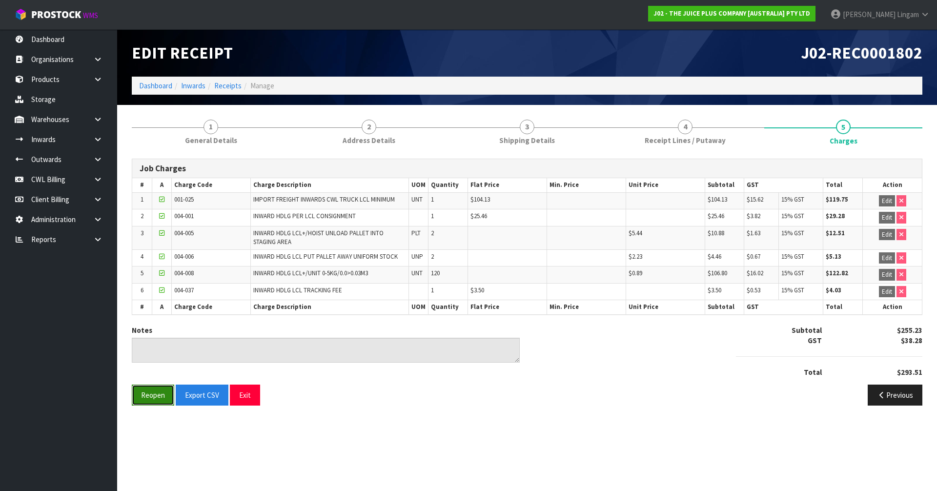
click at [154, 333] on button "Reopen" at bounding box center [153, 395] width 42 height 21
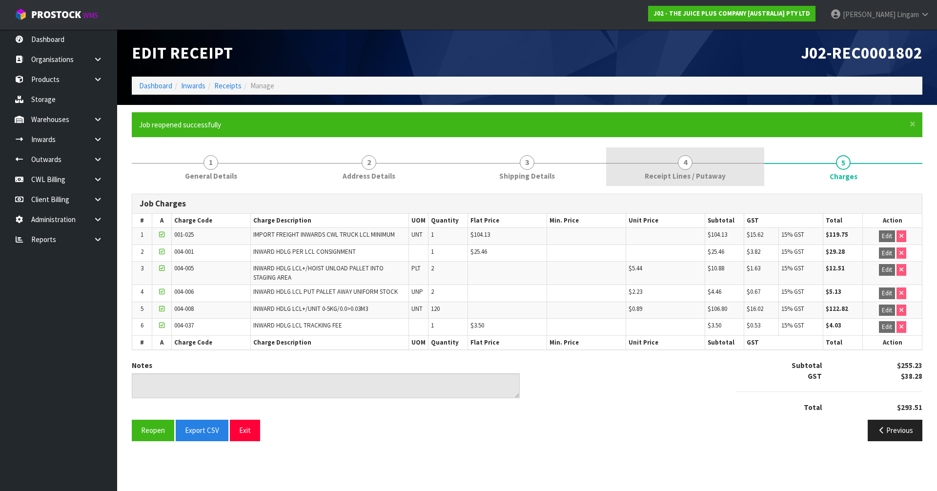
click at [491, 173] on span "Receipt Lines / Putaway" at bounding box center [685, 176] width 81 height 10
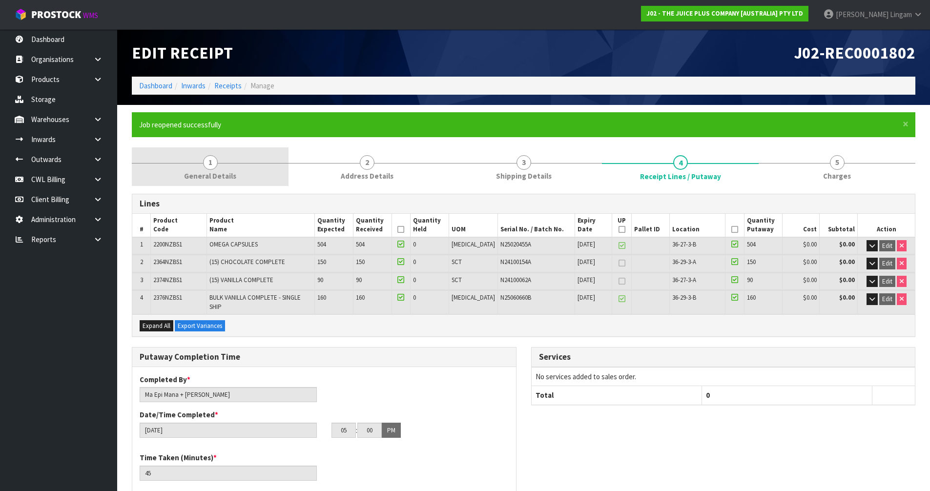
click at [235, 181] on link "1 General Details" at bounding box center [210, 166] width 157 height 39
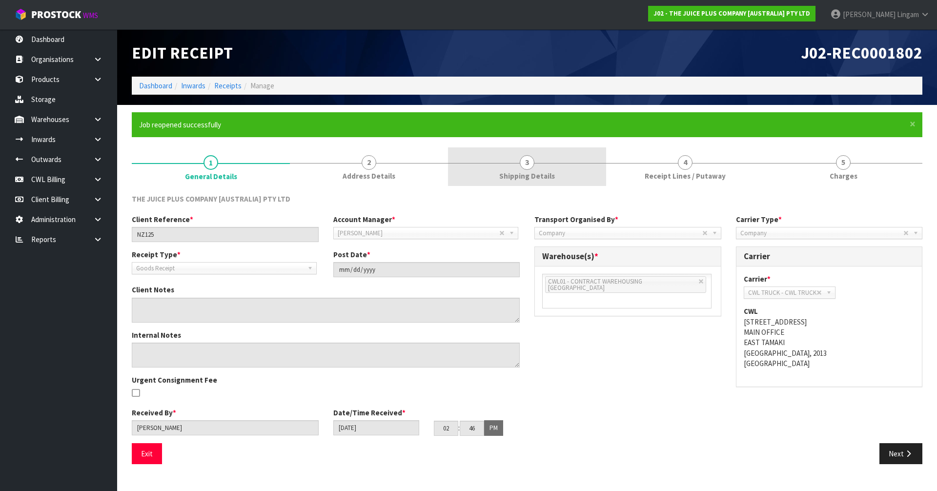
click at [491, 175] on span "Shipping Details" at bounding box center [527, 176] width 56 height 10
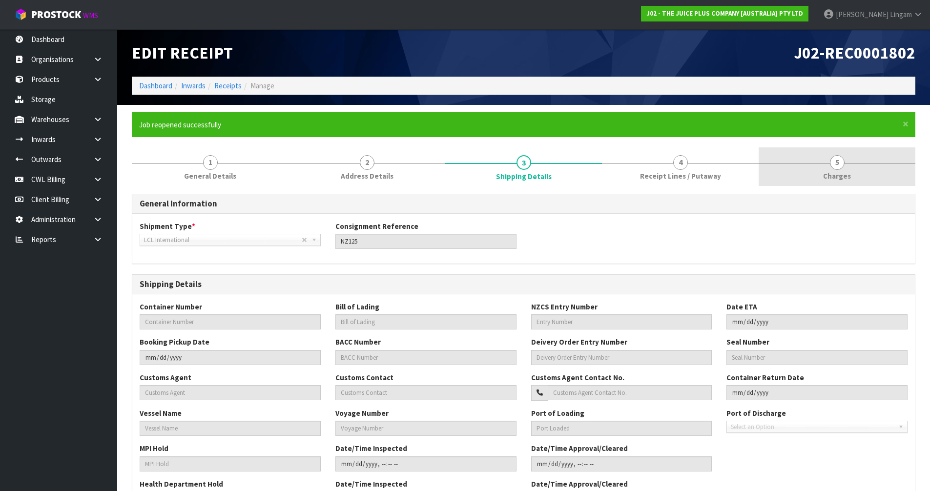
click at [491, 169] on link "5 Charges" at bounding box center [836, 166] width 157 height 39
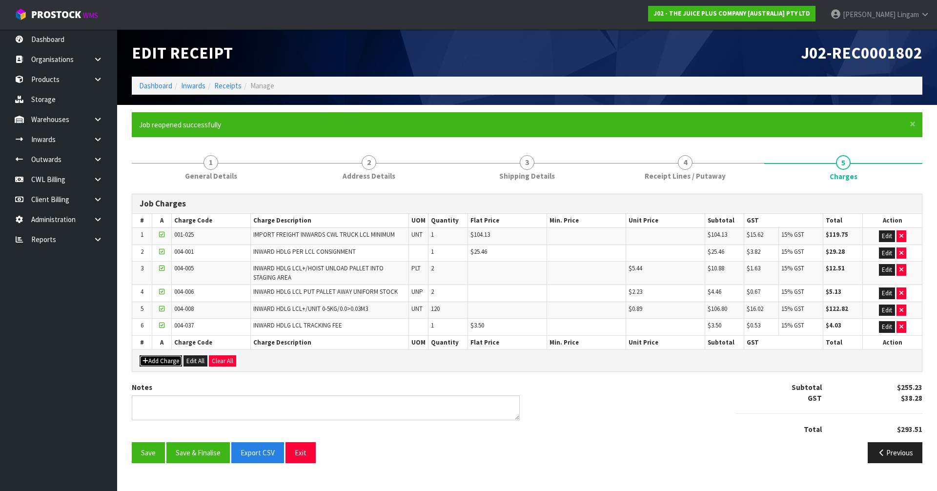
click at [164, 333] on button "Add Charge" at bounding box center [161, 361] width 42 height 12
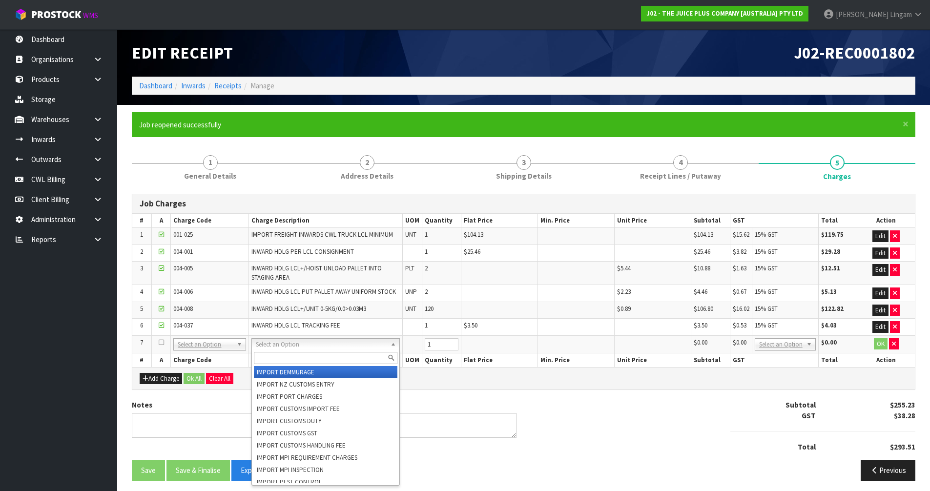
click at [279, 333] on input "text" at bounding box center [325, 358] width 143 height 12
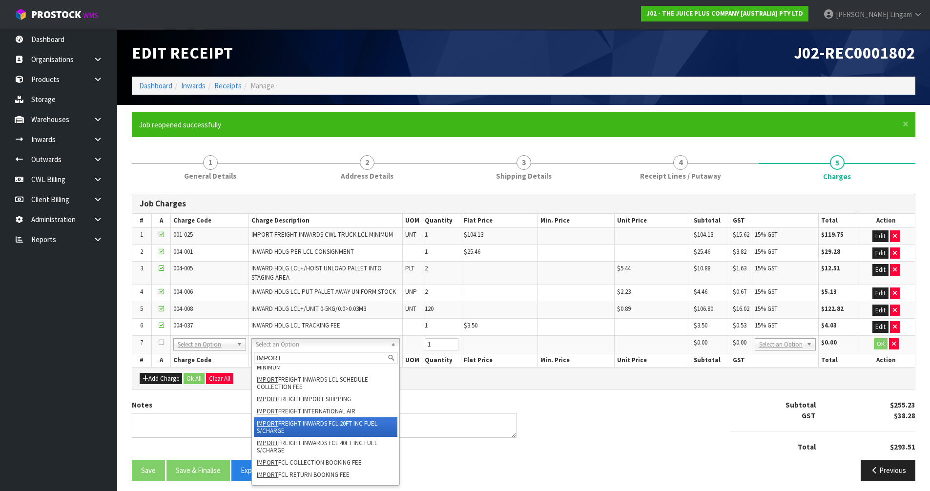
scroll to position [146, 0]
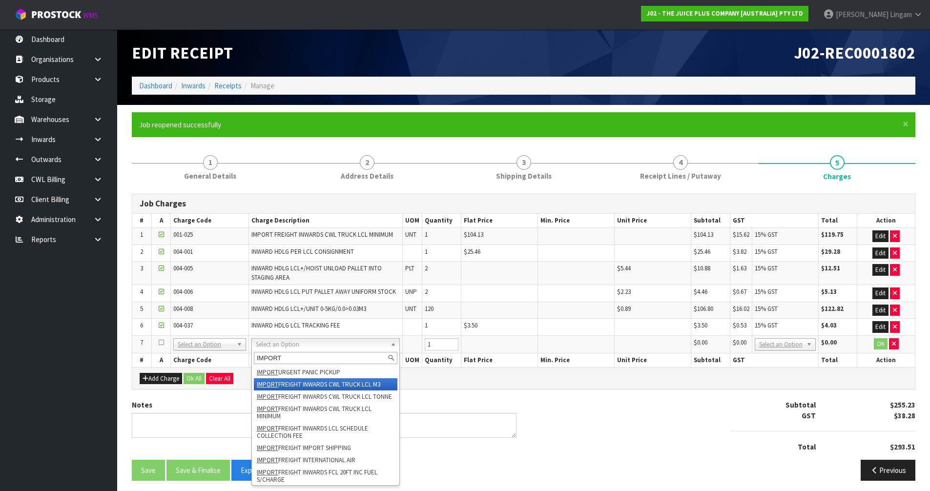
type input "IMPORT"
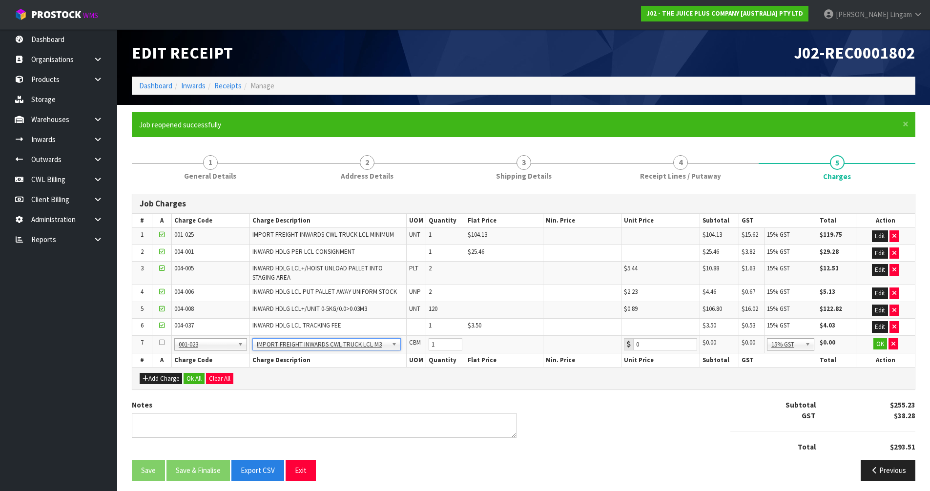
type input "32.19"
click at [419, 333] on tr "7 001-001 001-002 001-003 001-004 001-005 001-006 001-007 001-008 001-009 001-0…" at bounding box center [523, 344] width 782 height 18
type input "3"
type input "4"
click at [491, 333] on icon "button" at bounding box center [893, 344] width 4 height 6
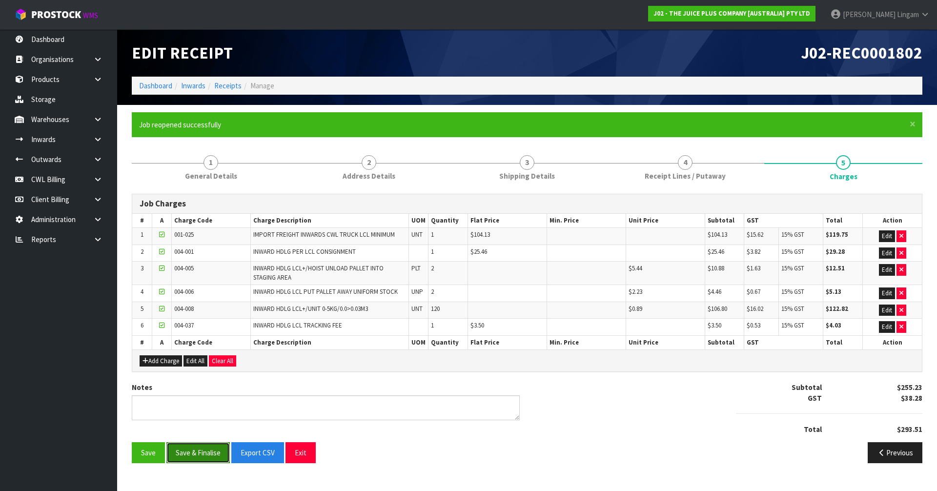
click at [207, 333] on button "Save & Finalise" at bounding box center [197, 452] width 63 height 21
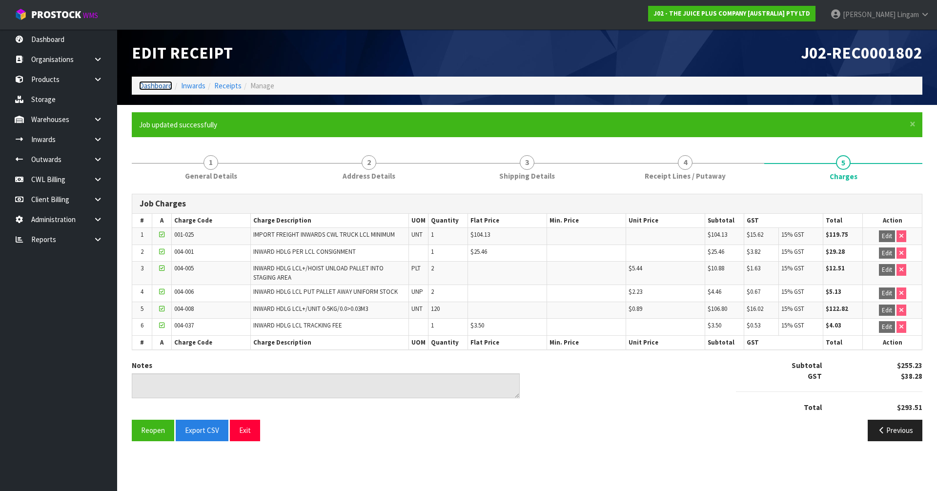
click at [149, 84] on link "Dashboard" at bounding box center [155, 85] width 33 height 9
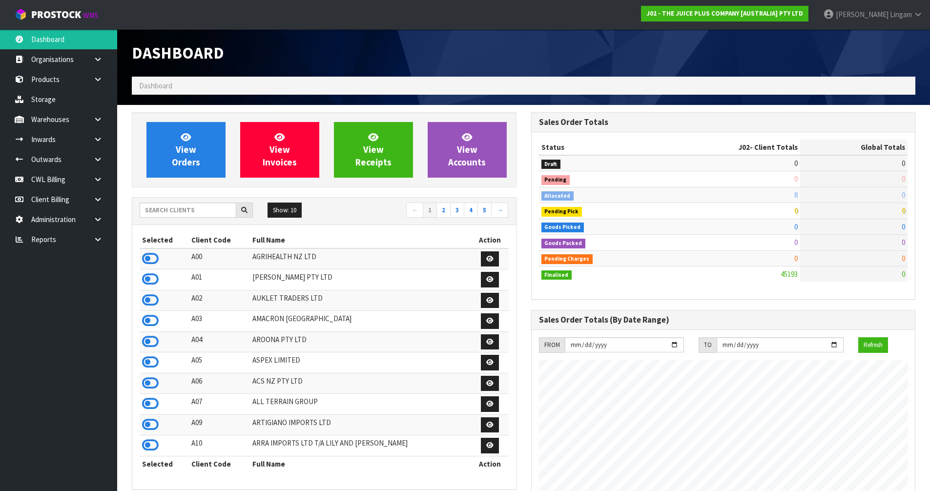
scroll to position [739, 399]
click at [187, 210] on input "text" at bounding box center [188, 210] width 97 height 15
click at [209, 213] on input "text" at bounding box center [188, 210] width 97 height 15
click at [205, 212] on input "text" at bounding box center [188, 210] width 97 height 15
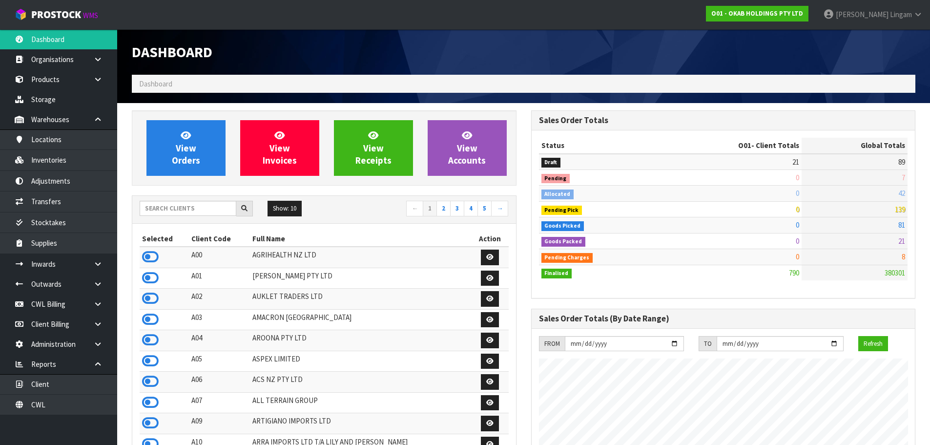
scroll to position [613, 399]
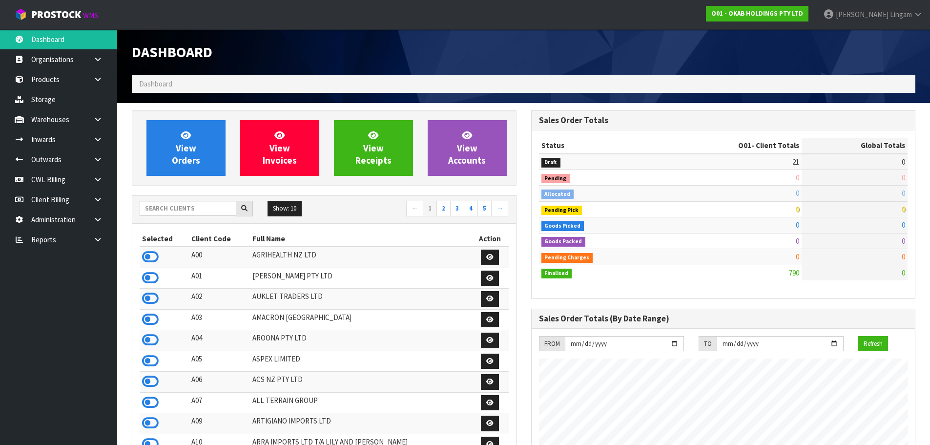
scroll to position [613, 399]
click at [103, 241] on link at bounding box center [101, 239] width 31 height 20
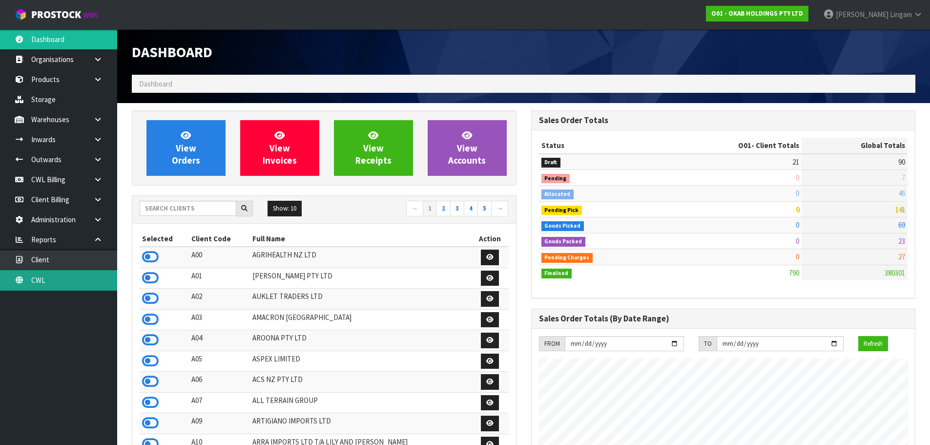
click at [96, 276] on link "CWL" at bounding box center [58, 280] width 117 height 20
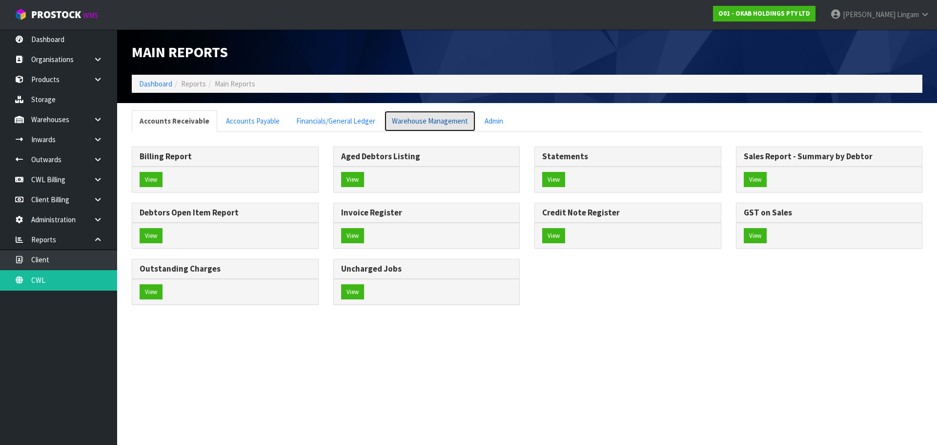
click at [430, 118] on link "Warehouse Management" at bounding box center [430, 120] width 92 height 21
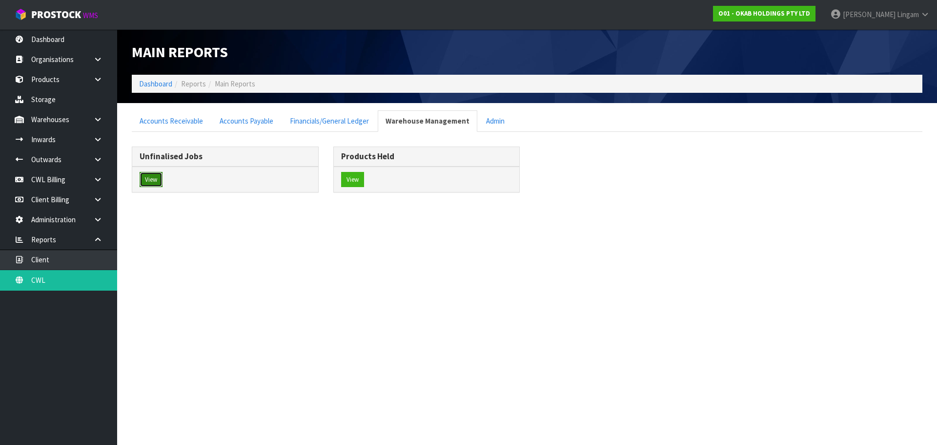
click at [143, 176] on button "View" at bounding box center [151, 180] width 23 height 16
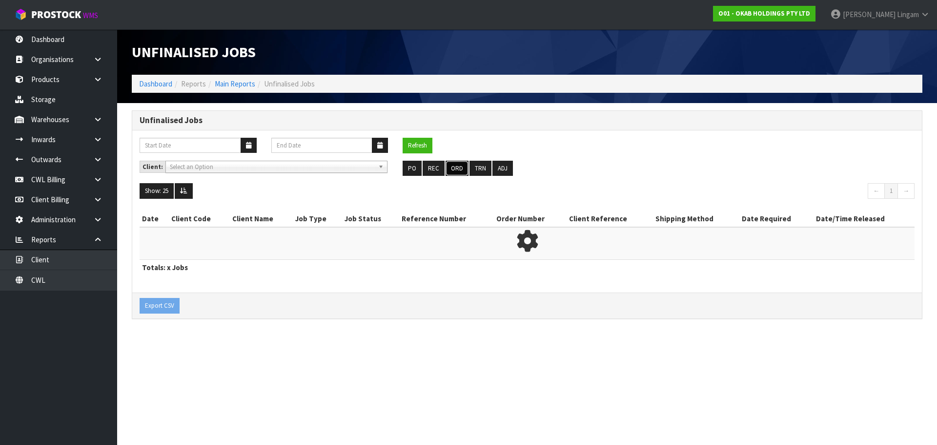
click at [454, 170] on button "ORD" at bounding box center [457, 169] width 23 height 16
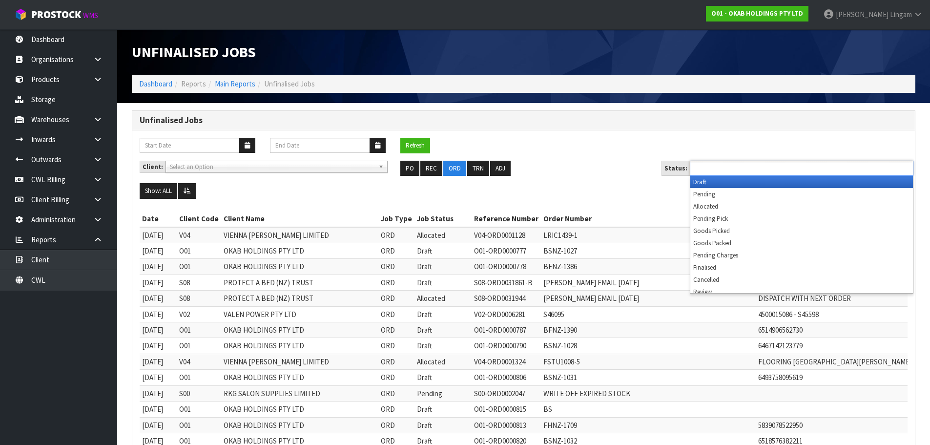
click at [727, 168] on input "text" at bounding box center [729, 168] width 72 height 12
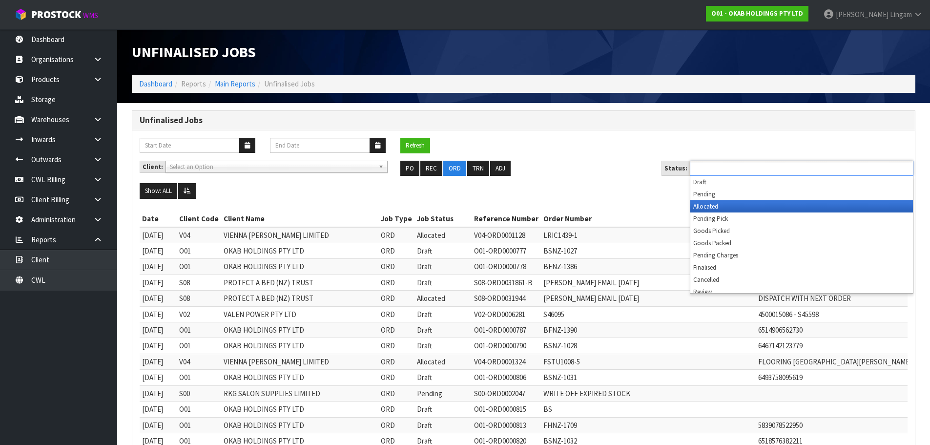
click at [711, 206] on li "Allocated" at bounding box center [801, 206] width 223 height 12
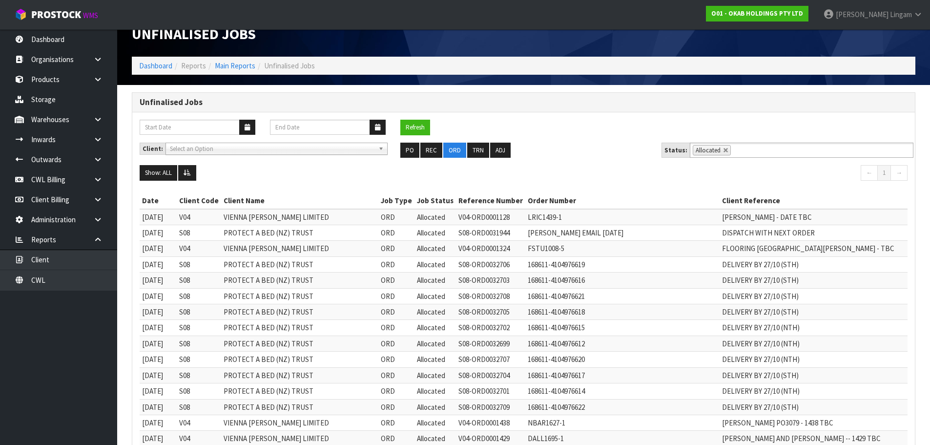
scroll to position [9, 0]
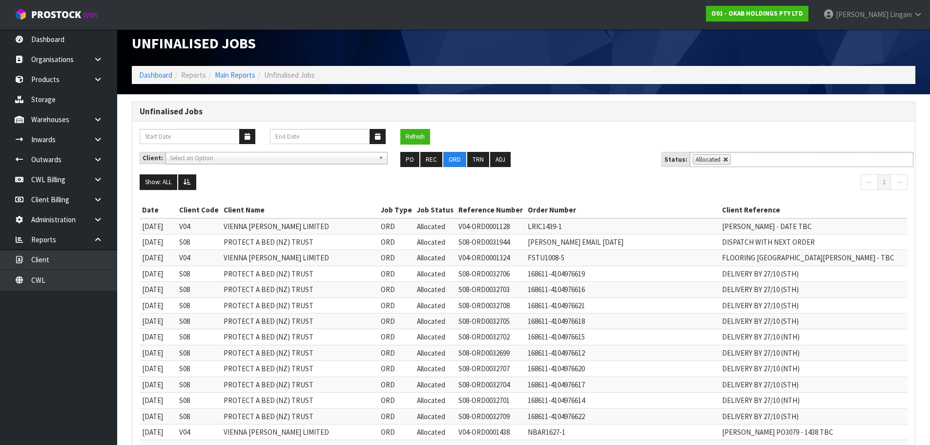
click at [723, 161] on link at bounding box center [726, 160] width 6 height 6
type input "Select Some Options"
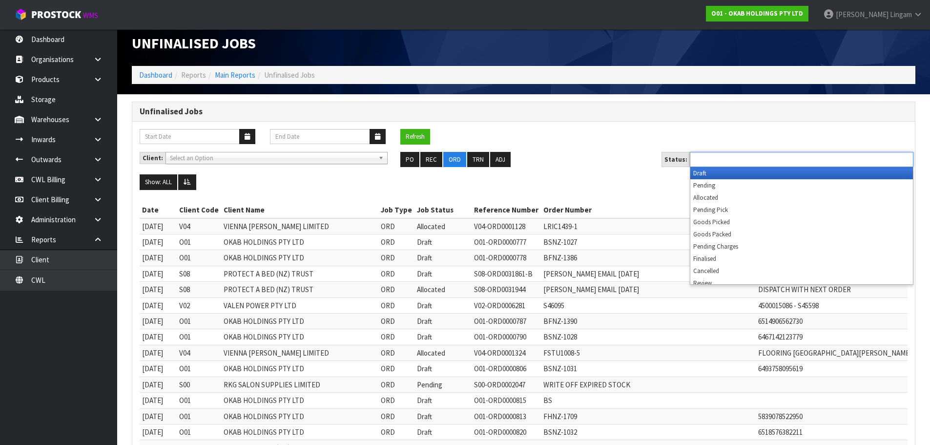
click at [722, 161] on input "text" at bounding box center [729, 159] width 72 height 12
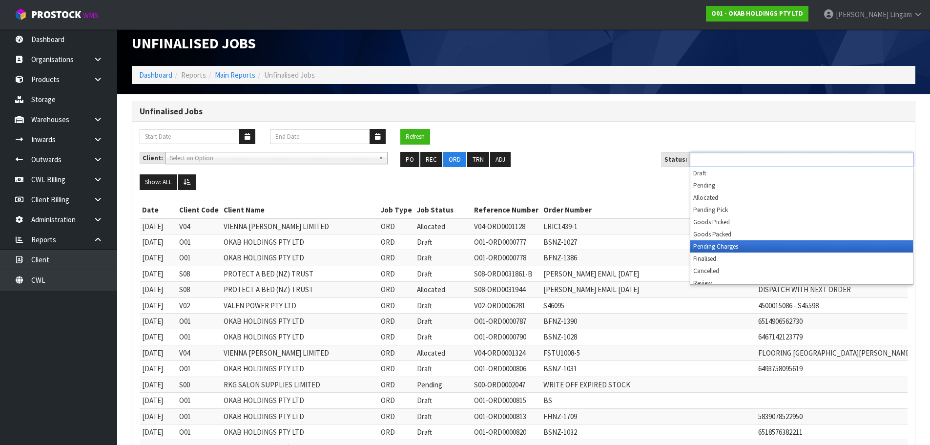
click at [716, 244] on li "Pending Charges" at bounding box center [801, 246] width 223 height 12
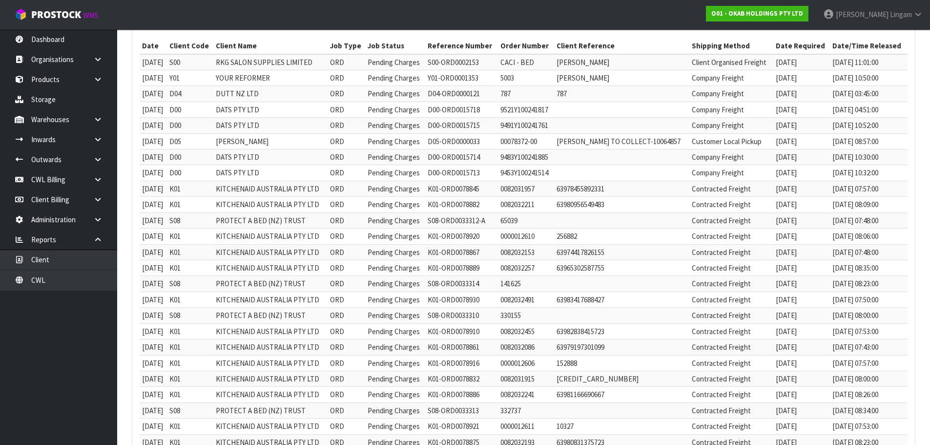
scroll to position [0, 0]
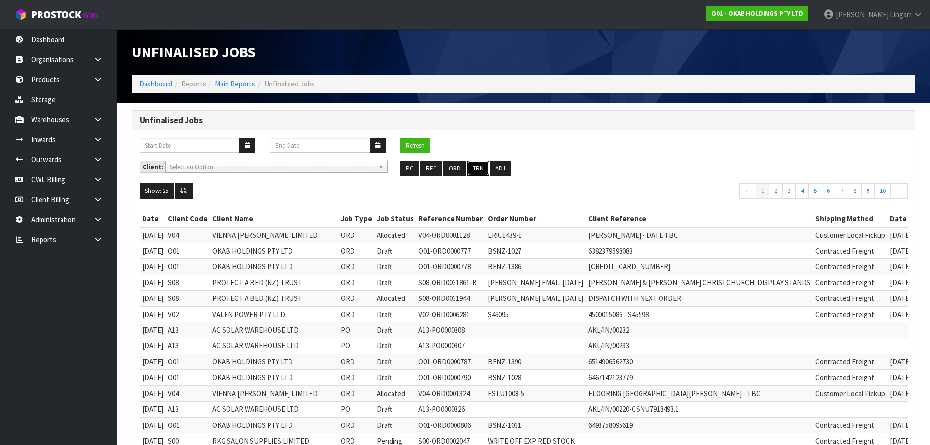
click at [470, 165] on button "TRN" at bounding box center [478, 169] width 22 height 16
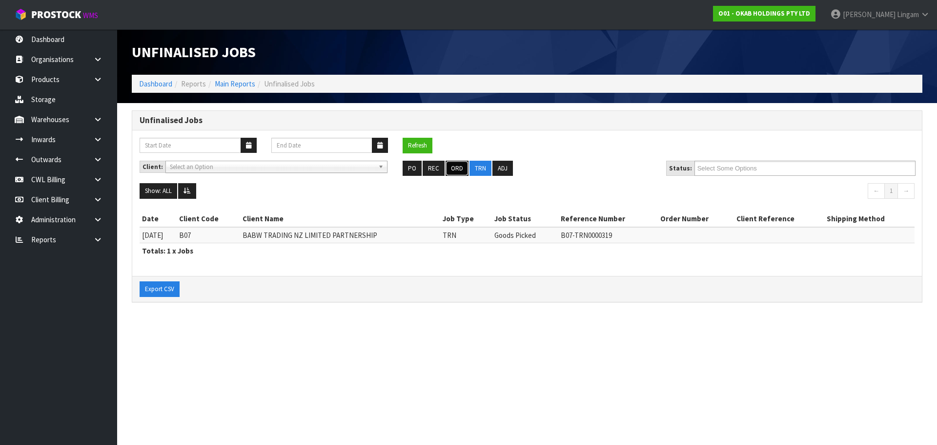
click at [452, 168] on button "ORD" at bounding box center [457, 169] width 23 height 16
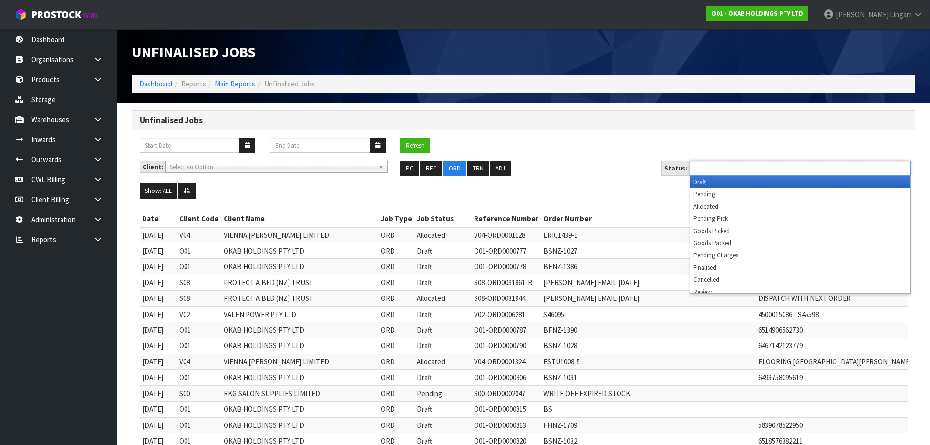
click at [737, 164] on input "text" at bounding box center [729, 168] width 72 height 12
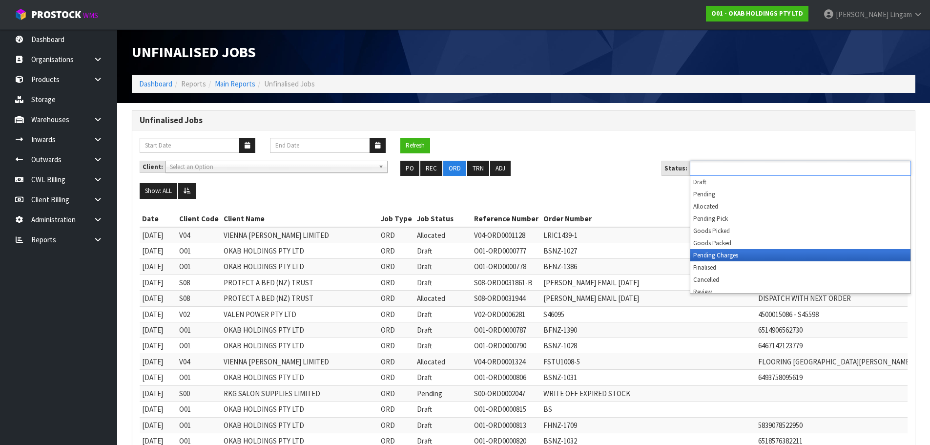
click at [744, 258] on li "Pending Charges" at bounding box center [800, 255] width 220 height 12
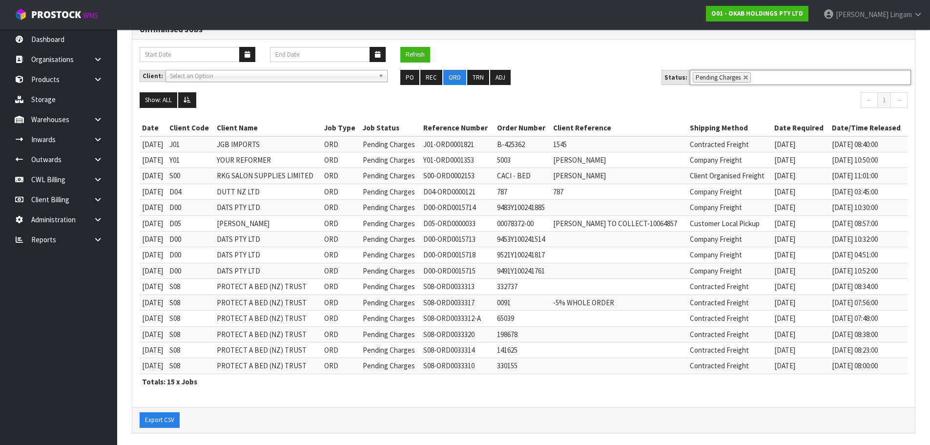
scroll to position [97, 0]
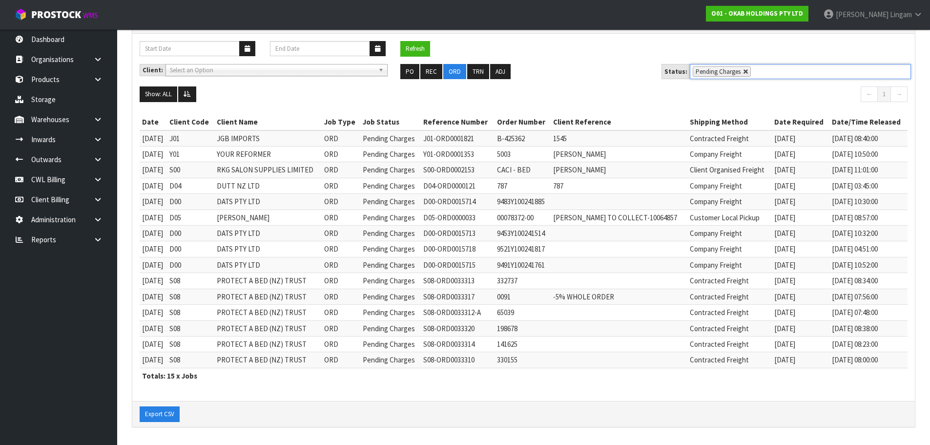
click at [743, 70] on link at bounding box center [746, 72] width 6 height 6
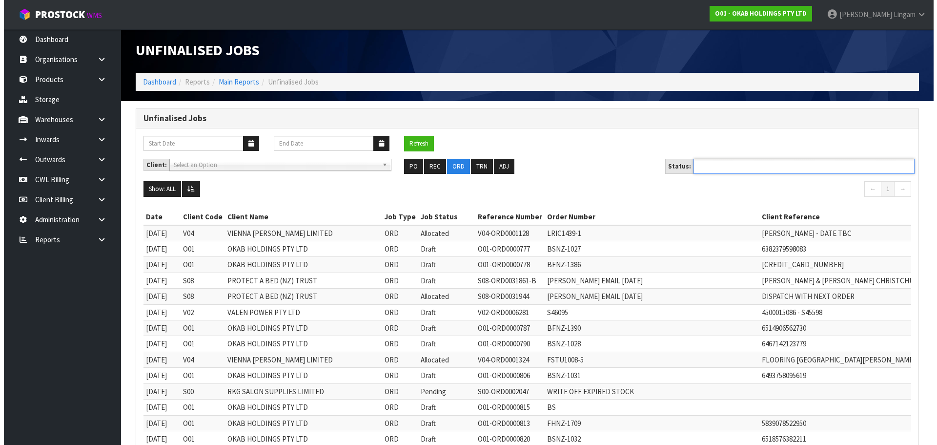
scroll to position [0, 0]
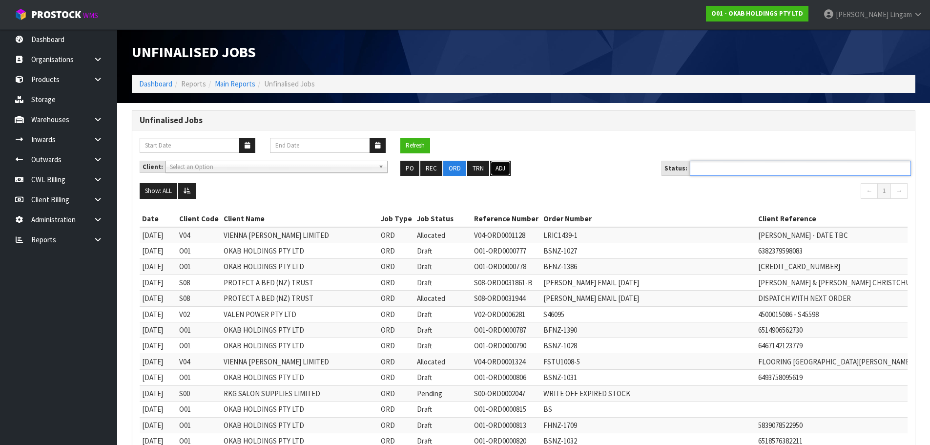
type input "Select Some Options"
click at [495, 171] on button "ADJ" at bounding box center [500, 169] width 20 height 16
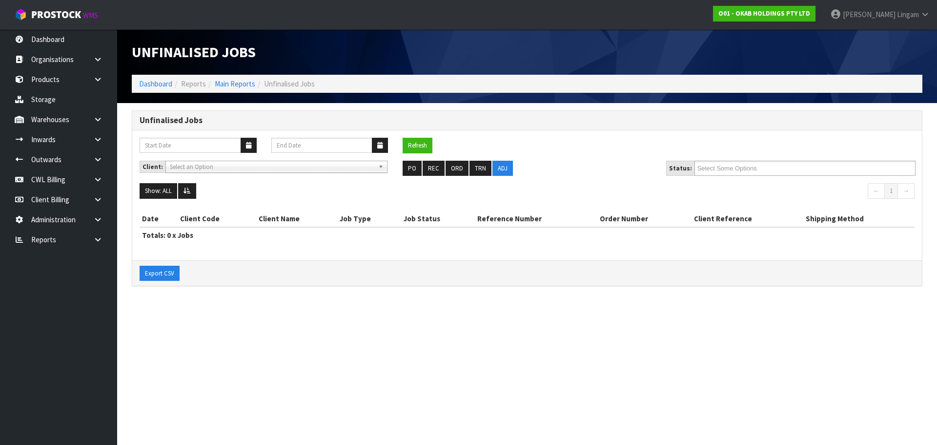
click at [588, 149] on div "Refresh" at bounding box center [527, 149] width 790 height 23
